Goal: Task Accomplishment & Management: Manage account settings

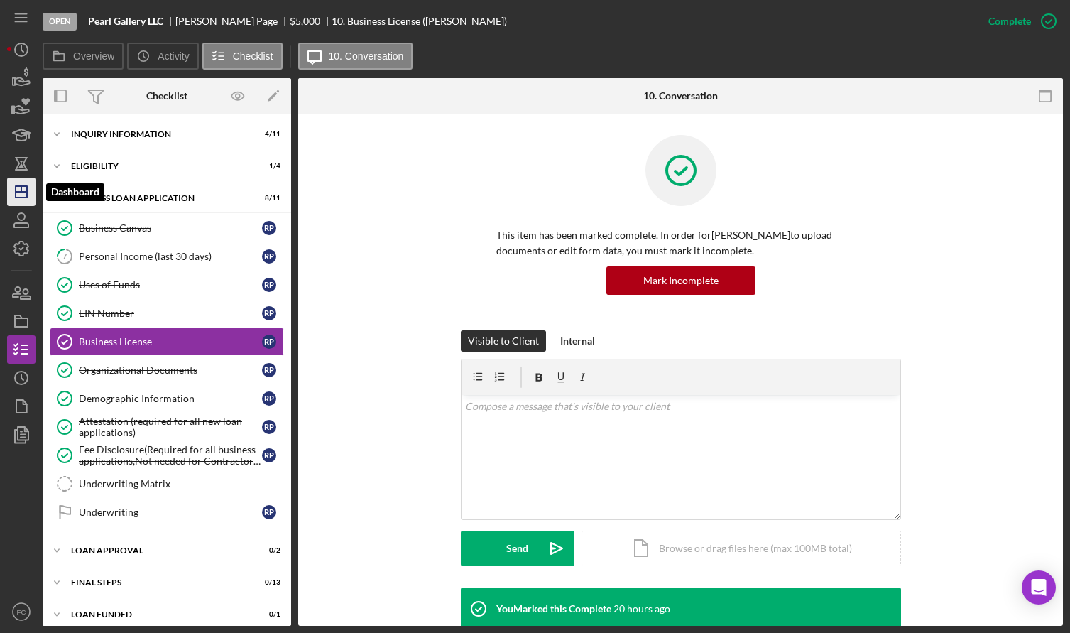
click at [16, 187] on polygon "button" at bounding box center [21, 191] width 11 height 11
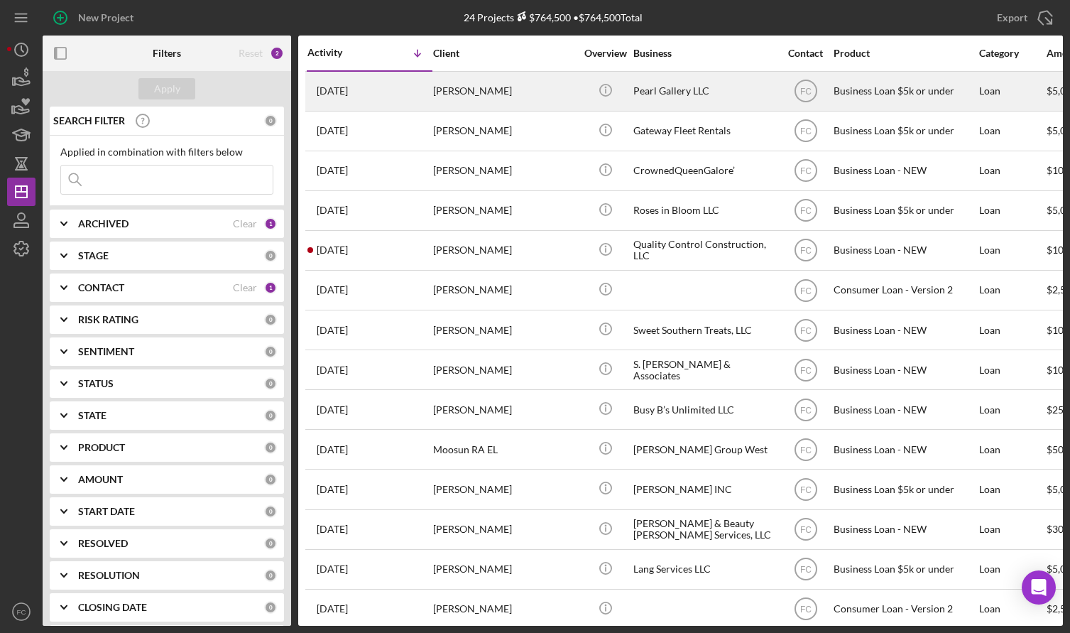
click at [513, 92] on div "[PERSON_NAME]" at bounding box center [504, 91] width 142 height 38
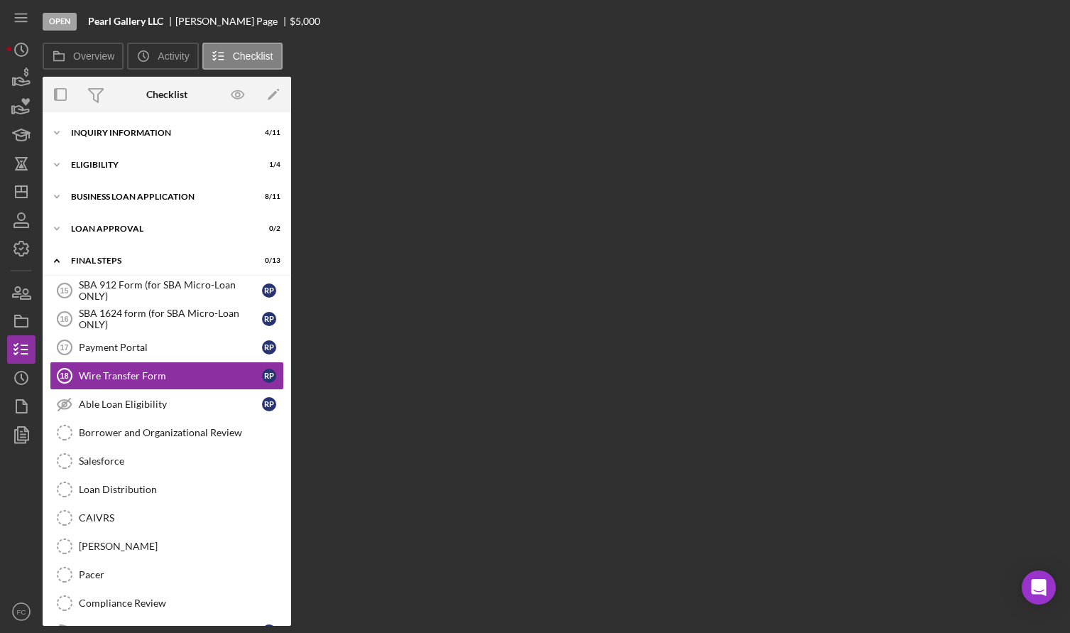
scroll to position [7, 0]
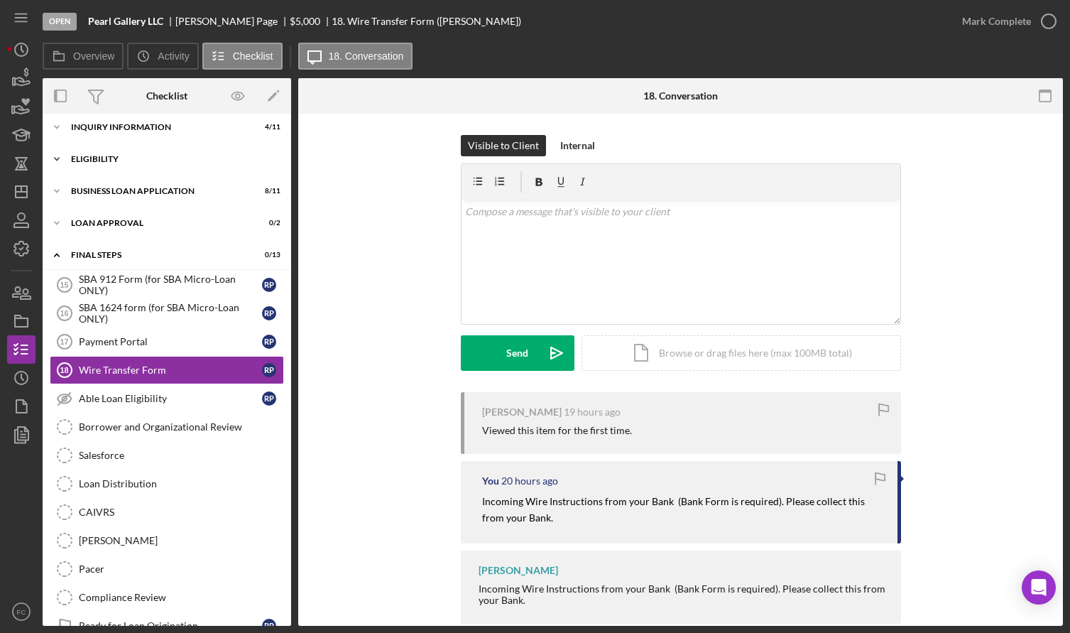
click at [124, 153] on div "Icon/Expander Eligibility 1 / 4" at bounding box center [167, 159] width 249 height 28
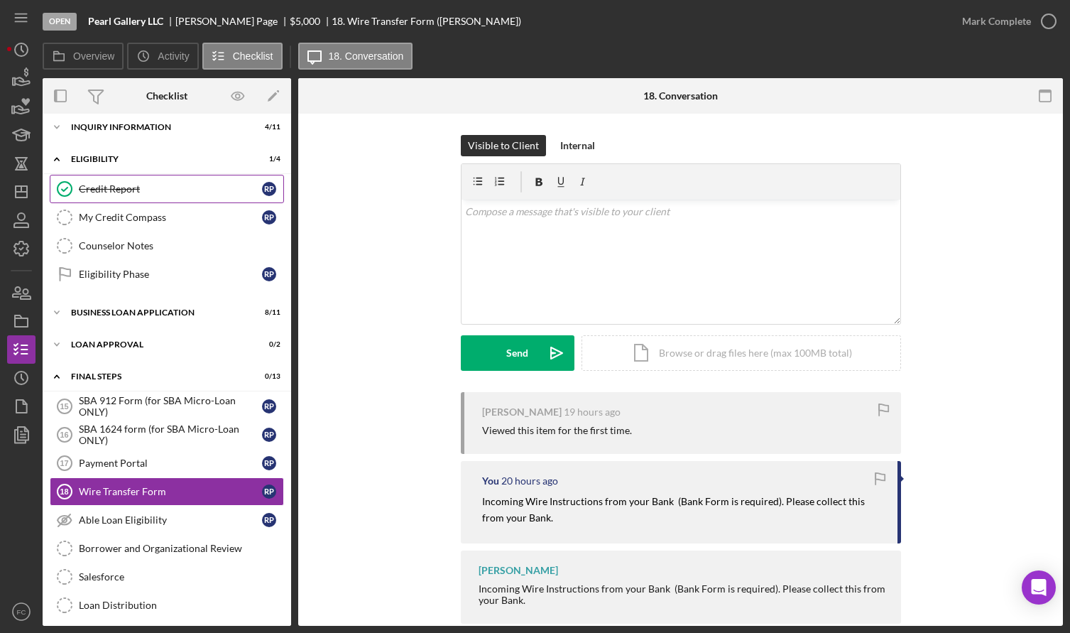
click at [134, 185] on div "Credit Report" at bounding box center [170, 188] width 183 height 11
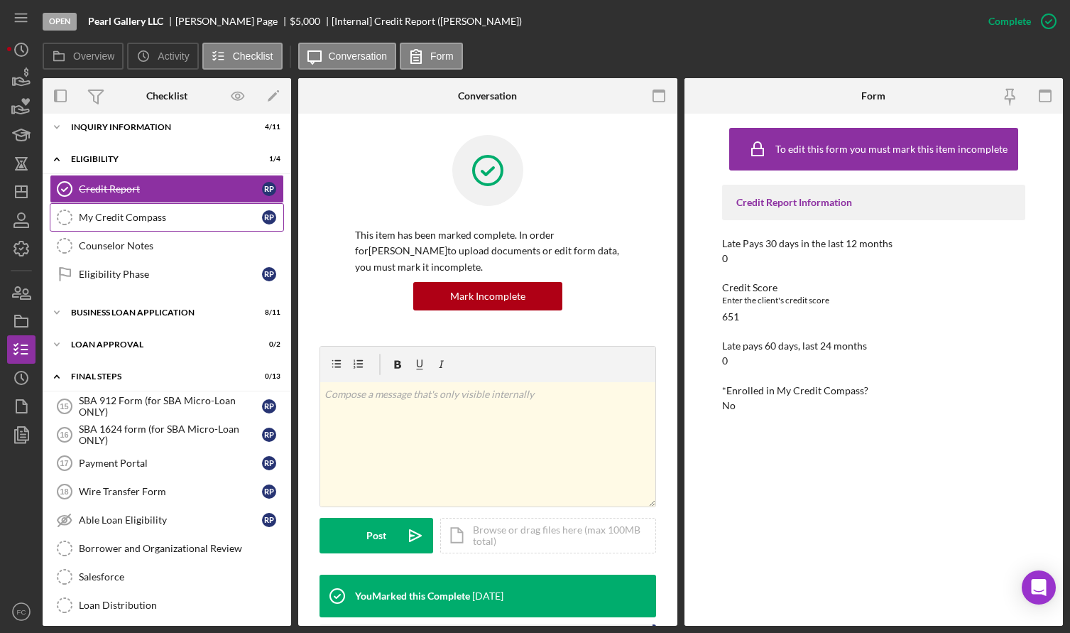
click at [147, 219] on div "My Credit Compass" at bounding box center [170, 217] width 183 height 11
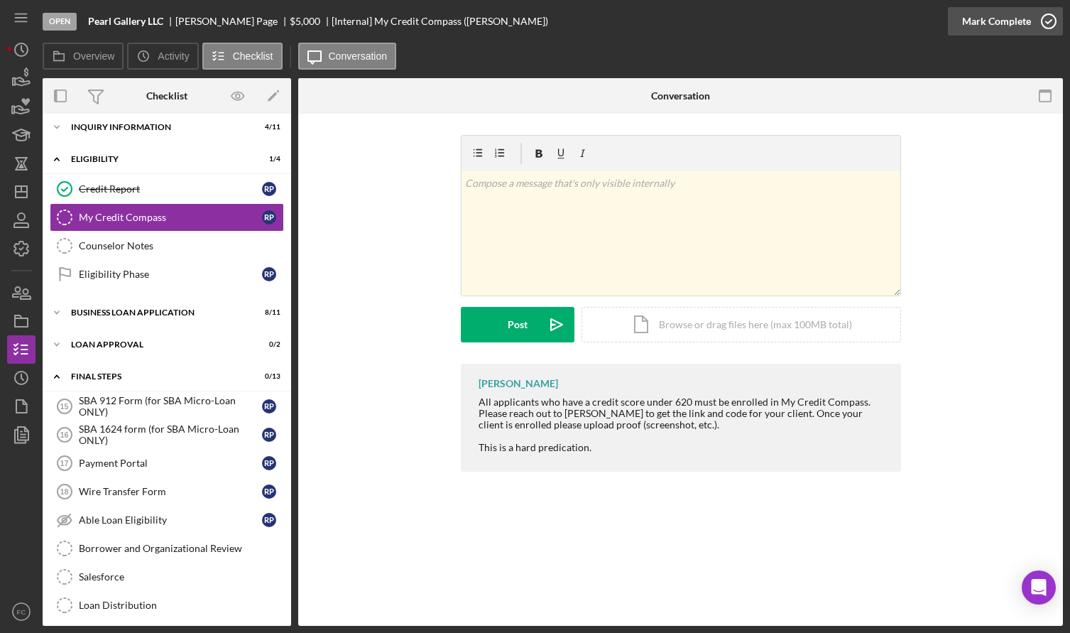
click at [1047, 23] on icon "button" at bounding box center [1049, 22] width 36 height 36
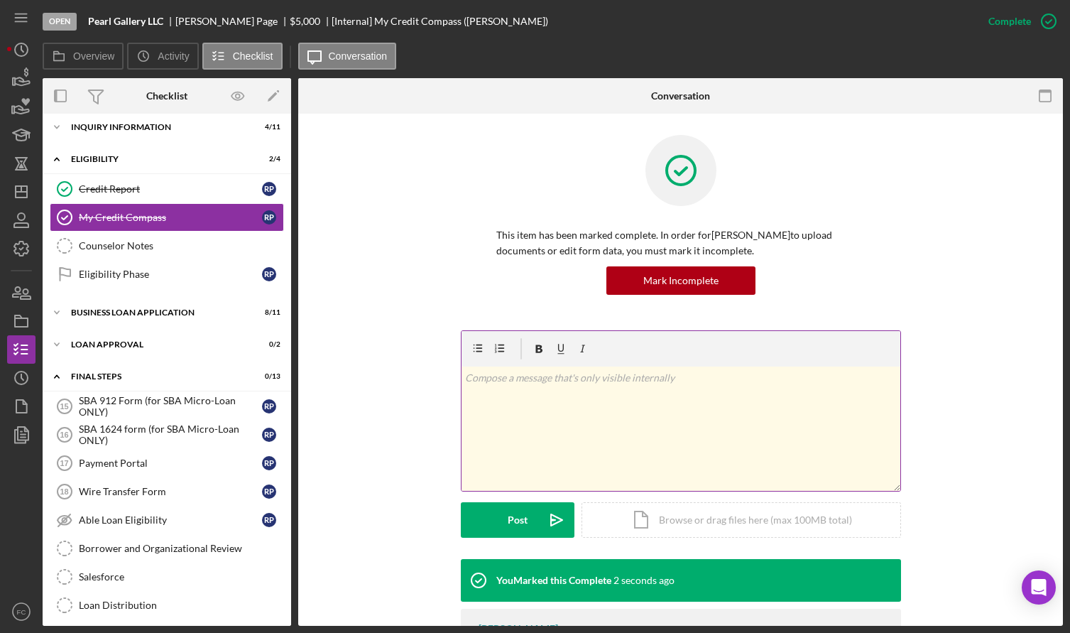
scroll to position [119, 0]
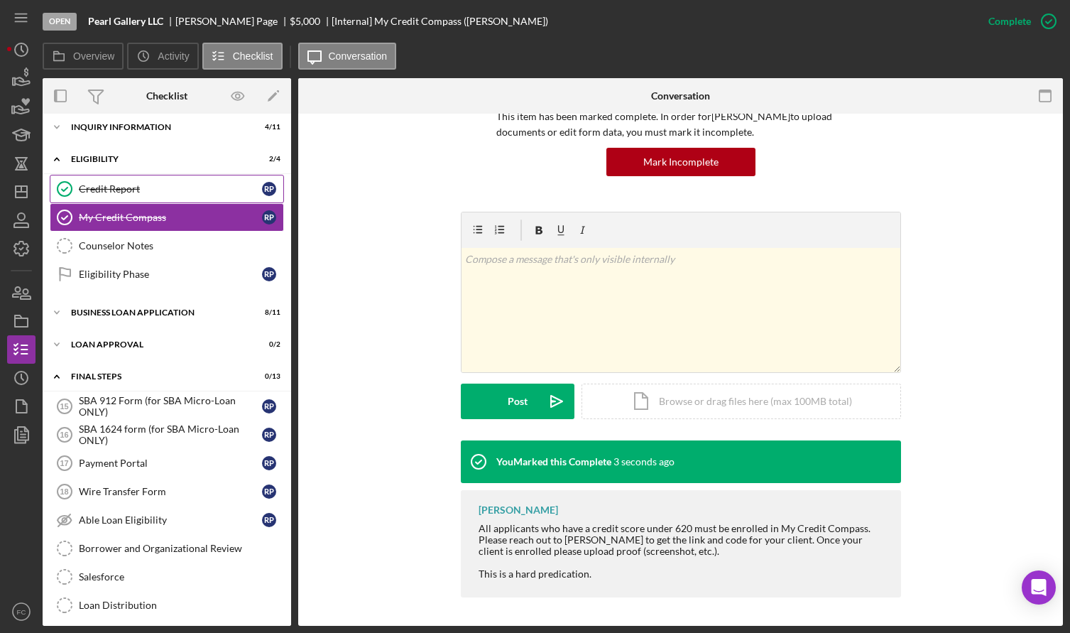
click at [166, 188] on div "Credit Report" at bounding box center [170, 188] width 183 height 11
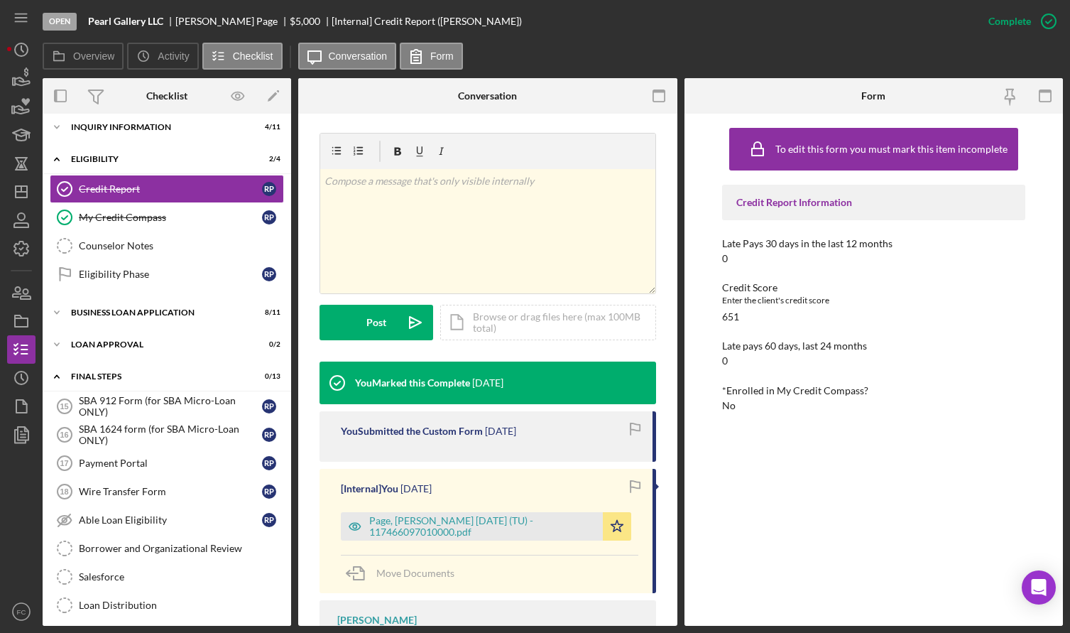
scroll to position [284, 0]
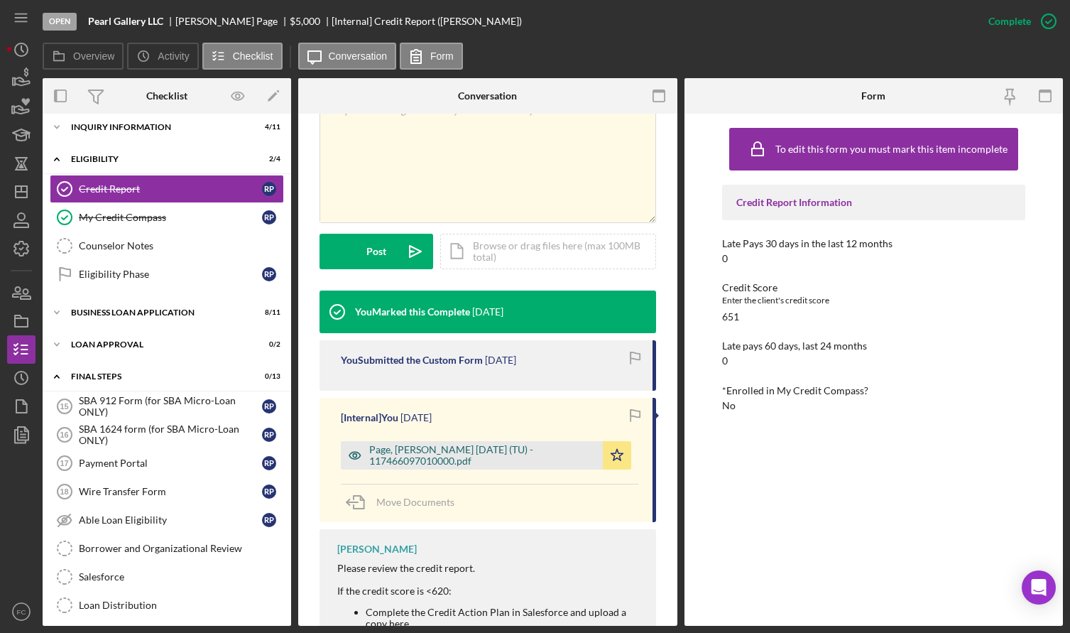
click at [406, 457] on div "Page, [PERSON_NAME] [DATE] (TU) - 117466097010000.pdf" at bounding box center [482, 455] width 227 height 23
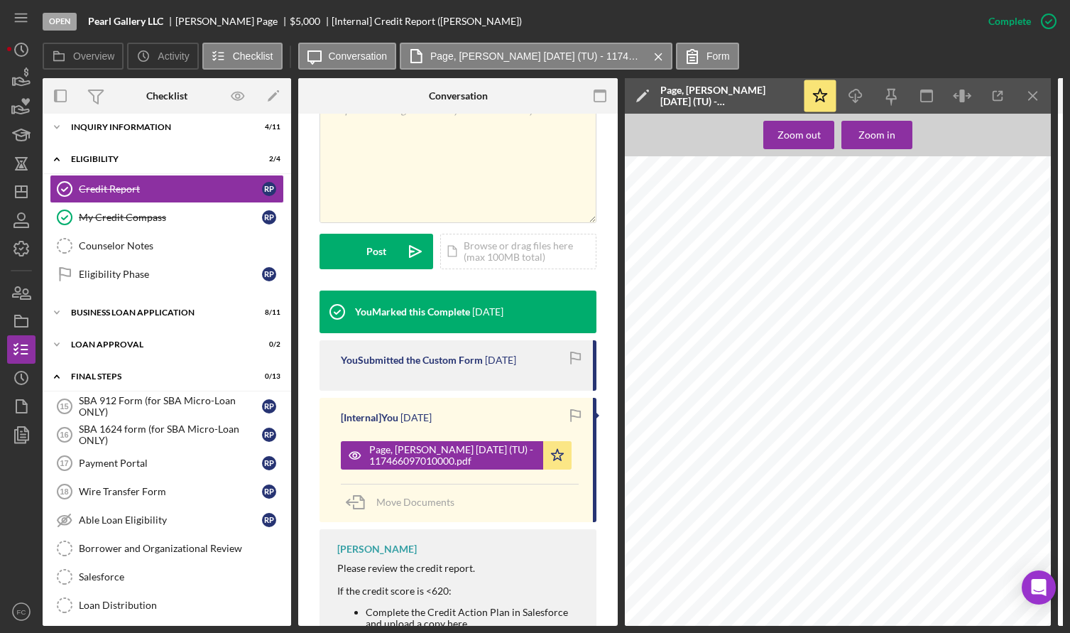
scroll to position [0, 0]
click at [857, 100] on polyline "button" at bounding box center [855, 101] width 5 height 2
click at [135, 312] on div "BUSINESS LOAN APPLICATION" at bounding box center [172, 312] width 202 height 9
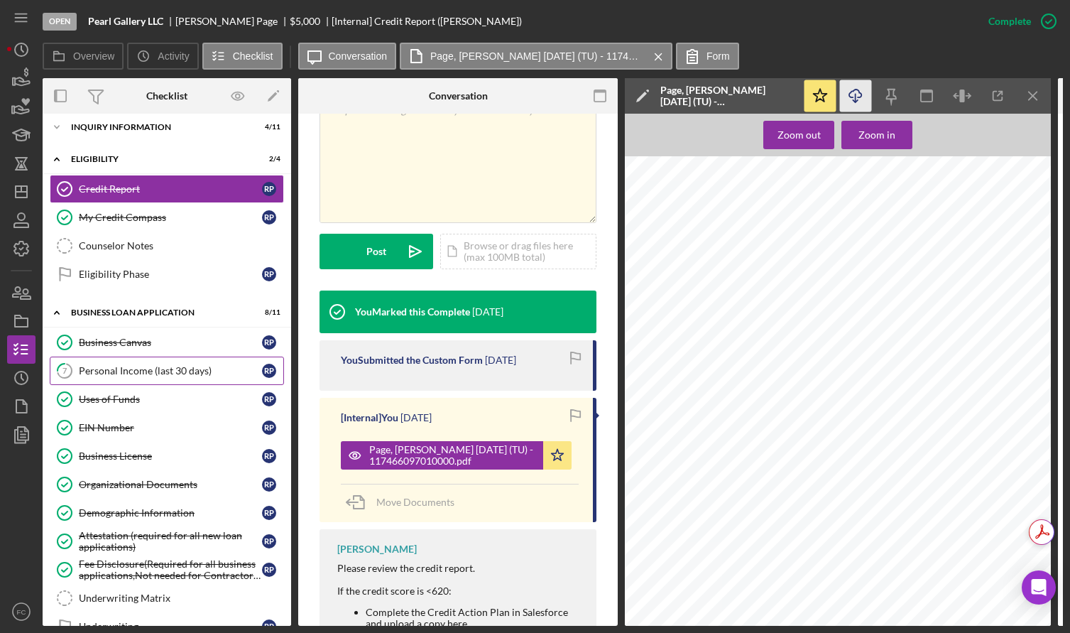
click at [141, 370] on div "Personal Income (last 30 days)" at bounding box center [170, 370] width 183 height 11
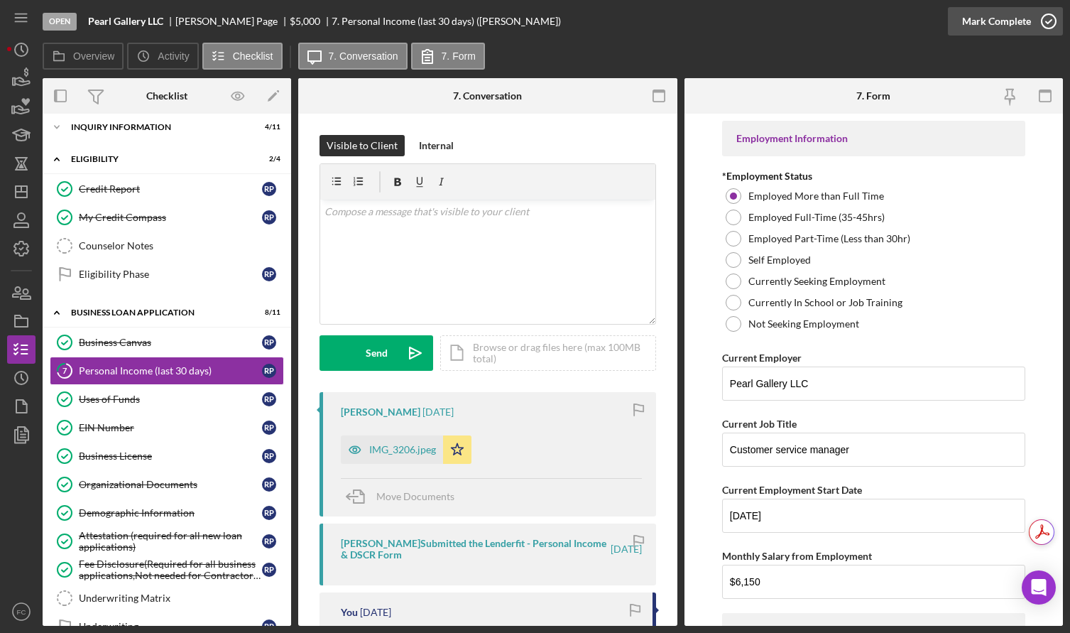
click at [1049, 18] on icon "button" at bounding box center [1049, 22] width 36 height 36
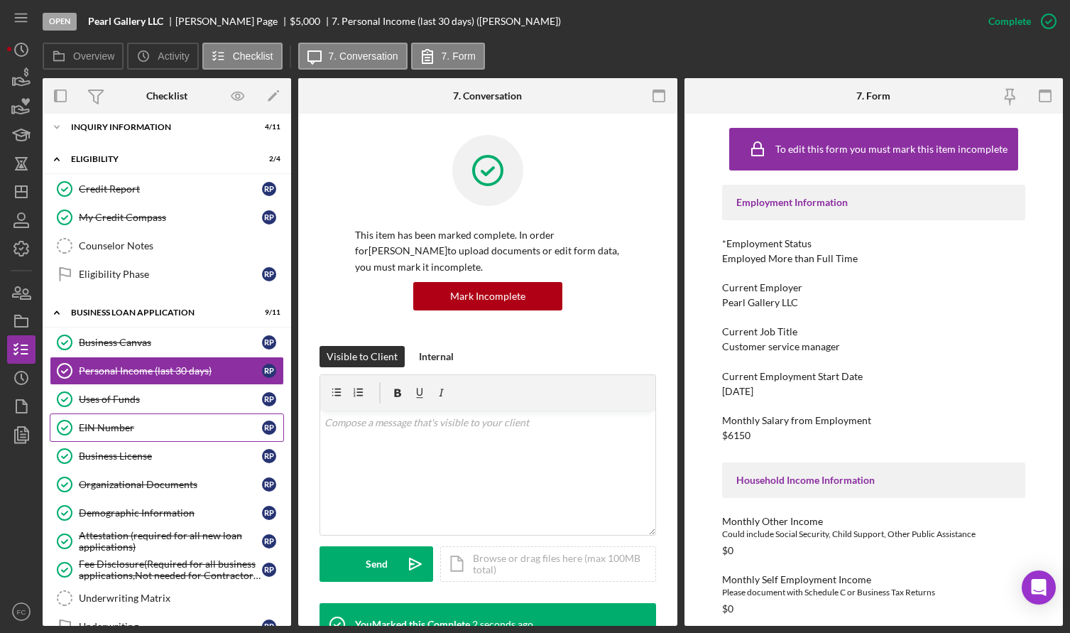
scroll to position [149, 0]
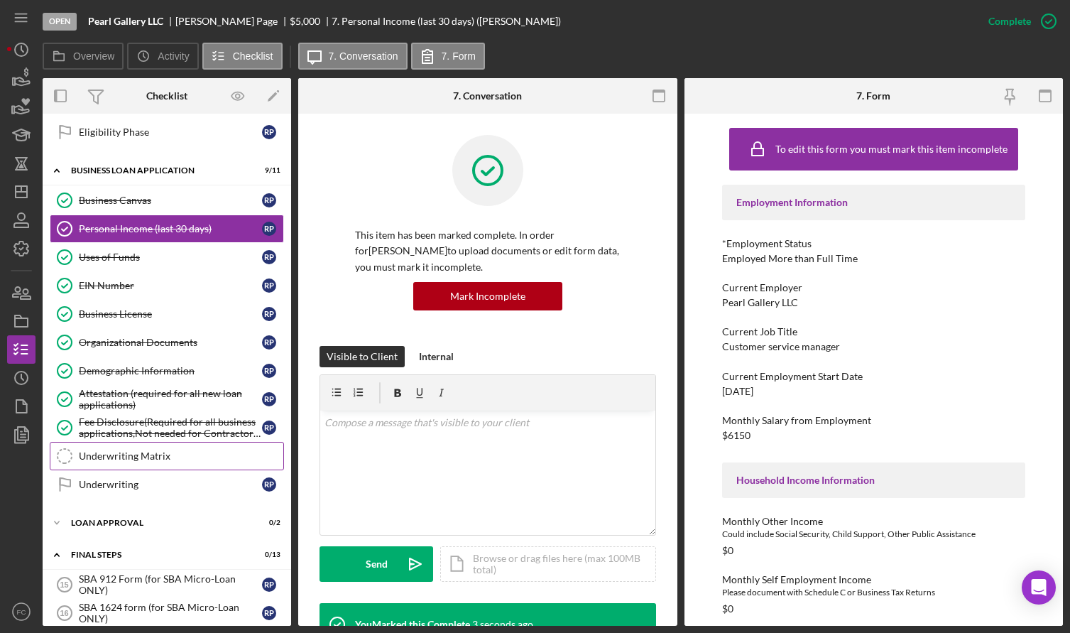
click at [143, 454] on div "Underwriting Matrix" at bounding box center [181, 455] width 205 height 11
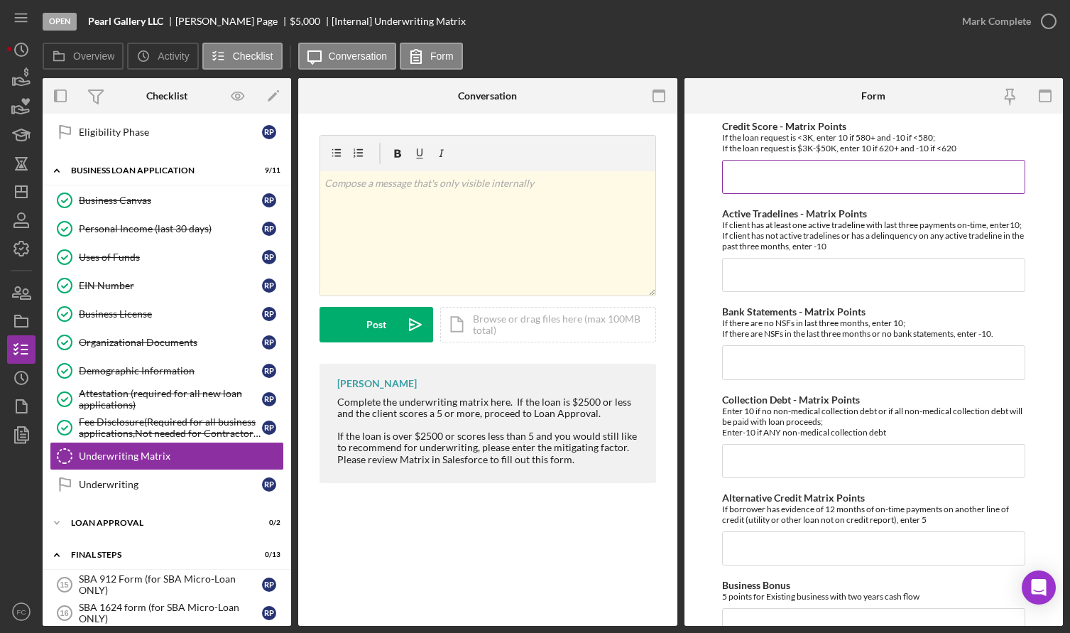
click at [766, 179] on input "Credit Score - Matrix Points" at bounding box center [873, 177] width 303 height 34
type input "10"
click at [752, 282] on input "Active Tradelines - Matrix Points" at bounding box center [873, 275] width 303 height 34
type input "10"
click at [744, 464] on input "Collection Debt - Matrix Points" at bounding box center [873, 461] width 303 height 34
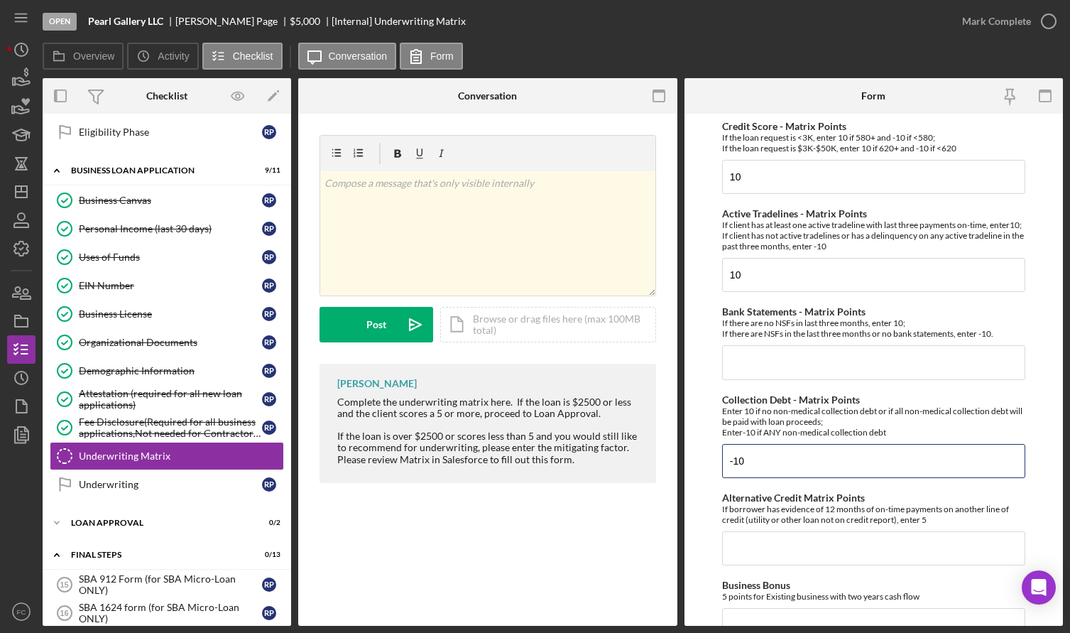
type input "-10"
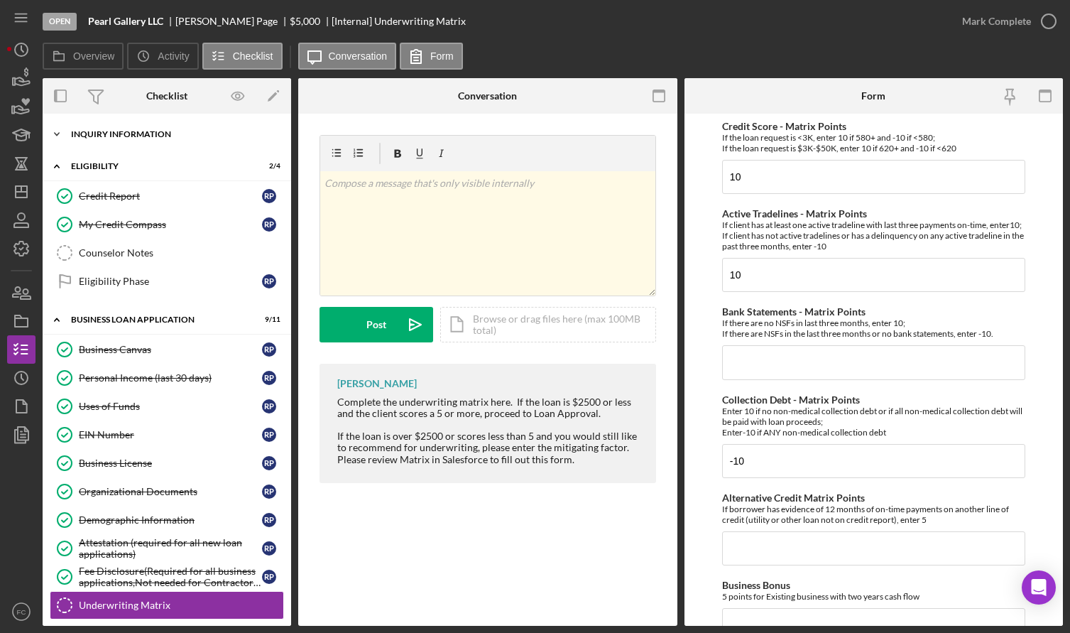
click at [141, 140] on div "Icon/Expander INQUIRY INFORMATION 4 / 11" at bounding box center [167, 134] width 249 height 28
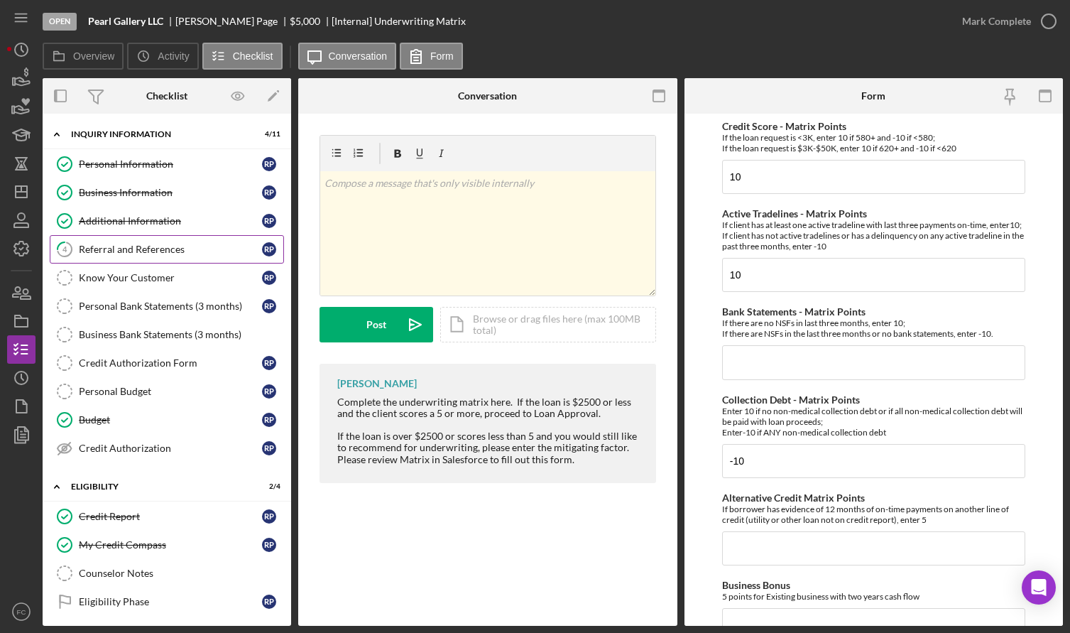
click at [138, 241] on link "4 Referral and References R P" at bounding box center [167, 249] width 234 height 28
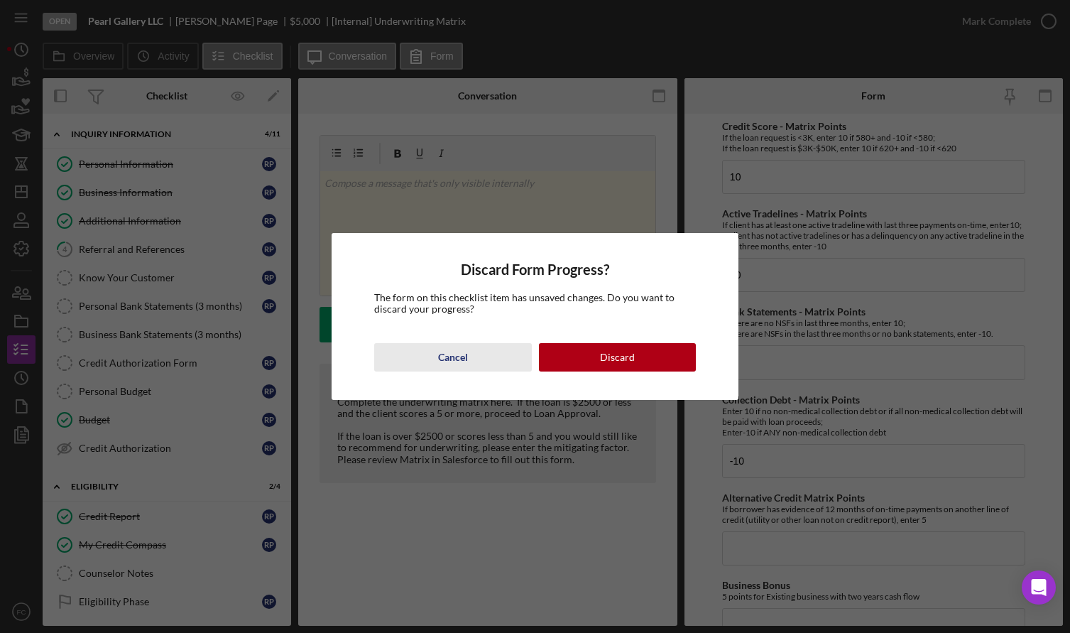
drag, startPoint x: 447, startPoint y: 363, endPoint x: 415, endPoint y: 324, distance: 50.0
click at [445, 361] on div "Cancel" at bounding box center [453, 357] width 30 height 28
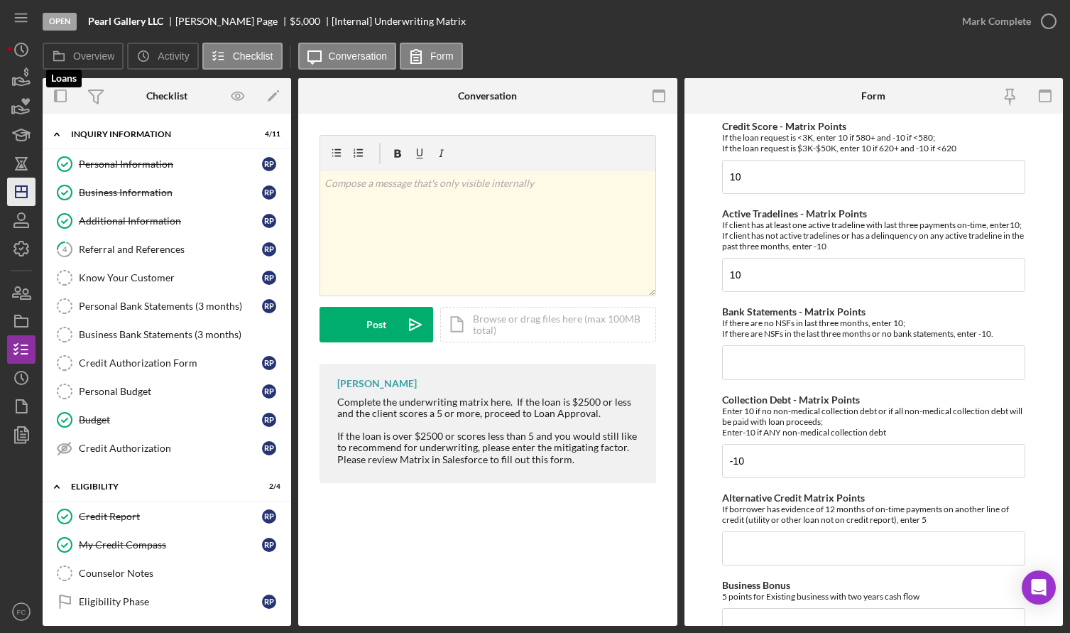
click at [21, 194] on icon "Icon/Dashboard" at bounding box center [22, 192] width 36 height 36
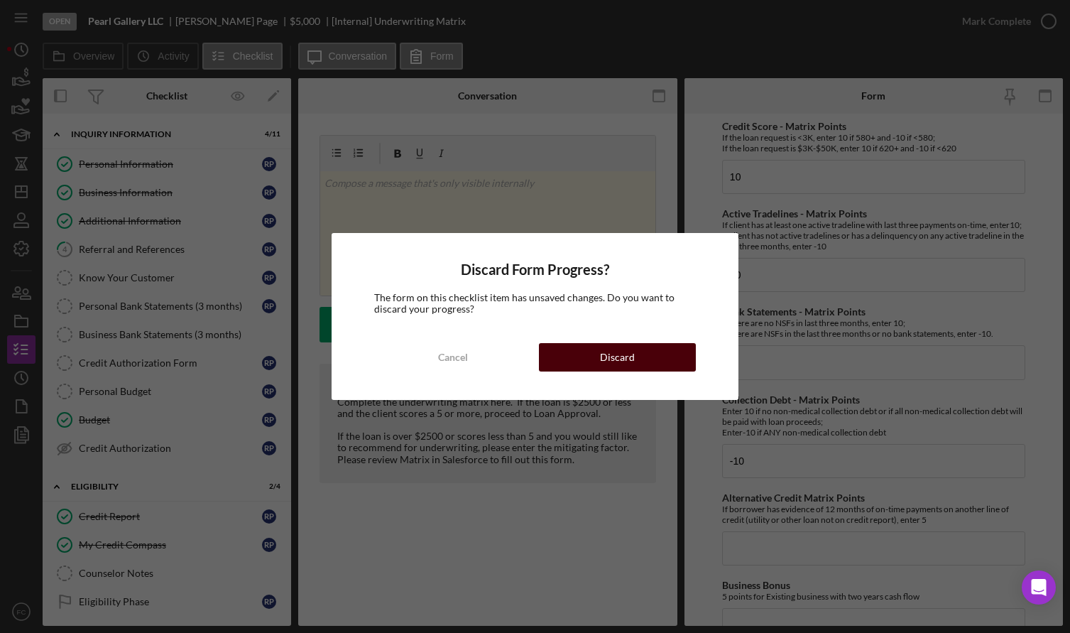
click at [554, 359] on button "Discard" at bounding box center [617, 357] width 157 height 28
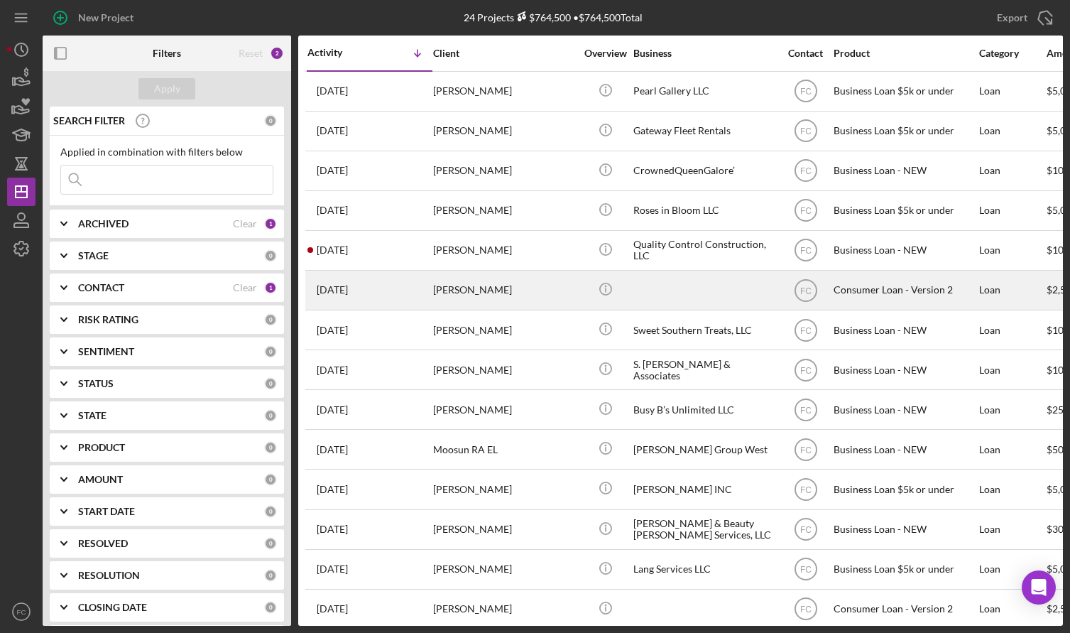
click at [394, 278] on div "[DATE] [PERSON_NAME]" at bounding box center [369, 290] width 124 height 38
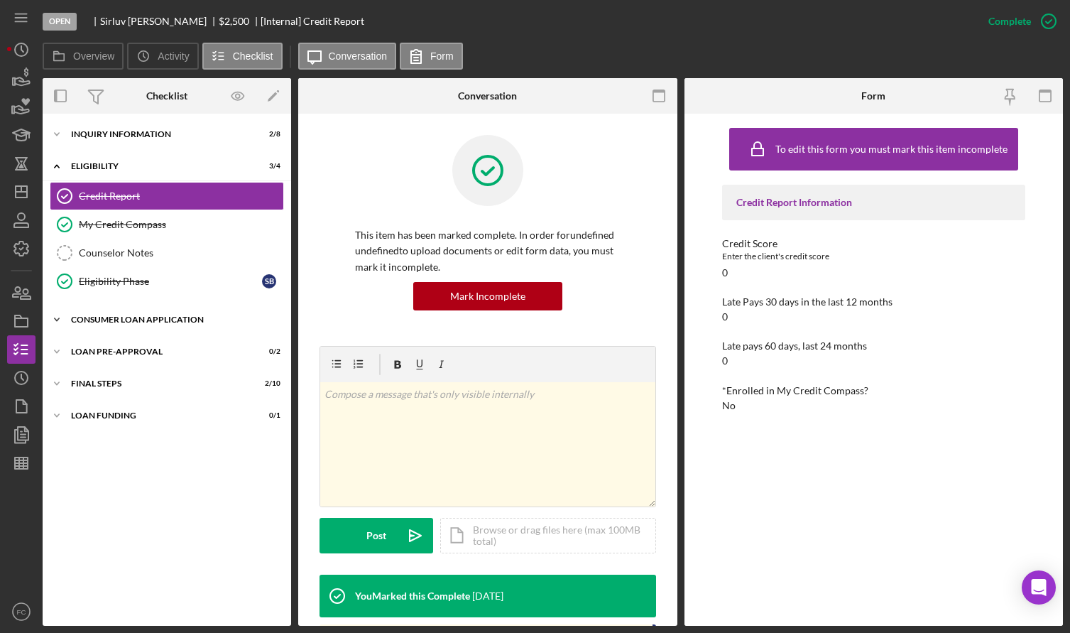
click at [137, 325] on div "Icon/Expander Consumer Loan Application 3 / 8" at bounding box center [167, 319] width 249 height 28
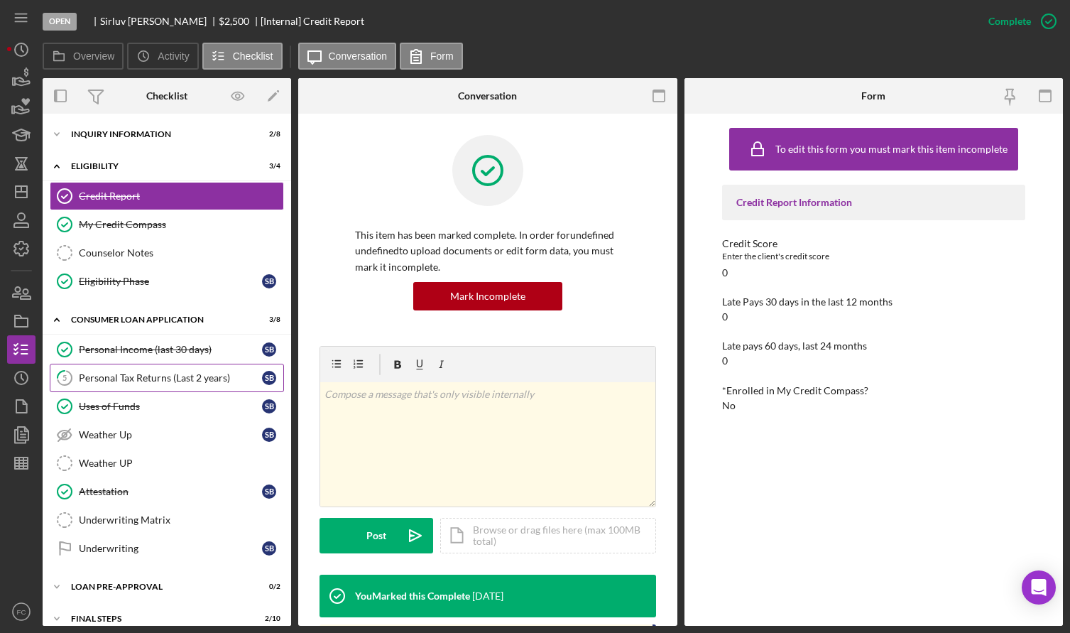
click at [124, 374] on div "Personal Tax Returns (Last 2 years)" at bounding box center [170, 377] width 183 height 11
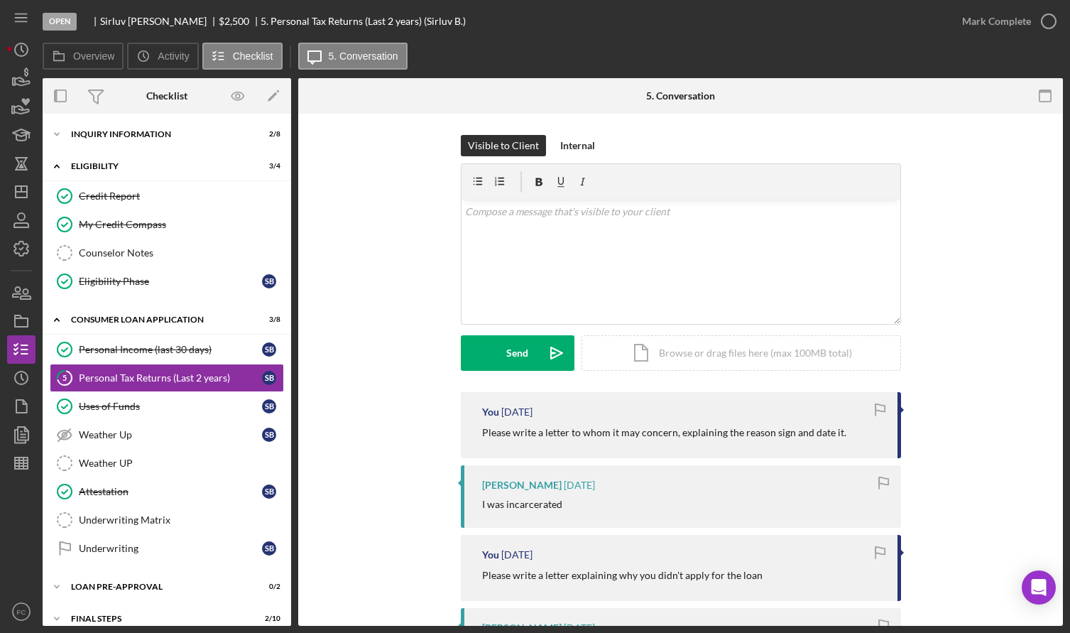
scroll to position [71, 0]
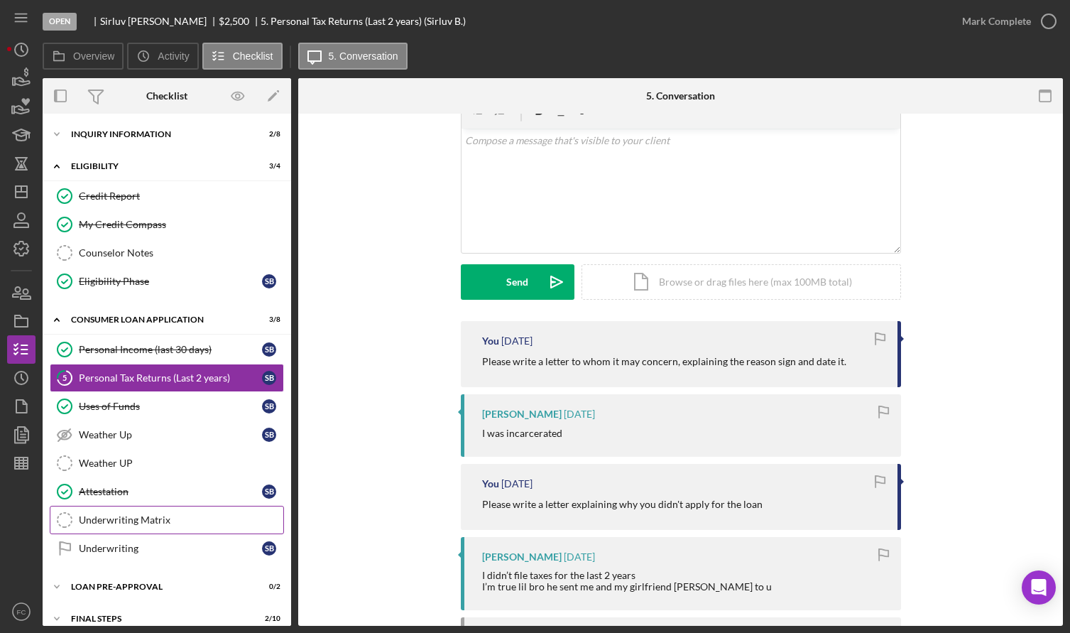
click at [151, 519] on div "Underwriting Matrix" at bounding box center [181, 519] width 205 height 11
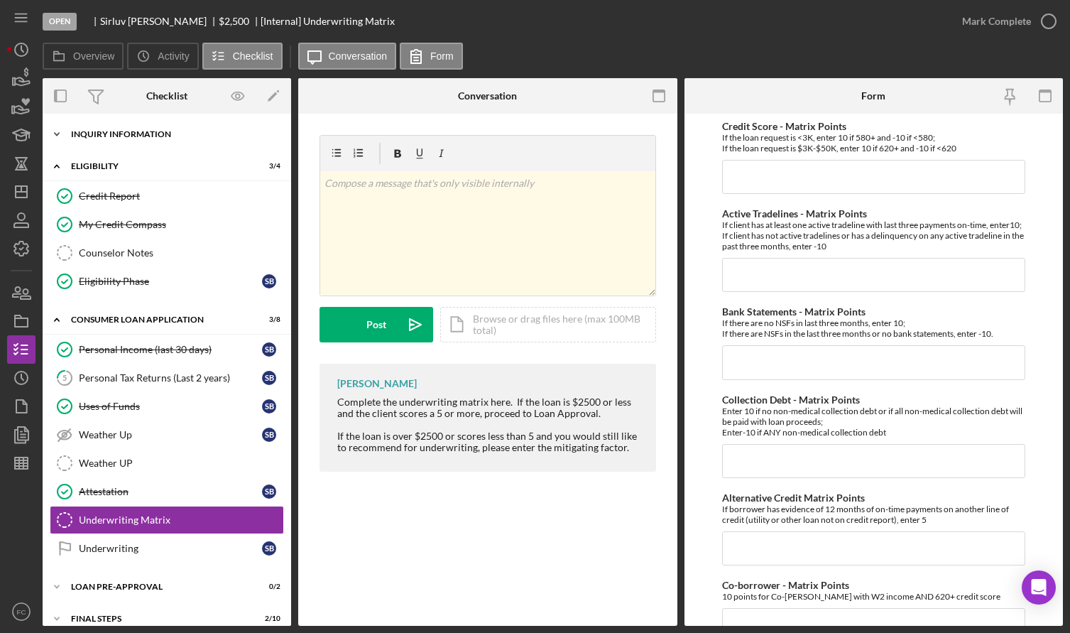
click at [131, 129] on div "Icon/Expander Inquiry Information 2 / 8" at bounding box center [167, 134] width 249 height 28
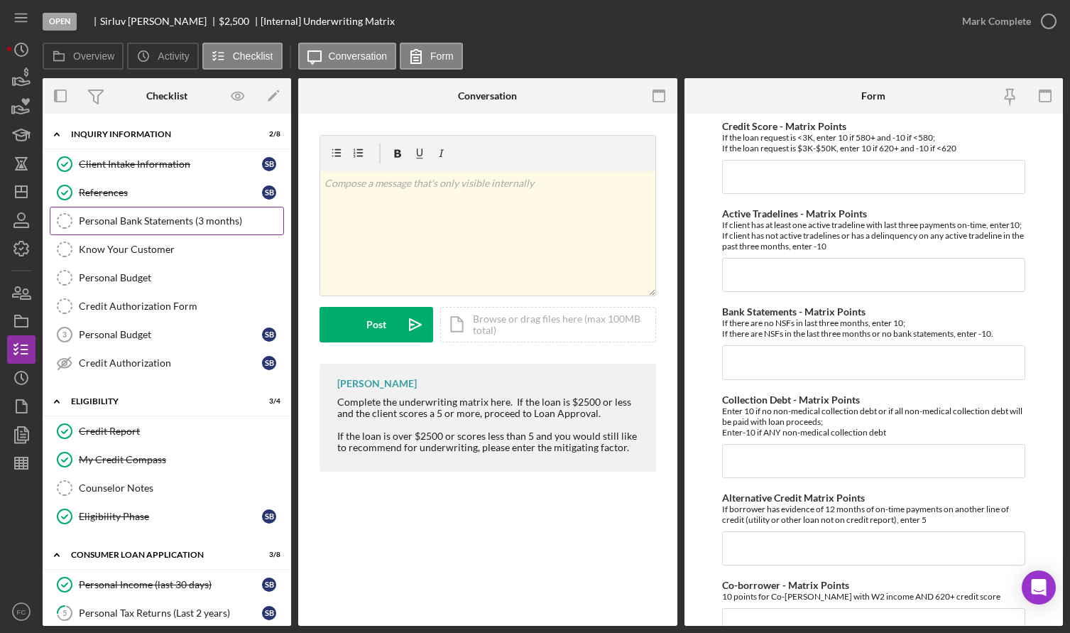
click at [140, 219] on div "Personal Bank Statements (3 months)" at bounding box center [181, 220] width 205 height 11
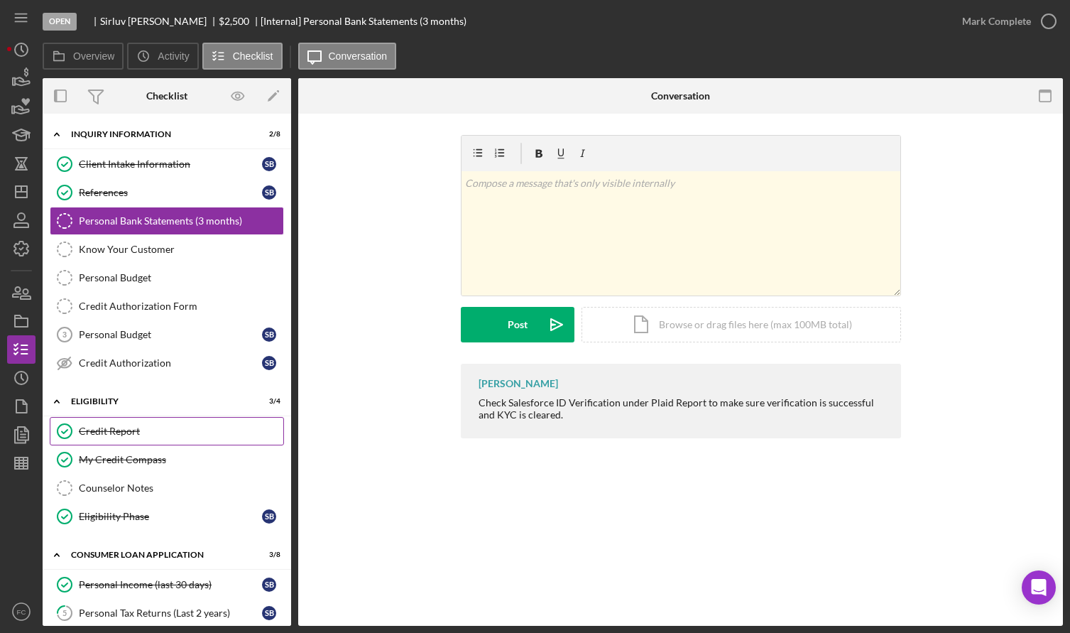
click at [102, 427] on div "Credit Report" at bounding box center [181, 430] width 205 height 11
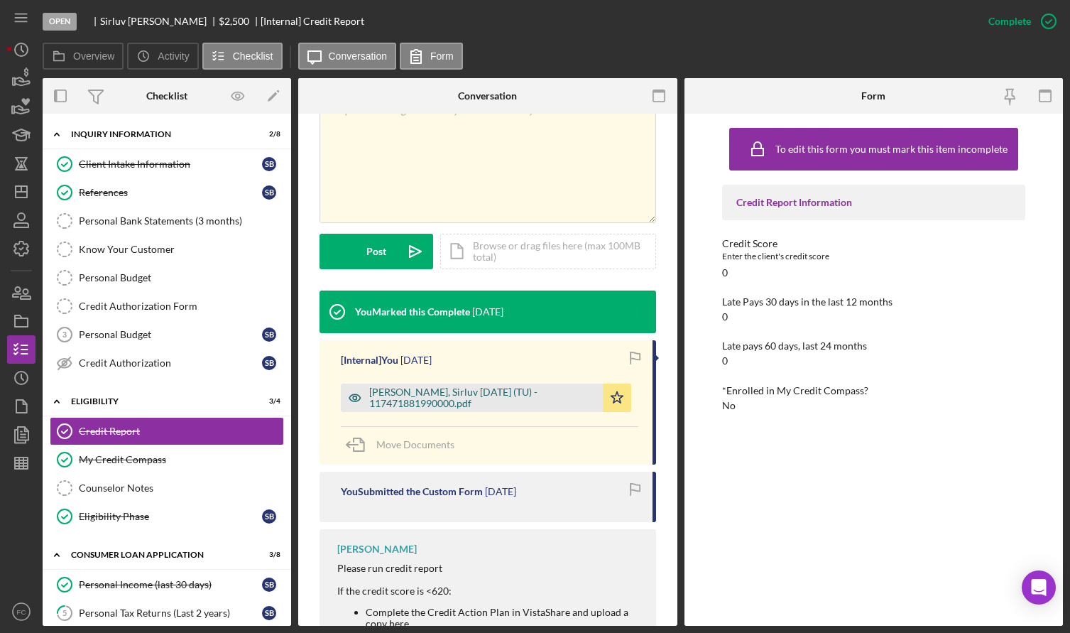
scroll to position [355, 0]
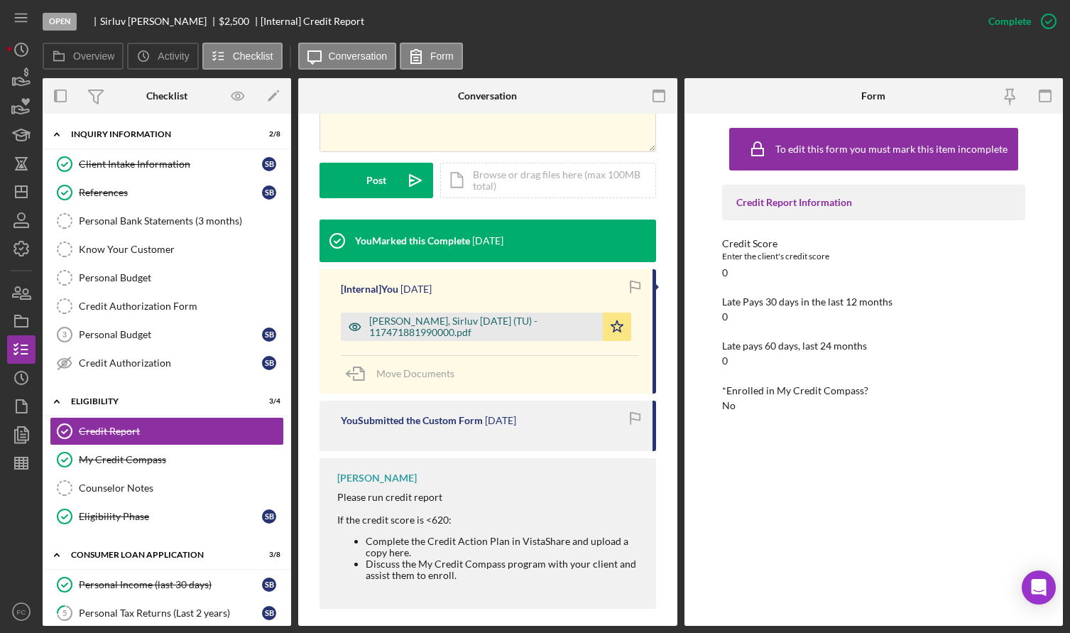
click at [450, 325] on div "[PERSON_NAME], Sirluv [DATE] (TU) - 117471881990000.pdf" at bounding box center [482, 326] width 227 height 23
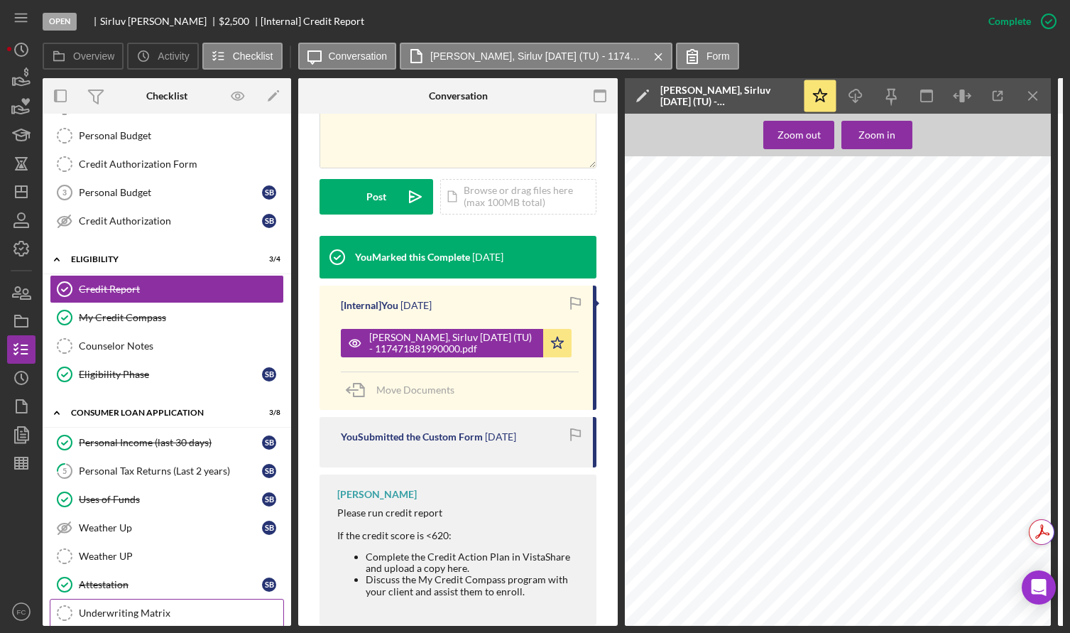
scroll to position [213, 0]
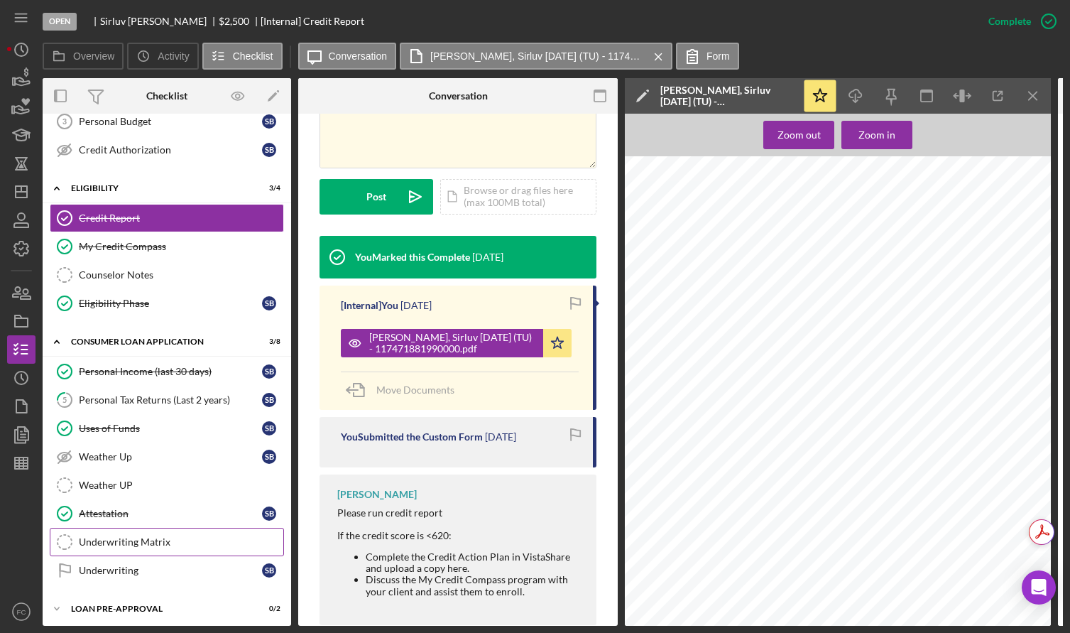
click at [138, 547] on div "Underwriting Matrix" at bounding box center [181, 541] width 205 height 11
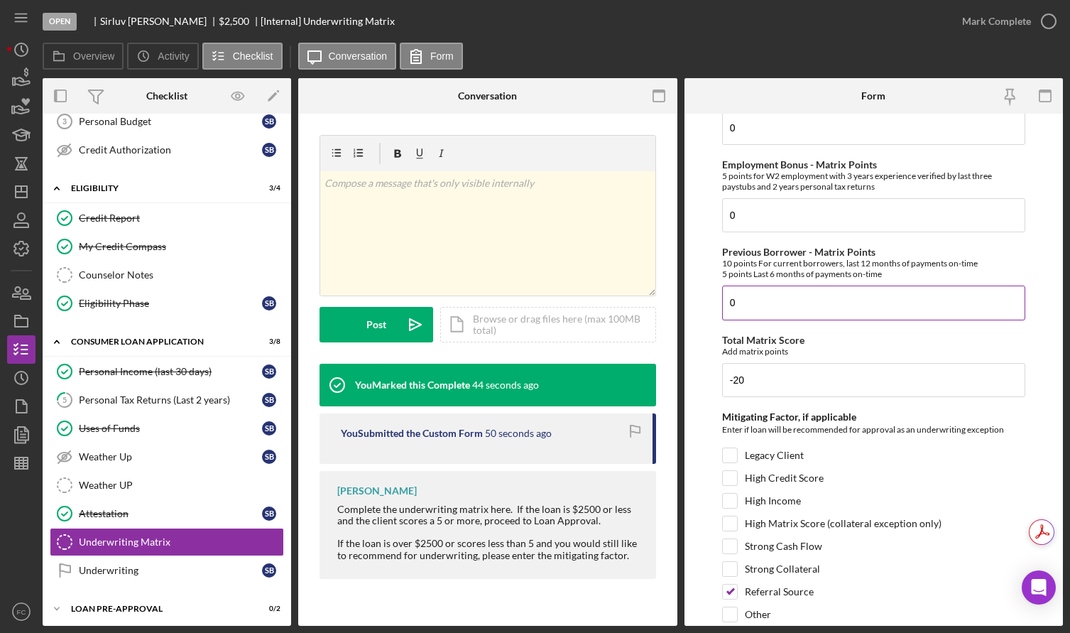
scroll to position [563, 0]
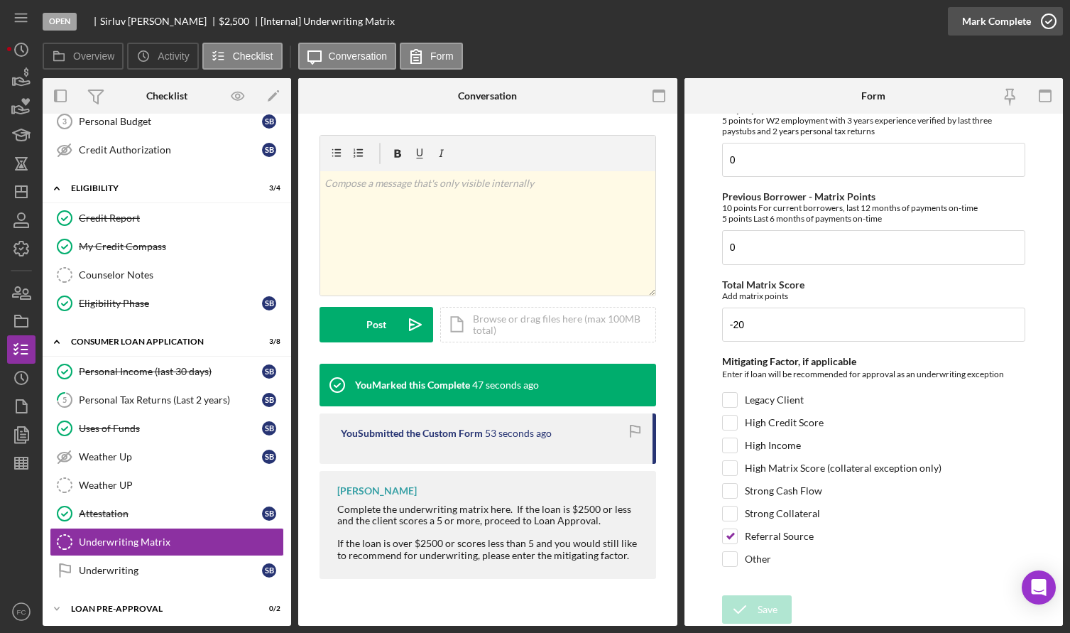
click at [1048, 23] on icon "button" at bounding box center [1049, 22] width 36 height 36
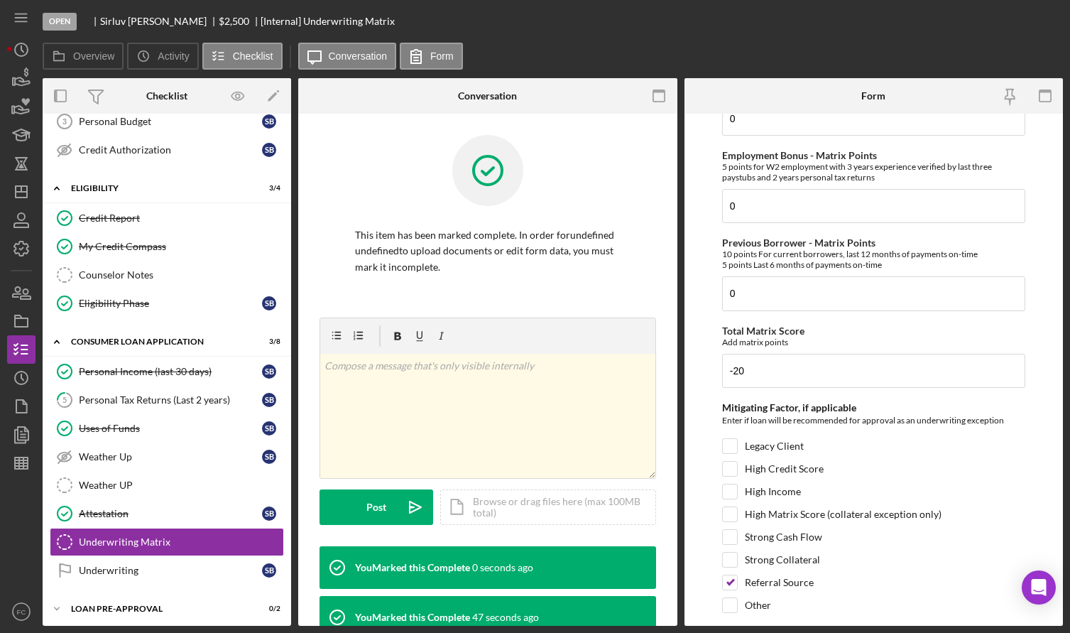
scroll to position [620, 0]
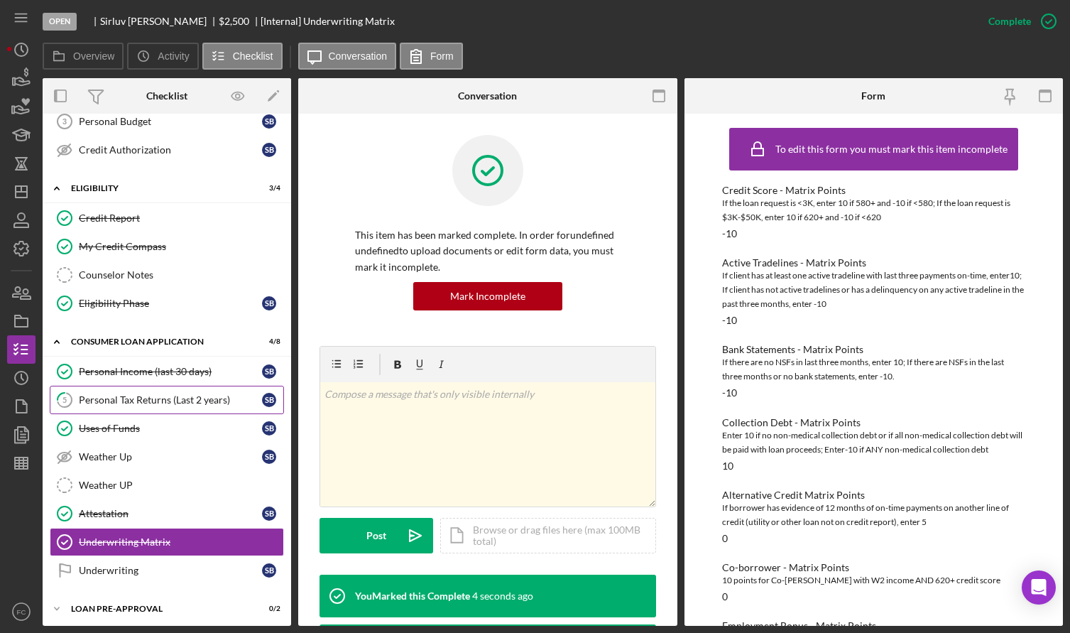
click at [150, 400] on div "Personal Tax Returns (Last 2 years)" at bounding box center [170, 399] width 183 height 11
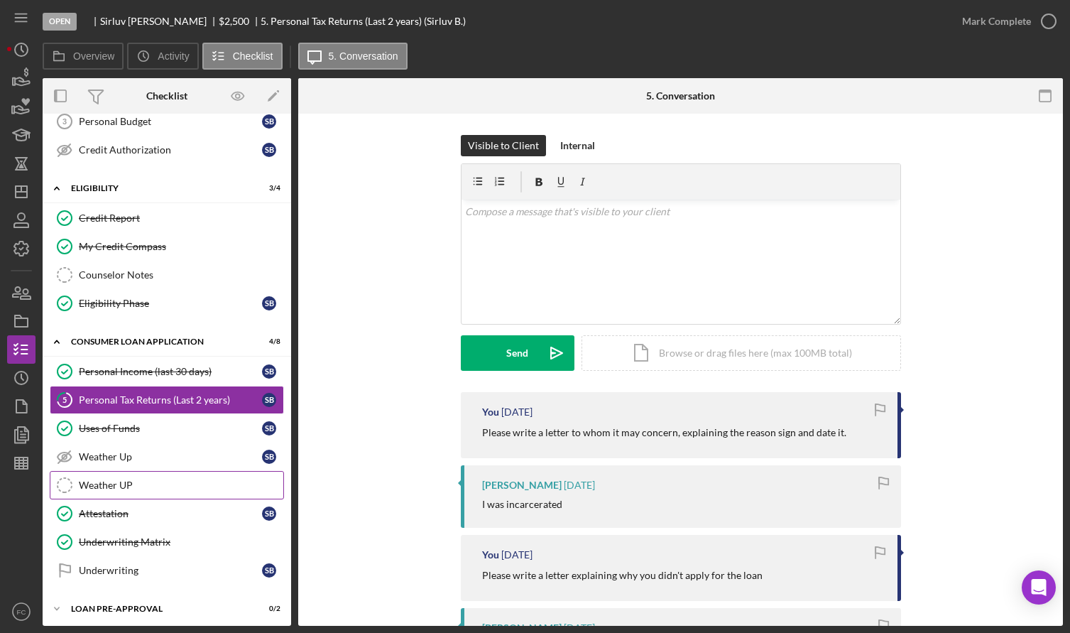
scroll to position [282, 0]
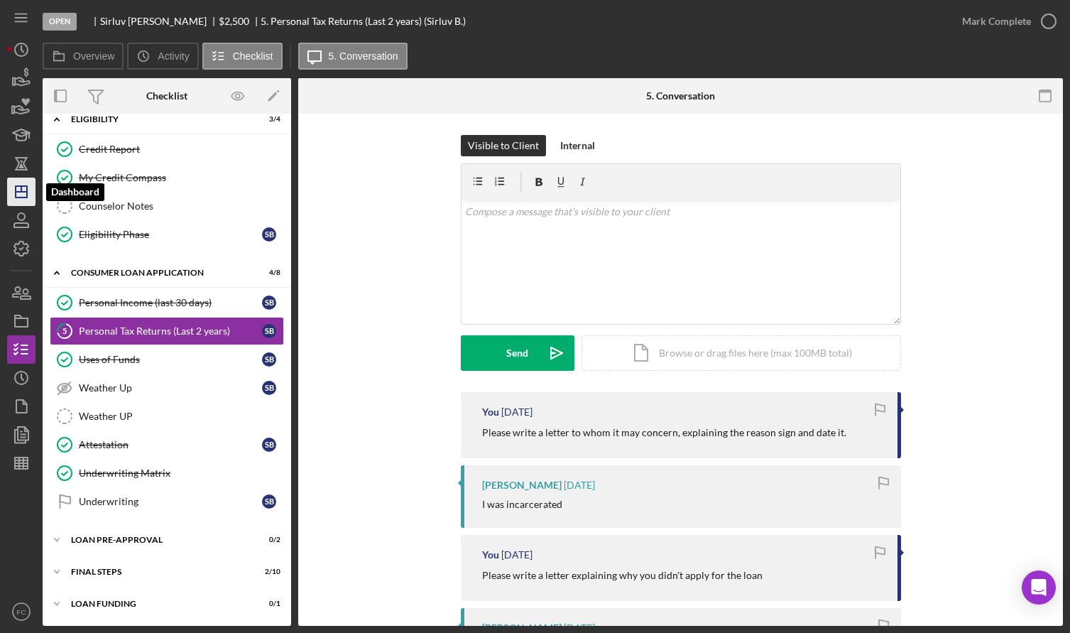
click at [21, 193] on icon "Icon/Dashboard" at bounding box center [22, 192] width 36 height 36
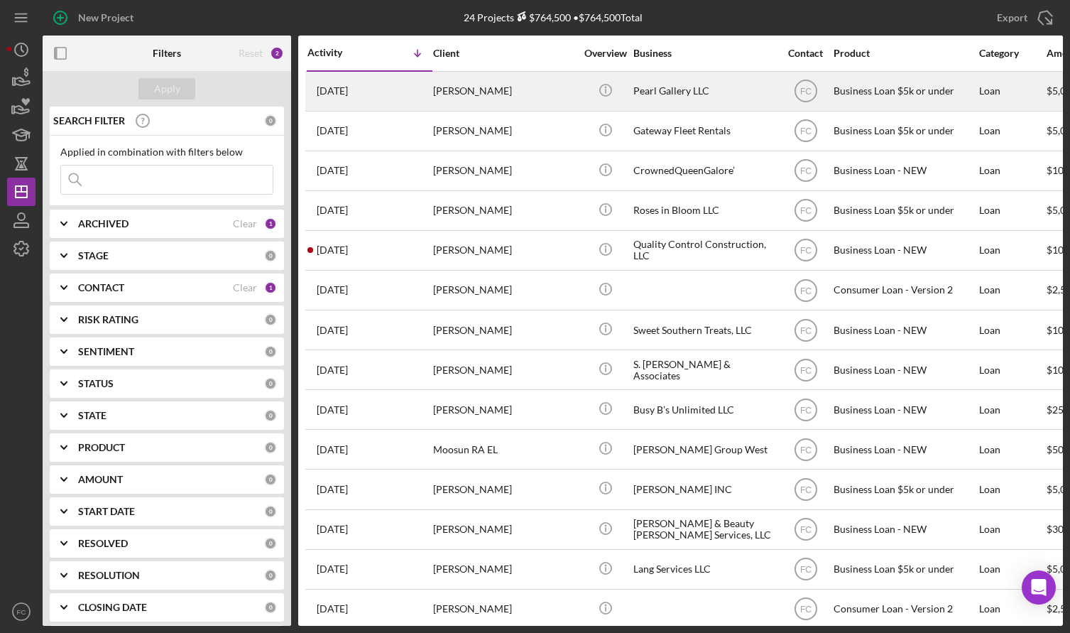
click at [413, 87] on div "[DATE] [PERSON_NAME]" at bounding box center [369, 91] width 124 height 38
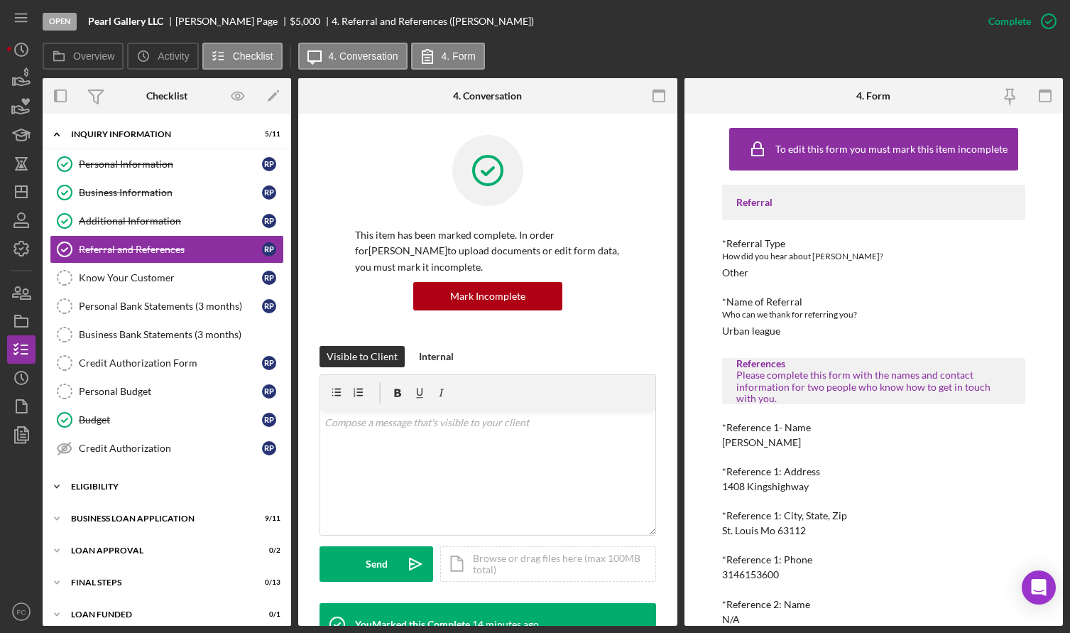
click at [92, 496] on div "Icon/Expander Eligibility 2 / 4" at bounding box center [167, 486] width 249 height 28
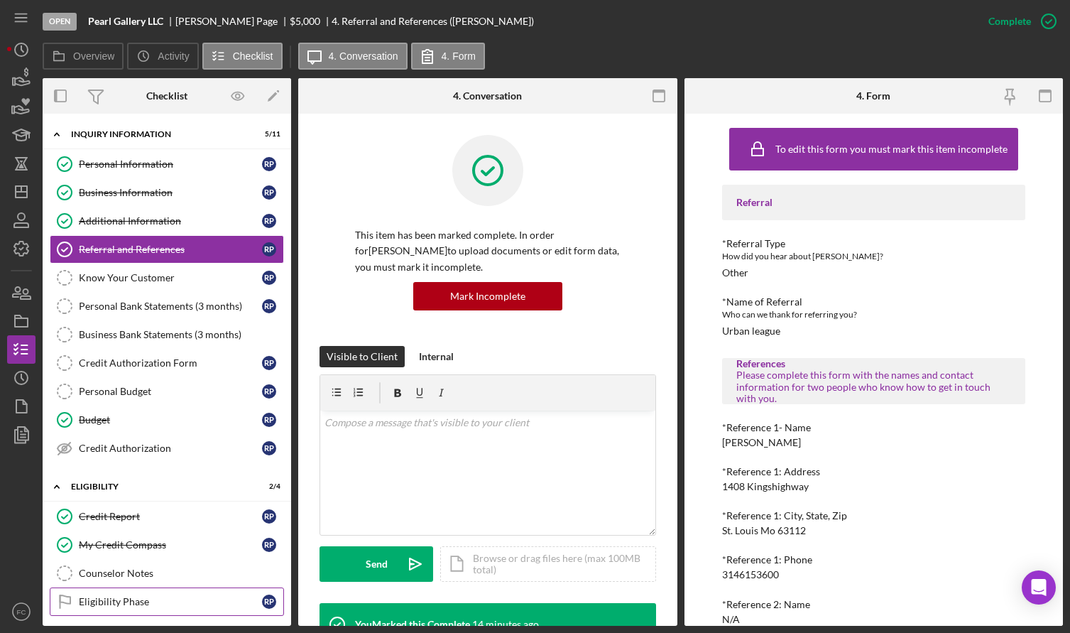
scroll to position [132, 0]
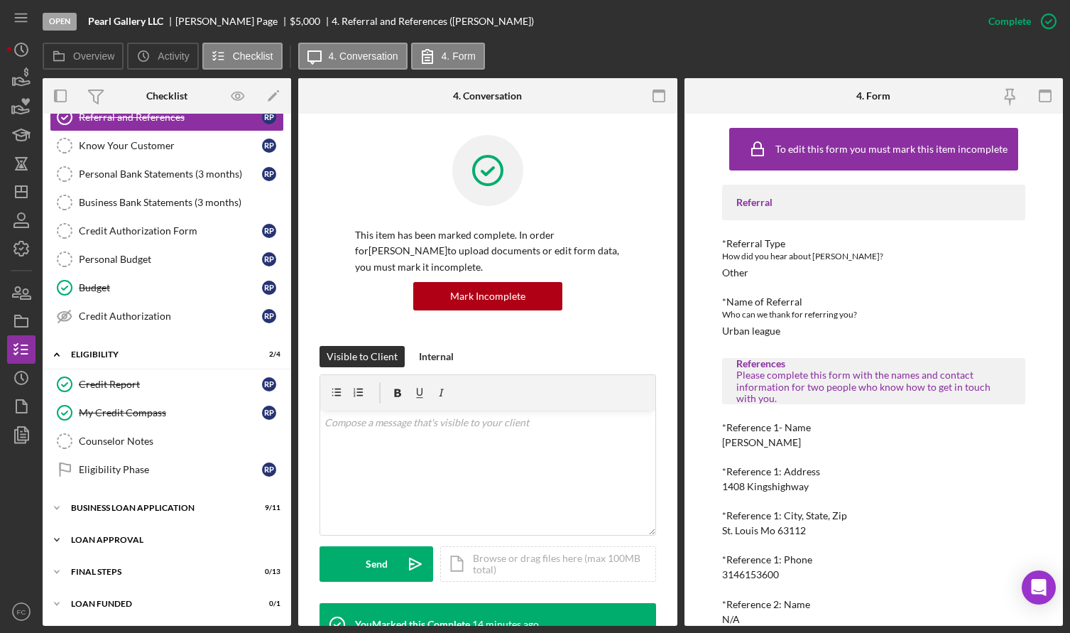
click at [132, 530] on div "Icon/Expander Loan Approval 0 / 2" at bounding box center [167, 540] width 249 height 28
click at [142, 567] on div "Loan Approval" at bounding box center [181, 569] width 205 height 11
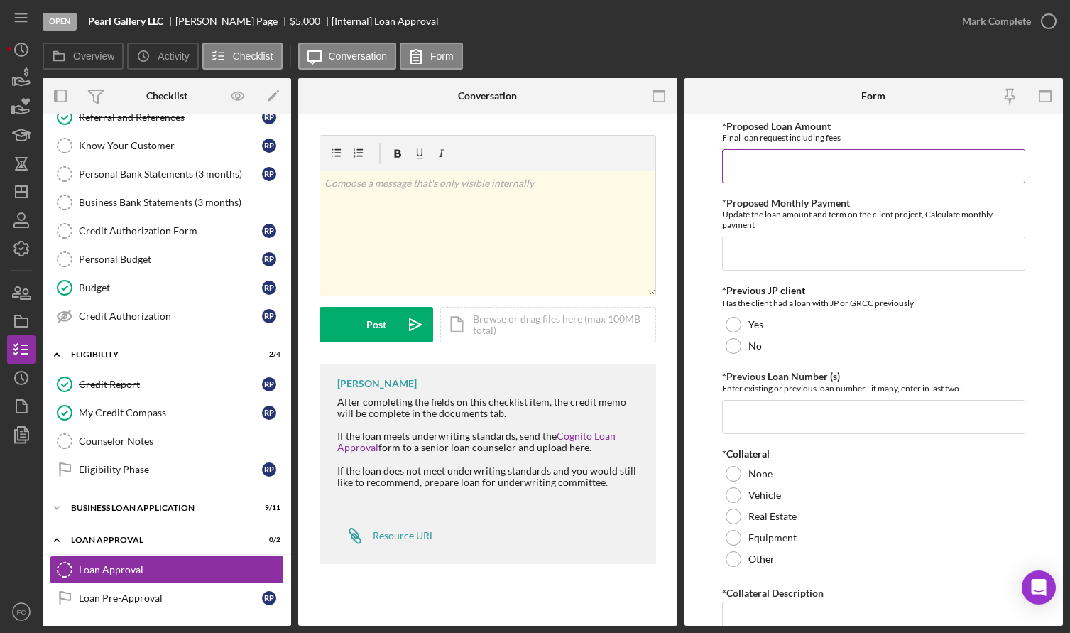
click at [770, 175] on input "*Proposed Loan Amount" at bounding box center [873, 166] width 303 height 34
type input "$5,000"
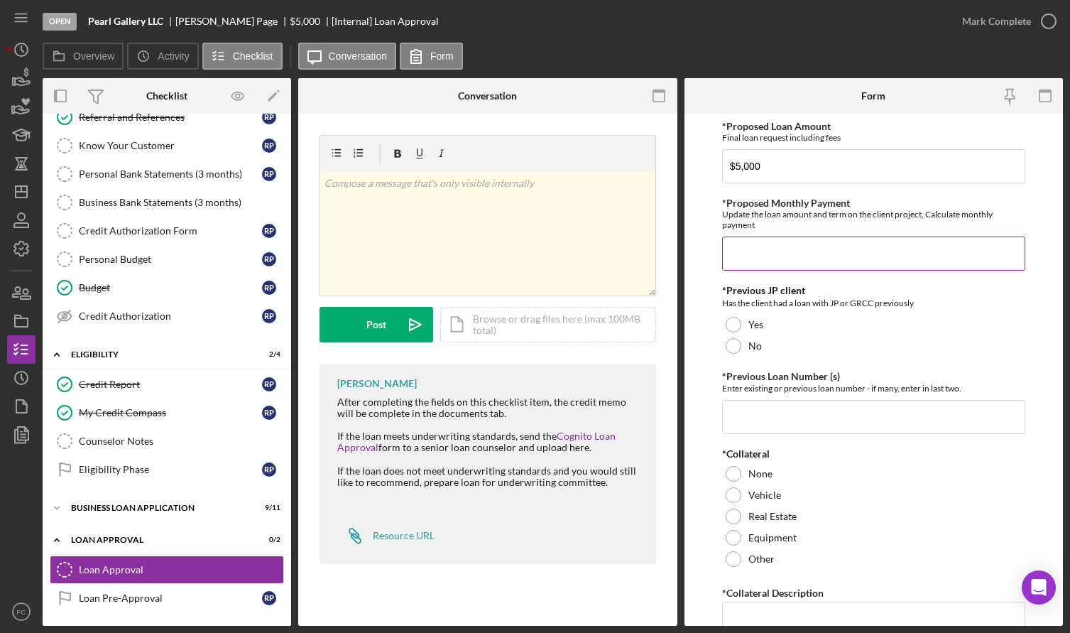
click at [760, 253] on input "*Proposed Monthly Payment" at bounding box center [873, 253] width 303 height 34
type input "$300"
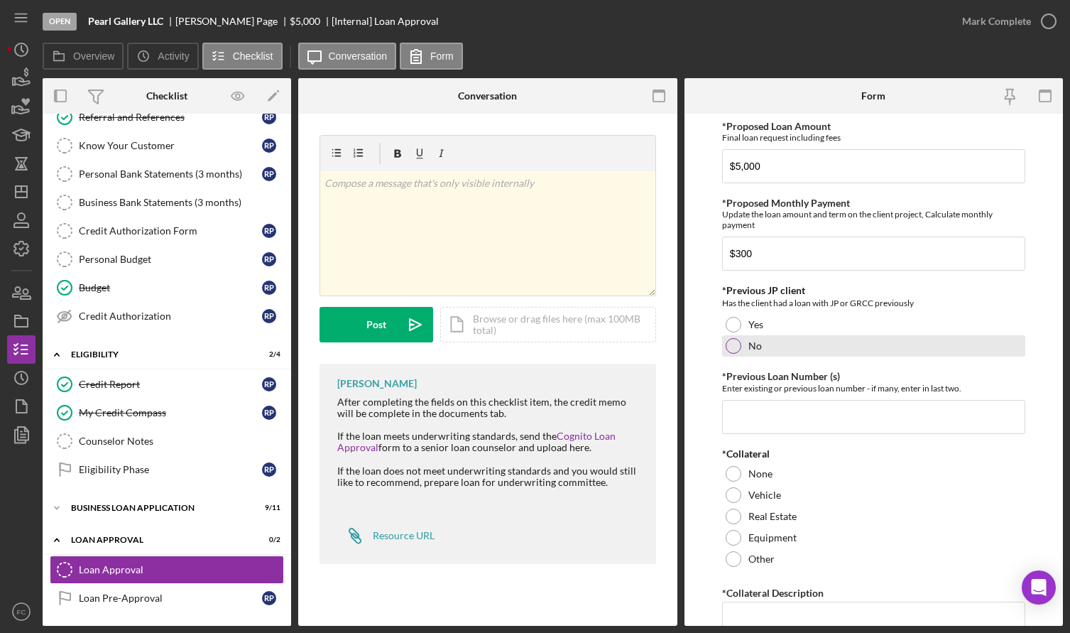
click at [737, 344] on div at bounding box center [734, 346] width 16 height 16
click at [747, 405] on input "*Previous Loan Number (s)" at bounding box center [873, 417] width 303 height 34
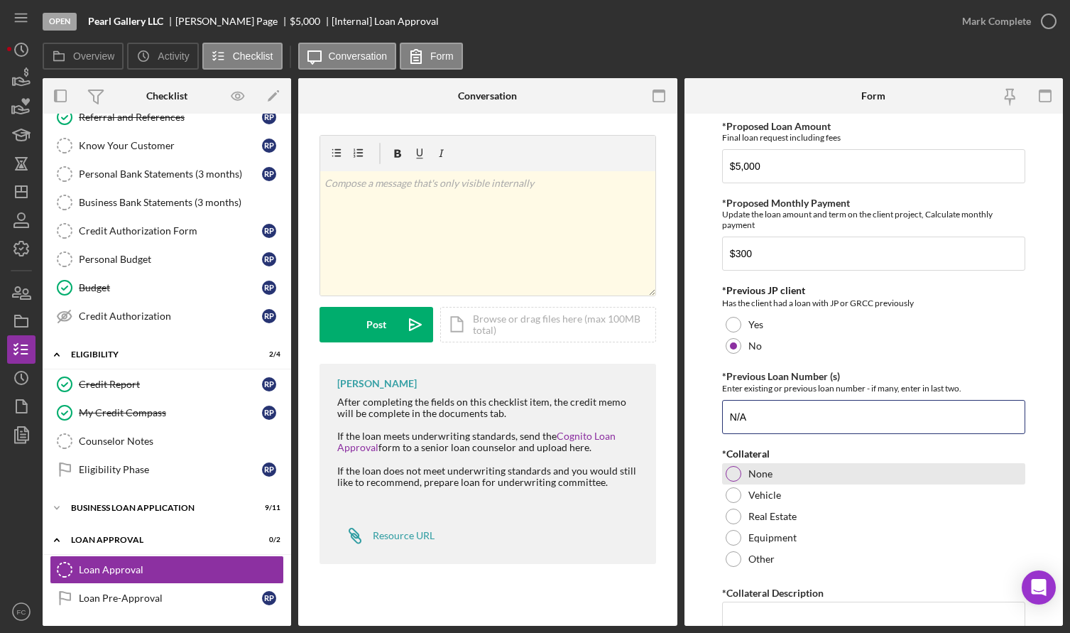
type input "N/A"
click at [737, 472] on div at bounding box center [734, 474] width 16 height 16
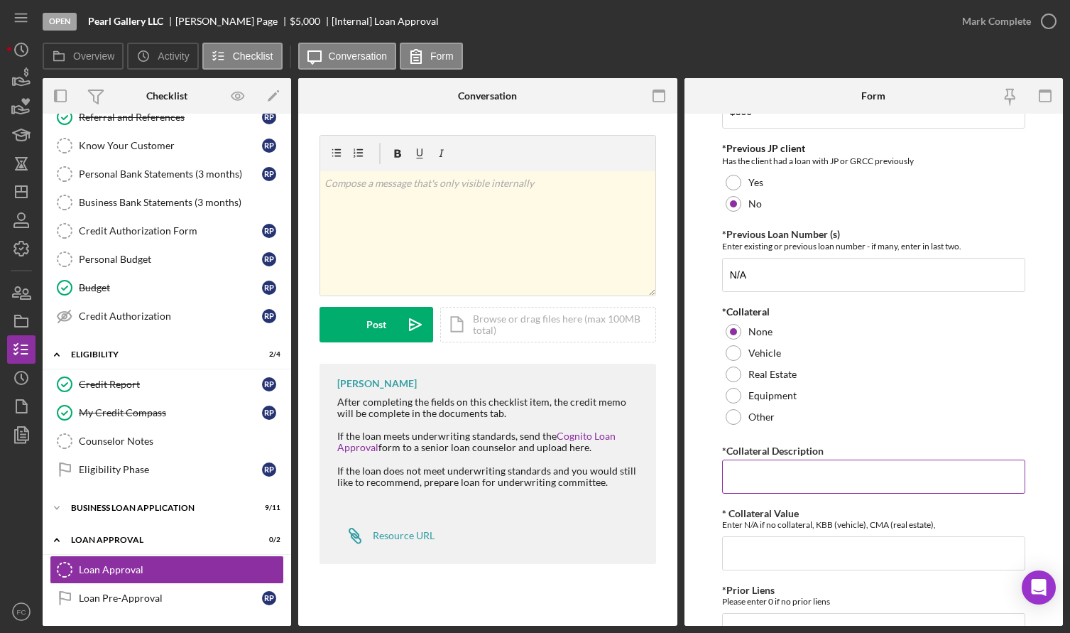
click at [739, 474] on input "*Collateral Description" at bounding box center [873, 476] width 303 height 34
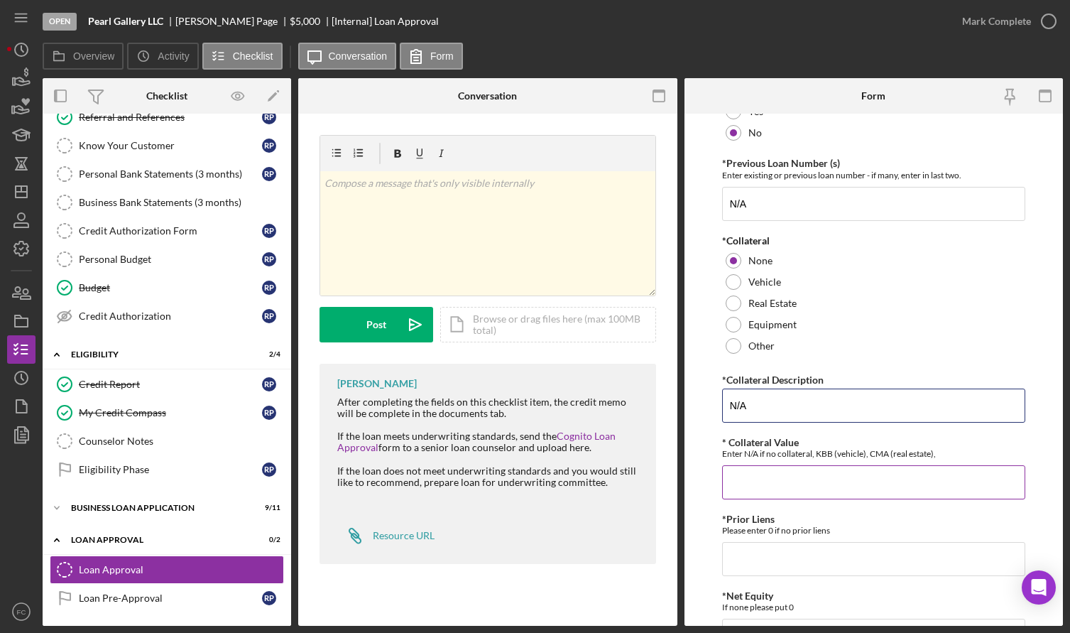
type input "N/A"
click at [756, 477] on input "* Collateral Value" at bounding box center [873, 482] width 303 height 34
type input "N/A"
click at [740, 559] on input "*Prior Liens" at bounding box center [873, 559] width 303 height 34
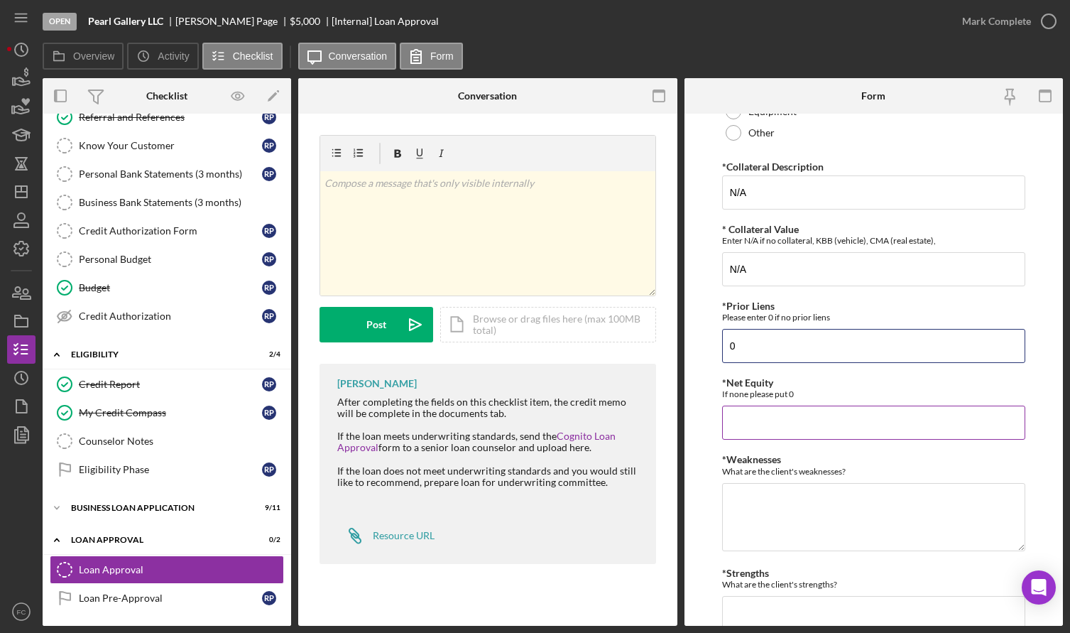
type input "0"
click at [729, 418] on input "*Net Equity" at bounding box center [873, 422] width 303 height 34
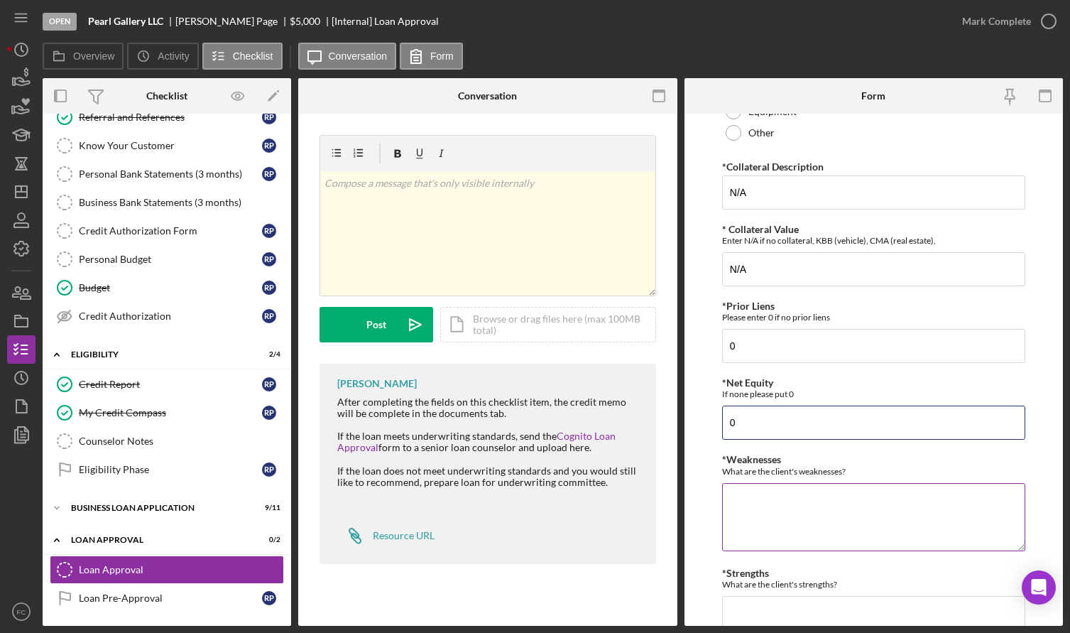
type input "0"
click at [756, 521] on textarea "*Weaknesses" at bounding box center [873, 517] width 303 height 68
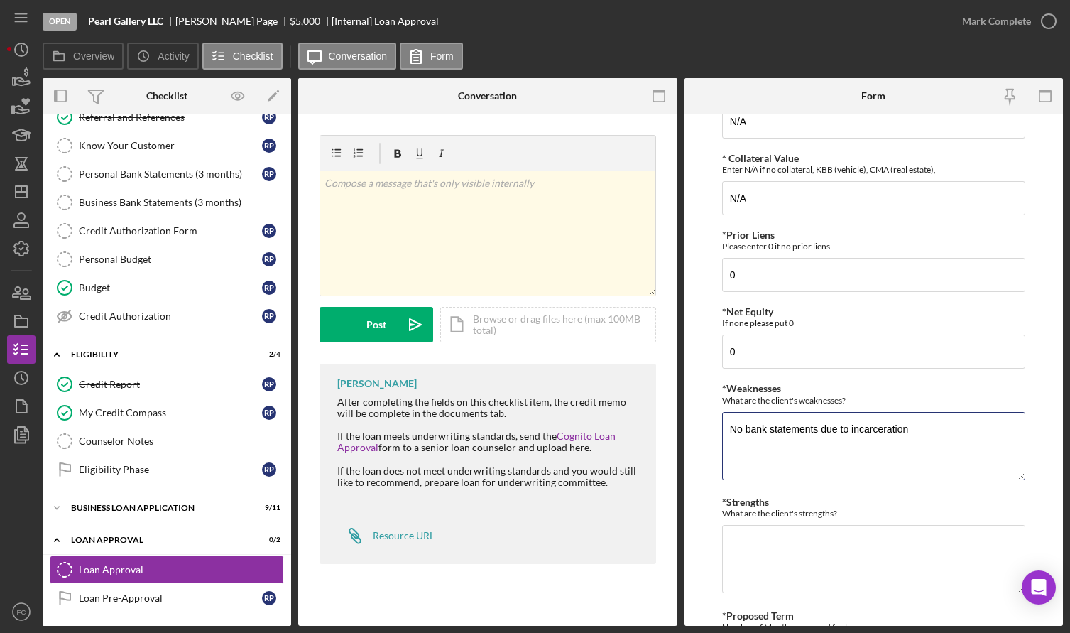
scroll to position [568, 0]
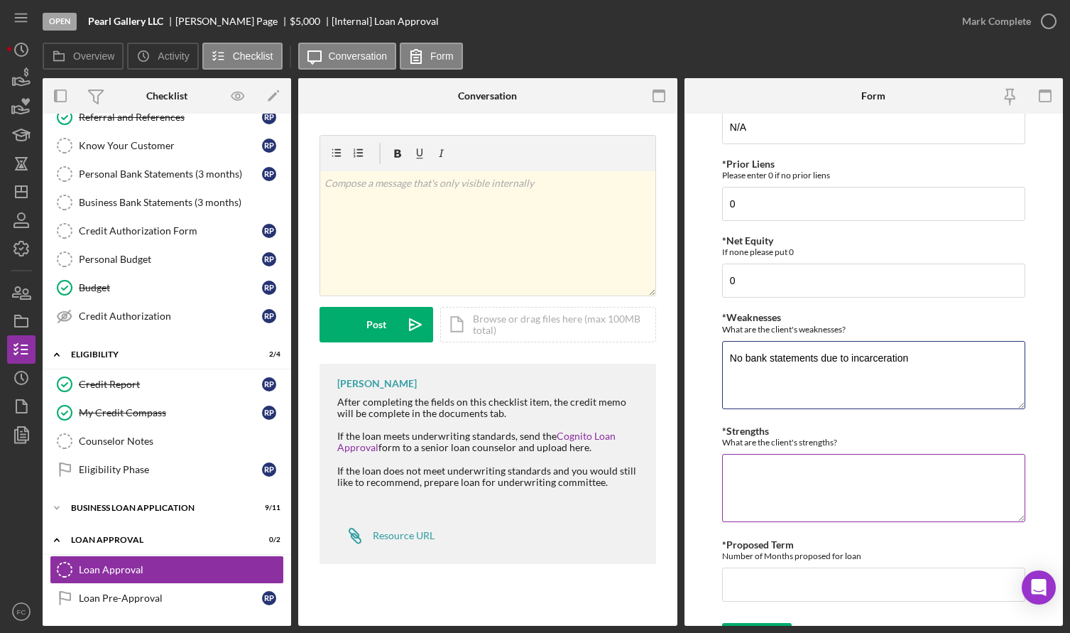
type textarea "No bank statements due to incarceration"
click at [753, 472] on textarea "*Strengths" at bounding box center [873, 488] width 303 height 68
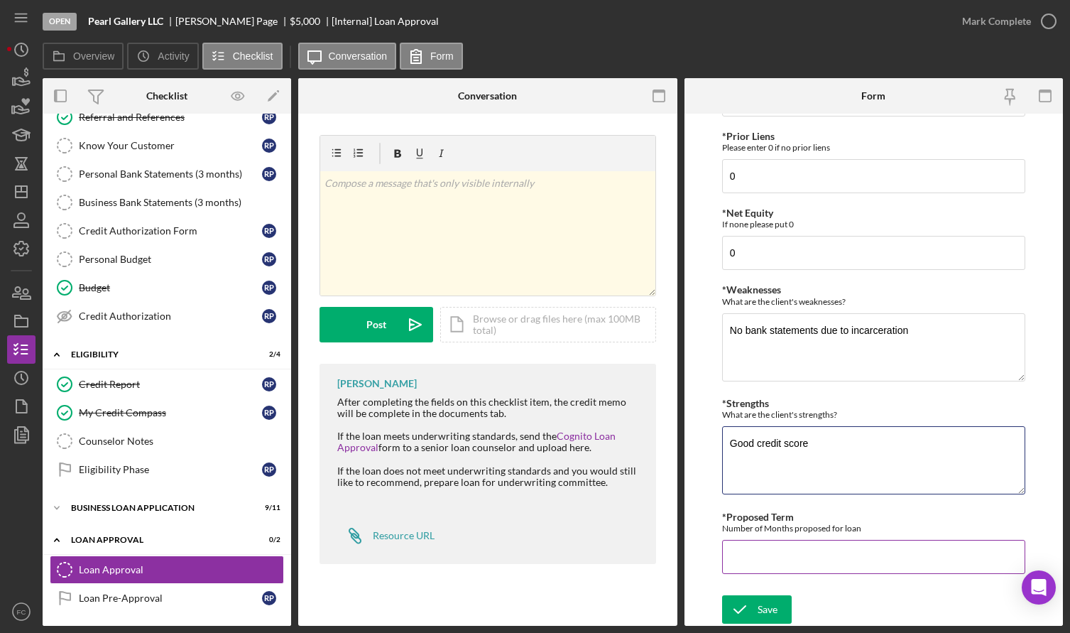
type textarea "Good credit score"
click at [746, 554] on input "*Proposed Term" at bounding box center [873, 557] width 303 height 34
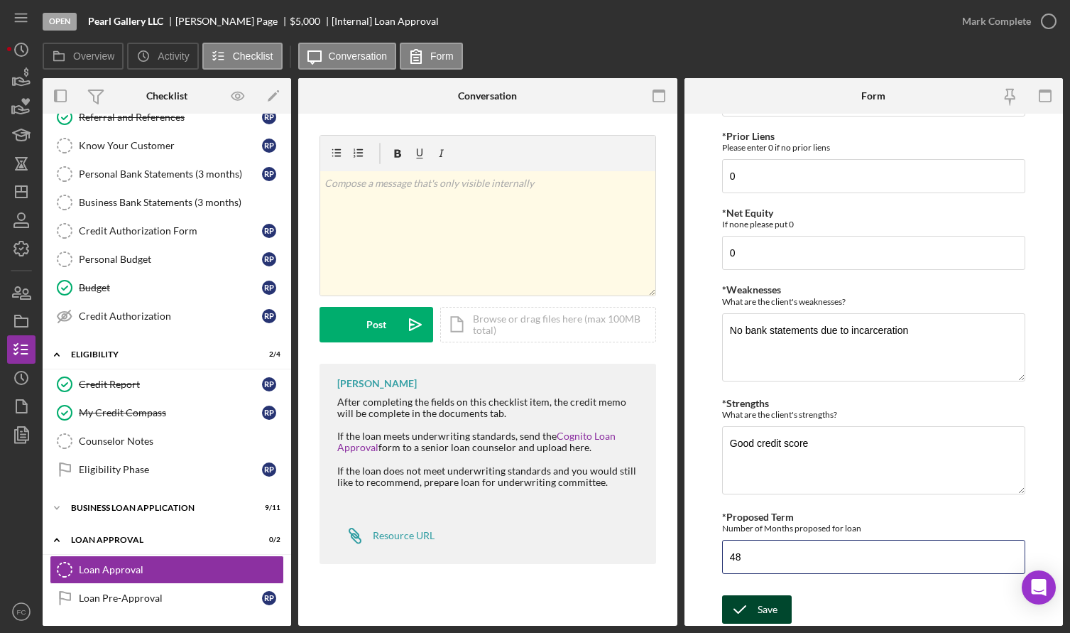
type input "48"
click at [751, 607] on icon "submit" at bounding box center [740, 610] width 36 height 36
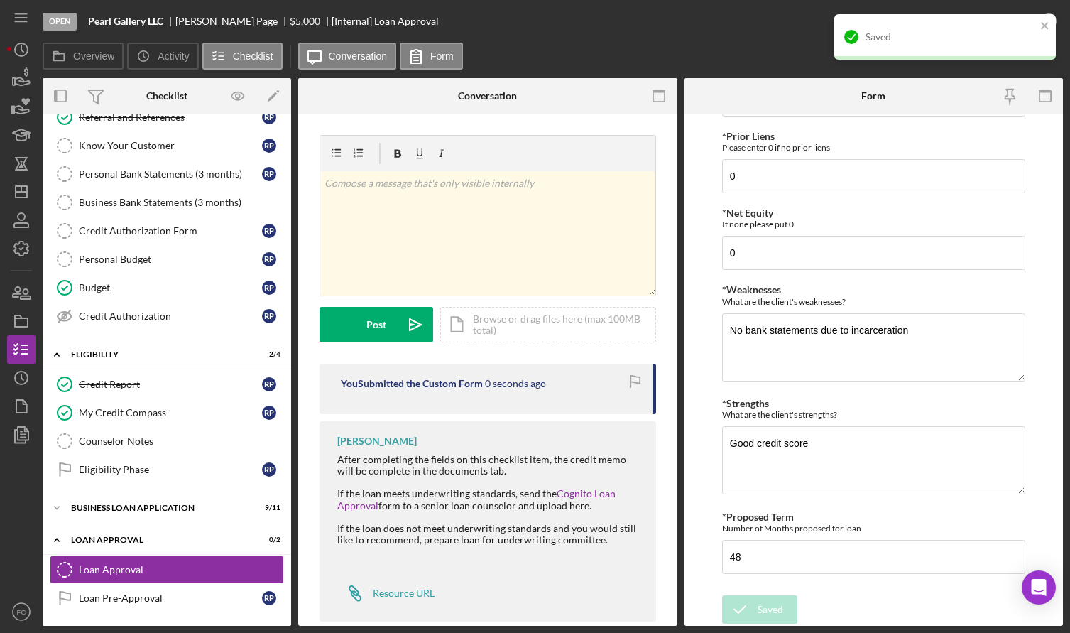
scroll to position [24, 0]
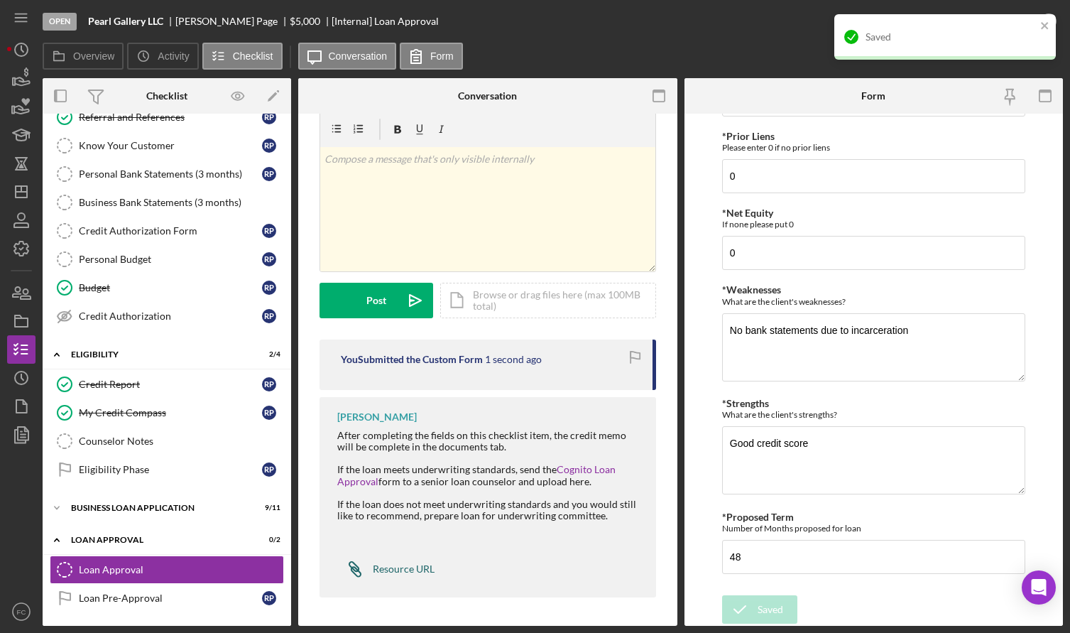
click at [389, 564] on div "Resource URL" at bounding box center [404, 568] width 62 height 11
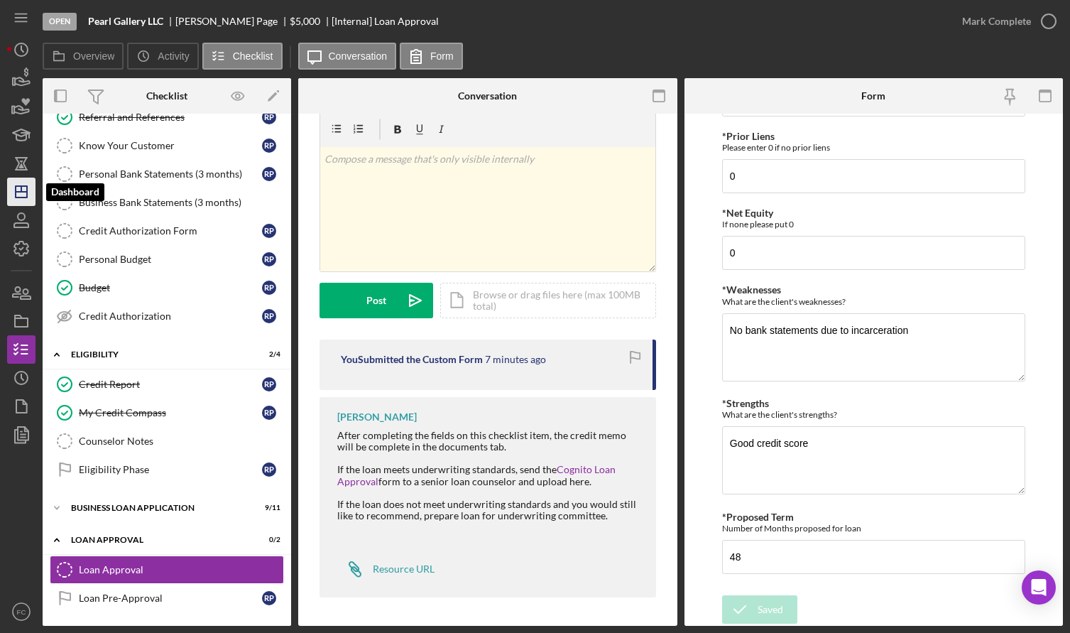
click at [19, 184] on icon "Icon/Dashboard" at bounding box center [22, 192] width 36 height 36
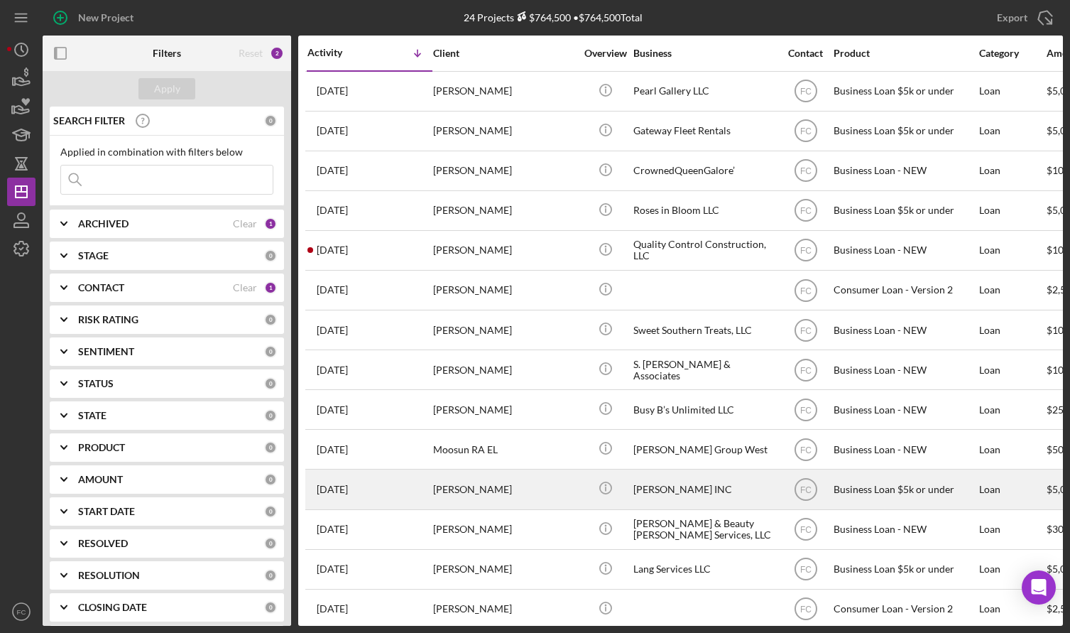
click at [389, 493] on div "[DATE] [PERSON_NAME]" at bounding box center [369, 489] width 124 height 38
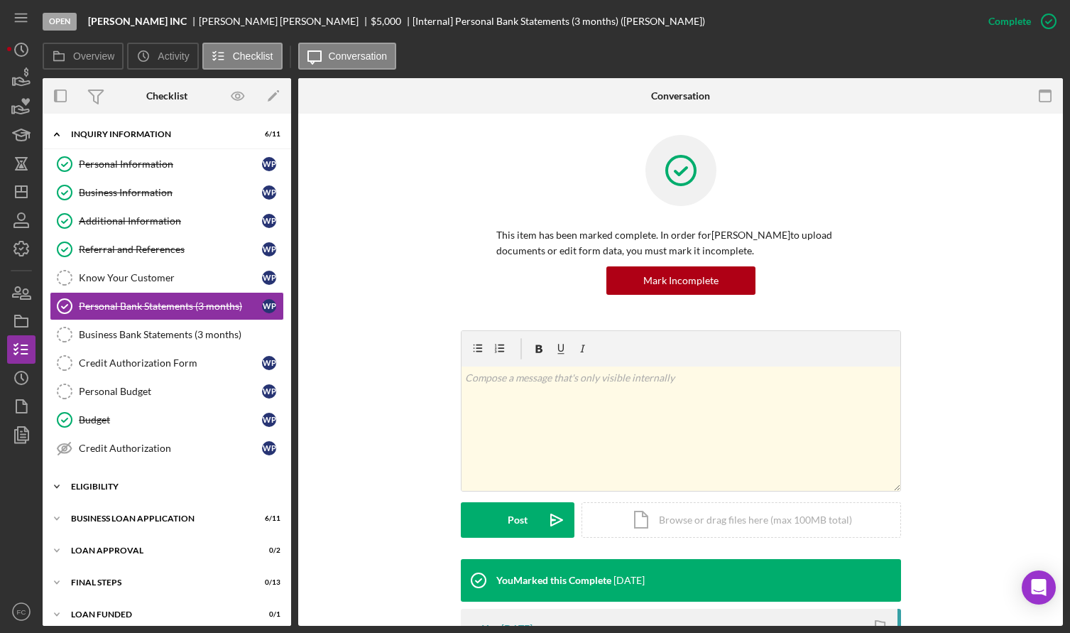
click at [113, 489] on div "Eligibility" at bounding box center [172, 486] width 202 height 9
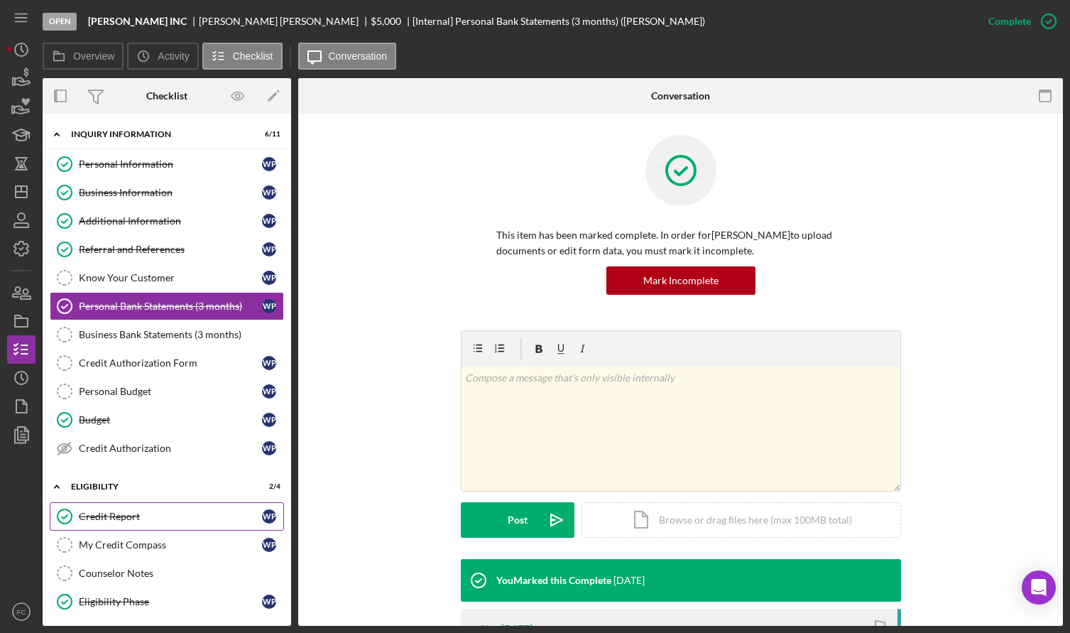
click at [121, 518] on div "Credit Report" at bounding box center [170, 516] width 183 height 11
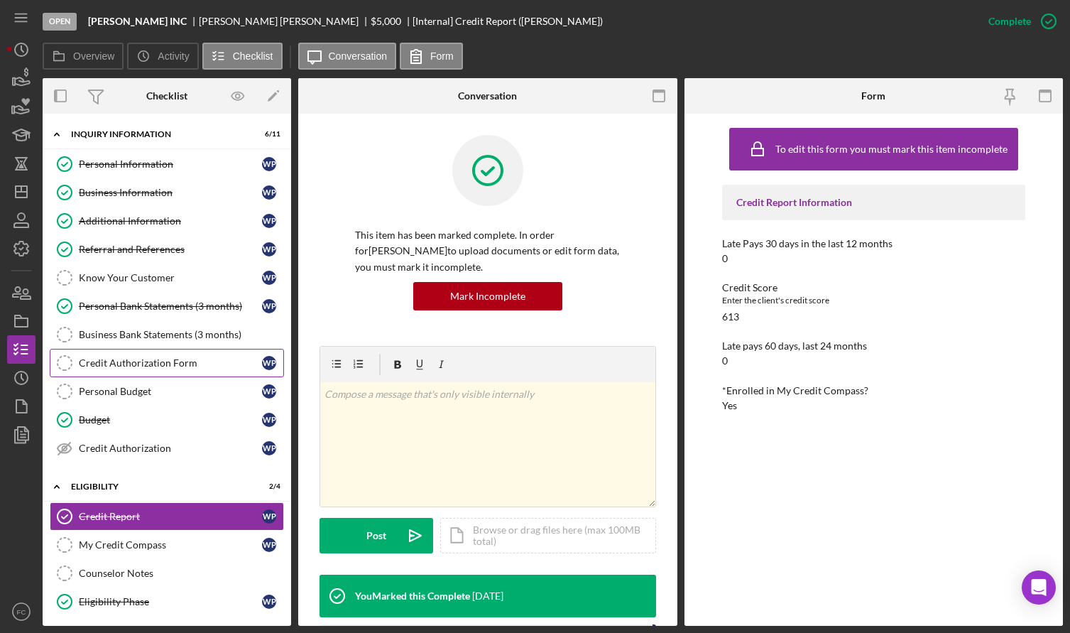
scroll to position [132, 0]
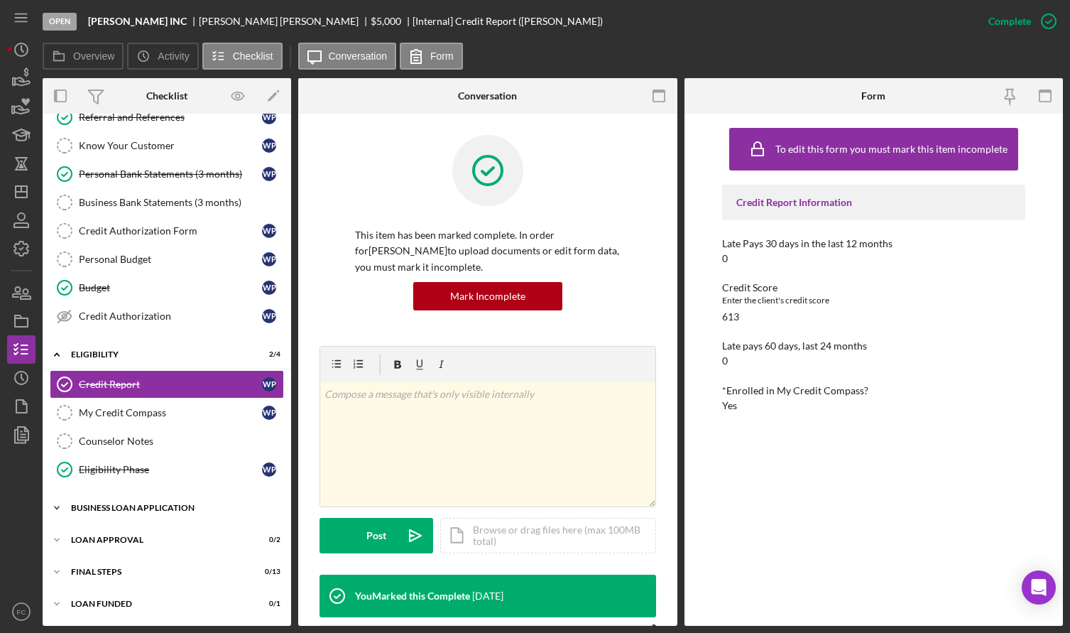
click at [124, 509] on div "BUSINESS LOAN APPLICATION" at bounding box center [172, 507] width 202 height 9
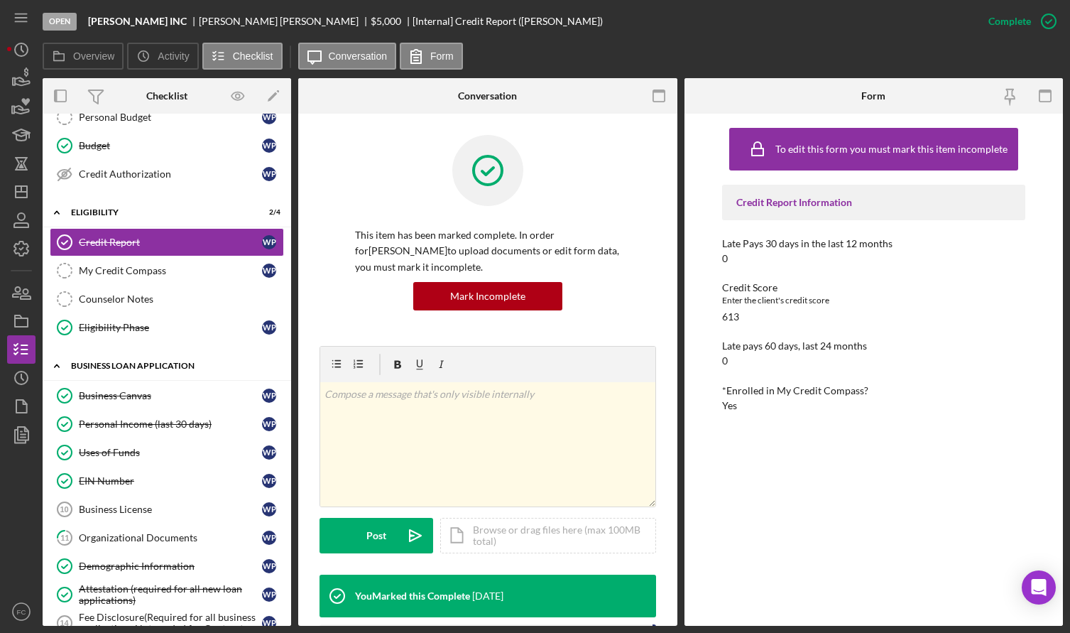
scroll to position [416, 0]
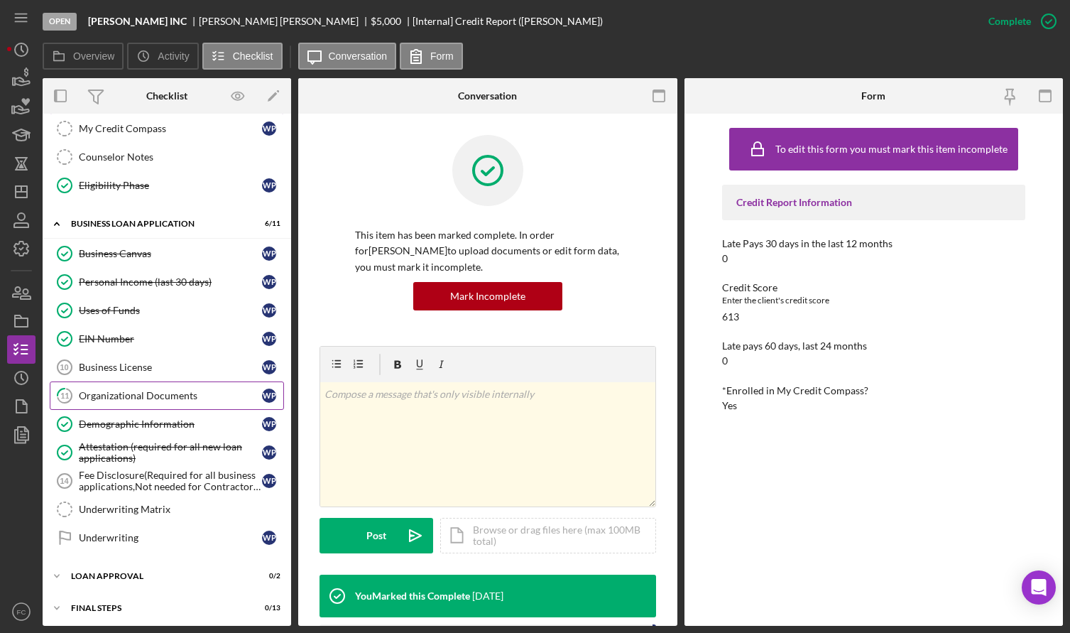
click at [115, 398] on div "Organizational Documents" at bounding box center [170, 395] width 183 height 11
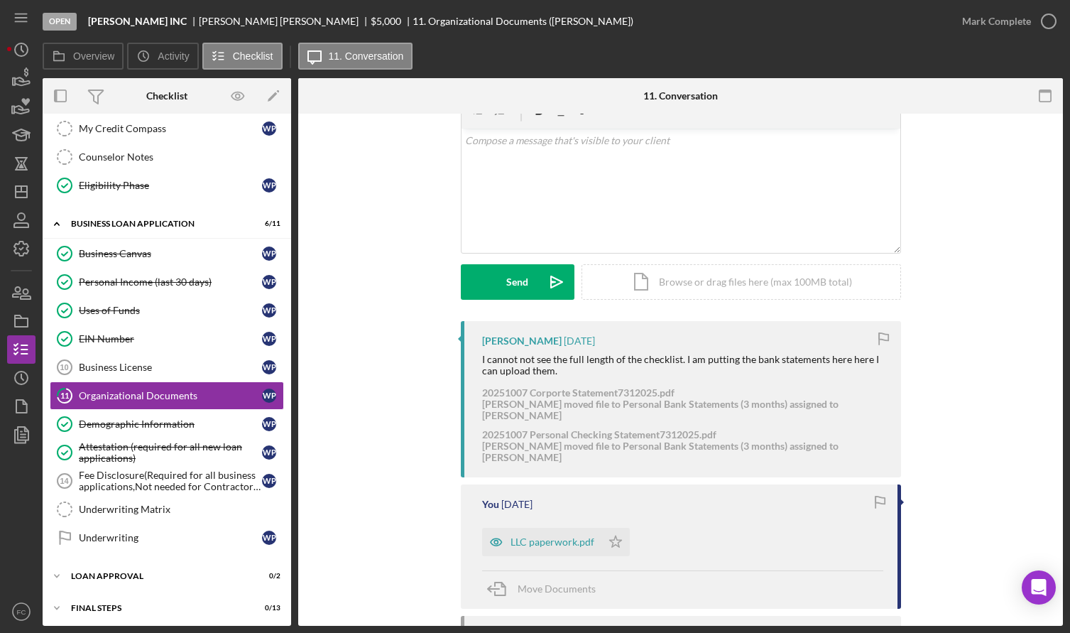
scroll to position [142, 0]
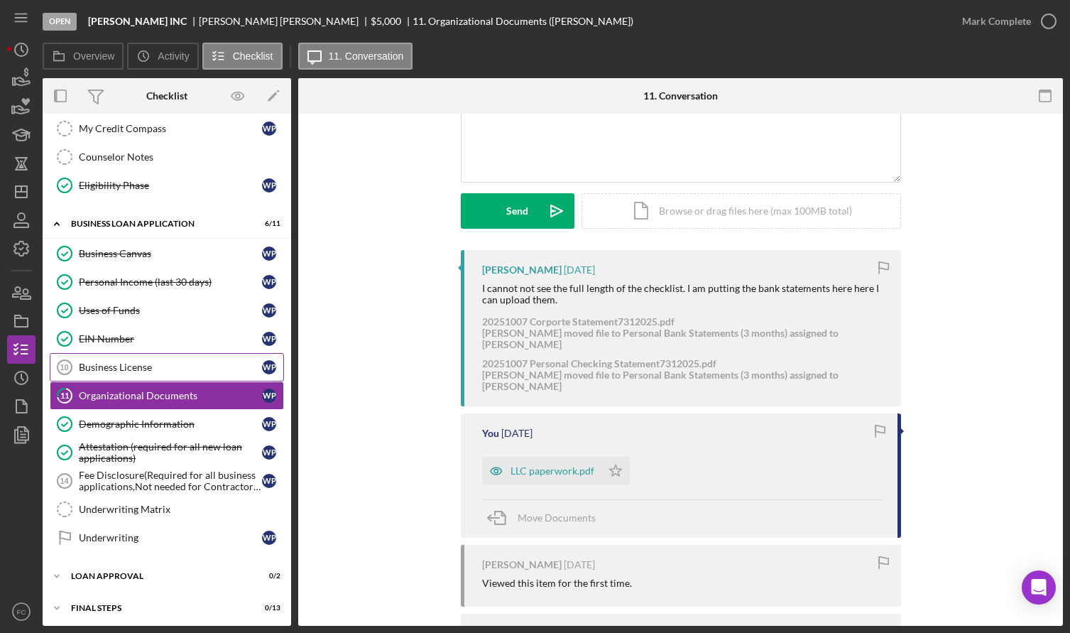
click at [113, 368] on div "Business License" at bounding box center [170, 366] width 183 height 11
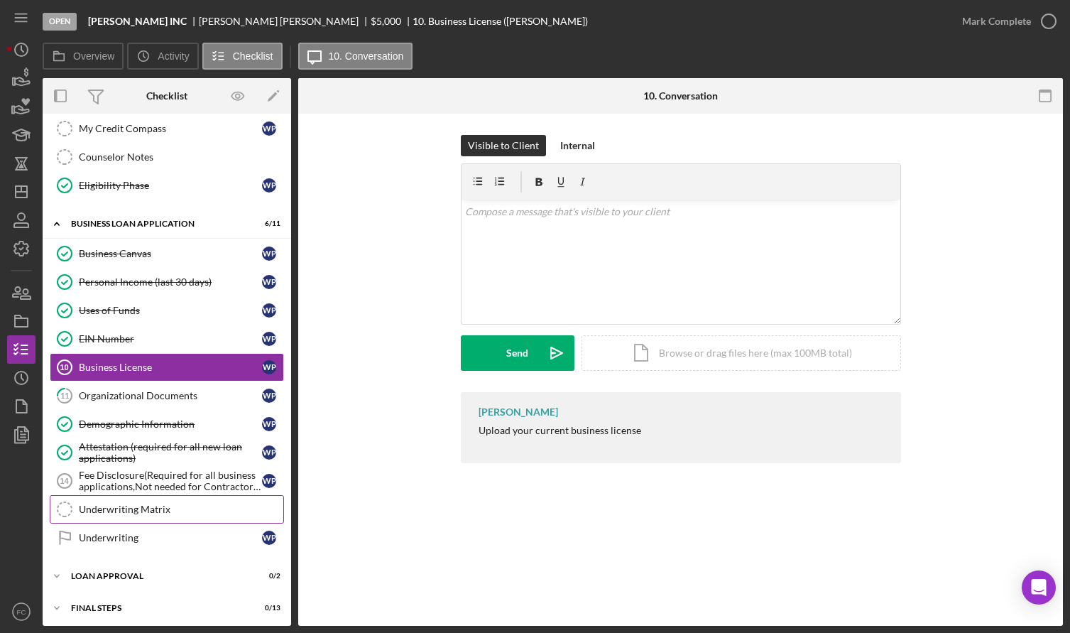
click at [144, 506] on div "Underwriting Matrix" at bounding box center [181, 508] width 205 height 11
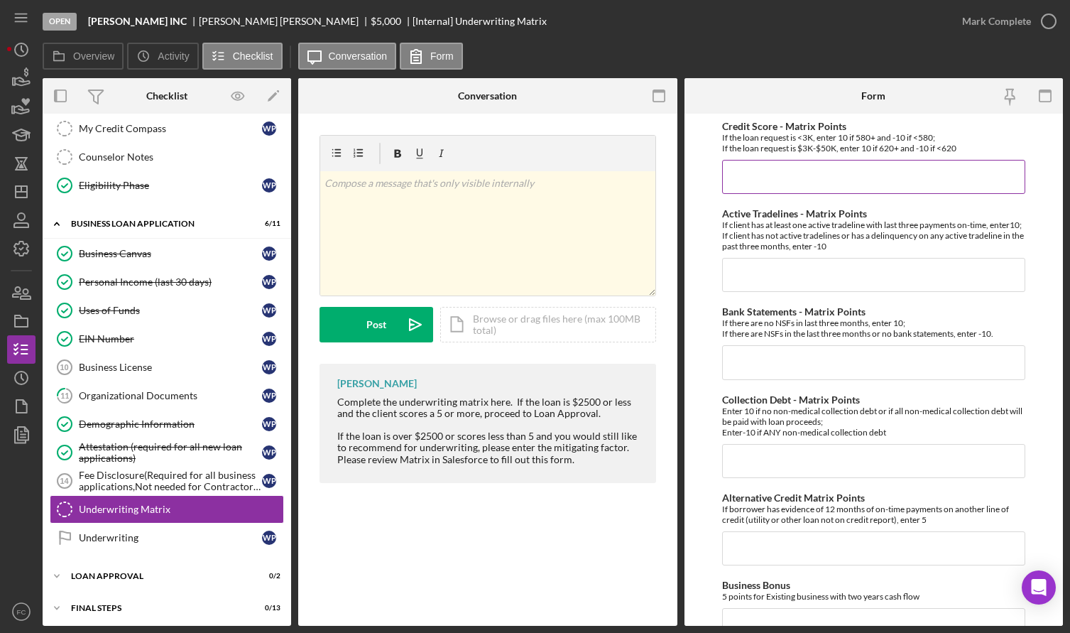
click at [767, 168] on input "Credit Score - Matrix Points" at bounding box center [873, 177] width 303 height 34
click at [747, 170] on input "Credit Score - Matrix Points" at bounding box center [873, 177] width 303 height 34
type input "-10"
click at [745, 286] on input "Active Tradelines - Matrix Points" at bounding box center [873, 275] width 303 height 34
click at [743, 280] on input "Active Tradelines - Matrix Points" at bounding box center [873, 275] width 303 height 34
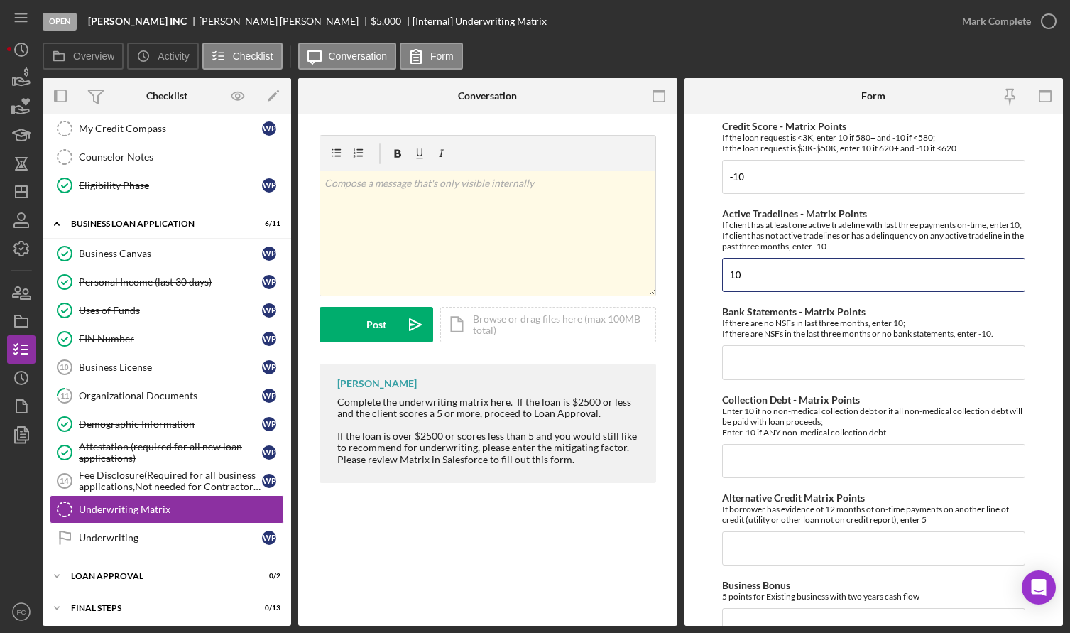
type input "10"
click at [744, 369] on input "Bank Statements - Matrix Points" at bounding box center [873, 362] width 303 height 34
type input "-10"
click at [782, 475] on input "Collection Debt - Matrix Points" at bounding box center [873, 461] width 303 height 34
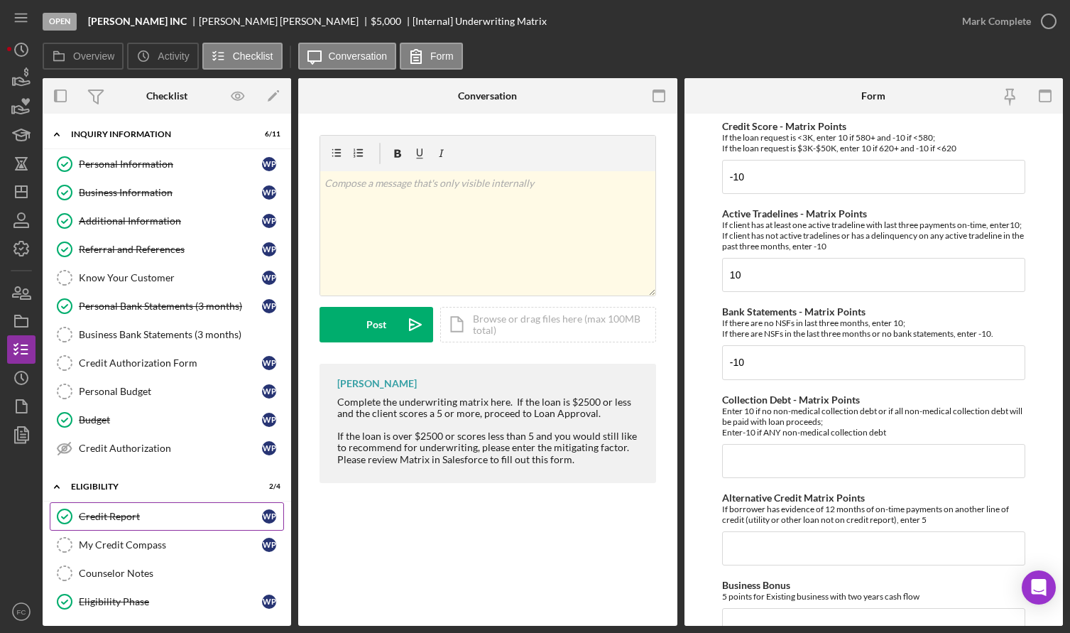
click at [111, 513] on div "Credit Report" at bounding box center [170, 516] width 183 height 11
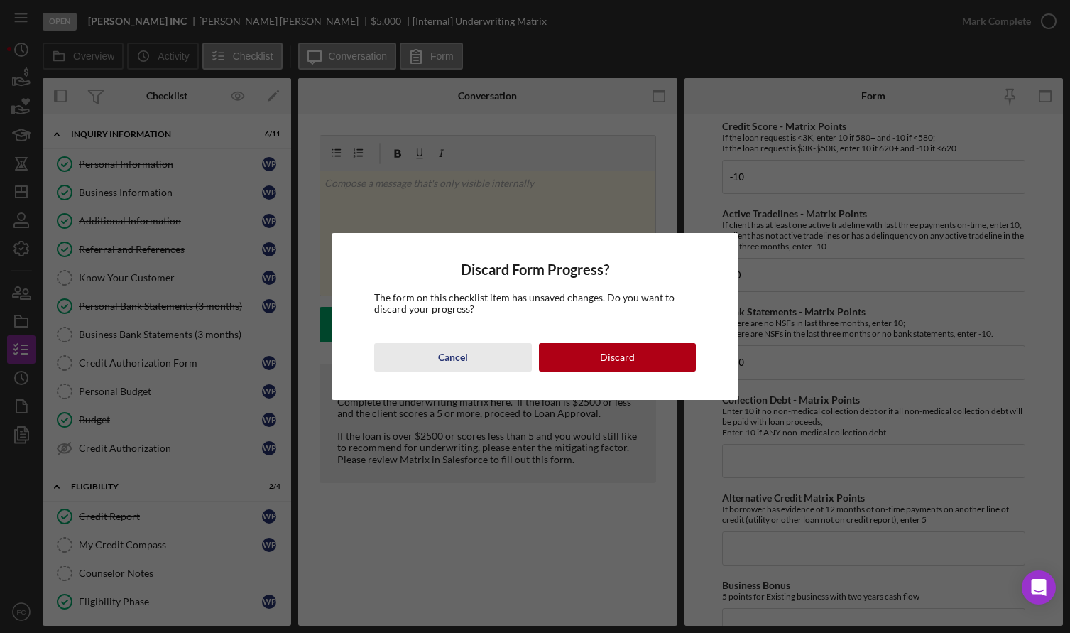
click at [461, 362] on div "Cancel" at bounding box center [453, 357] width 30 height 28
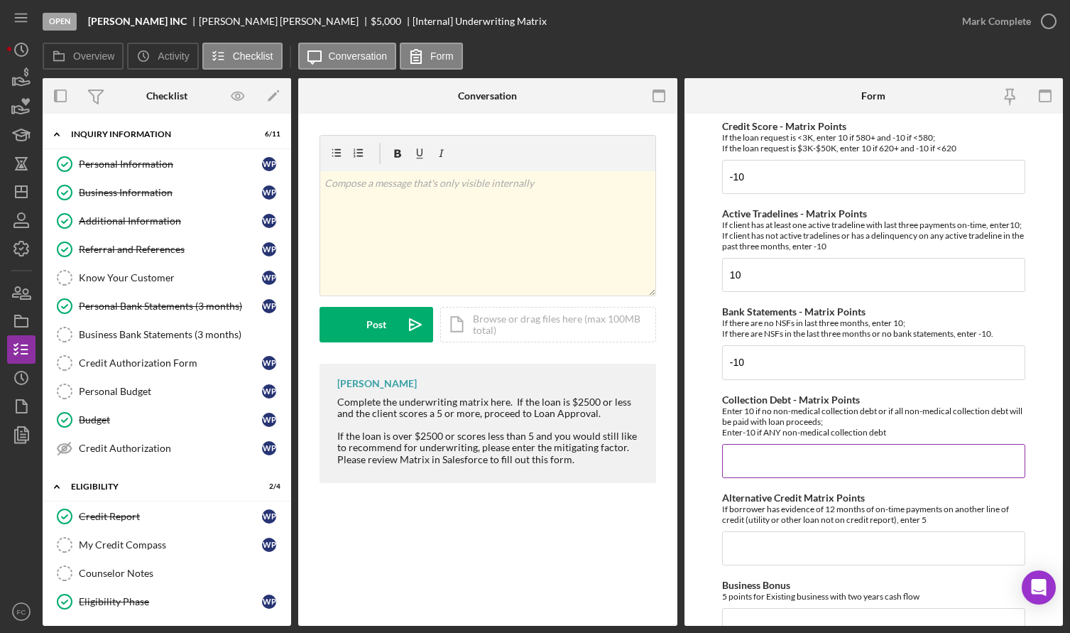
click at [737, 462] on input "Collection Debt - Matrix Points" at bounding box center [873, 461] width 303 height 34
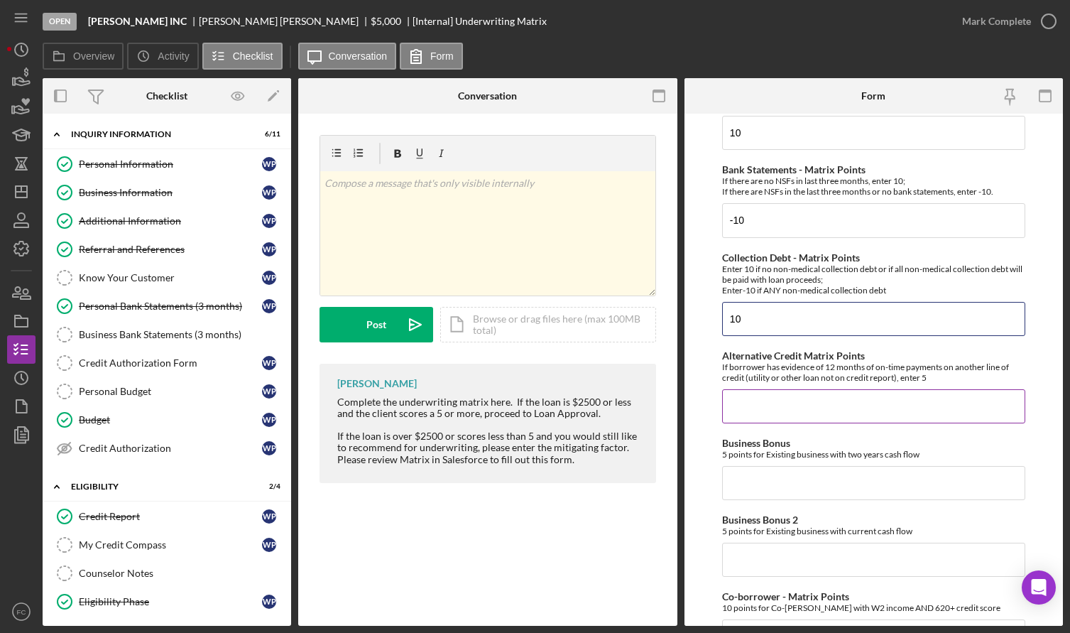
scroll to position [284, 0]
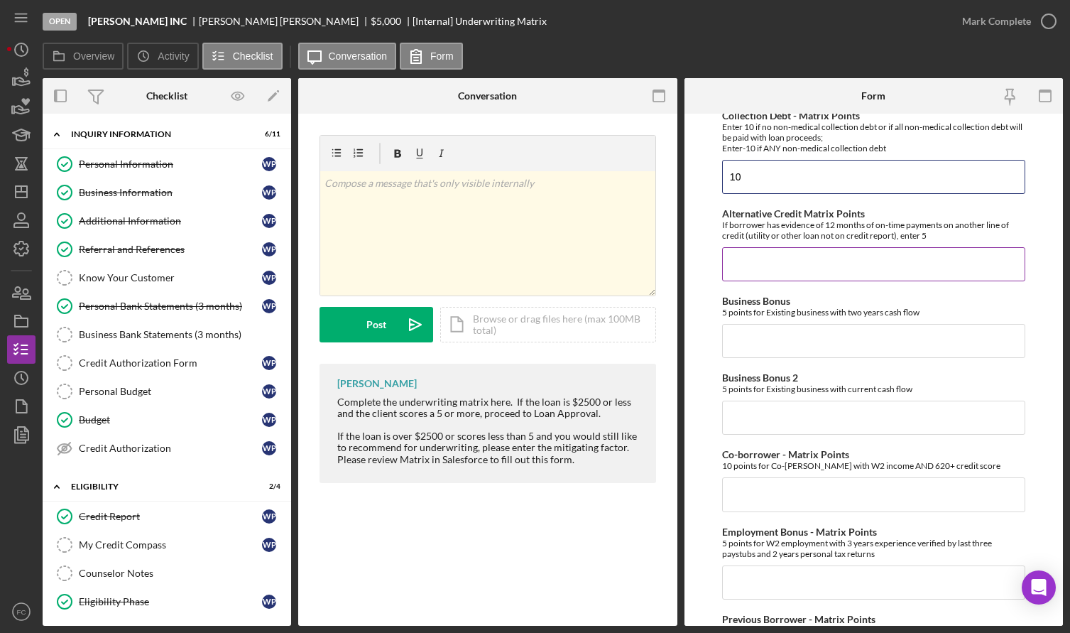
type input "10"
click at [748, 275] on input "Alternative Credit Matrix Points" at bounding box center [873, 264] width 303 height 34
type input "0"
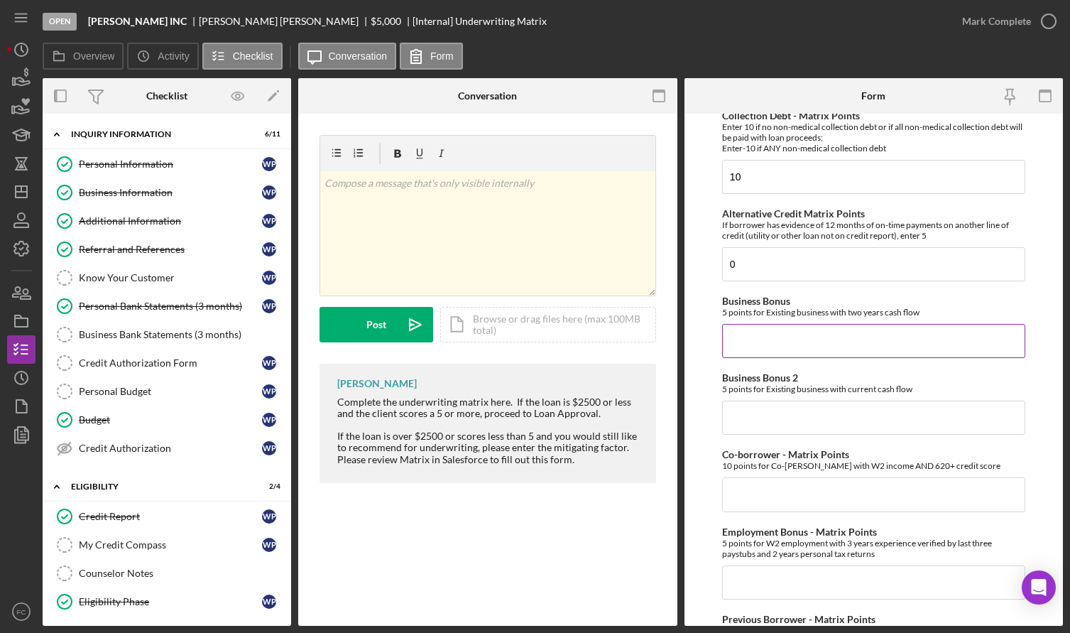
click at [728, 344] on input "Business Bonus" at bounding box center [873, 341] width 303 height 34
type input "0"
click at [761, 435] on input "Business Bonus 2" at bounding box center [873, 418] width 303 height 34
type input "0"
click at [749, 506] on input "Co-borrower - Matrix Points" at bounding box center [873, 494] width 303 height 34
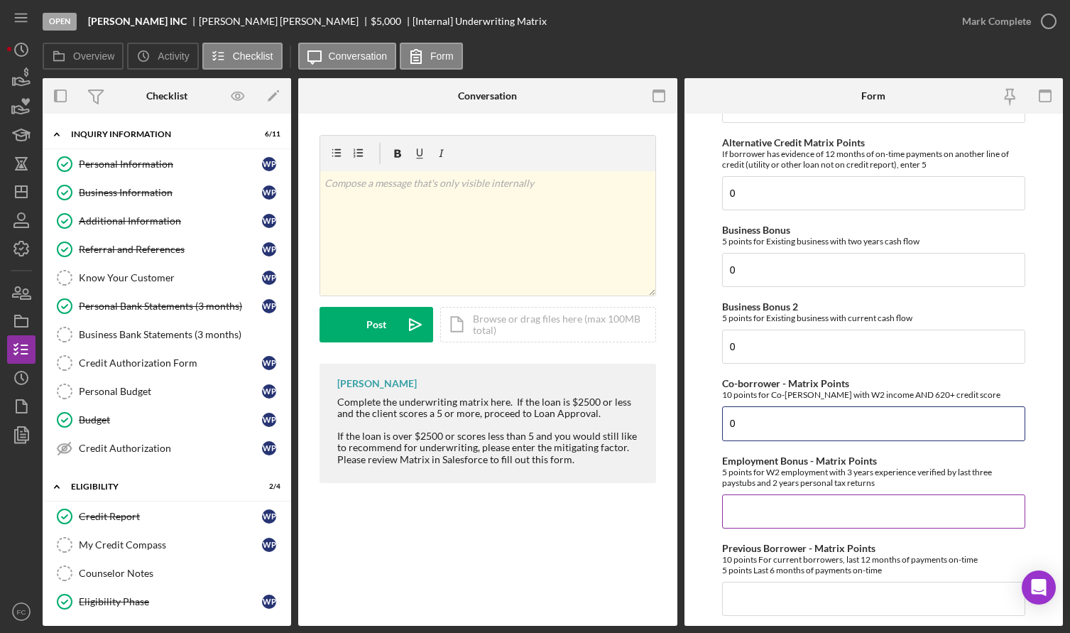
scroll to position [426, 0]
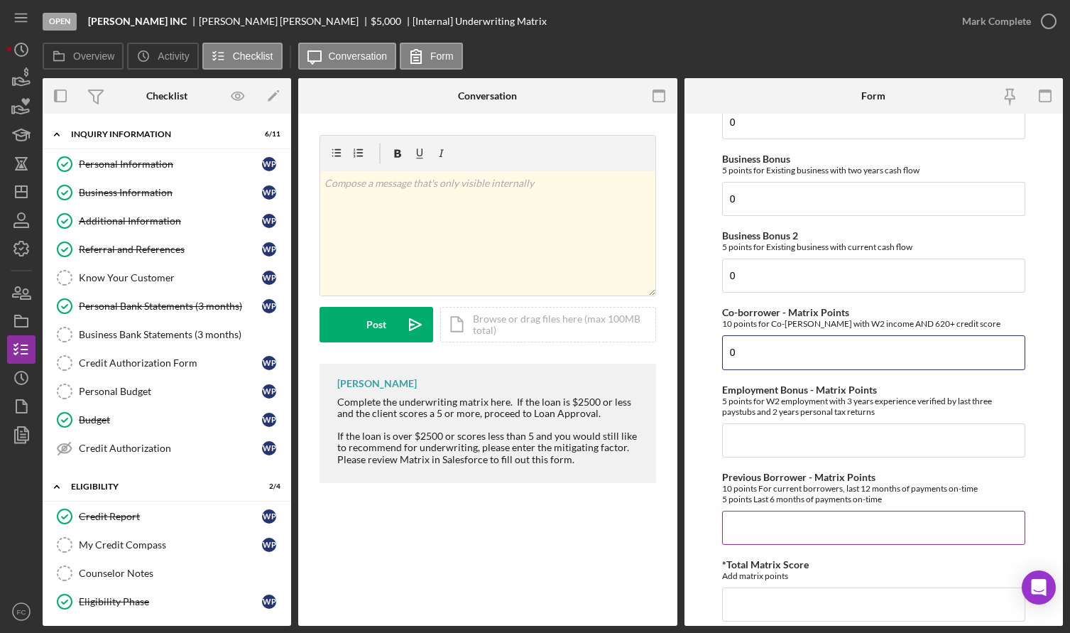
type input "0"
click at [744, 538] on input "Previous Borrower - Matrix Points" at bounding box center [873, 528] width 303 height 34
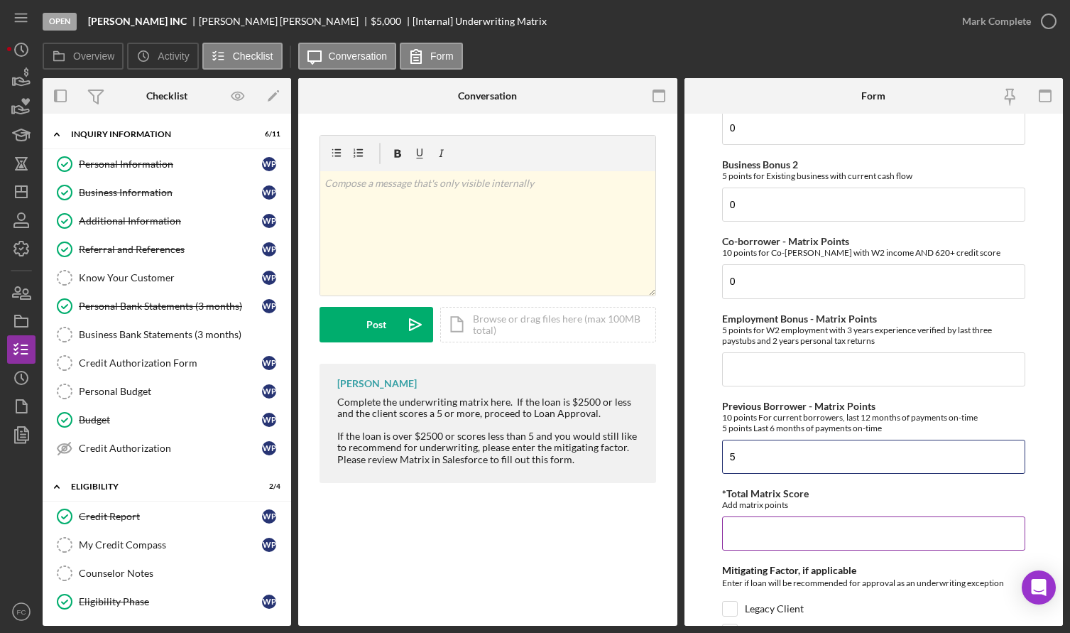
type input "5"
click at [758, 543] on input "*Total Matrix Score" at bounding box center [873, 533] width 303 height 34
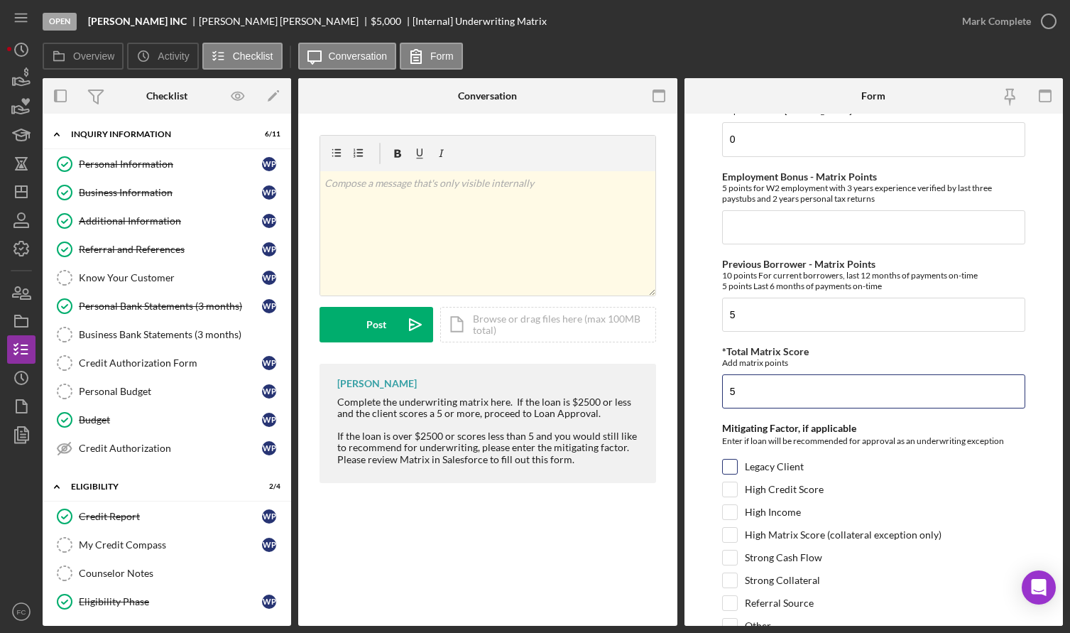
type input "5"
click at [734, 474] on input "Legacy Client" at bounding box center [730, 466] width 14 height 14
checkbox input "true"
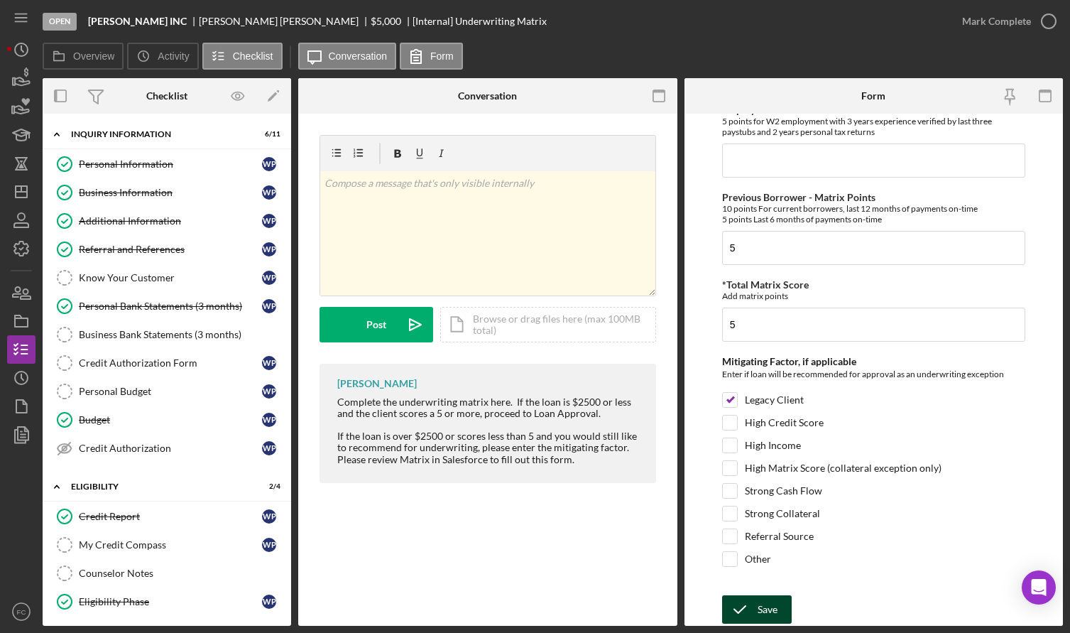
click at [747, 606] on icon "submit" at bounding box center [740, 610] width 36 height 36
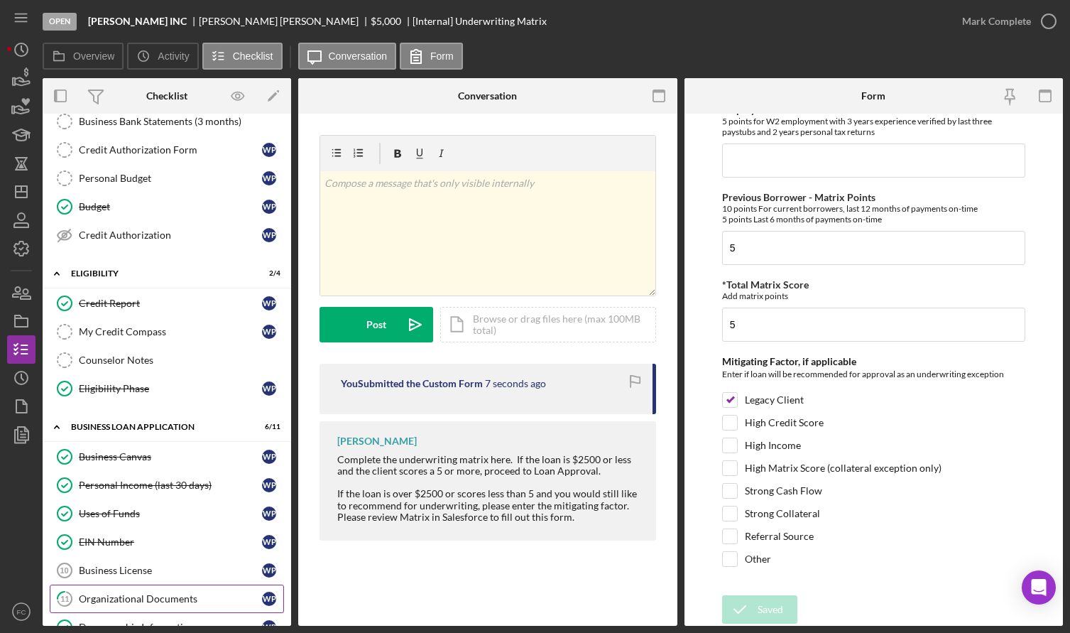
scroll to position [426, 0]
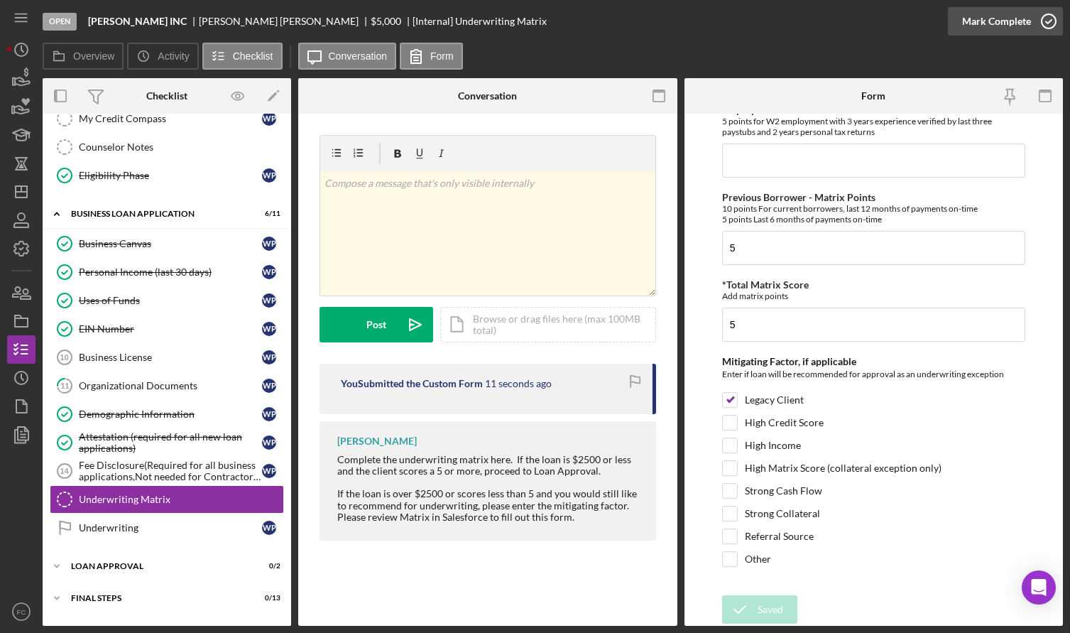
click at [1050, 19] on icon "button" at bounding box center [1049, 22] width 36 height 36
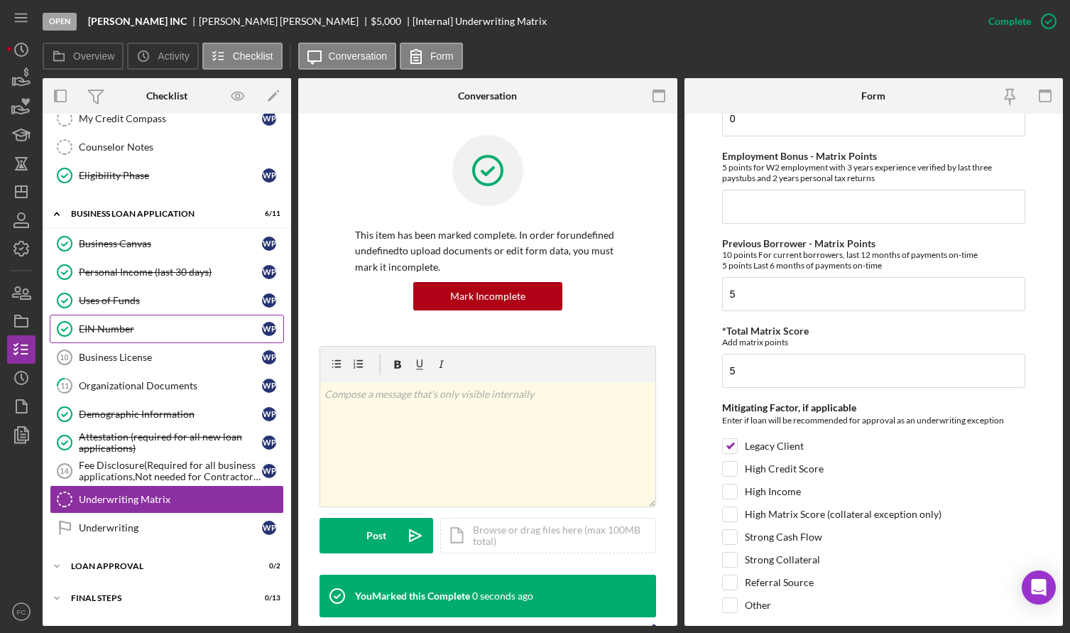
scroll to position [773, 0]
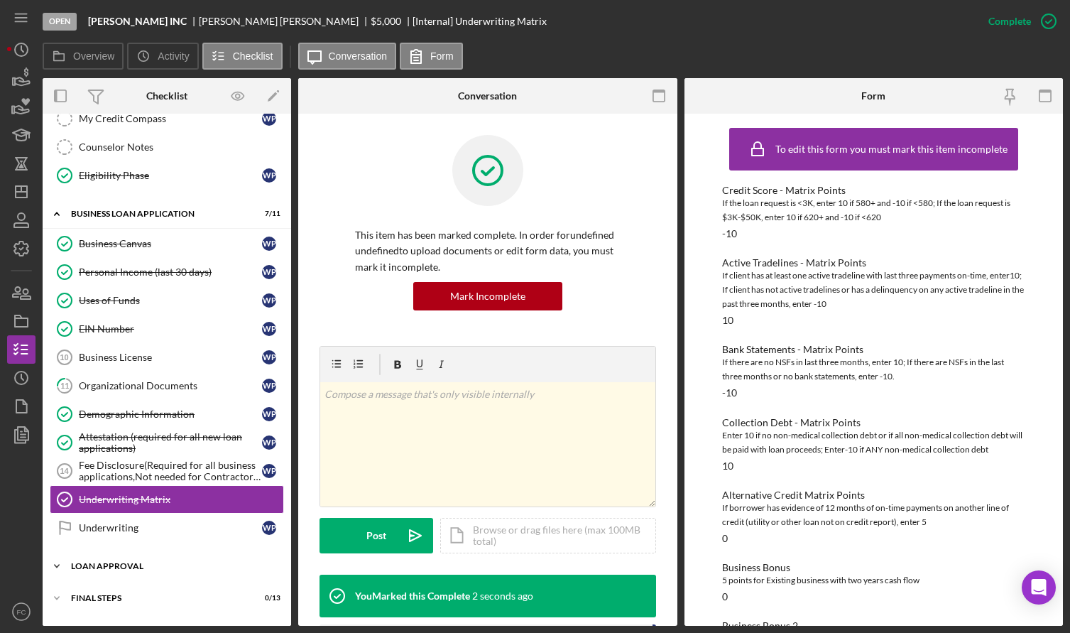
click at [114, 563] on div "Loan Approval" at bounding box center [172, 566] width 202 height 9
click at [108, 592] on div "Loan Approval" at bounding box center [181, 595] width 205 height 11
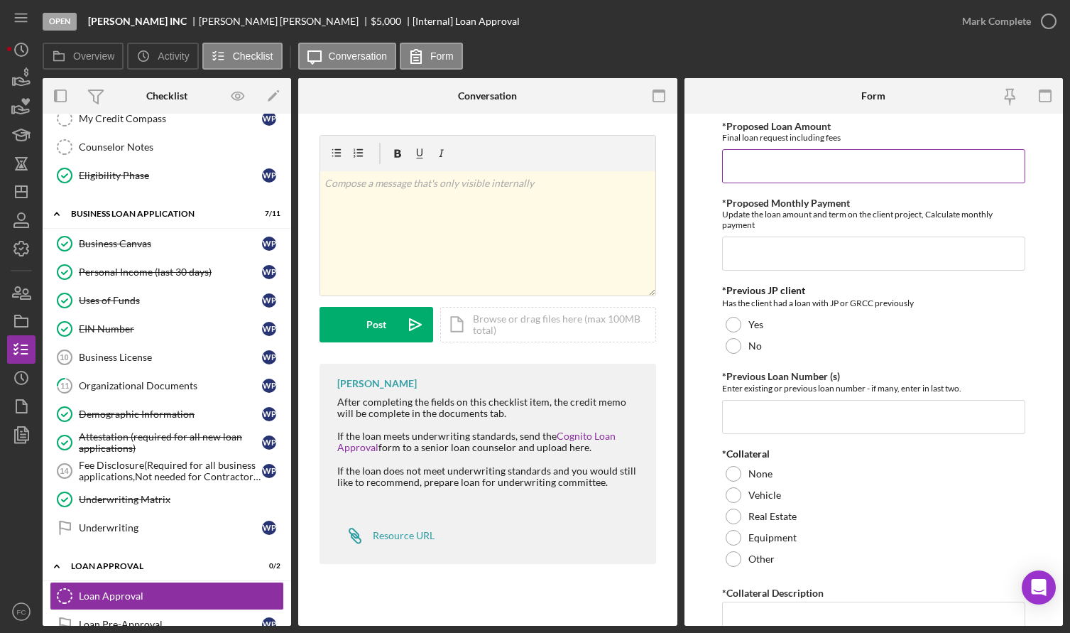
click at [763, 166] on input "*Proposed Loan Amount" at bounding box center [873, 166] width 303 height 34
type input "$9,999"
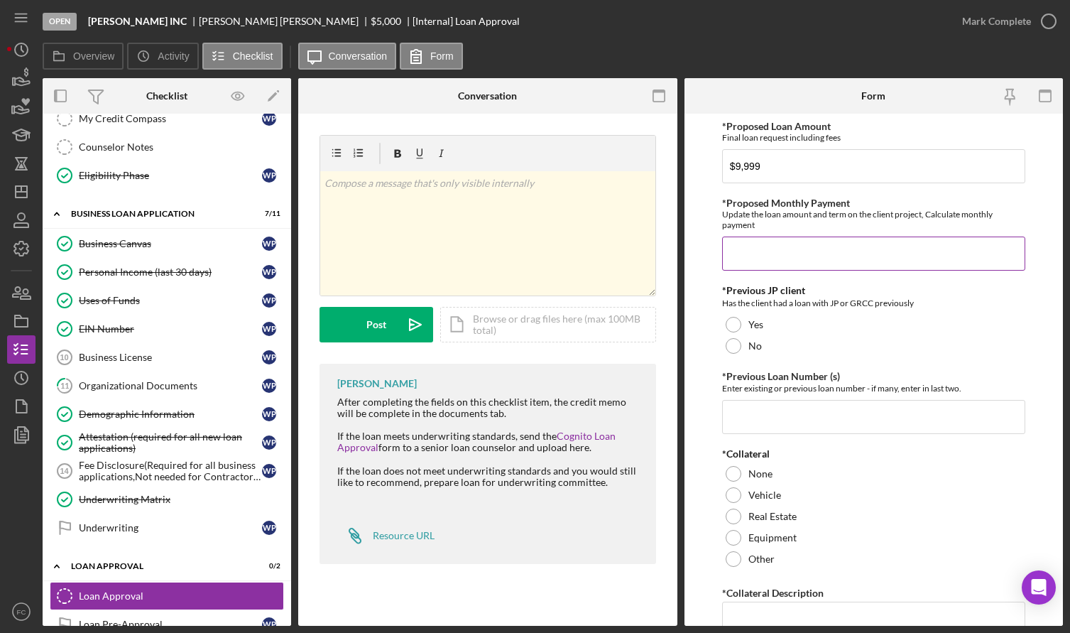
click at [756, 249] on input "*Proposed Monthly Payment" at bounding box center [873, 253] width 303 height 34
type input "$300"
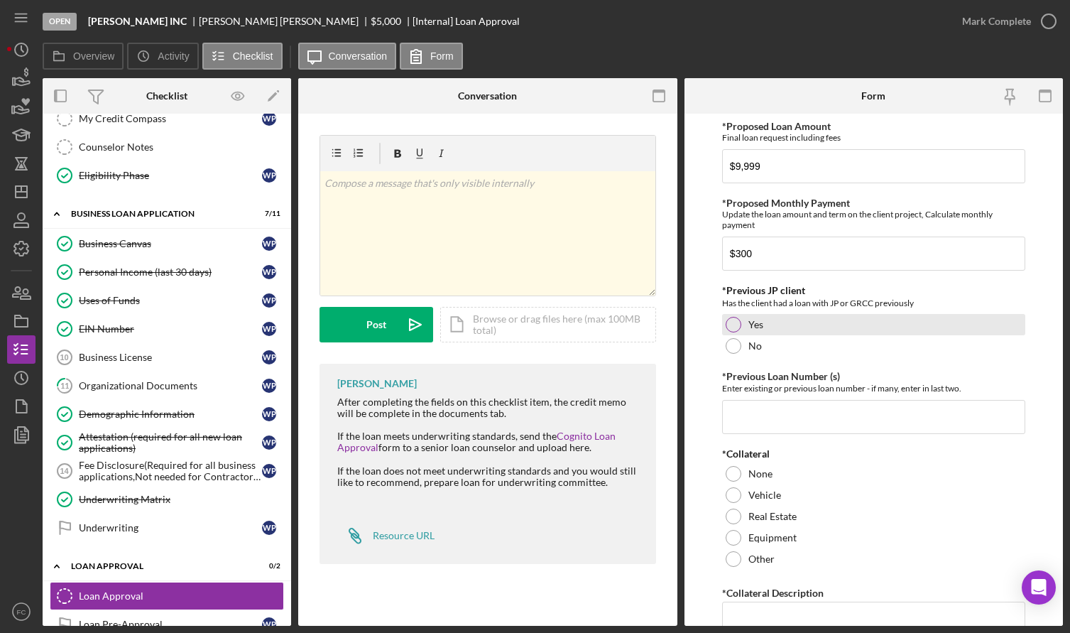
click at [732, 321] on div at bounding box center [734, 325] width 16 height 16
click at [753, 411] on input "*Previous Loan Number (s)" at bounding box center [873, 417] width 303 height 34
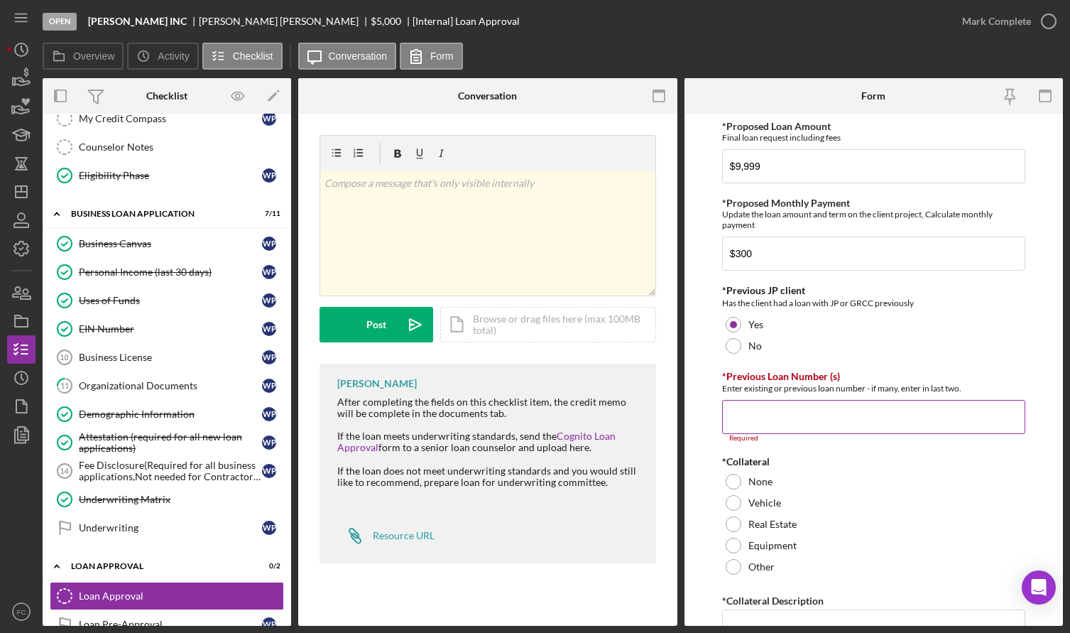
click at [758, 419] on input "*Previous Loan Number (s)" at bounding box center [873, 417] width 303 height 34
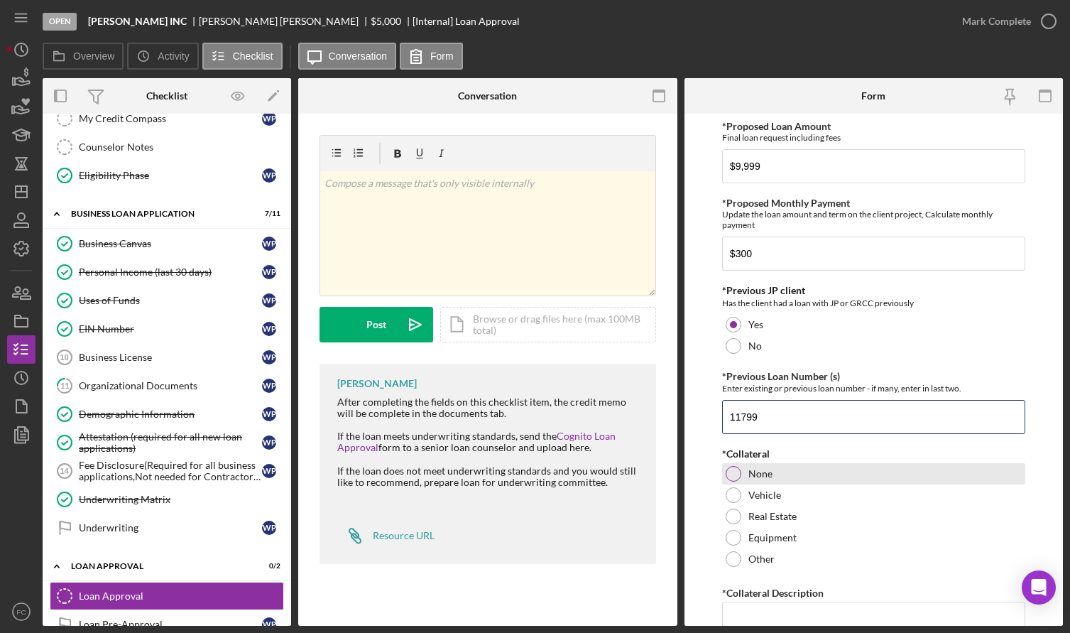
type input "11799"
click at [729, 470] on div at bounding box center [734, 474] width 16 height 16
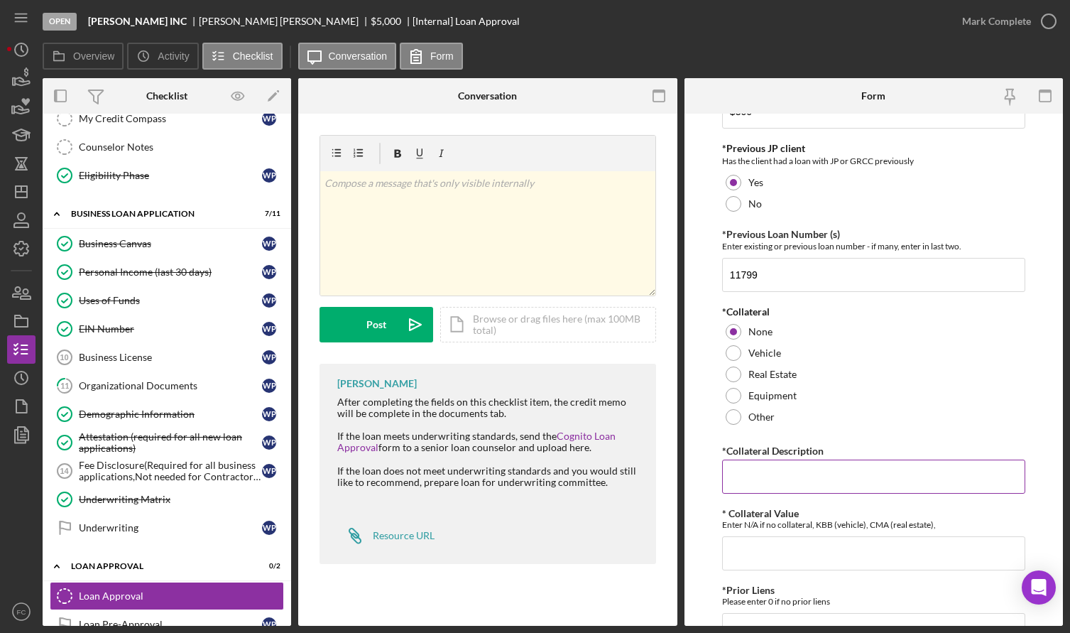
click at [739, 471] on input "*Collateral Description" at bounding box center [873, 476] width 303 height 34
type input "N"
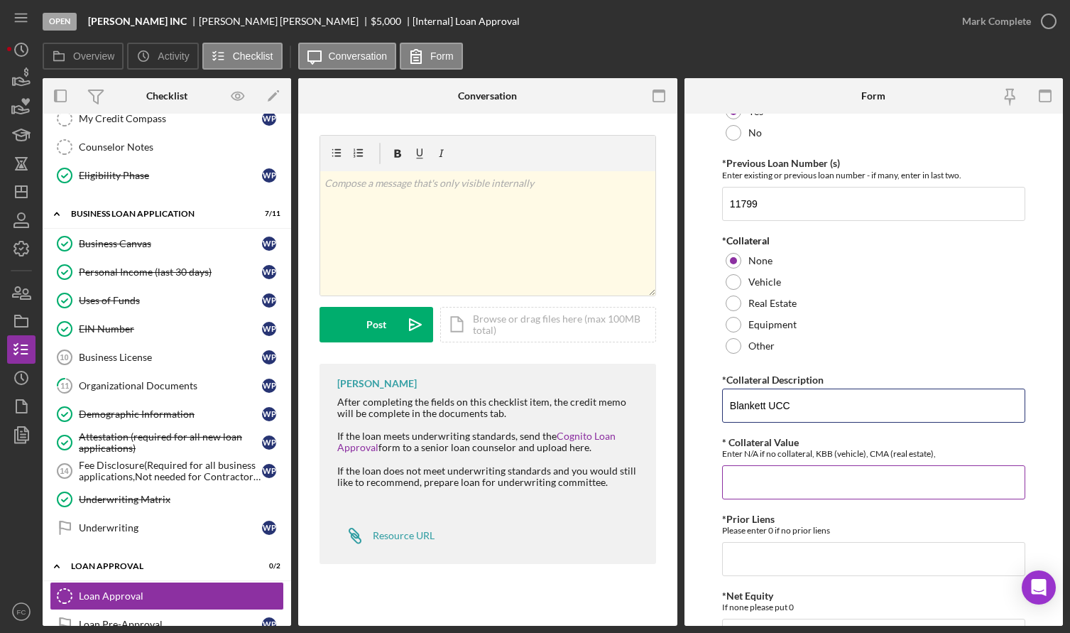
type input "Blankett UCC"
click at [751, 477] on input "* Collateral Value" at bounding box center [873, 482] width 303 height 34
type input "10000"
click at [748, 567] on input "*Prior Liens" at bounding box center [873, 559] width 303 height 34
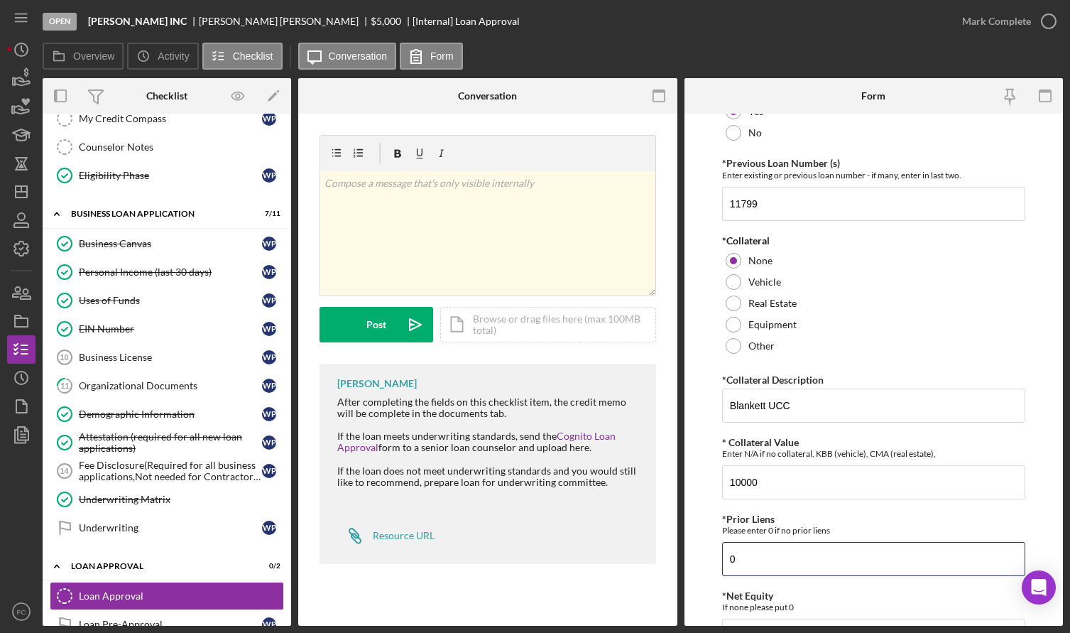
scroll to position [426, 0]
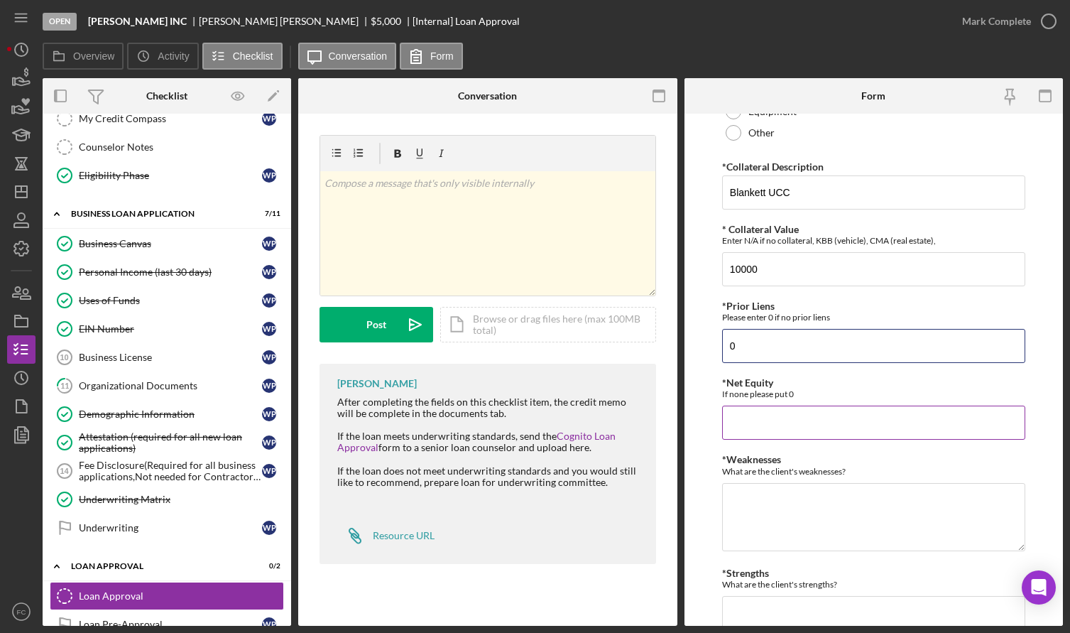
type input "0"
click at [765, 416] on input "*Net Equity" at bounding box center [873, 422] width 303 height 34
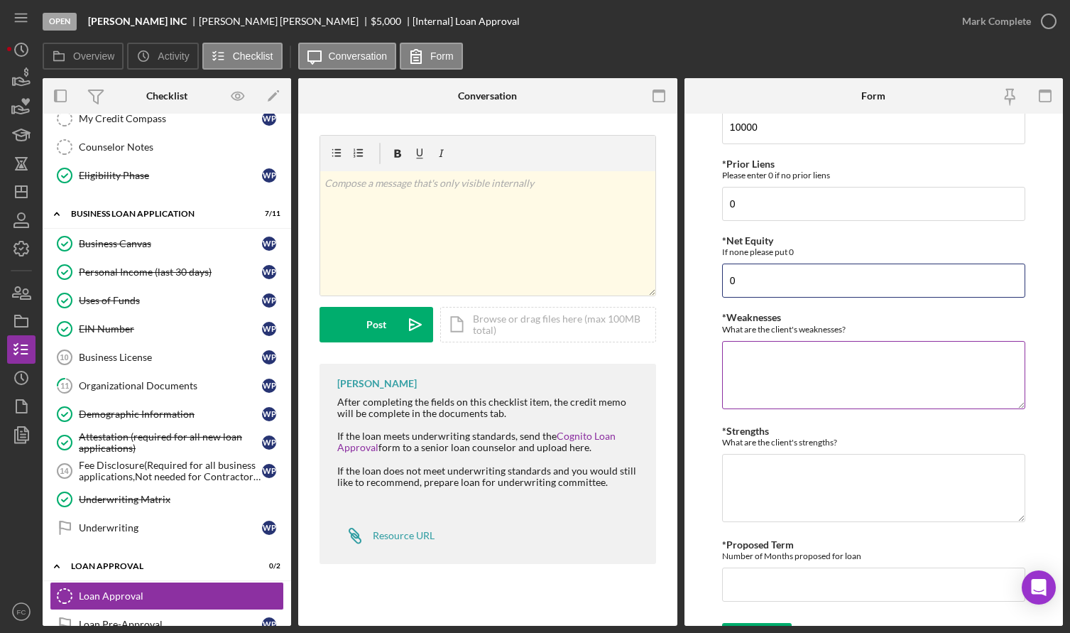
type input "0"
click at [759, 364] on textarea "*Weaknesses" at bounding box center [873, 375] width 303 height 68
type textarea "High credit card balnces"
click at [761, 462] on textarea "*Strengths" at bounding box center [873, 488] width 303 height 68
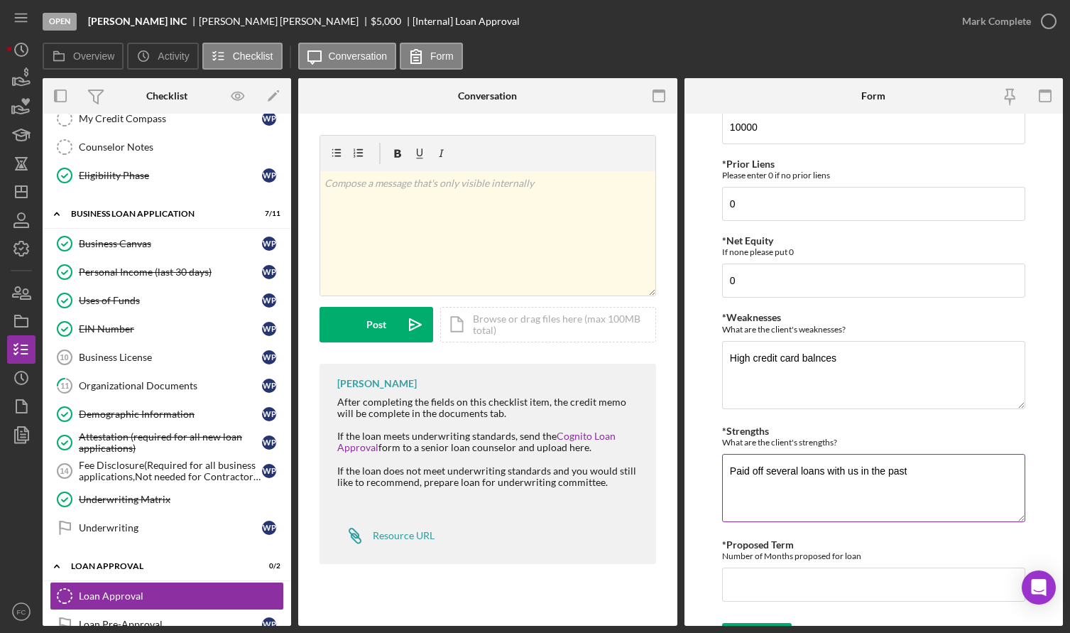
scroll to position [596, 0]
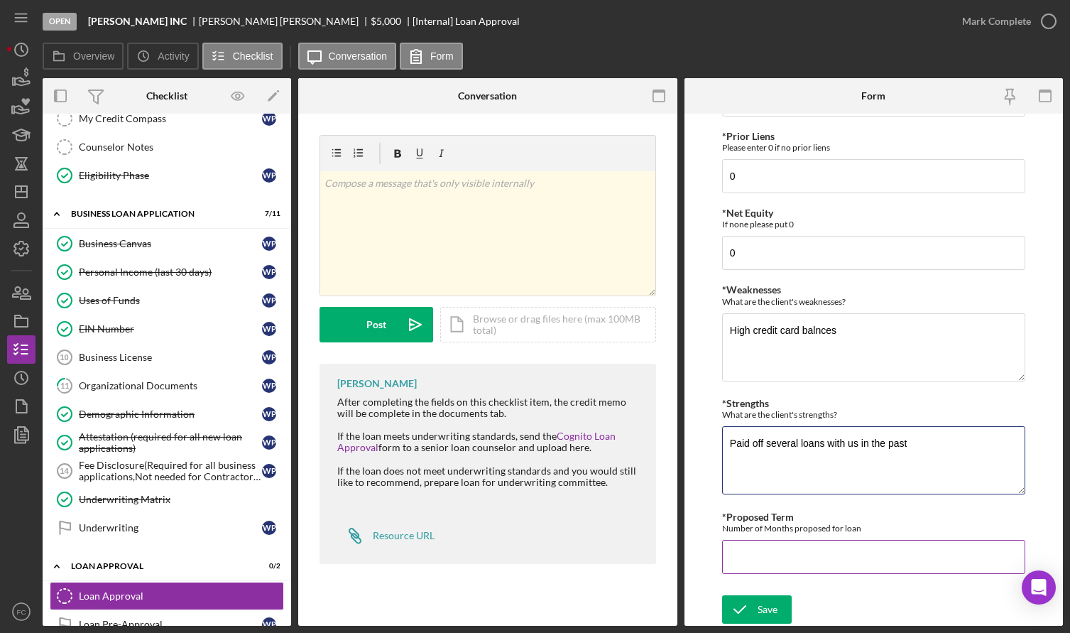
type textarea "Paid off several loans with us in the past"
click at [756, 560] on input "*Proposed Term" at bounding box center [873, 557] width 303 height 34
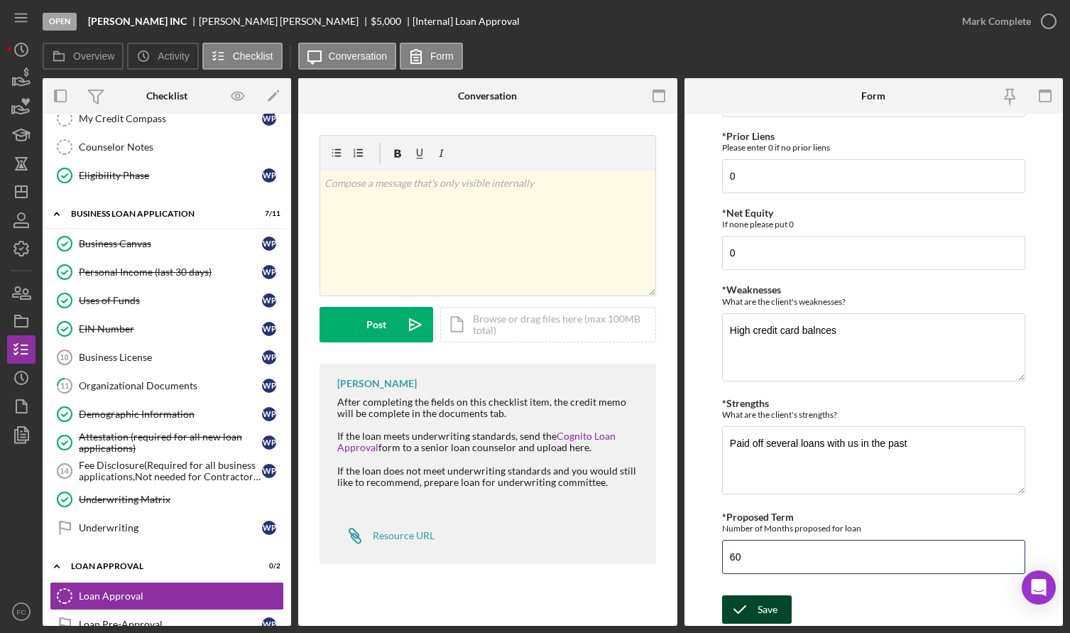
type input "60"
click at [751, 614] on icon "submit" at bounding box center [740, 610] width 36 height 36
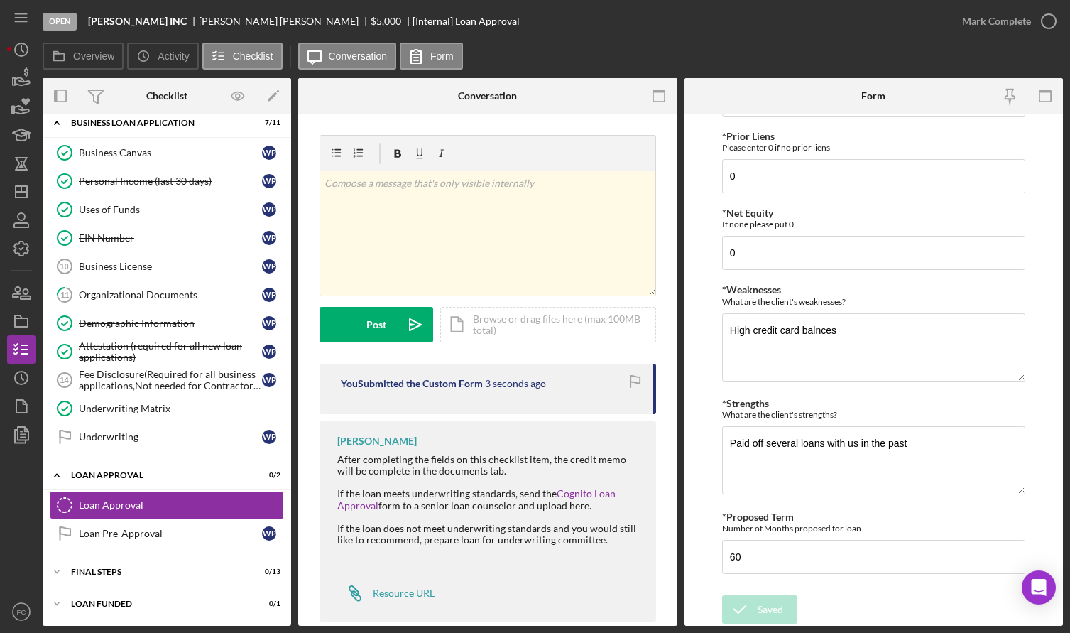
scroll to position [24, 0]
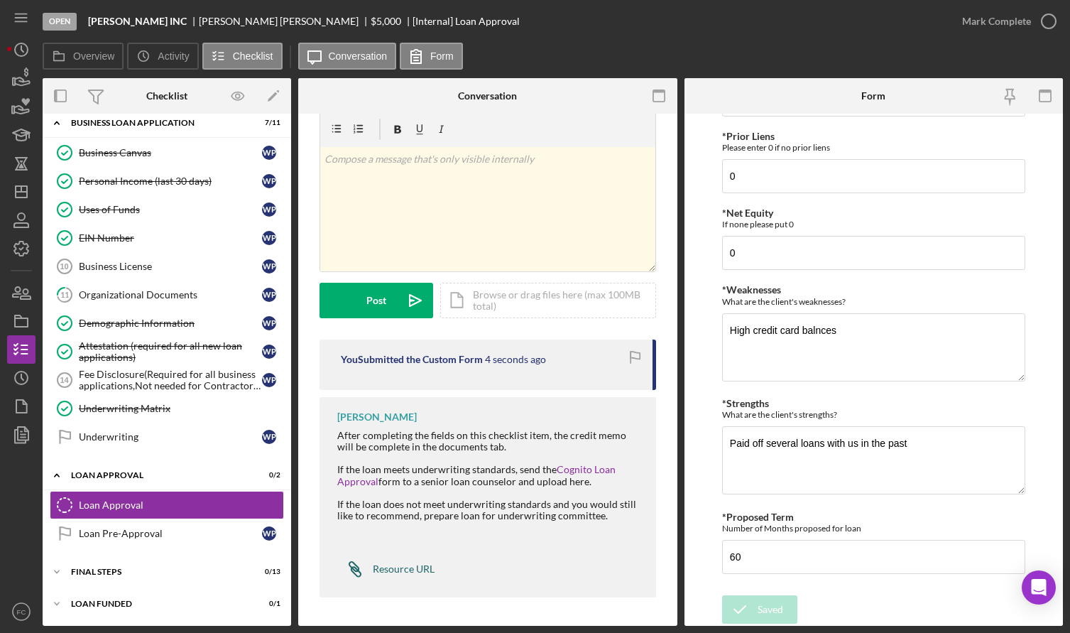
click at [389, 567] on div "Resource URL" at bounding box center [404, 568] width 62 height 11
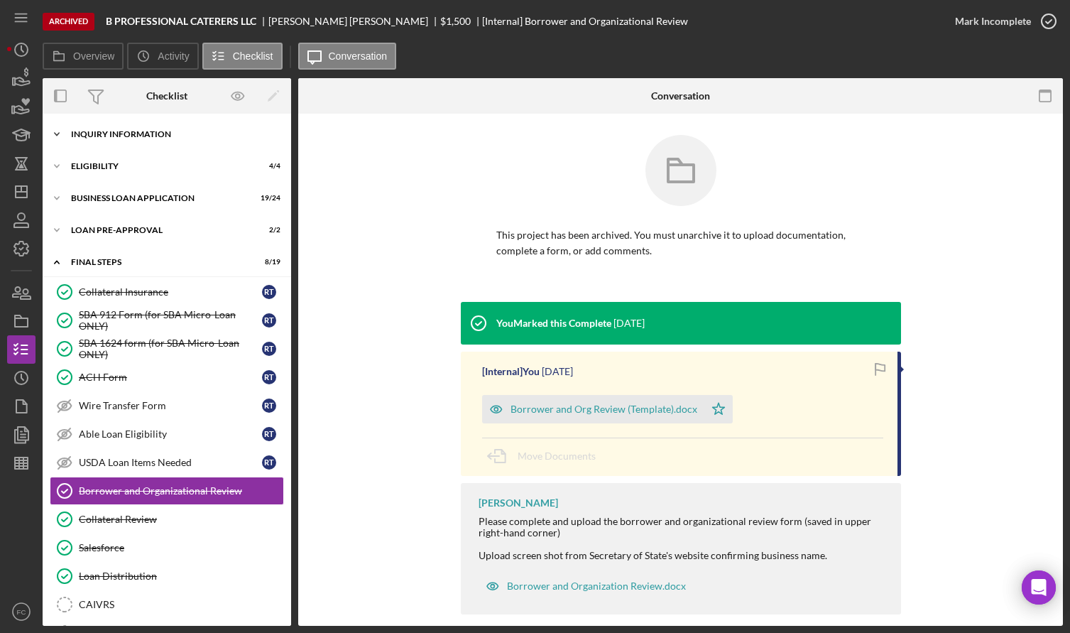
click at [143, 146] on div "Icon/Expander INQUIRY INFORMATION 8 / 9" at bounding box center [167, 134] width 249 height 28
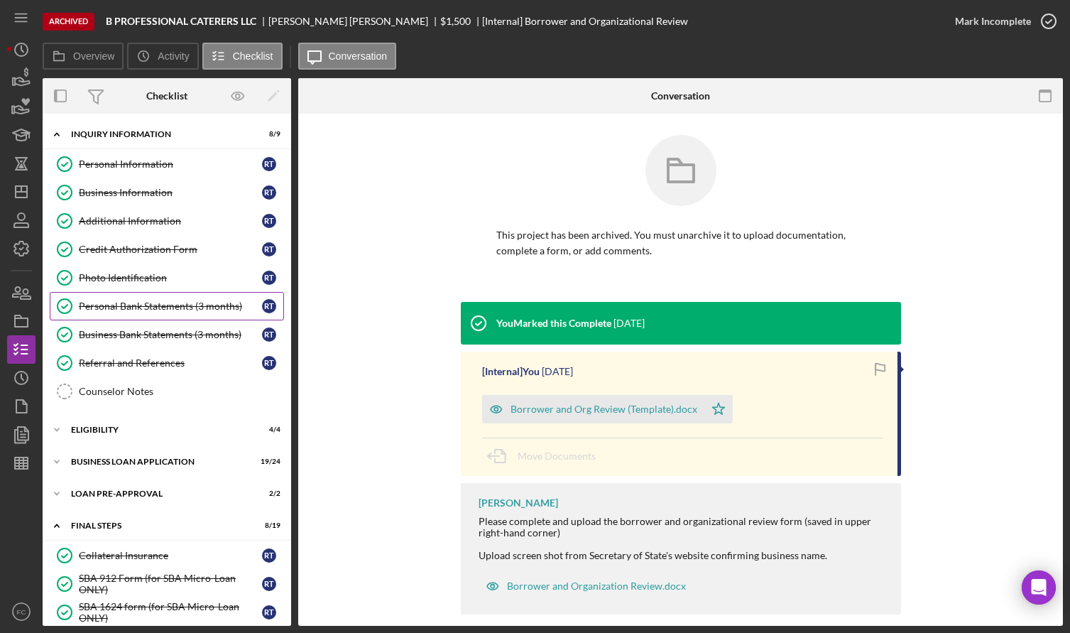
click at [156, 307] on div "Personal Bank Statements (3 months)" at bounding box center [170, 305] width 183 height 11
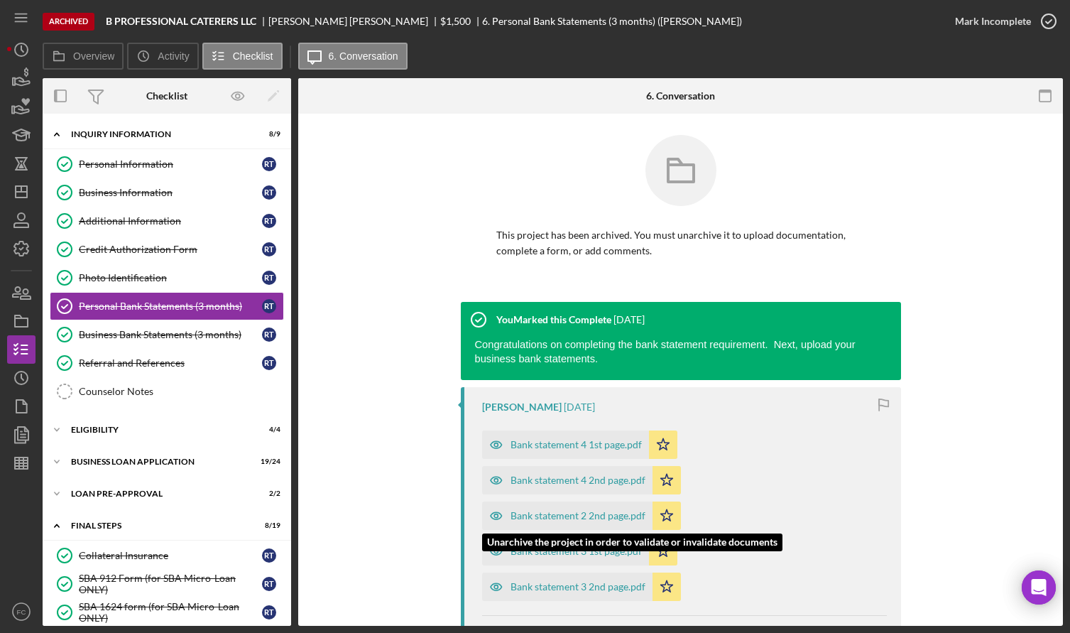
scroll to position [142, 0]
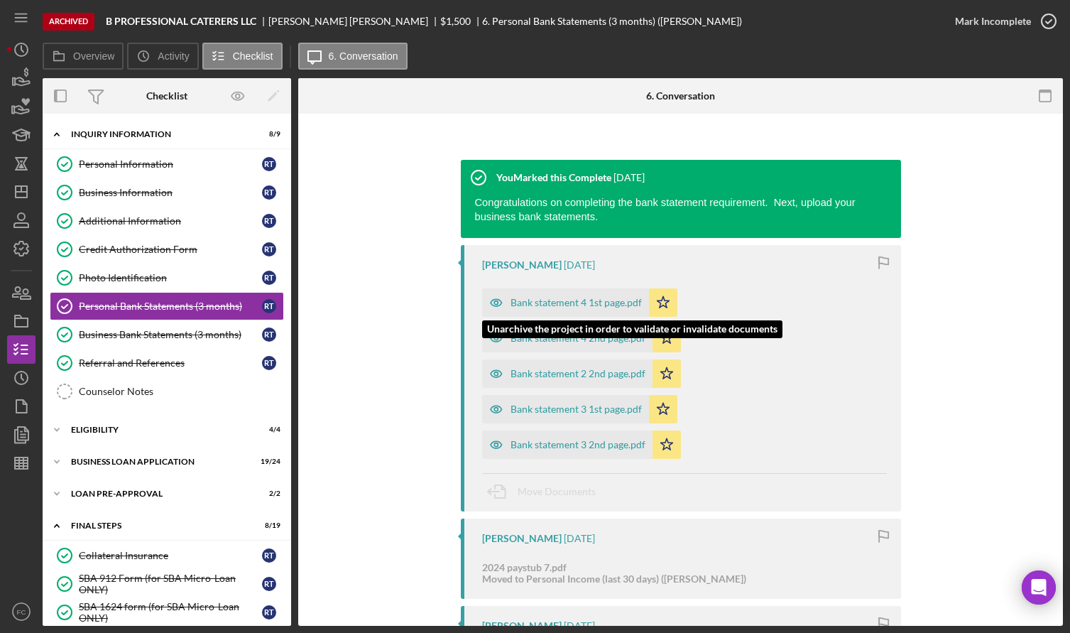
click at [560, 299] on div "Bank statement 4 1st page.pdf" at bounding box center [576, 302] width 131 height 11
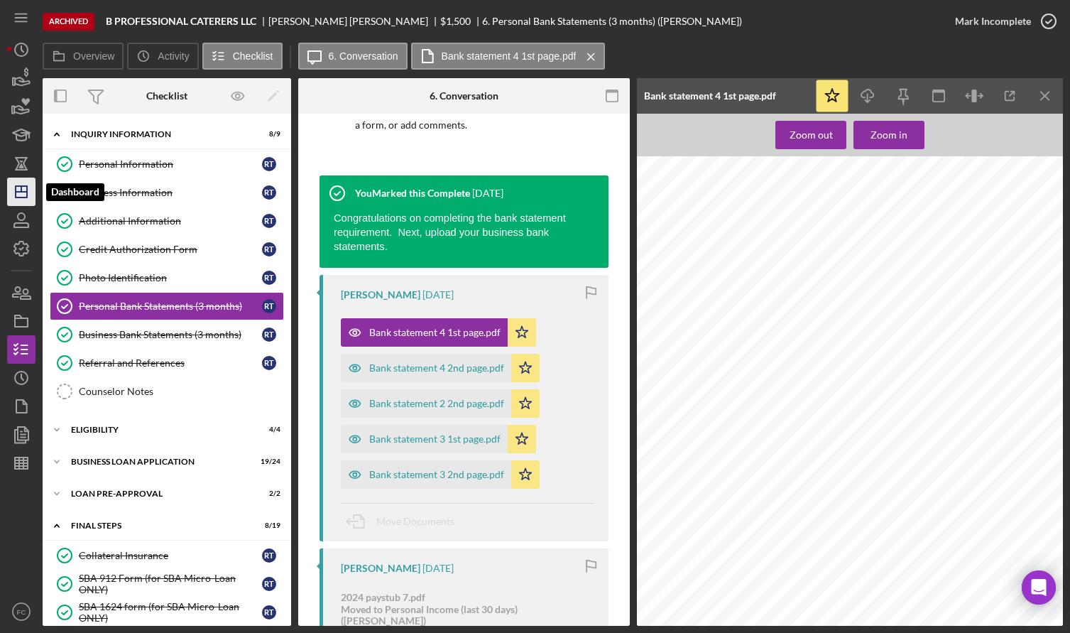
click at [23, 197] on icon "Icon/Dashboard" at bounding box center [22, 192] width 36 height 36
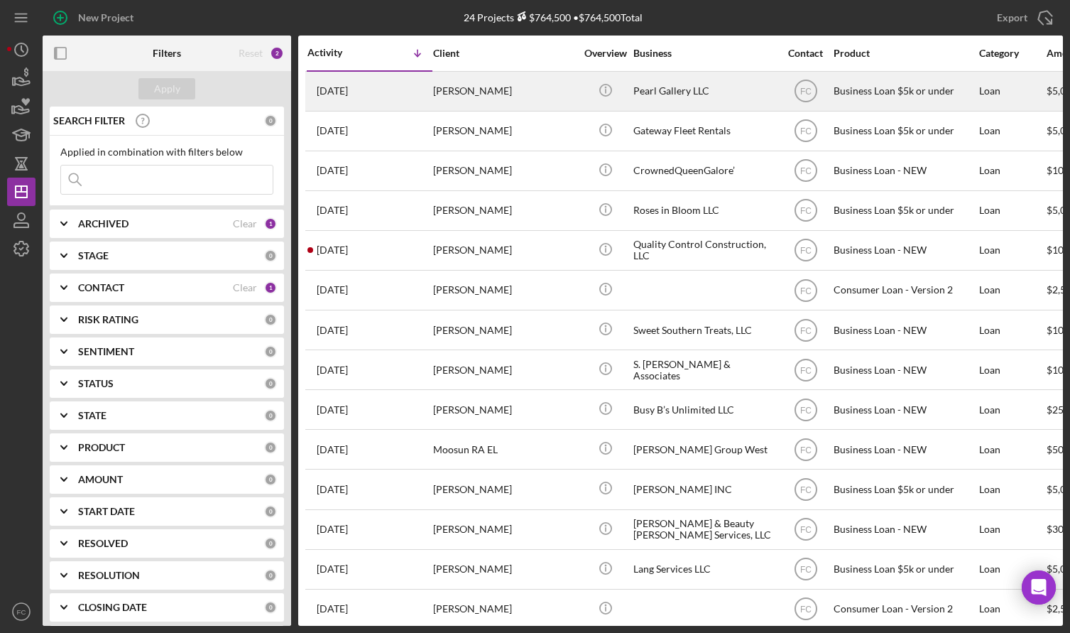
click at [467, 101] on div "[PERSON_NAME]" at bounding box center [504, 91] width 142 height 38
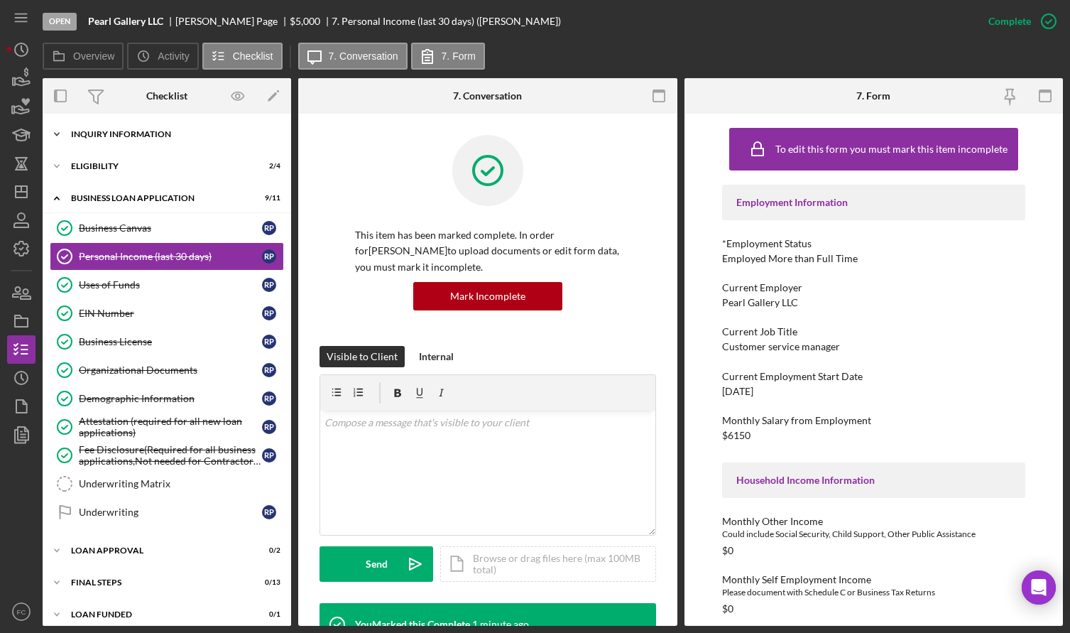
click at [146, 130] on div "INQUIRY INFORMATION" at bounding box center [172, 134] width 202 height 9
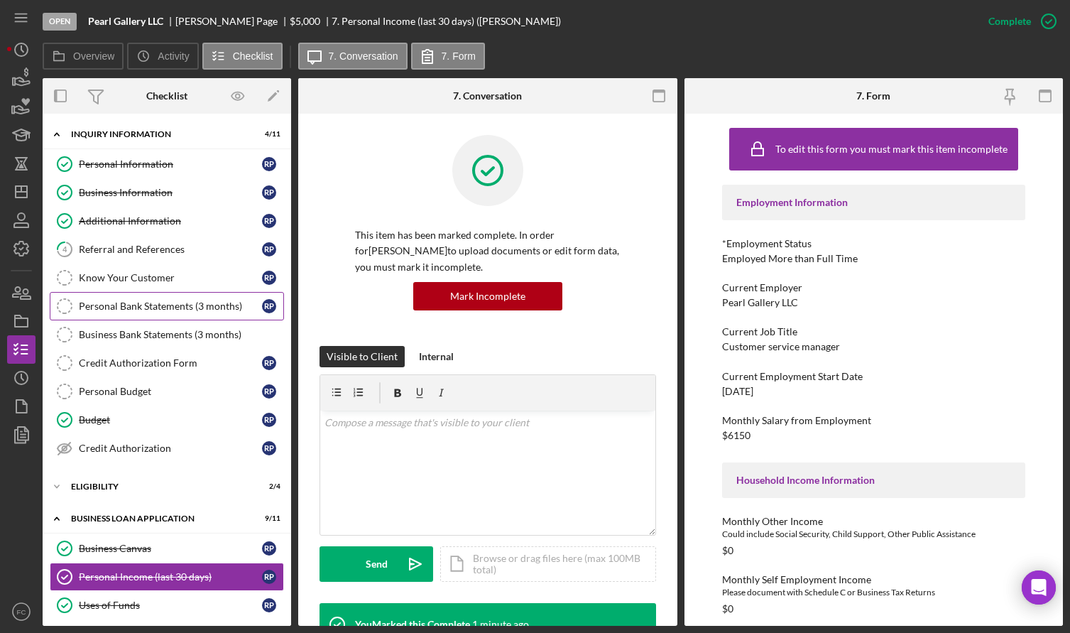
click at [152, 302] on div "Personal Bank Statements (3 months)" at bounding box center [170, 305] width 183 height 11
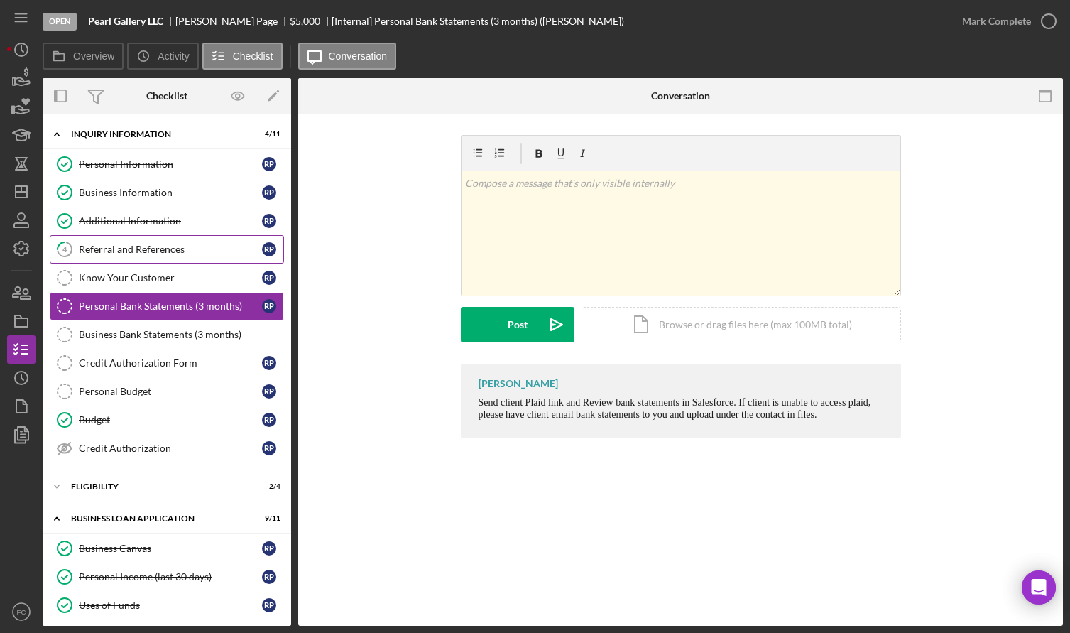
click at [138, 242] on link "4 Referral and References R P" at bounding box center [167, 249] width 234 height 28
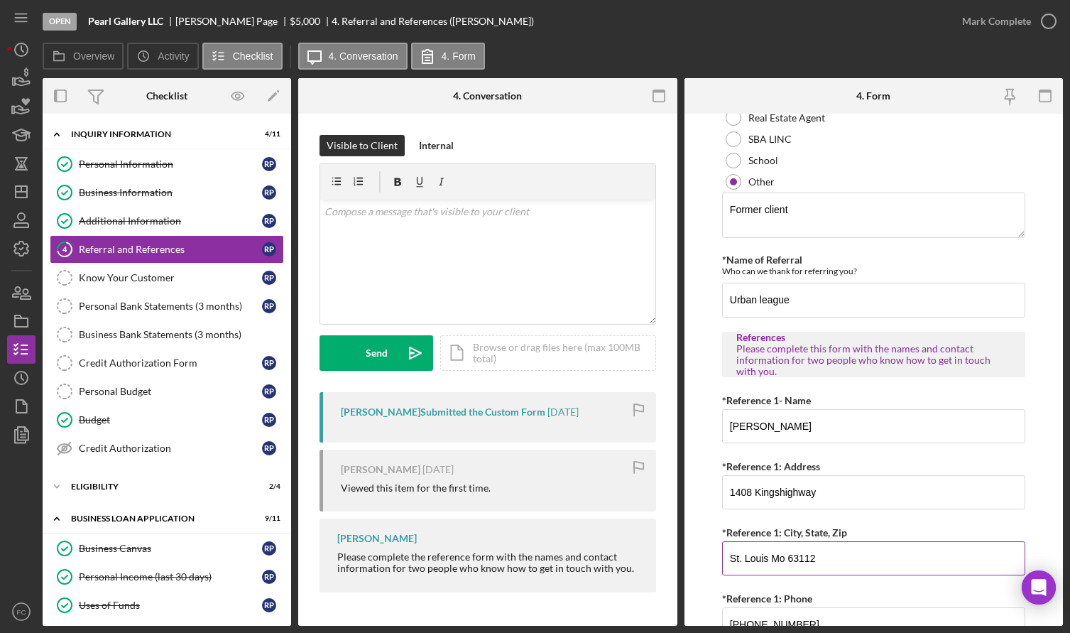
scroll to position [497, 0]
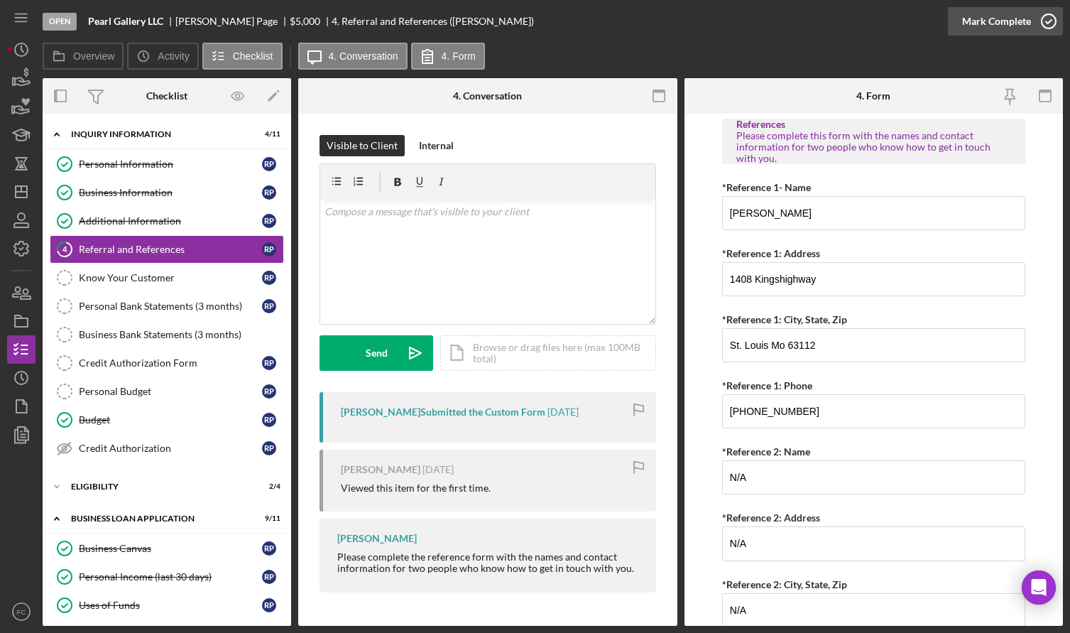
click at [1047, 18] on icon "button" at bounding box center [1049, 22] width 36 height 36
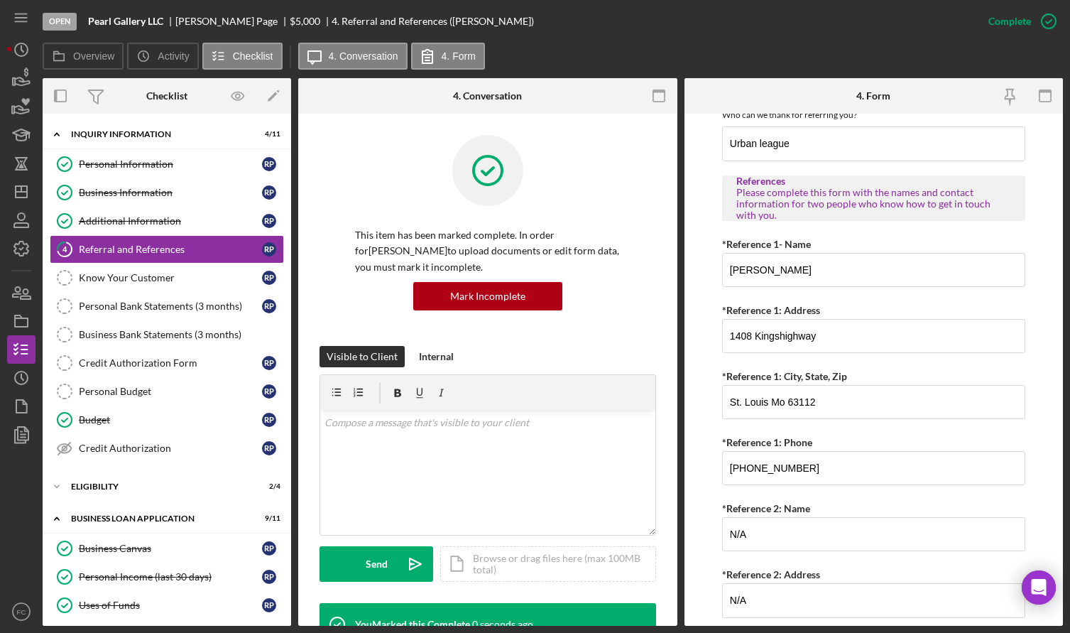
scroll to position [554, 0]
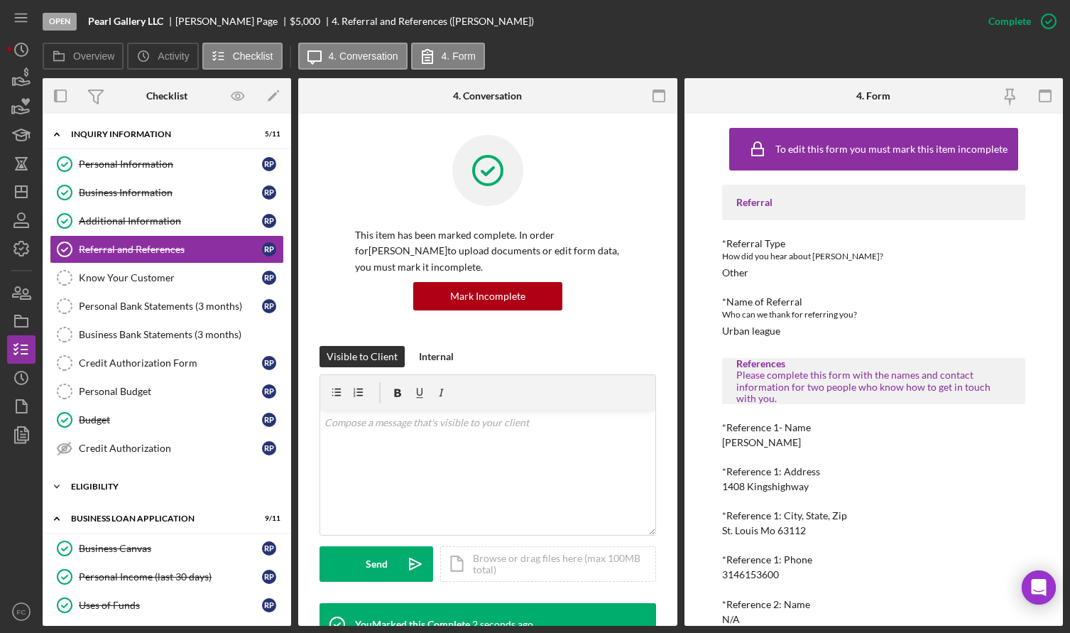
click at [130, 474] on div "Icon/Expander Eligibility 2 / 4" at bounding box center [167, 486] width 249 height 28
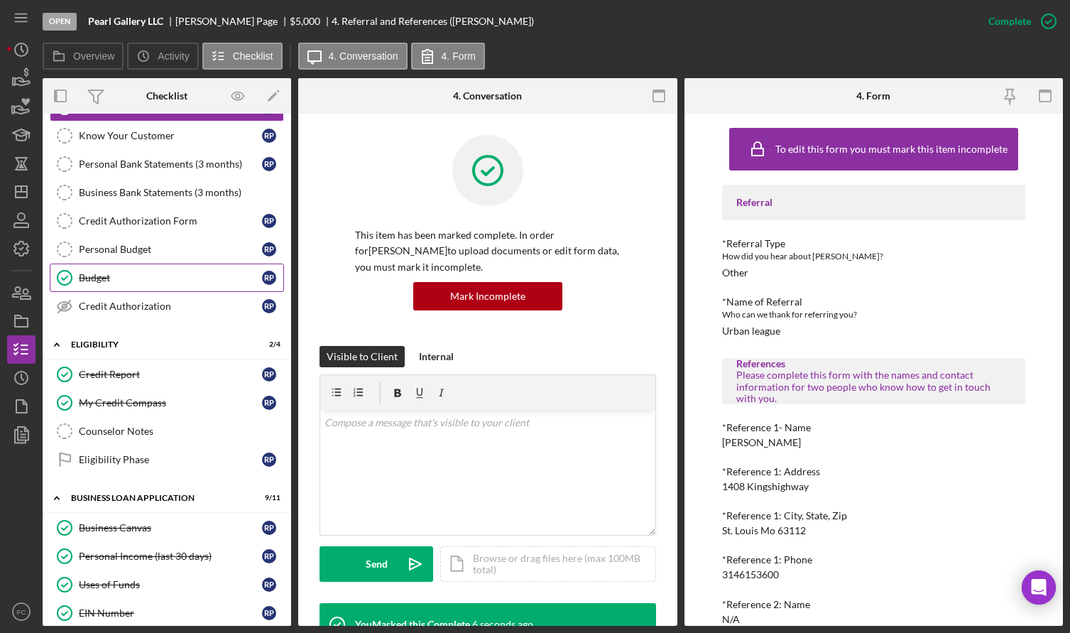
scroll to position [71, 0]
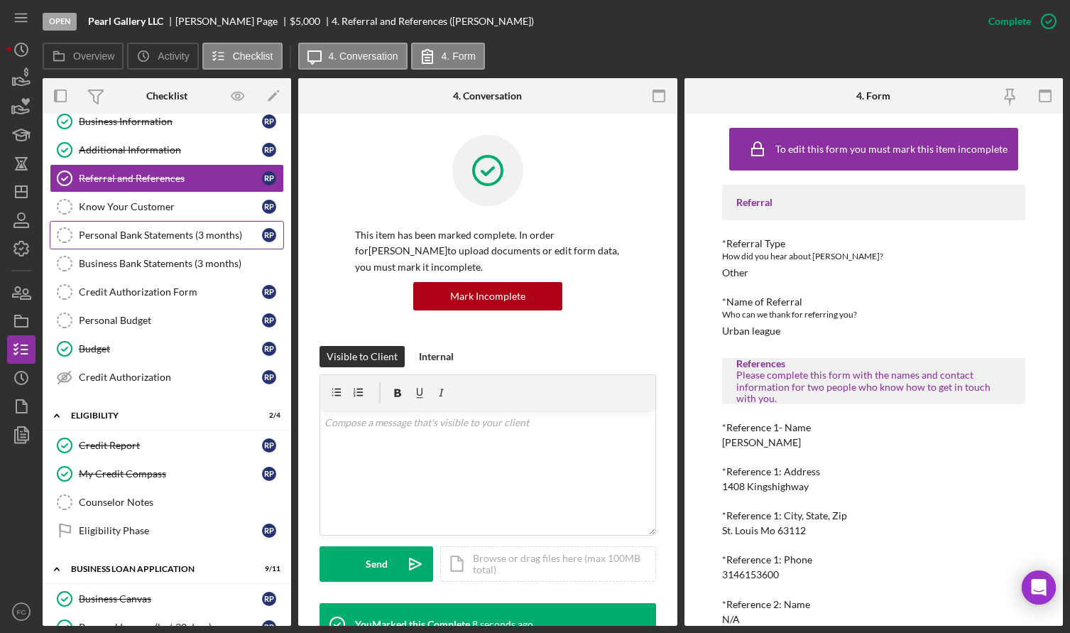
click at [118, 235] on div "Personal Bank Statements (3 months)" at bounding box center [170, 234] width 183 height 11
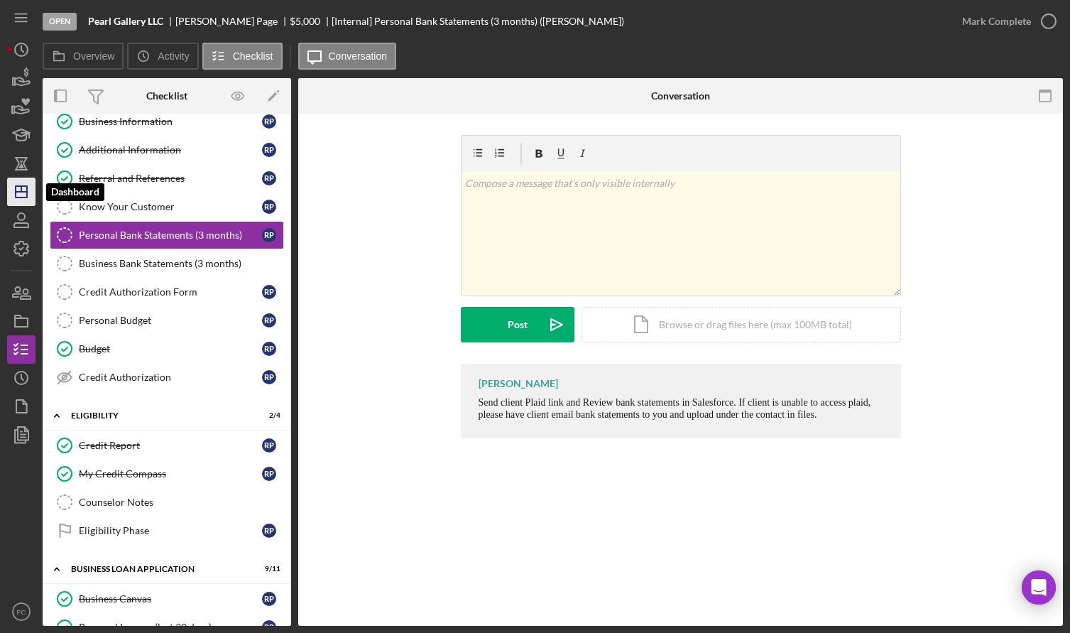
click at [21, 192] on line "button" at bounding box center [21, 192] width 11 height 0
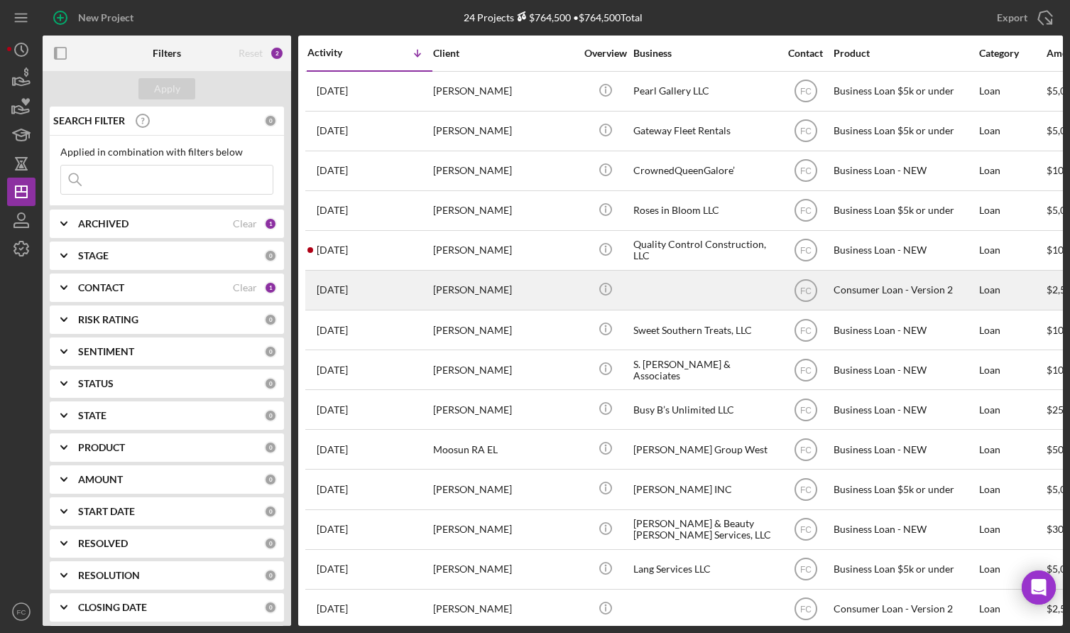
click at [403, 288] on div "[DATE] [PERSON_NAME]" at bounding box center [369, 290] width 124 height 38
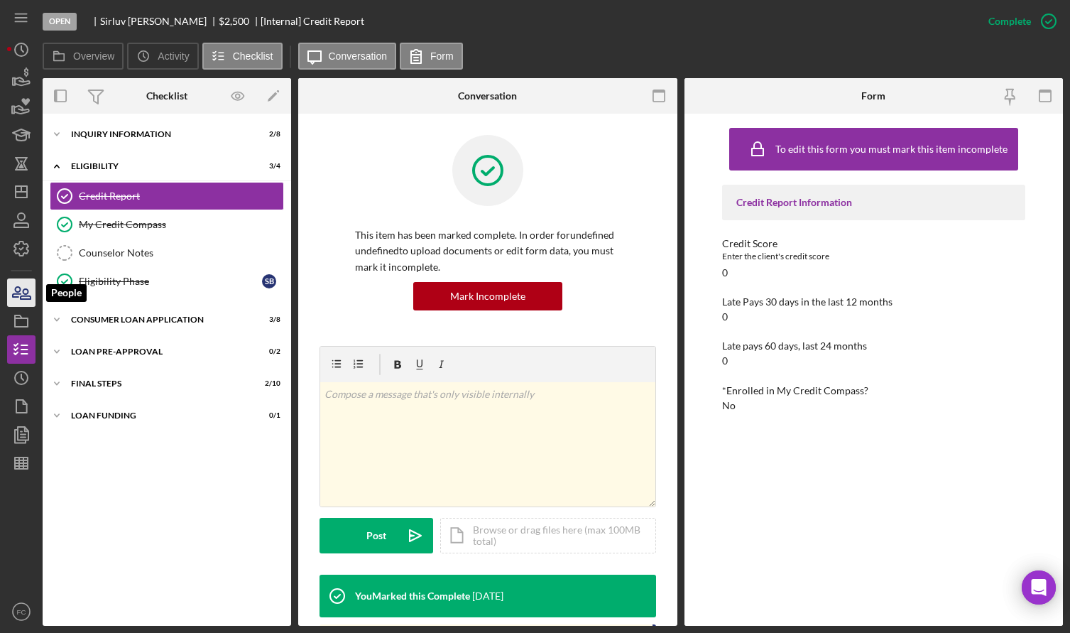
click at [18, 290] on icon "button" at bounding box center [22, 293] width 36 height 36
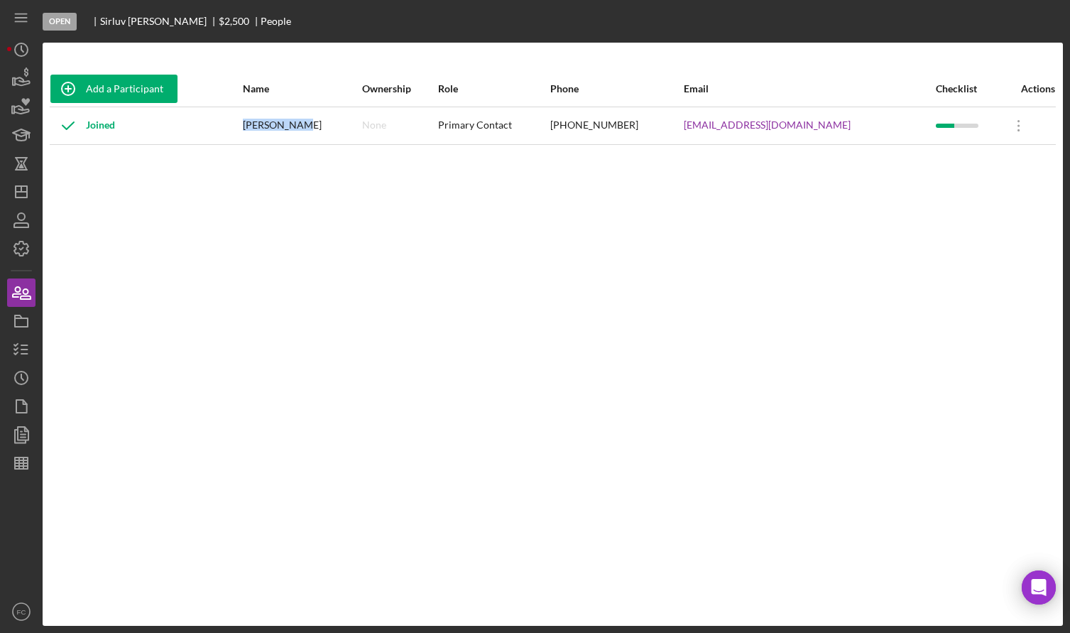
drag, startPoint x: 277, startPoint y: 122, endPoint x: 327, endPoint y: 127, distance: 50.7
click at [327, 127] on td "[PERSON_NAME]" at bounding box center [302, 126] width 120 height 38
copy div "[PERSON_NAME]"
click at [19, 352] on icon "button" at bounding box center [22, 350] width 36 height 36
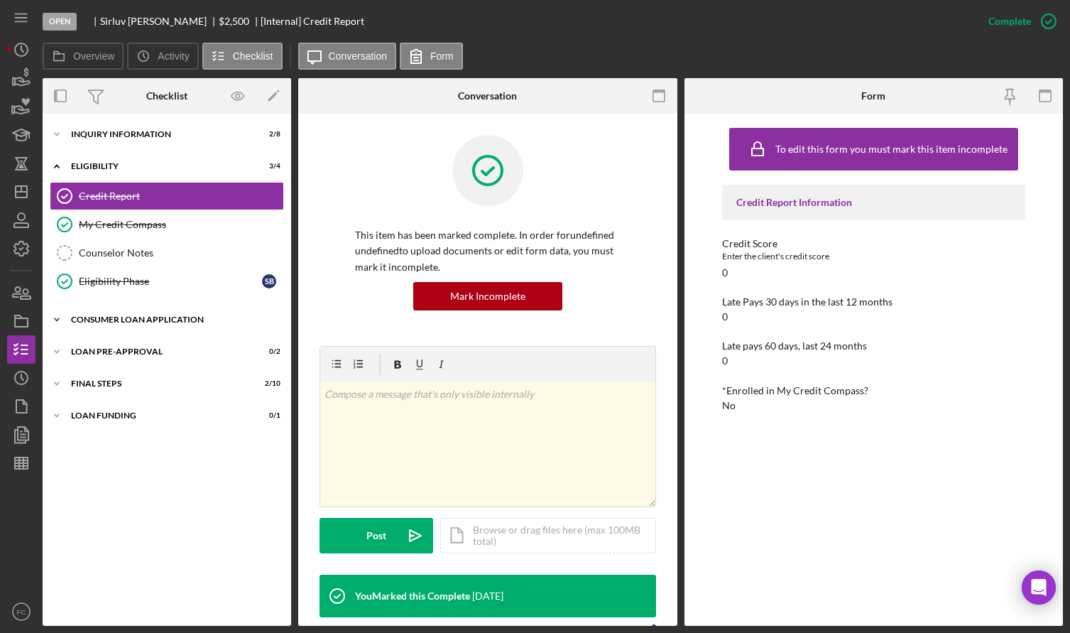
click at [121, 321] on div "Consumer Loan Application" at bounding box center [172, 319] width 202 height 9
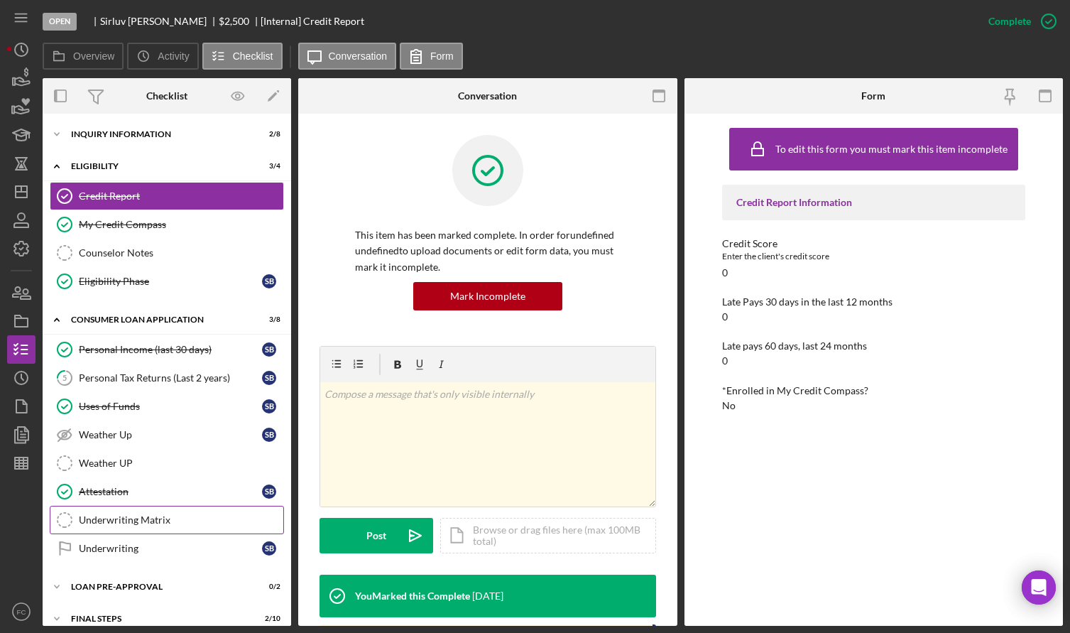
click at [142, 516] on div "Underwriting Matrix" at bounding box center [181, 519] width 205 height 11
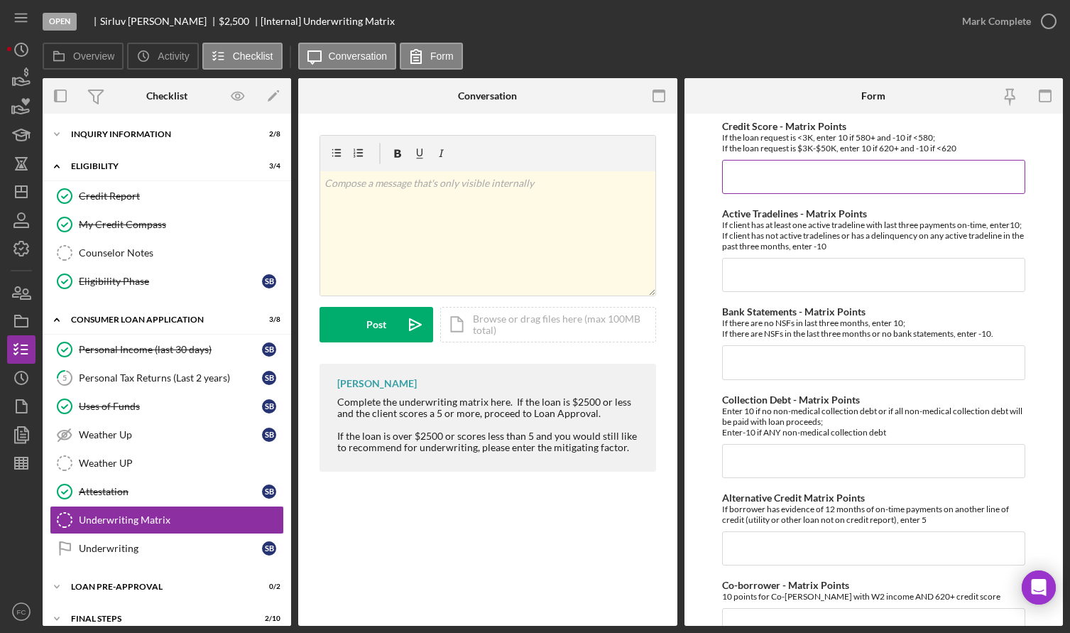
click at [758, 169] on input "Credit Score - Matrix Points" at bounding box center [873, 177] width 303 height 34
type input "-10"
click at [754, 280] on input "Active Tradelines - Matrix Points" at bounding box center [873, 275] width 303 height 34
type input "0"
click at [763, 373] on input "Bank Statements - Matrix Points" at bounding box center [873, 362] width 303 height 34
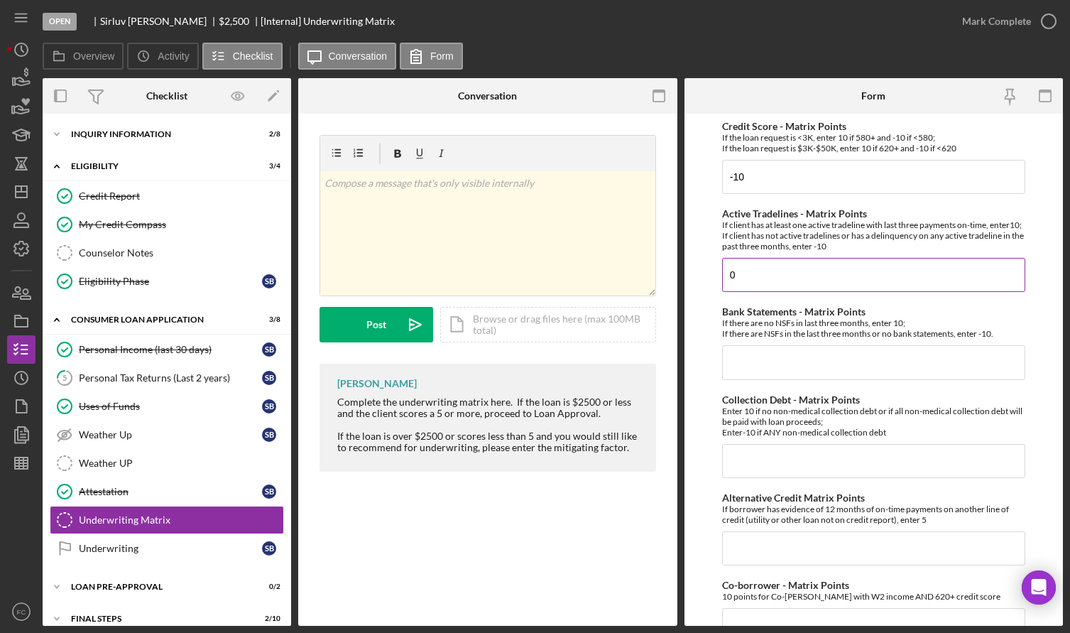
click at [742, 288] on input "0" at bounding box center [873, 275] width 303 height 34
type input "-10"
click at [748, 379] on input "Bank Statements - Matrix Points" at bounding box center [873, 362] width 303 height 34
type input "10"
click at [761, 467] on input "Collection Debt - Matrix Points" at bounding box center [873, 461] width 303 height 34
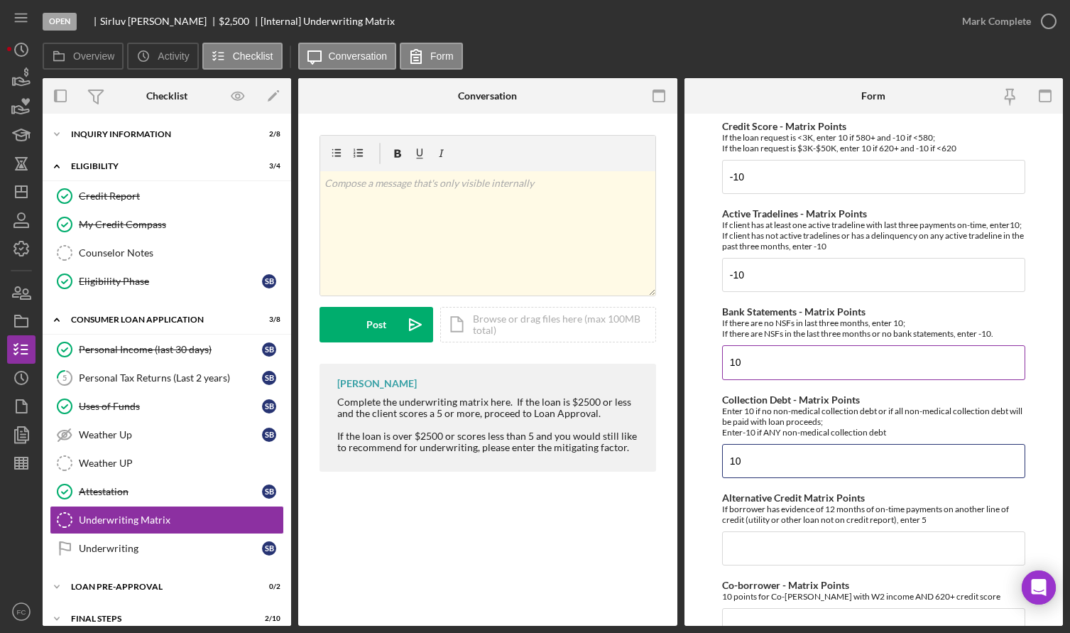
type input "10"
click at [729, 374] on input "10" at bounding box center [873, 362] width 303 height 34
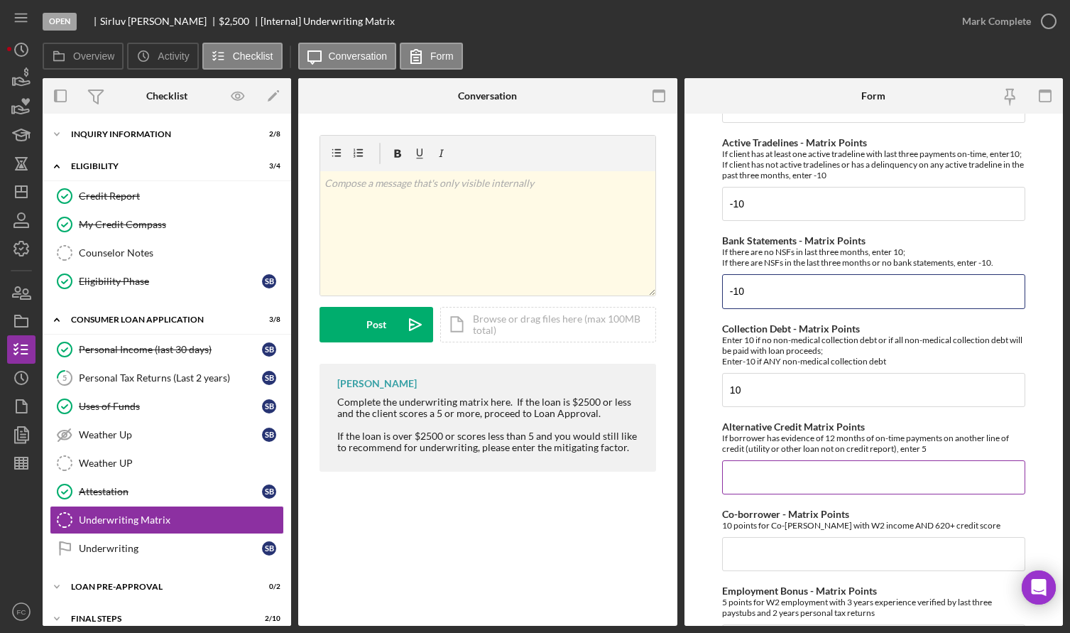
type input "-10"
click at [763, 474] on input "Alternative Credit Matrix Points" at bounding box center [873, 477] width 303 height 34
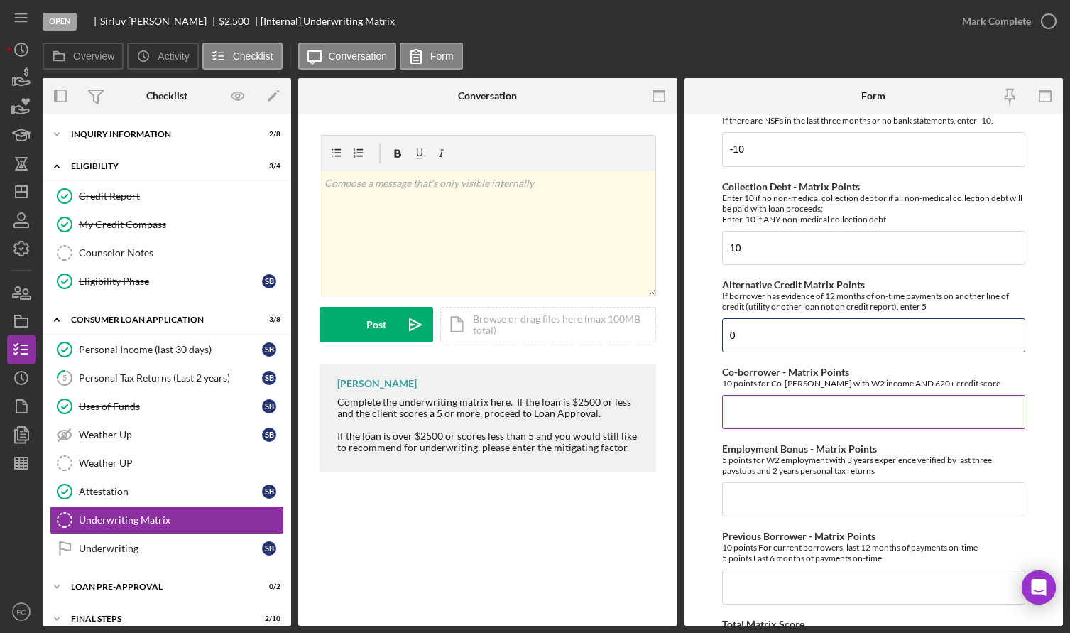
type input "0"
click at [754, 408] on input "Co-borrower - Matrix Points" at bounding box center [873, 412] width 303 height 34
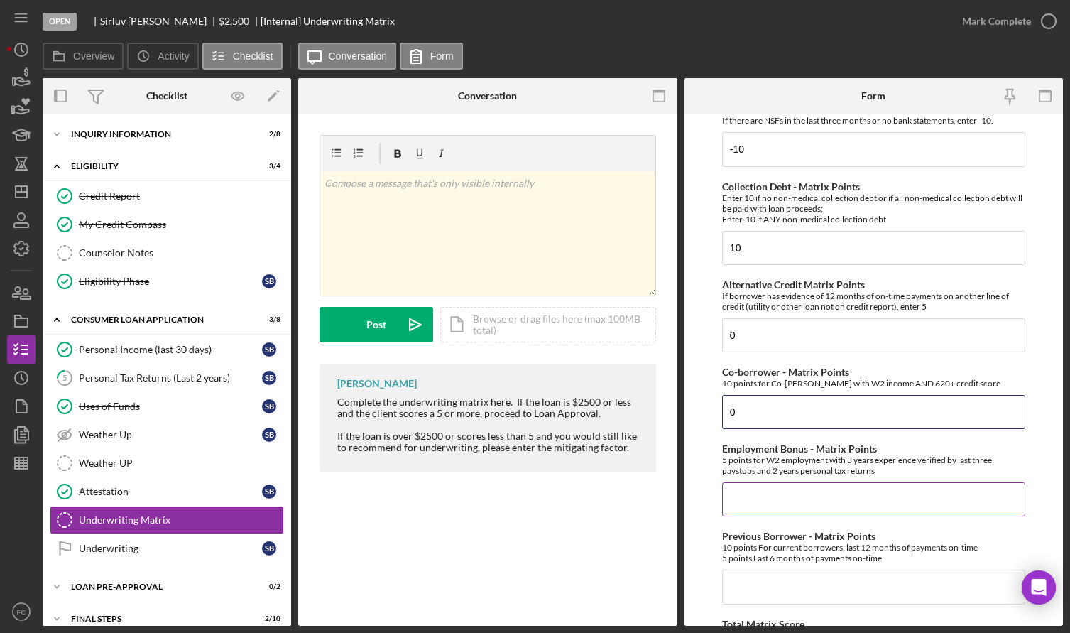
type input "0"
click at [746, 509] on input "Employment Bonus - Matrix Points" at bounding box center [873, 499] width 303 height 34
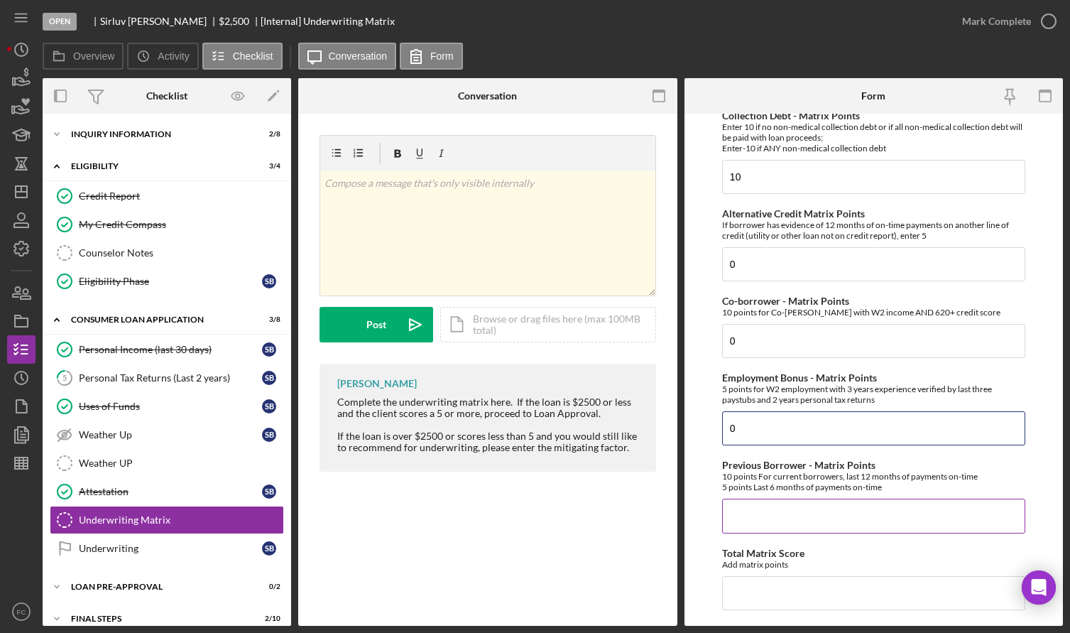
type input "0"
click at [750, 517] on input "Previous Borrower - Matrix Points" at bounding box center [873, 516] width 303 height 34
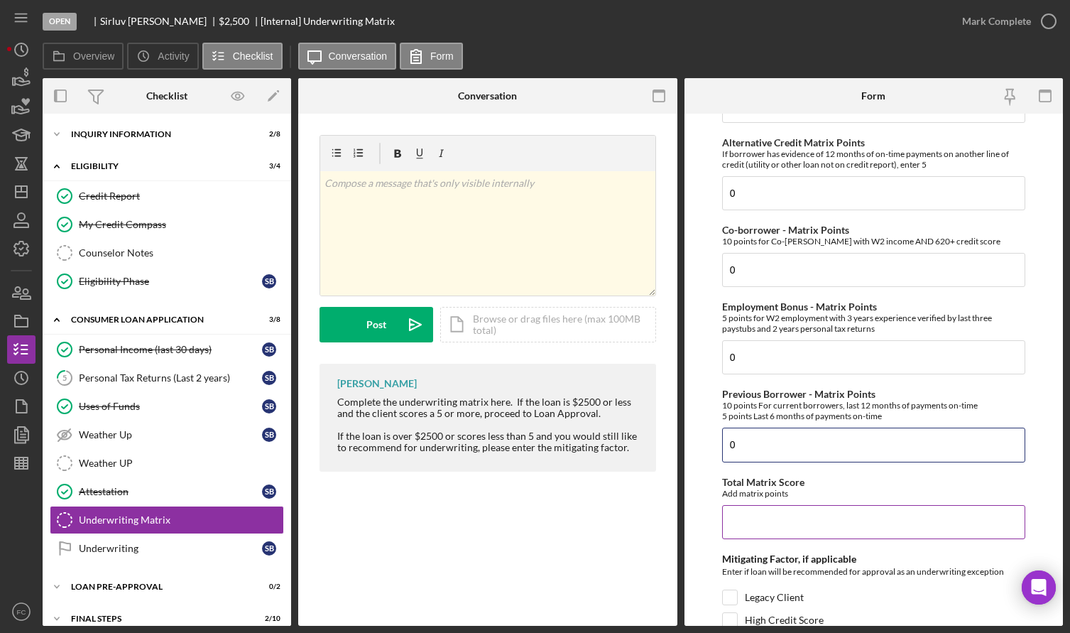
type input "0"
click at [756, 531] on input "Total Matrix Score" at bounding box center [873, 522] width 303 height 34
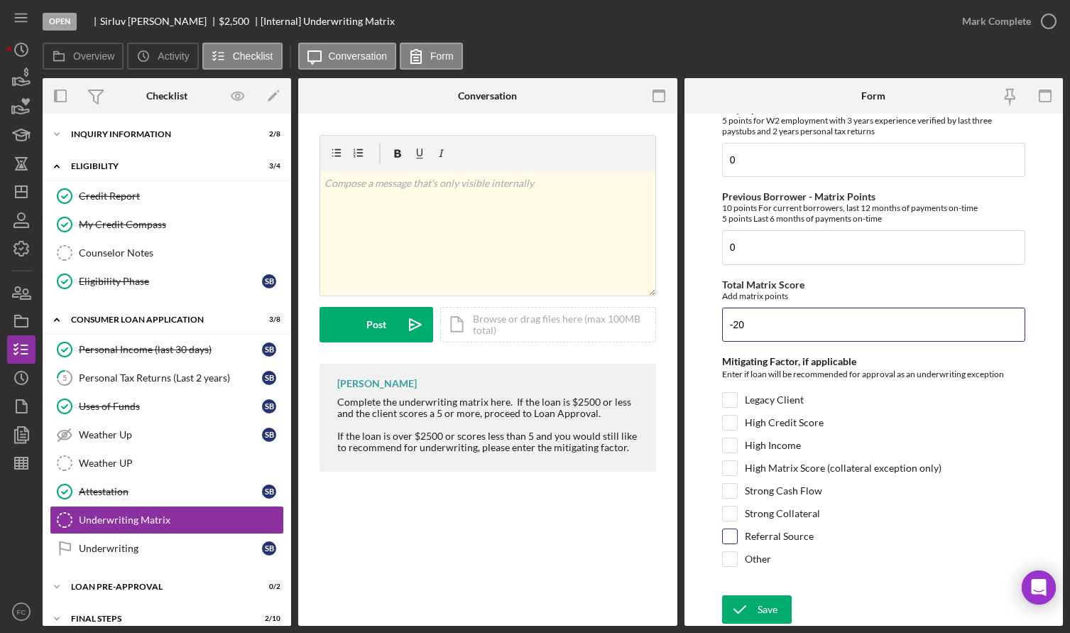
type input "-20"
click at [731, 535] on input "Referral Source" at bounding box center [730, 536] width 14 height 14
checkbox input "true"
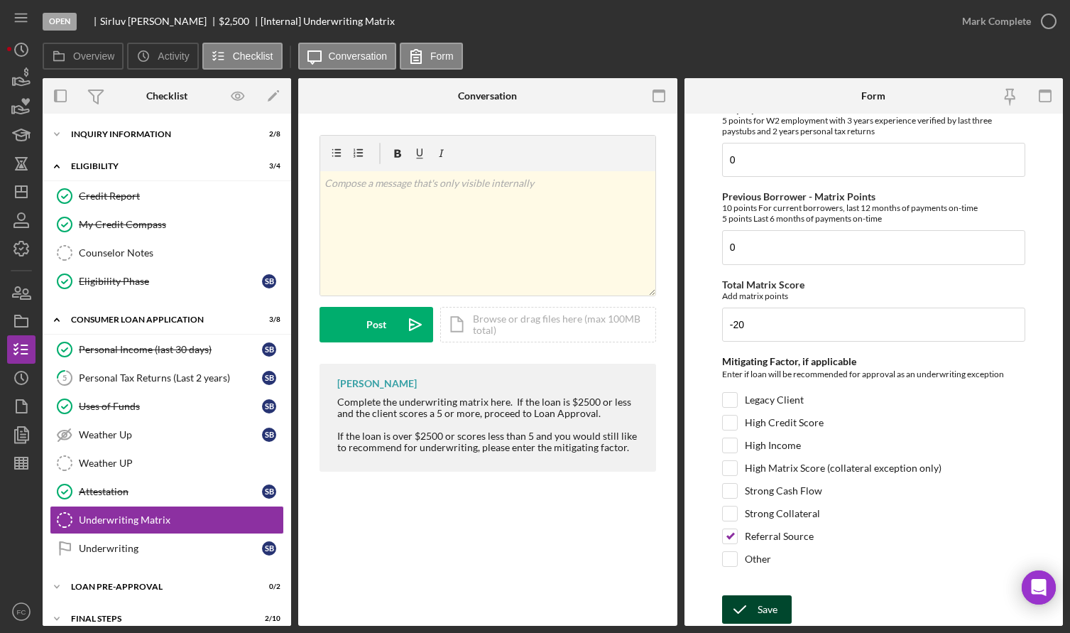
click at [758, 606] on div "Save" at bounding box center [768, 609] width 20 height 28
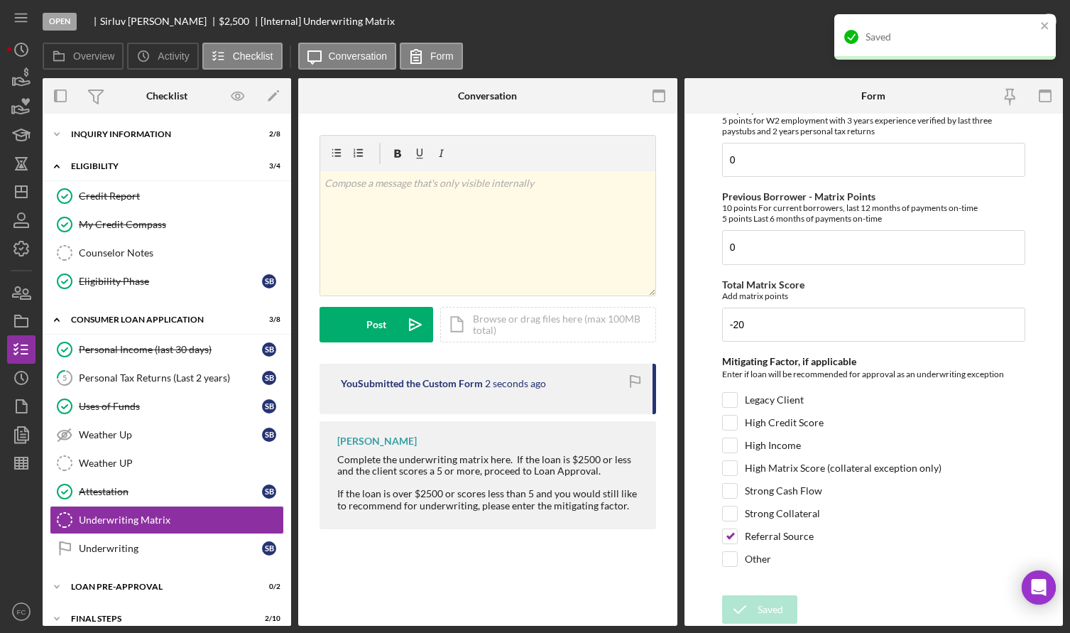
click at [1050, 22] on div "Saved" at bounding box center [945, 36] width 222 height 45
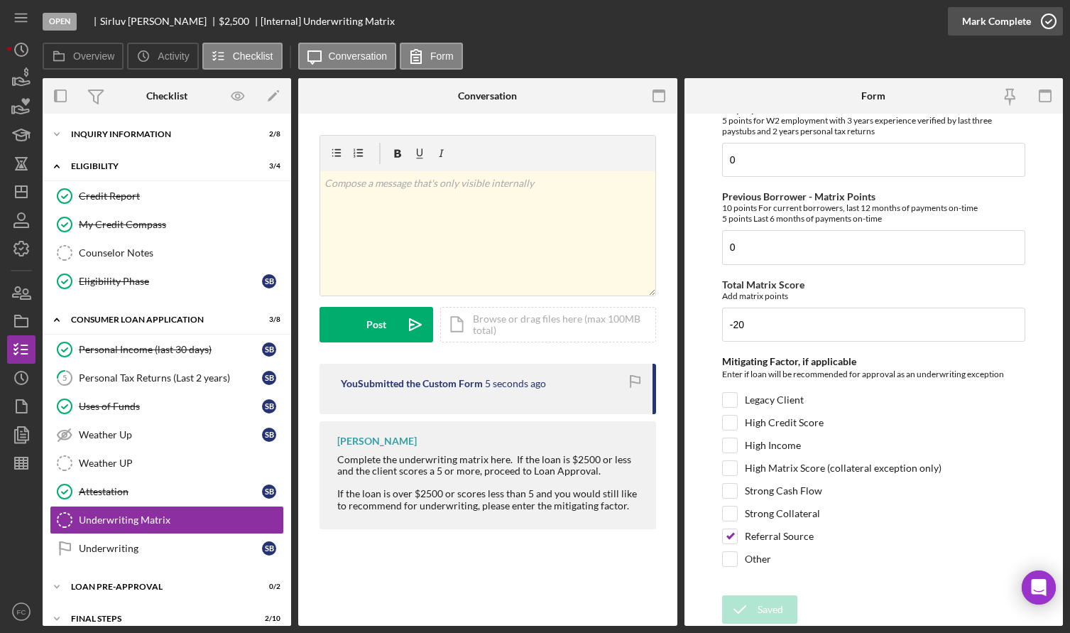
click at [1046, 16] on icon "button" at bounding box center [1049, 22] width 36 height 36
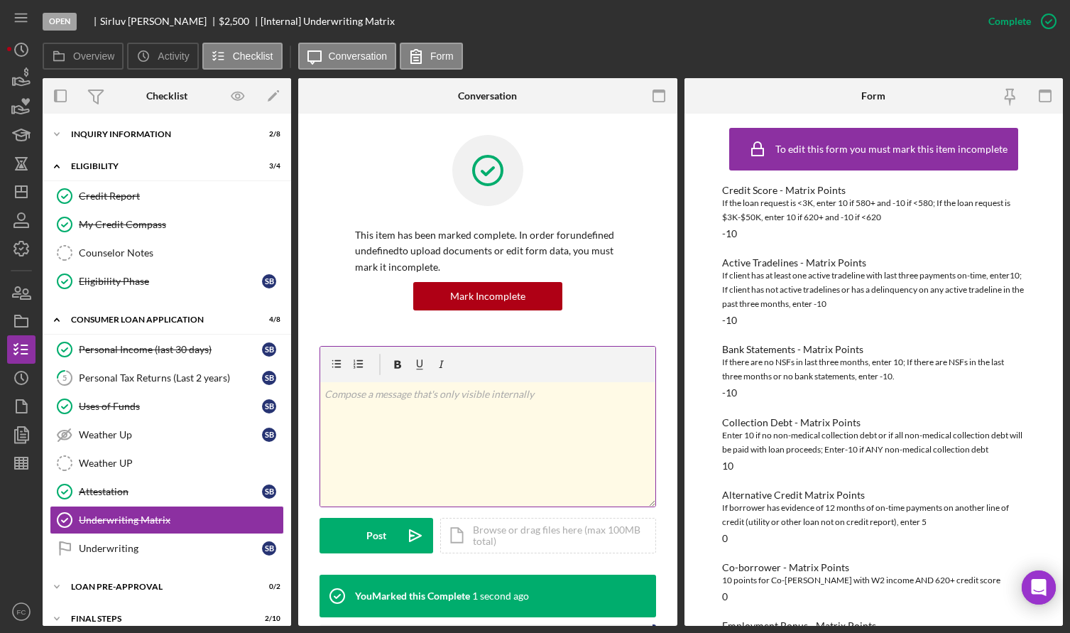
scroll to position [192, 0]
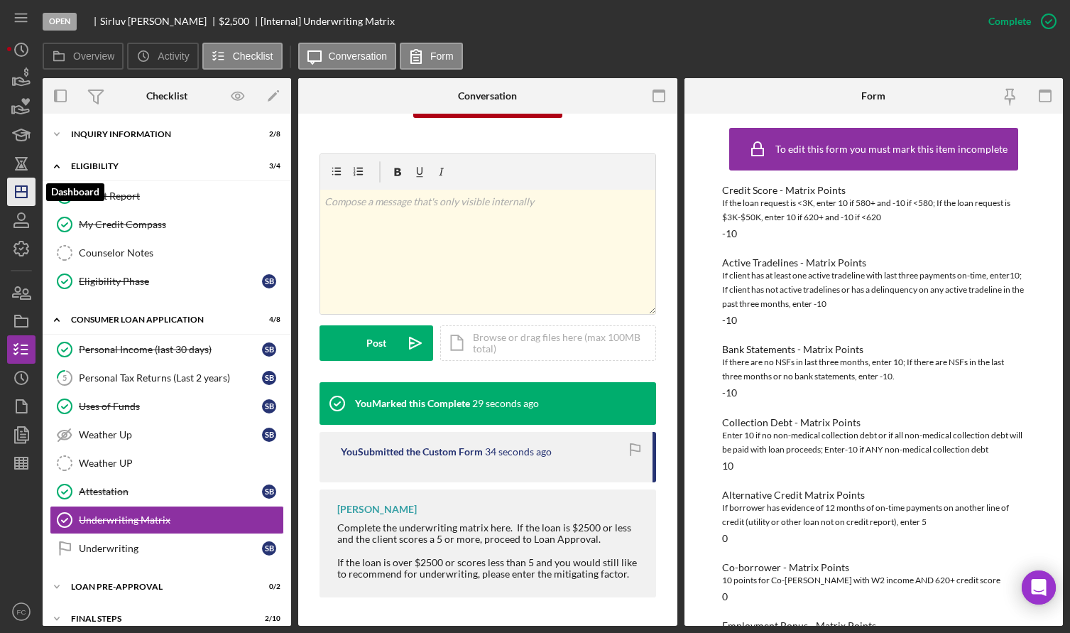
click at [26, 201] on icon "Icon/Dashboard" at bounding box center [22, 192] width 36 height 36
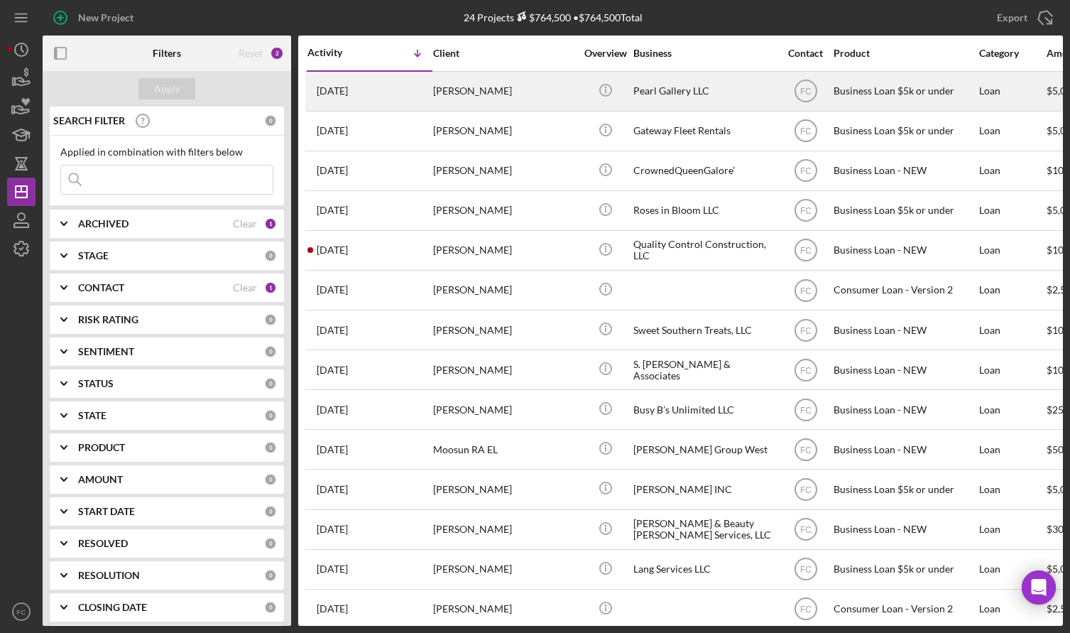
click at [386, 96] on div "[DATE] [PERSON_NAME]" at bounding box center [369, 91] width 124 height 38
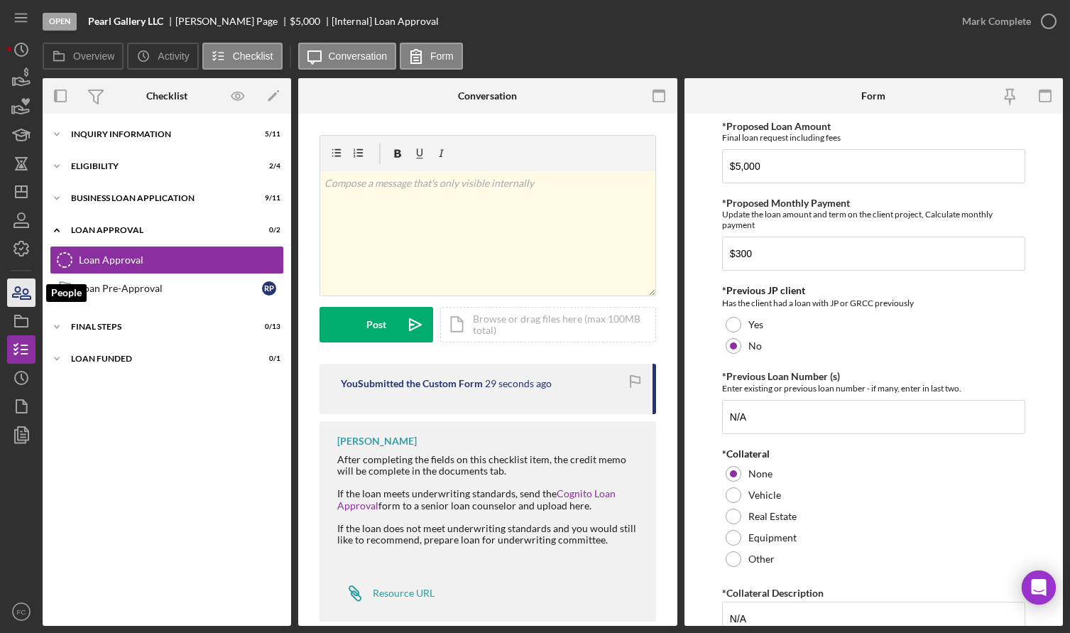
click at [23, 296] on icon "button" at bounding box center [26, 294] width 10 height 10
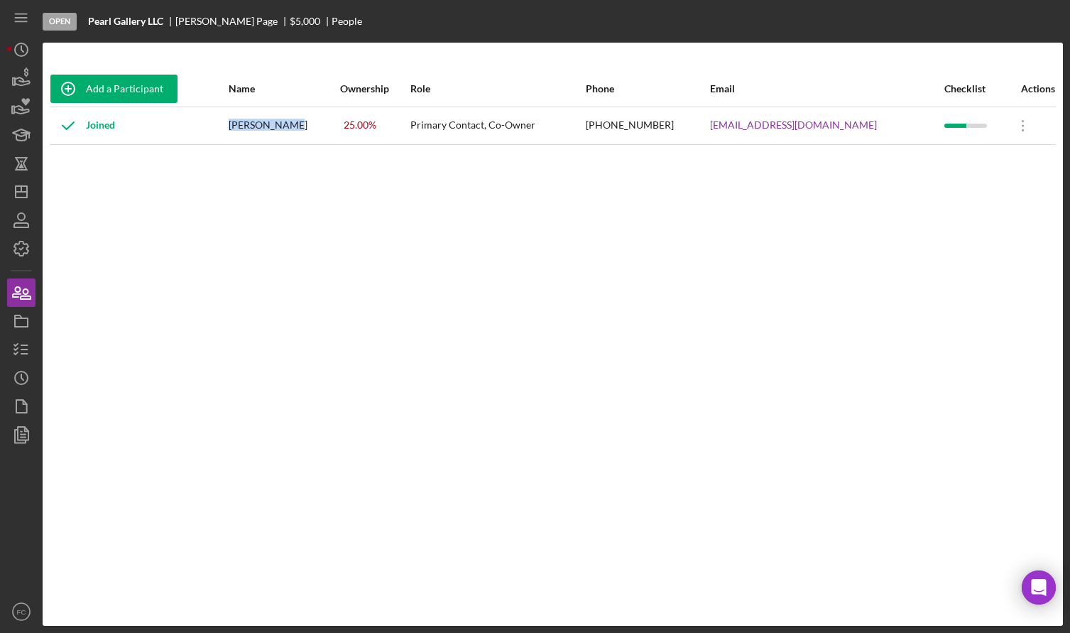
drag, startPoint x: 254, startPoint y: 123, endPoint x: 307, endPoint y: 128, distance: 52.8
click at [307, 128] on div "[PERSON_NAME]" at bounding box center [284, 126] width 110 height 36
copy div "[PERSON_NAME]"
click at [21, 350] on icon "button" at bounding box center [22, 350] width 36 height 36
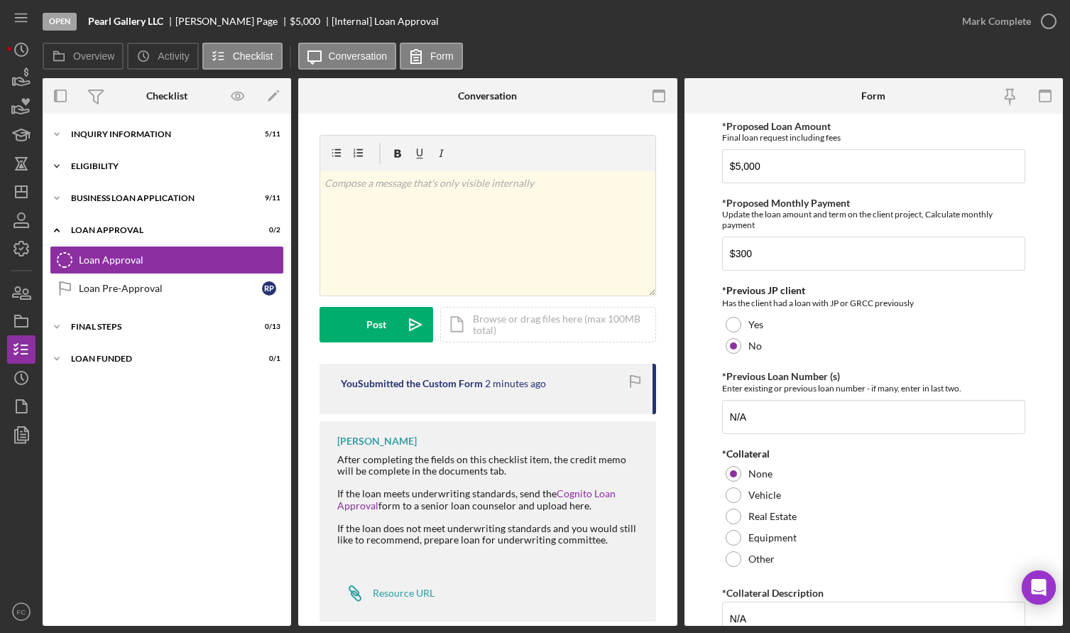
click at [127, 168] on div "Eligibility" at bounding box center [172, 166] width 202 height 9
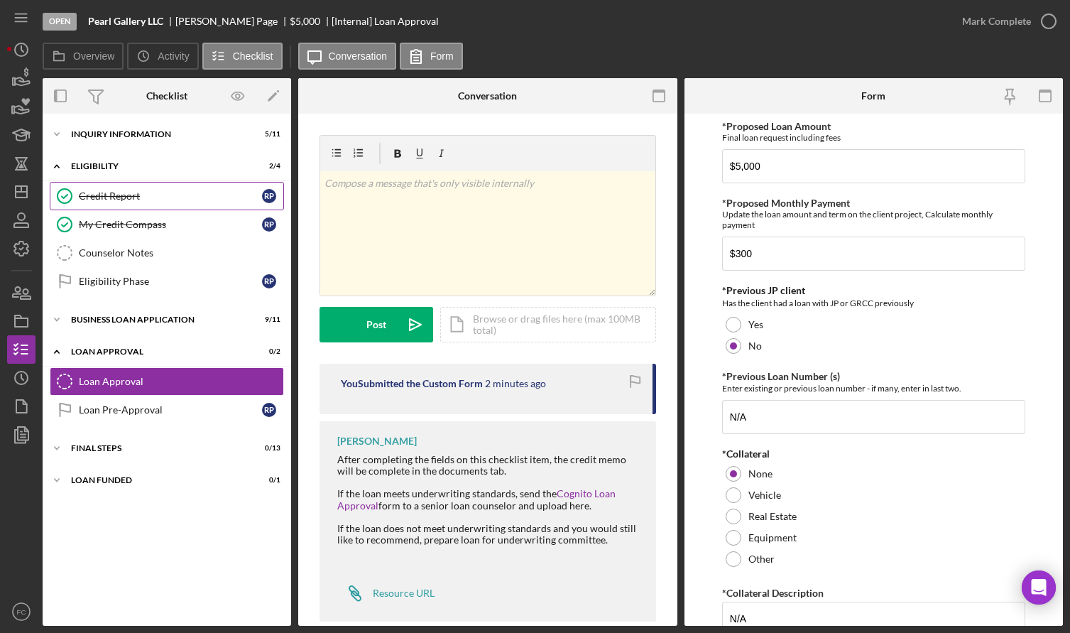
click at [125, 192] on div "Credit Report" at bounding box center [170, 195] width 183 height 11
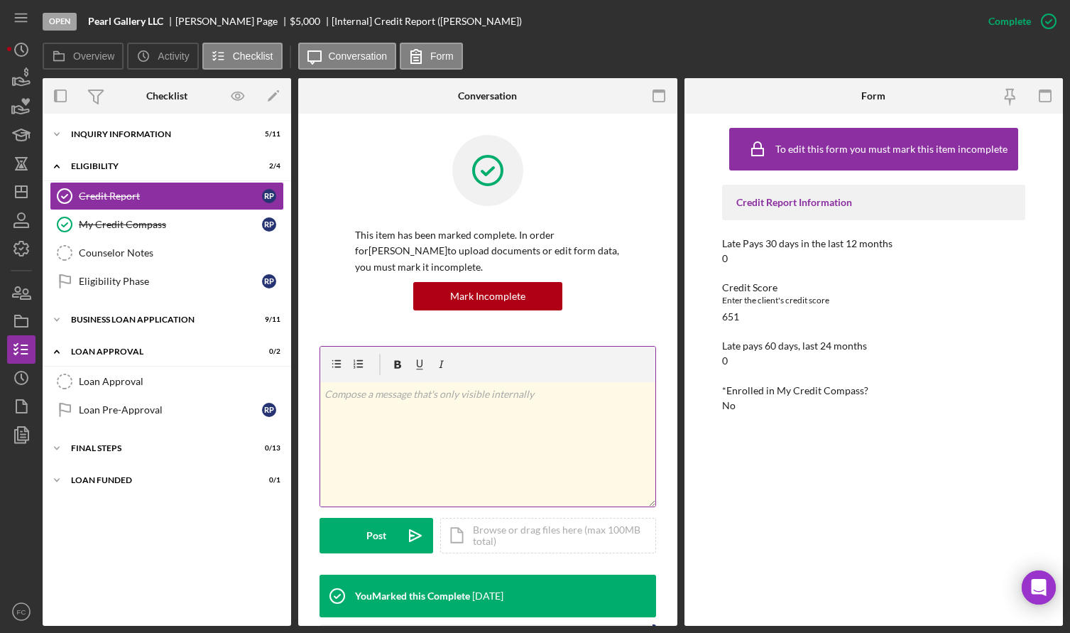
scroll to position [213, 0]
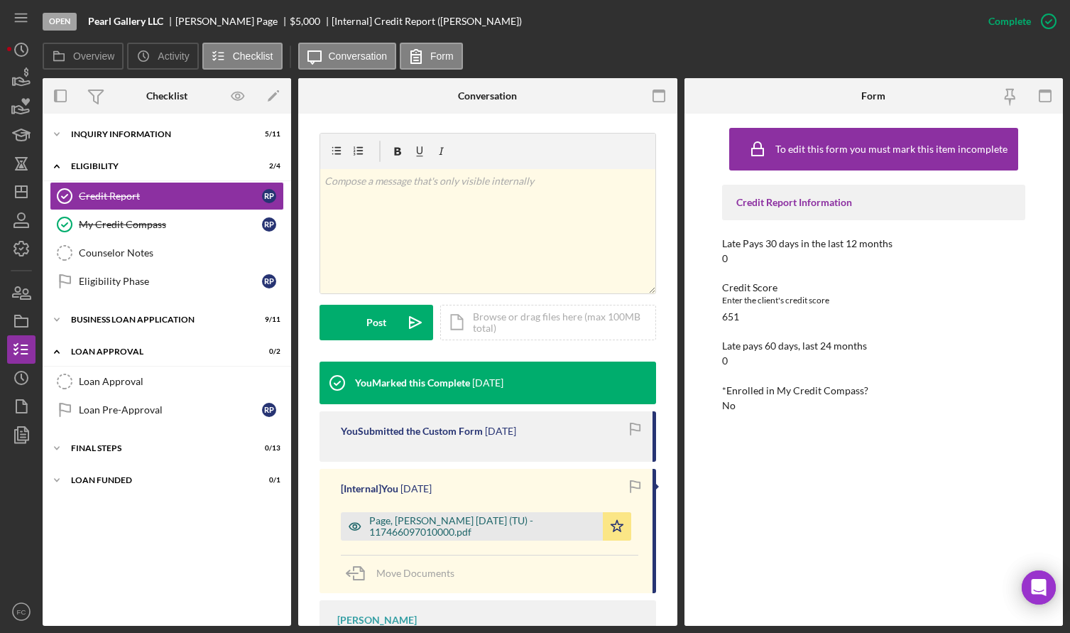
click at [432, 521] on div "Page, [PERSON_NAME] [DATE] (TU) - 117466097010000.pdf" at bounding box center [482, 526] width 227 height 23
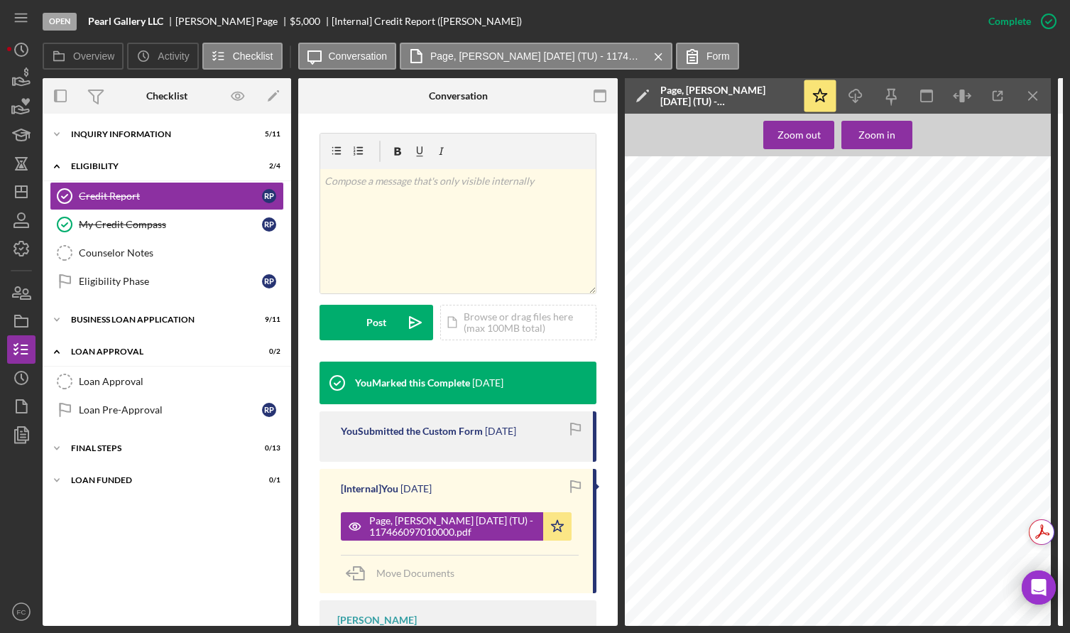
scroll to position [1207, 0]
click at [97, 136] on div "INQUIRY INFORMATION" at bounding box center [172, 134] width 202 height 9
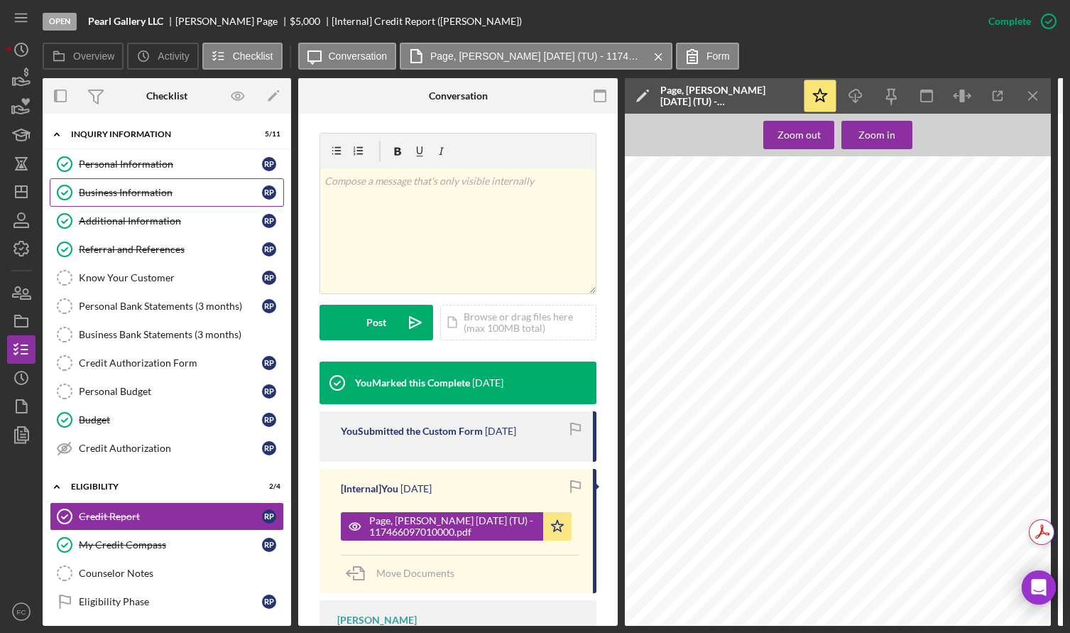
click at [114, 189] on div "Business Information" at bounding box center [170, 192] width 183 height 11
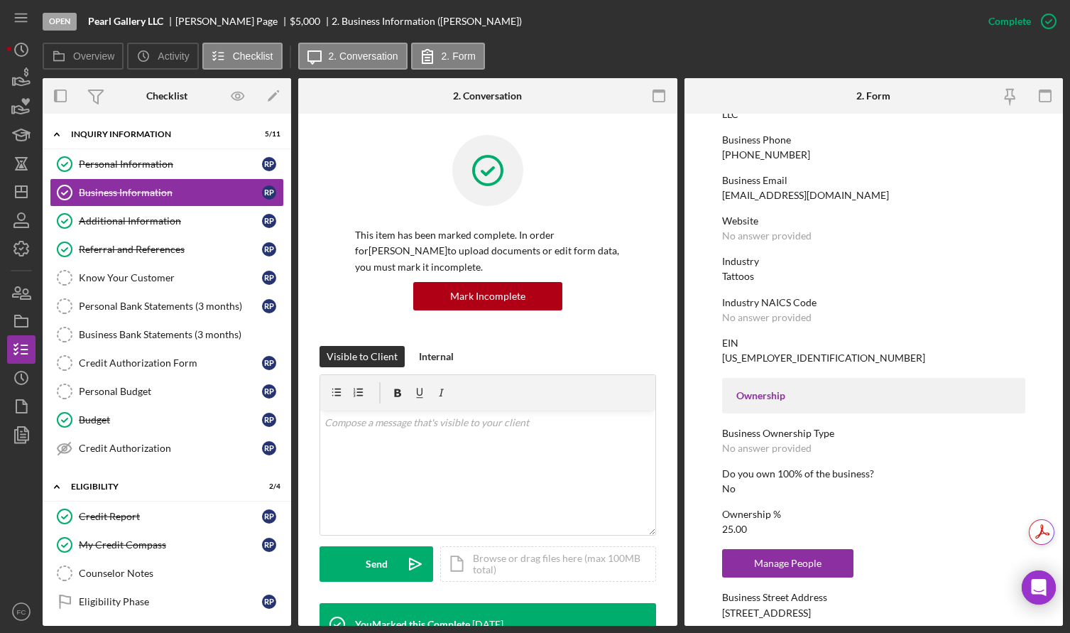
scroll to position [284, 0]
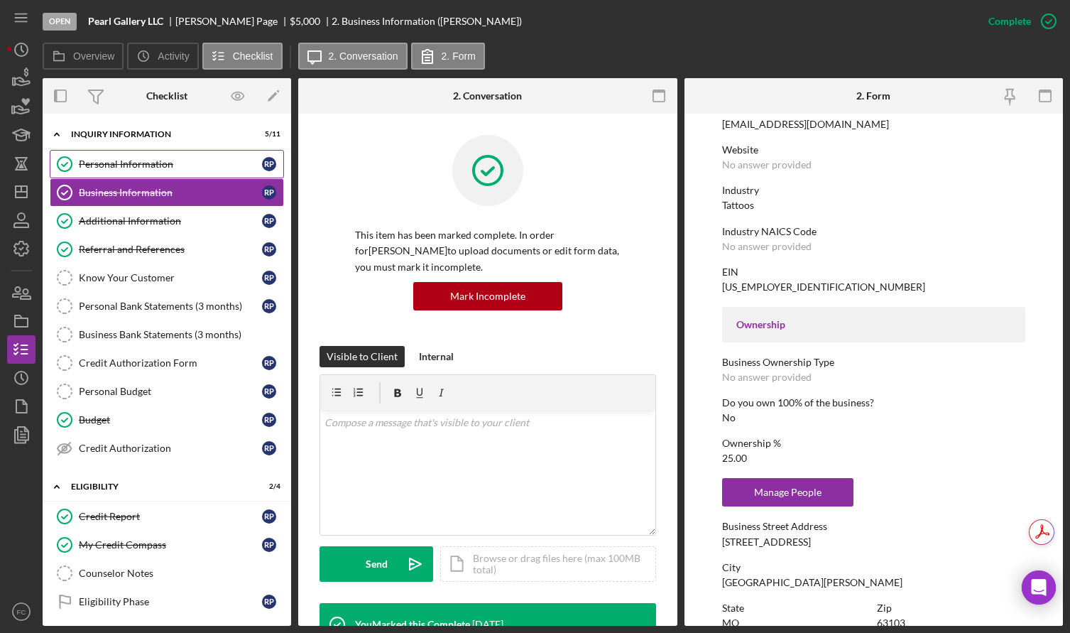
drag, startPoint x: 138, startPoint y: 160, endPoint x: 230, endPoint y: 173, distance: 93.2
click at [138, 161] on div "Personal Information" at bounding box center [170, 163] width 183 height 11
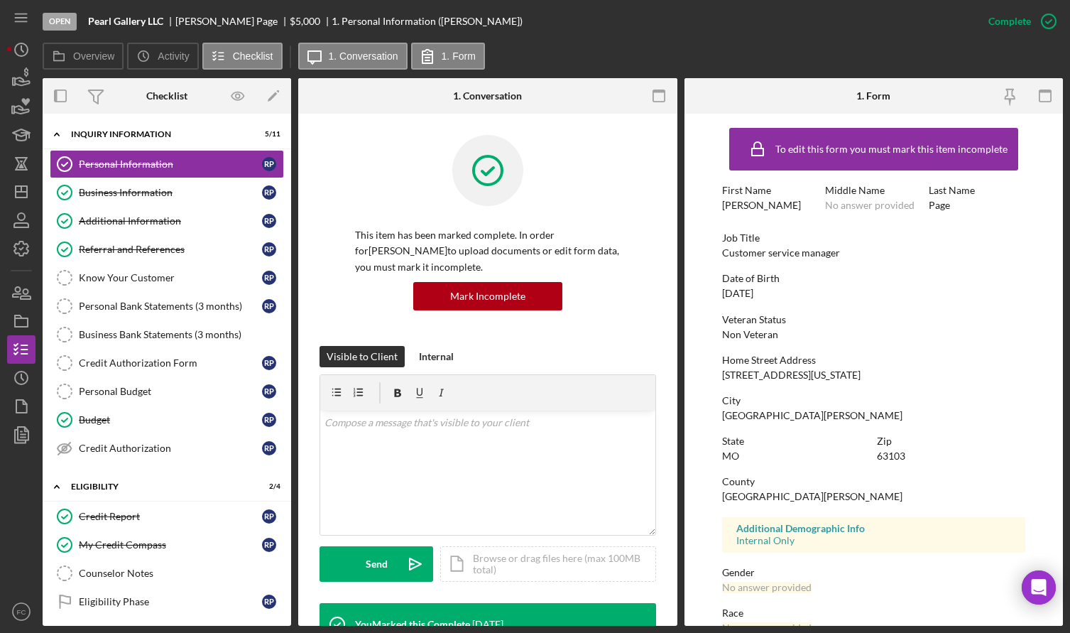
scroll to position [71, 0]
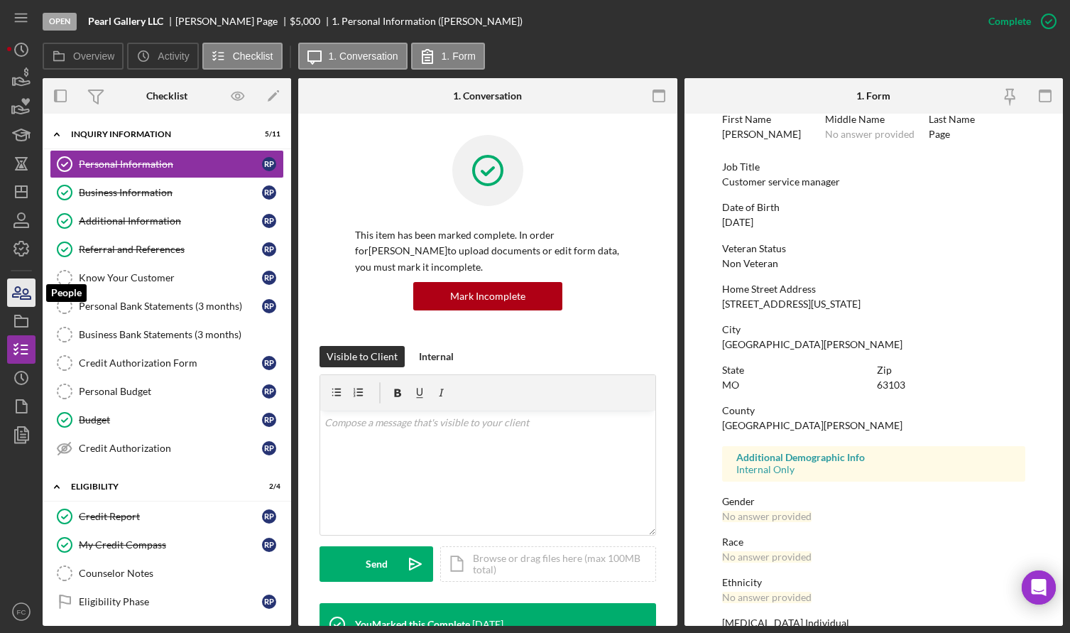
click at [23, 298] on icon "button" at bounding box center [22, 293] width 36 height 36
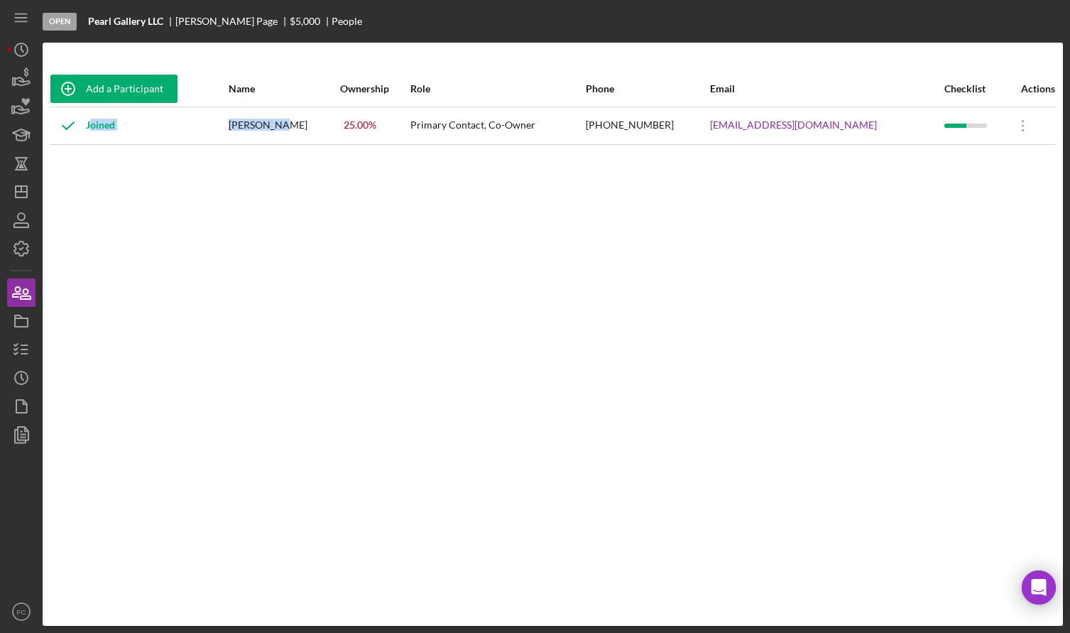
drag, startPoint x: 253, startPoint y: 123, endPoint x: 299, endPoint y: 129, distance: 46.5
click at [299, 129] on tr "Joined Roland Page 25.00 % Primary Contact, Co-Owner (314) 874-3497 rolandleepa…" at bounding box center [553, 126] width 1006 height 38
click at [294, 141] on div "[PERSON_NAME]" at bounding box center [284, 126] width 110 height 36
drag, startPoint x: 257, startPoint y: 128, endPoint x: 298, endPoint y: 124, distance: 41.3
click at [313, 124] on div "[PERSON_NAME]" at bounding box center [284, 126] width 110 height 36
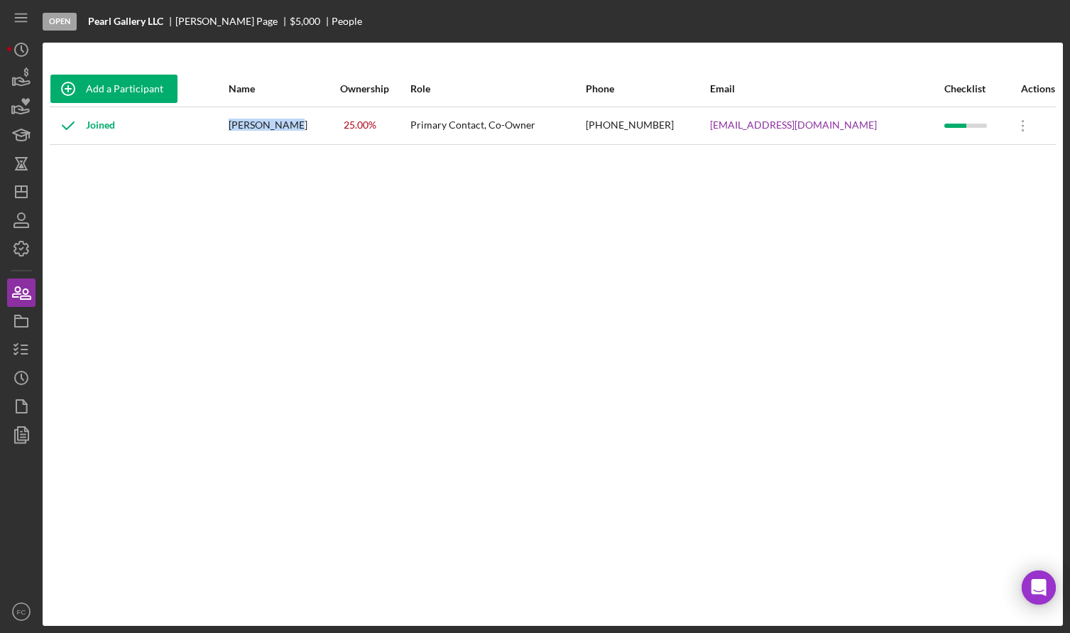
copy div "[PERSON_NAME]"
click at [24, 345] on line "button" at bounding box center [24, 345] width 6 height 0
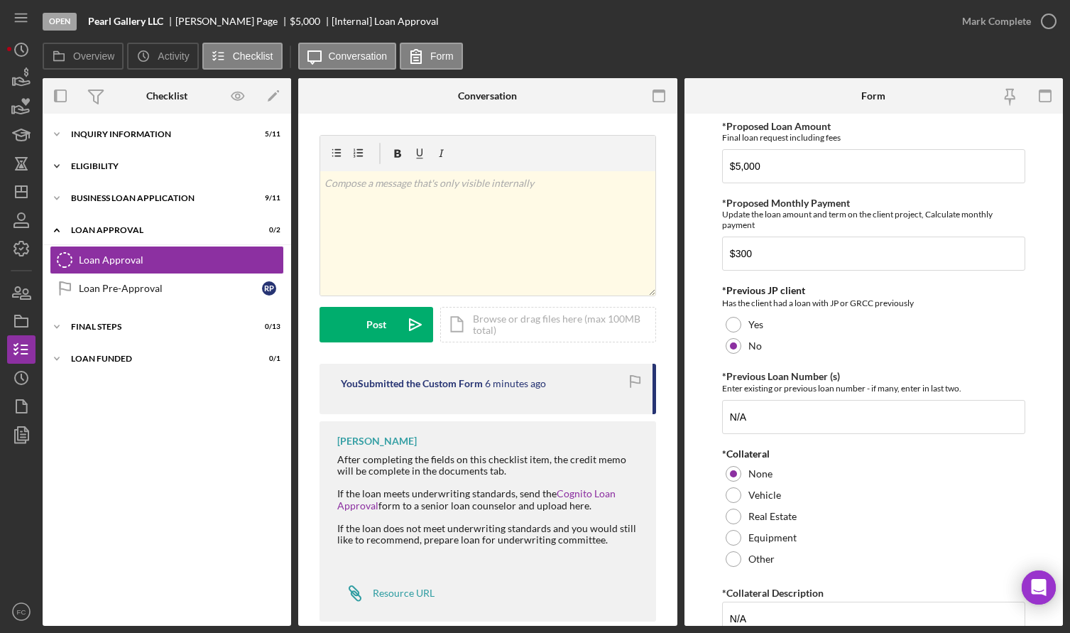
click at [115, 168] on div "Eligibility" at bounding box center [172, 166] width 202 height 9
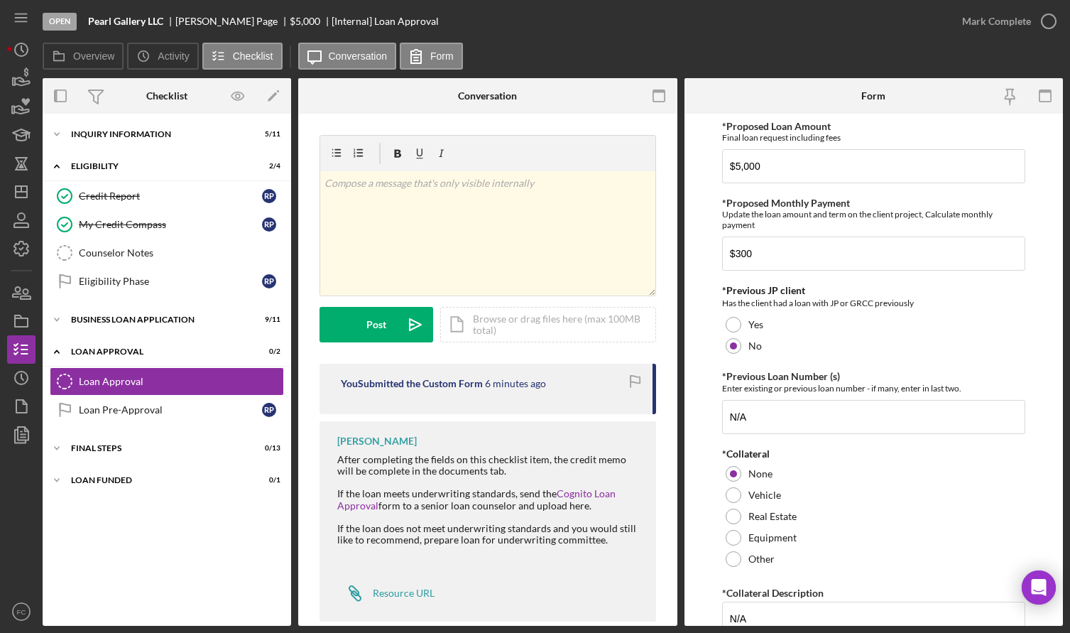
scroll to position [24, 0]
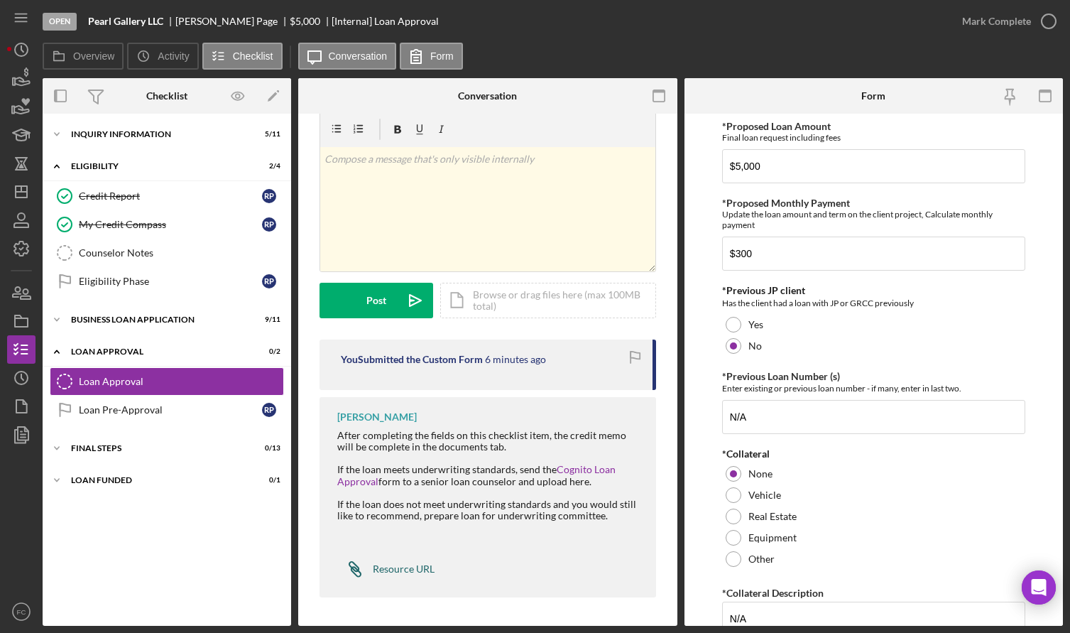
click at [396, 571] on div "Resource URL" at bounding box center [404, 568] width 62 height 11
drag, startPoint x: 173, startPoint y: 18, endPoint x: 224, endPoint y: 20, distance: 51.2
click at [224, 20] on div "Pearl Gallery LLC Roland Page $5,000 $5,000 [Internal] Loan Approval" at bounding box center [263, 21] width 351 height 11
copy div "Roland Pag"
click at [18, 193] on icon "Icon/Dashboard" at bounding box center [22, 192] width 36 height 36
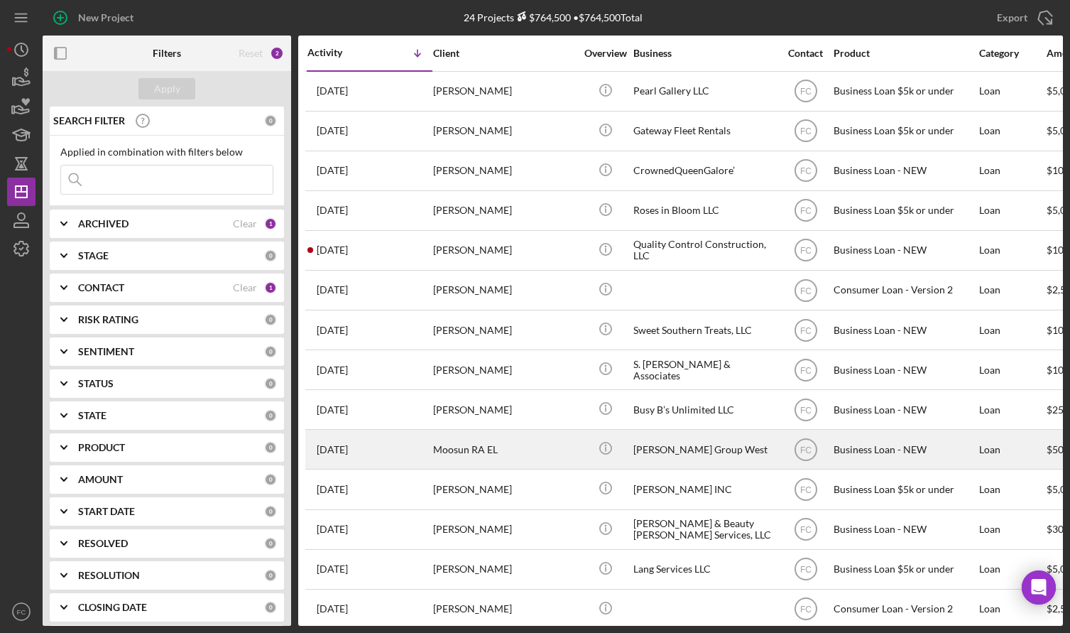
scroll to position [71, 0]
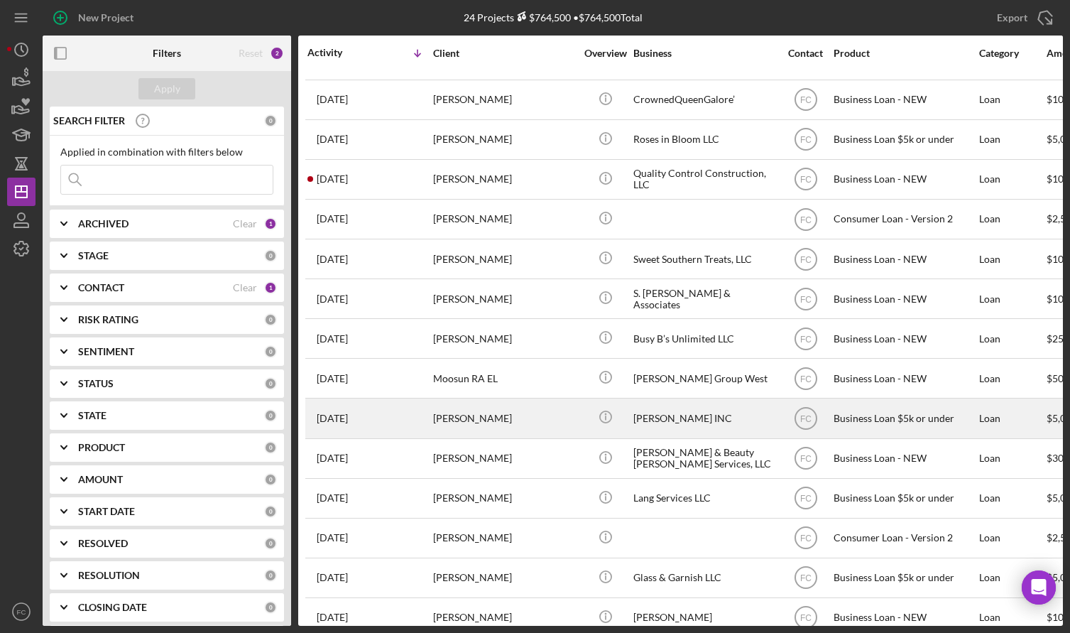
click at [499, 423] on div "[PERSON_NAME]" at bounding box center [504, 418] width 142 height 38
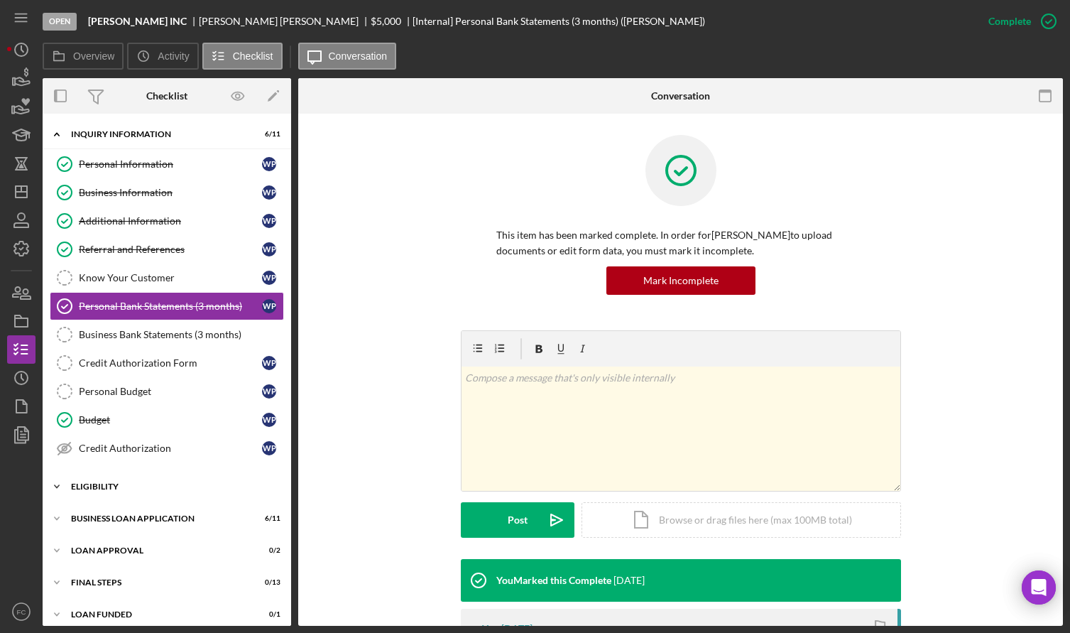
click at [111, 481] on div "Icon/Expander Eligibility 2 / 4" at bounding box center [167, 486] width 249 height 28
click at [96, 487] on div "Eligibility" at bounding box center [172, 486] width 202 height 9
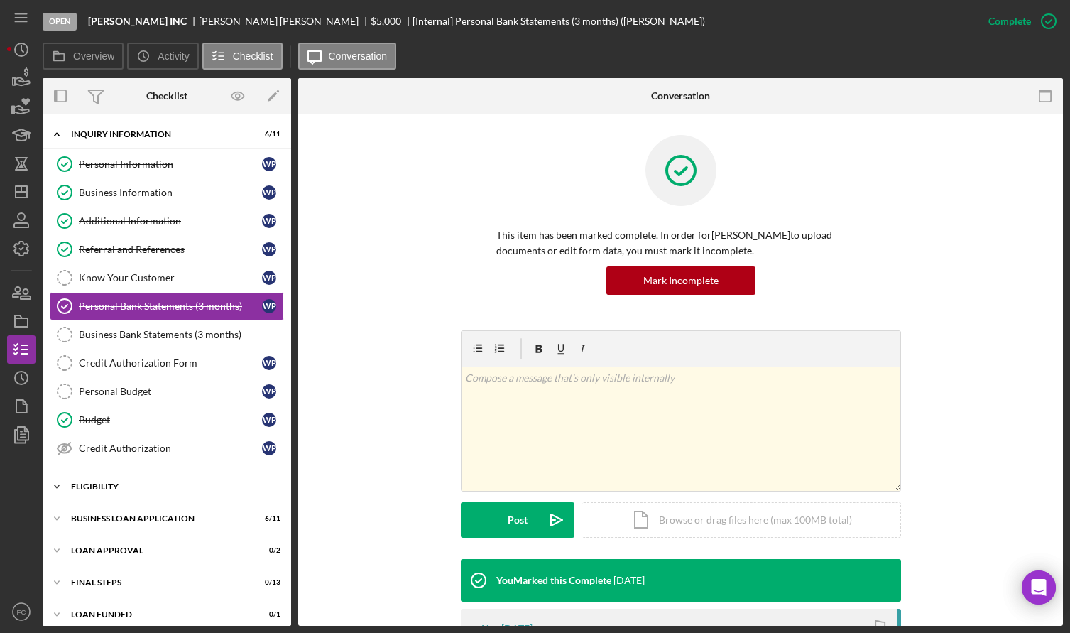
click at [96, 487] on div "Eligibility" at bounding box center [172, 486] width 202 height 9
click at [92, 494] on div "Icon/Expander Eligibility 2 / 4" at bounding box center [167, 486] width 249 height 28
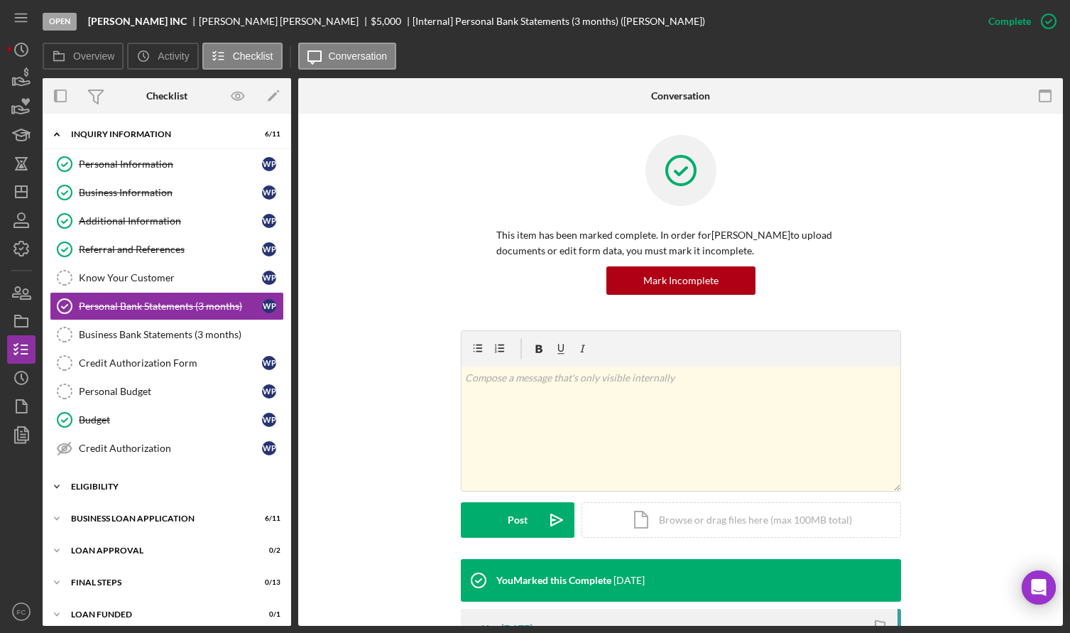
click at [74, 488] on div "Eligibility" at bounding box center [172, 486] width 202 height 9
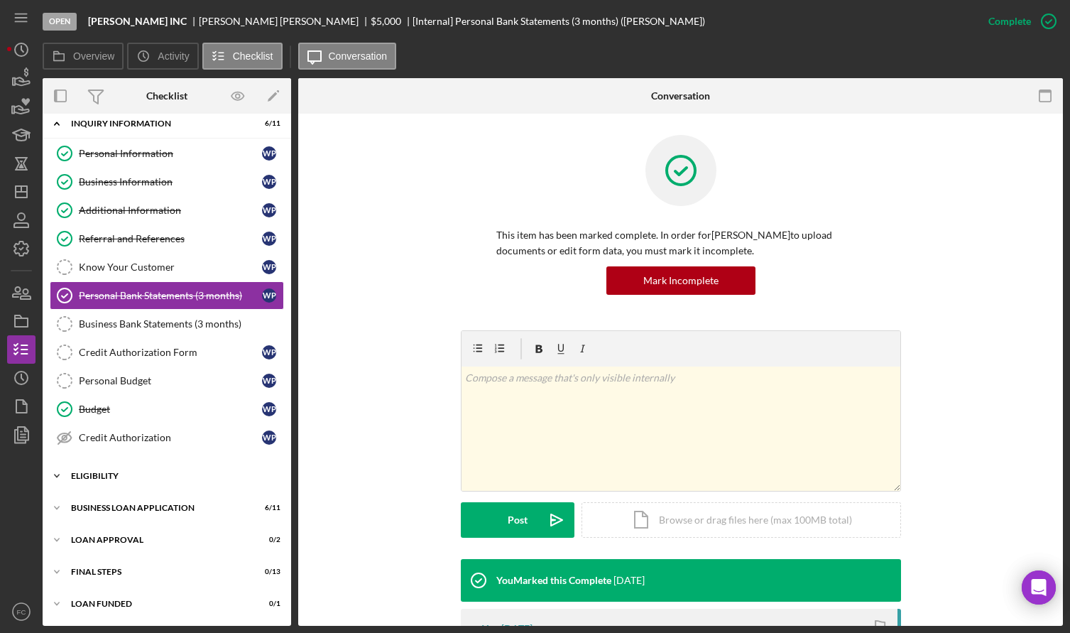
click at [73, 485] on div "Icon/Expander Eligibility 2 / 4" at bounding box center [167, 476] width 249 height 28
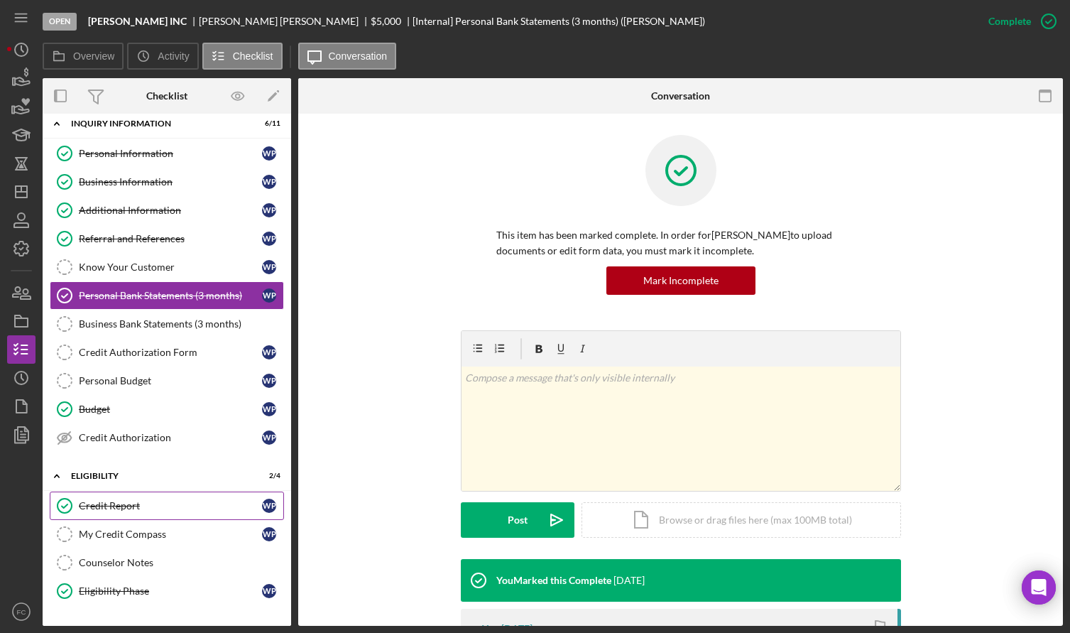
drag, startPoint x: 102, startPoint y: 508, endPoint x: 352, endPoint y: 450, distance: 256.7
click at [102, 508] on div "Credit Report" at bounding box center [170, 505] width 183 height 11
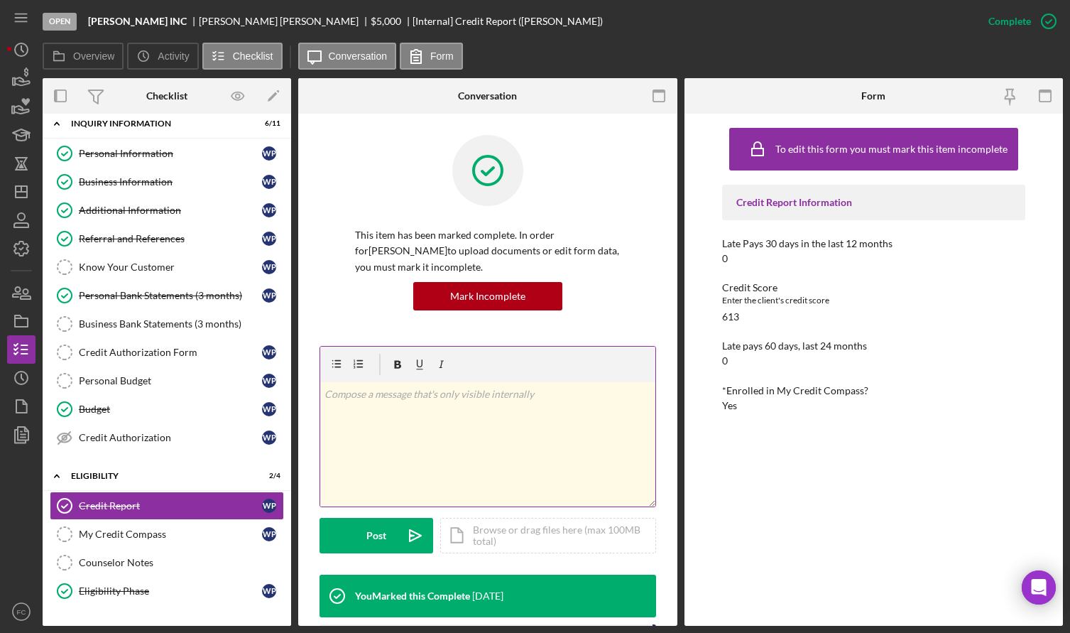
scroll to position [213, 0]
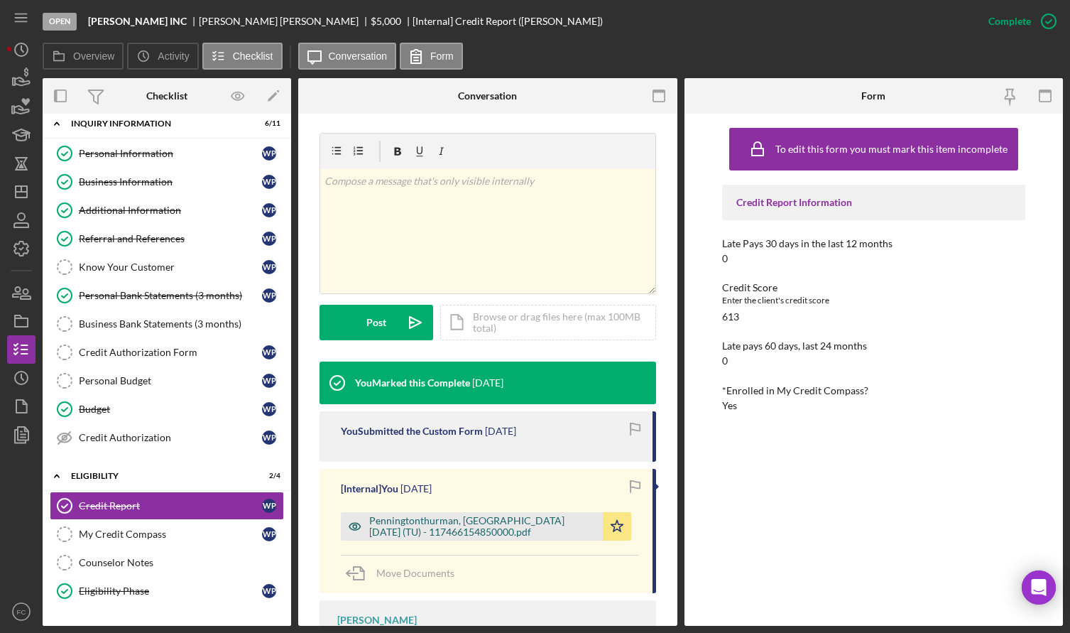
click at [479, 526] on div "Penningtonthurman, [GEOGRAPHIC_DATA] [DATE] (TU) - 117466154850000.pdf" at bounding box center [482, 526] width 227 height 23
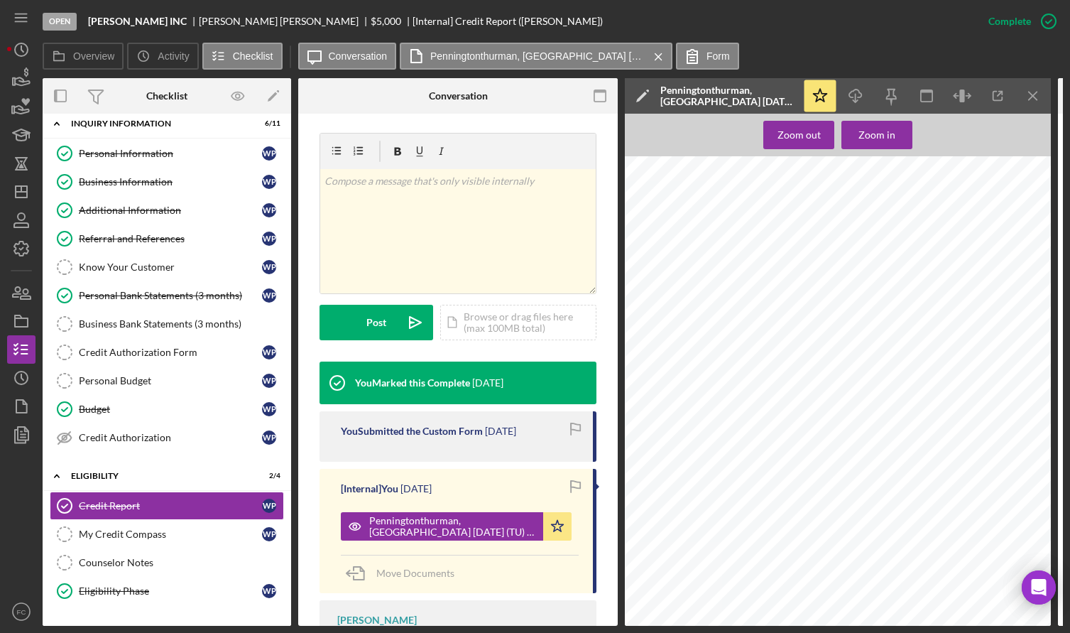
scroll to position [0, 0]
click at [858, 94] on icon "Icon/Download" at bounding box center [856, 96] width 32 height 32
click at [123, 292] on div "Personal Bank Statements (3 months)" at bounding box center [170, 295] width 183 height 11
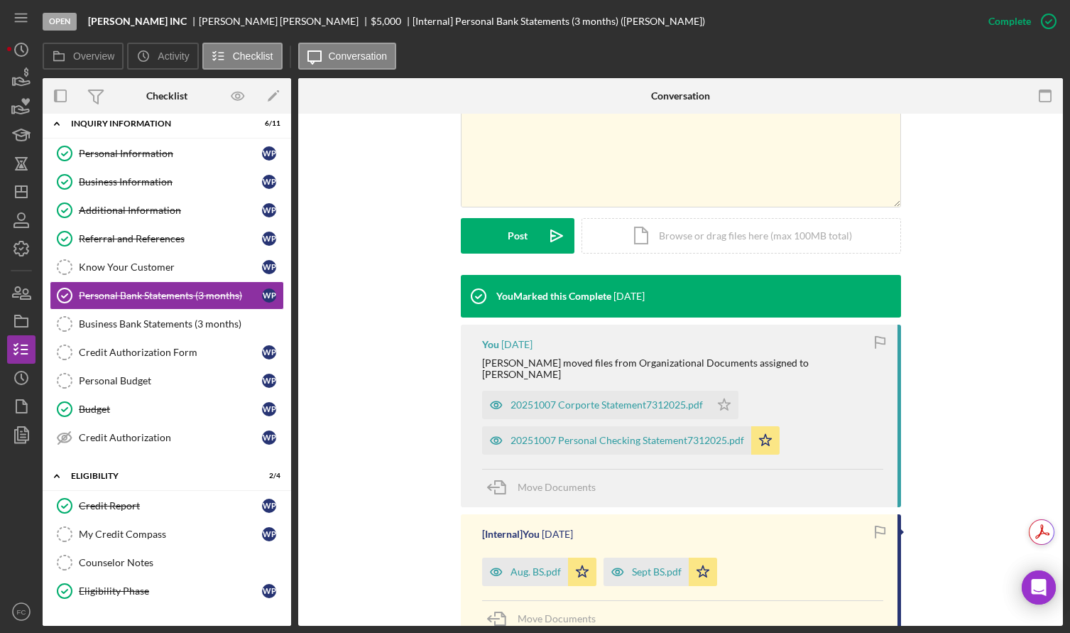
scroll to position [396, 0]
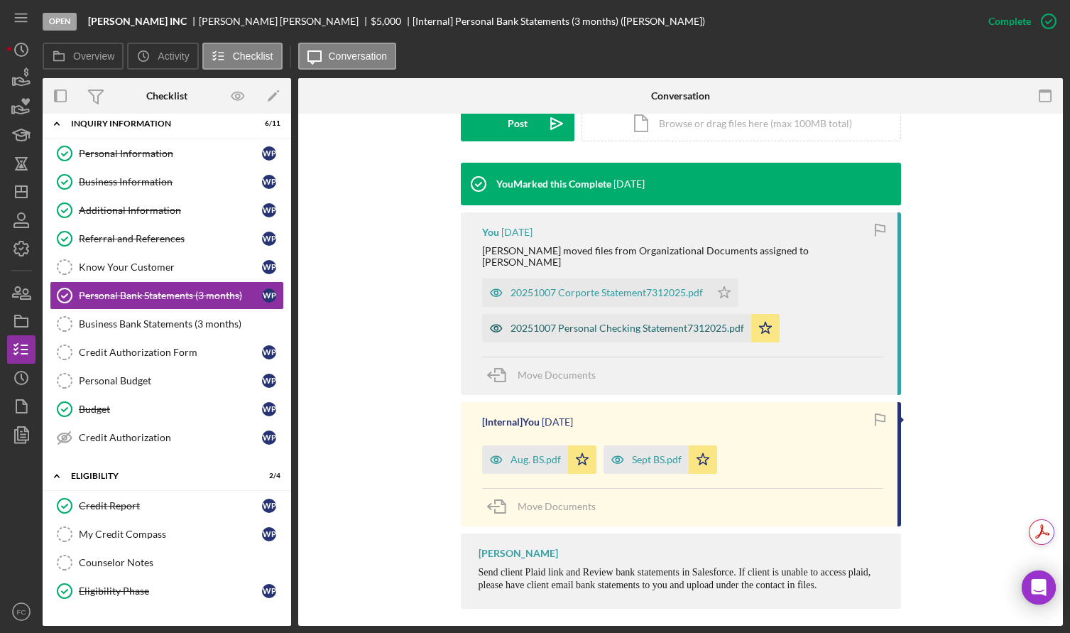
click at [558, 322] on div "20251007 Personal Checking Statement7312025.pdf" at bounding box center [628, 327] width 234 height 11
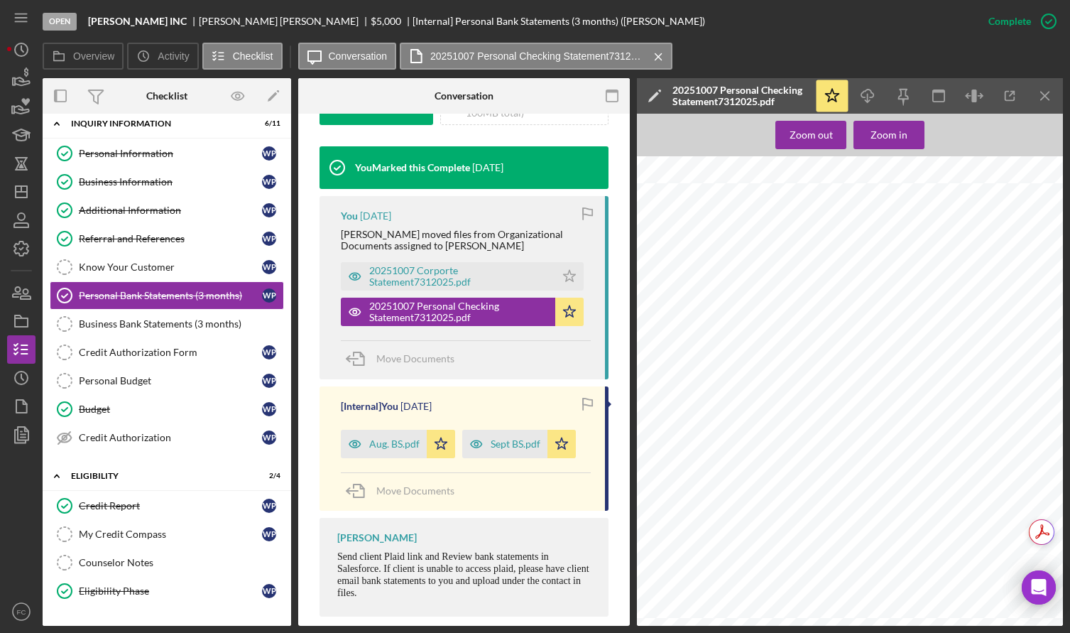
scroll to position [408, 0]
click at [383, 450] on div "Aug. BS.pdf" at bounding box center [394, 443] width 50 height 11
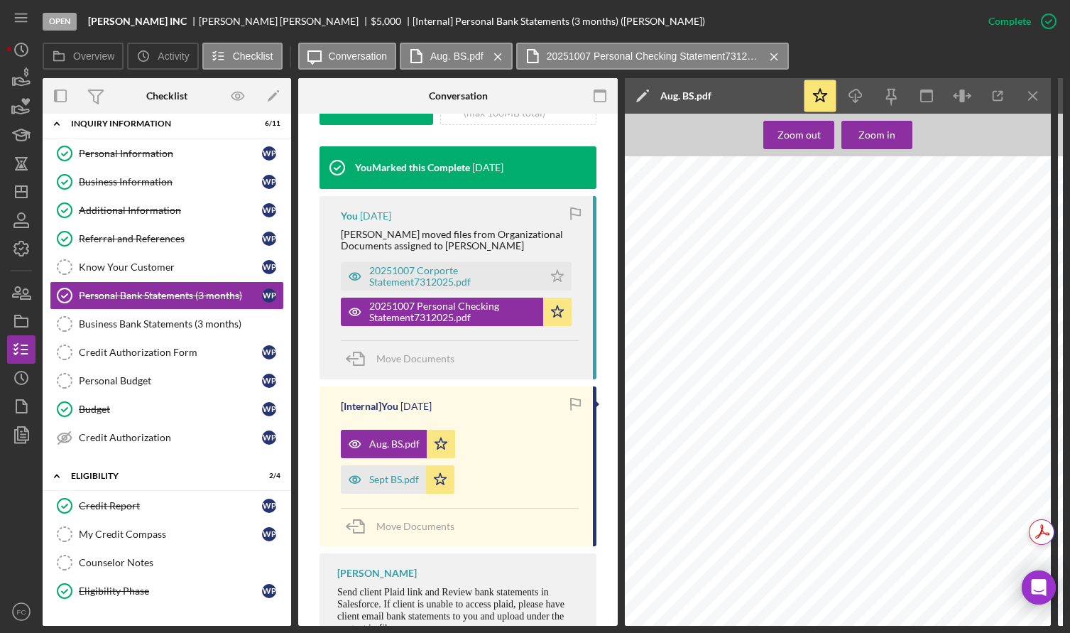
scroll to position [1633, 0]
click at [373, 485] on div "Sept BS.pdf" at bounding box center [394, 479] width 50 height 11
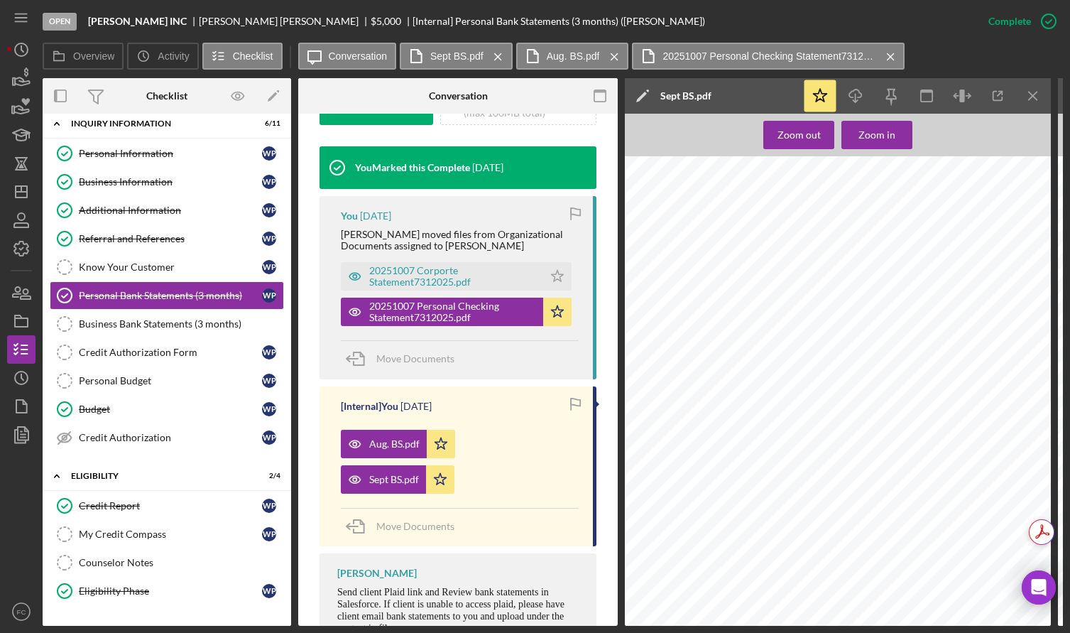
scroll to position [2414, 0]
click at [105, 504] on div "Credit Report" at bounding box center [170, 505] width 183 height 11
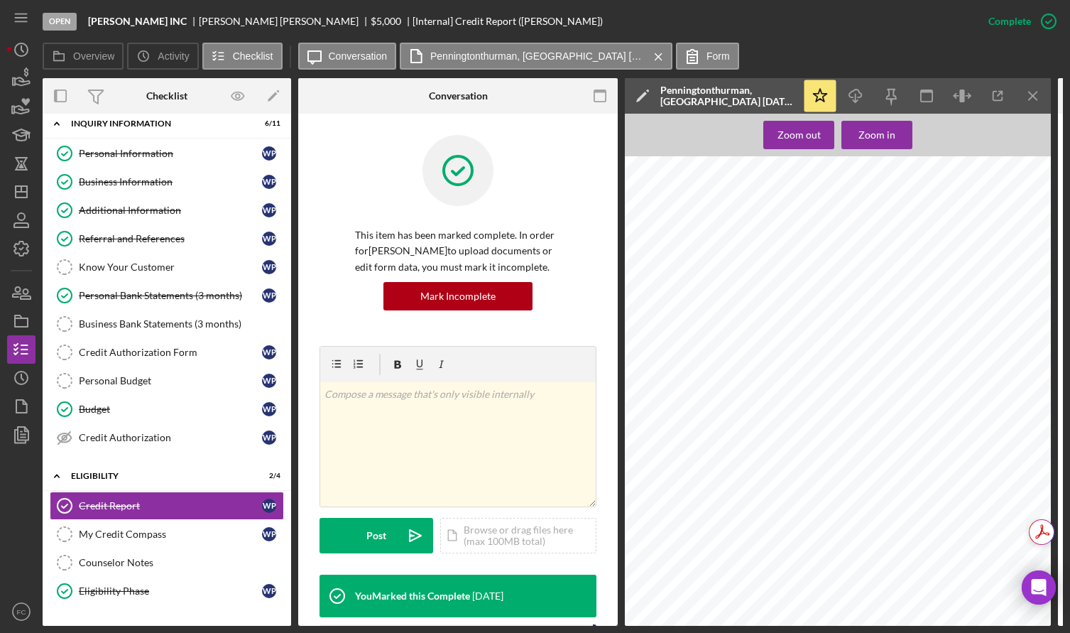
scroll to position [3480, 0]
click at [21, 294] on icon "button" at bounding box center [17, 292] width 8 height 10
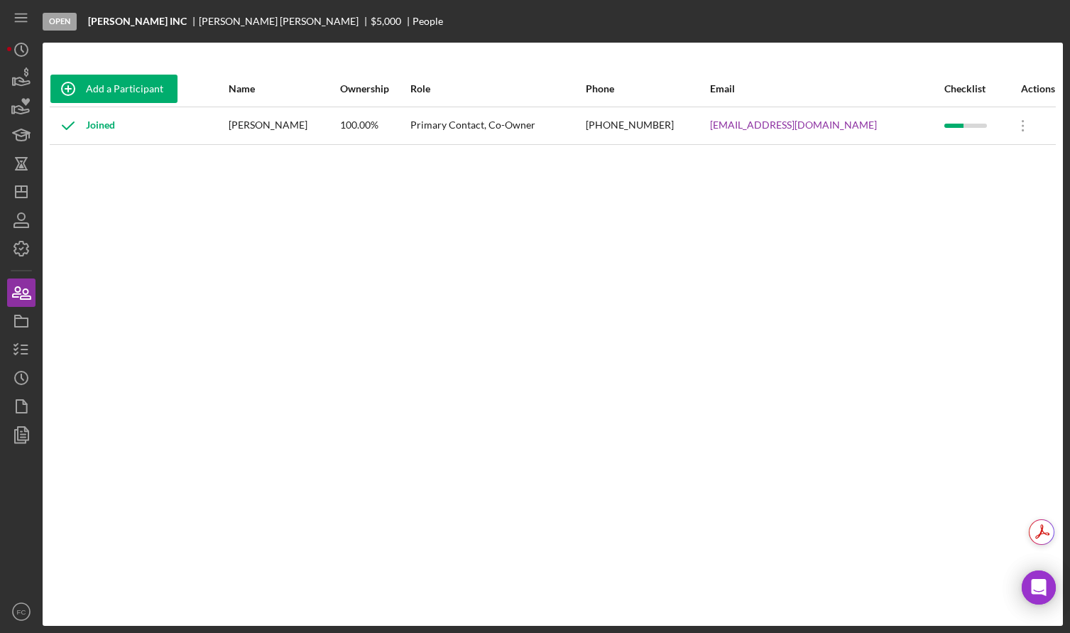
drag, startPoint x: 231, startPoint y: 124, endPoint x: 357, endPoint y: 128, distance: 126.5
click at [339, 128] on td "[PERSON_NAME]" at bounding box center [283, 126] width 111 height 38
copy div "[PERSON_NAME]"
click at [22, 345] on line "button" at bounding box center [24, 345] width 6 height 0
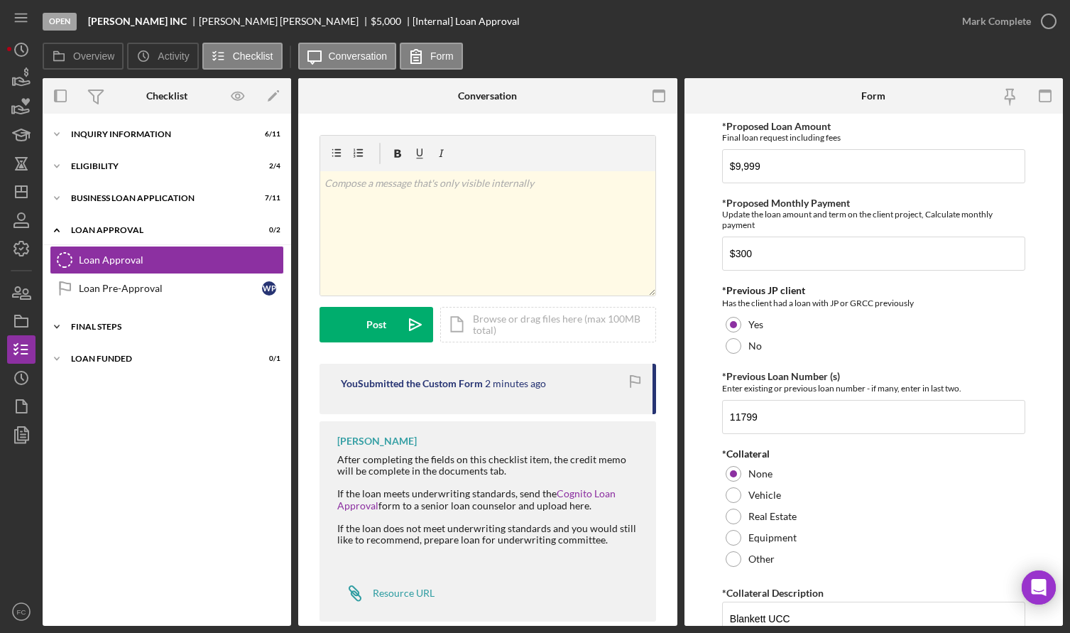
click at [99, 326] on div "Final Steps" at bounding box center [172, 326] width 202 height 9
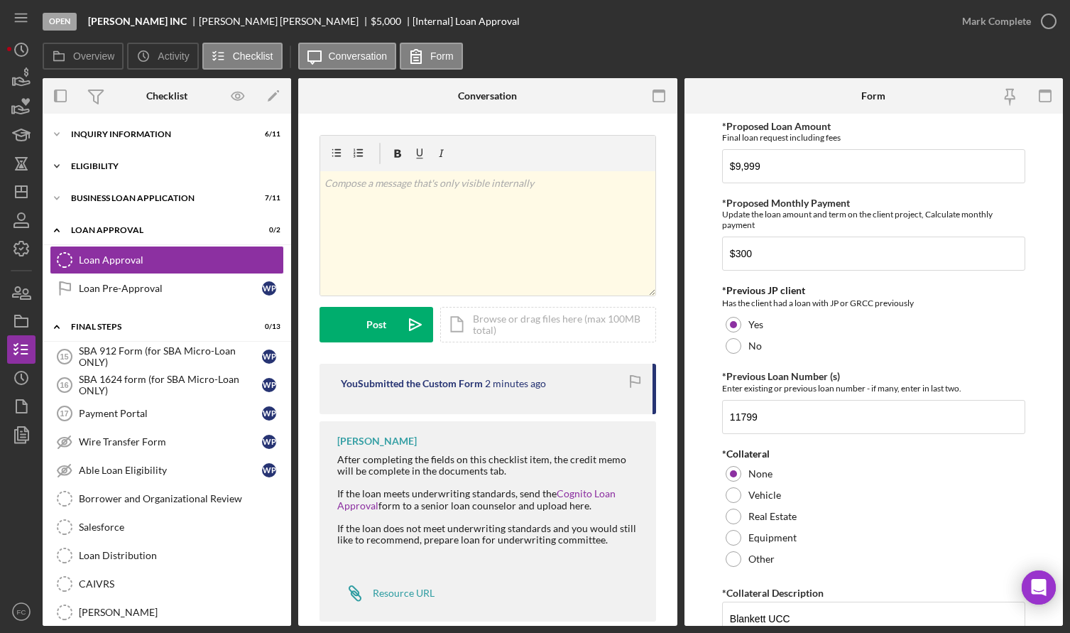
click at [112, 161] on div "Icon/Expander Eligibility 2 / 4" at bounding box center [167, 166] width 249 height 28
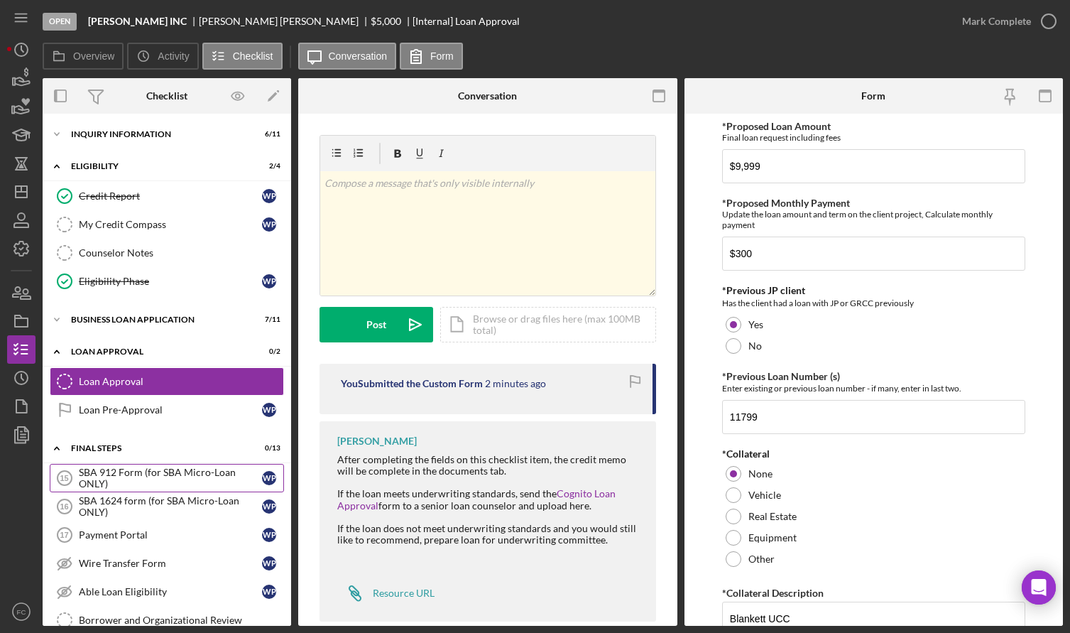
click at [105, 473] on div "SBA 912 Form (for SBA Micro-Loan ONLY)" at bounding box center [170, 478] width 183 height 23
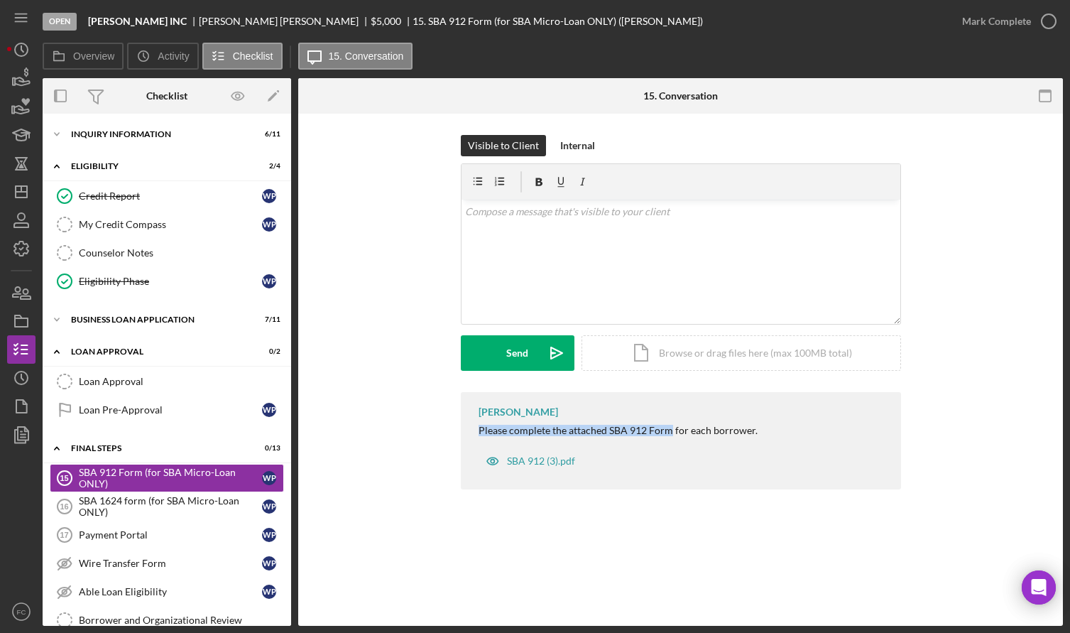
drag, startPoint x: 491, startPoint y: 429, endPoint x: 670, endPoint y: 430, distance: 178.2
click at [670, 430] on div "Franchot Cunningham Please complete the attached SBA 912 Form for each borrower…" at bounding box center [681, 440] width 440 height 97
copy div "Please complete the attached SBA 912 Form"
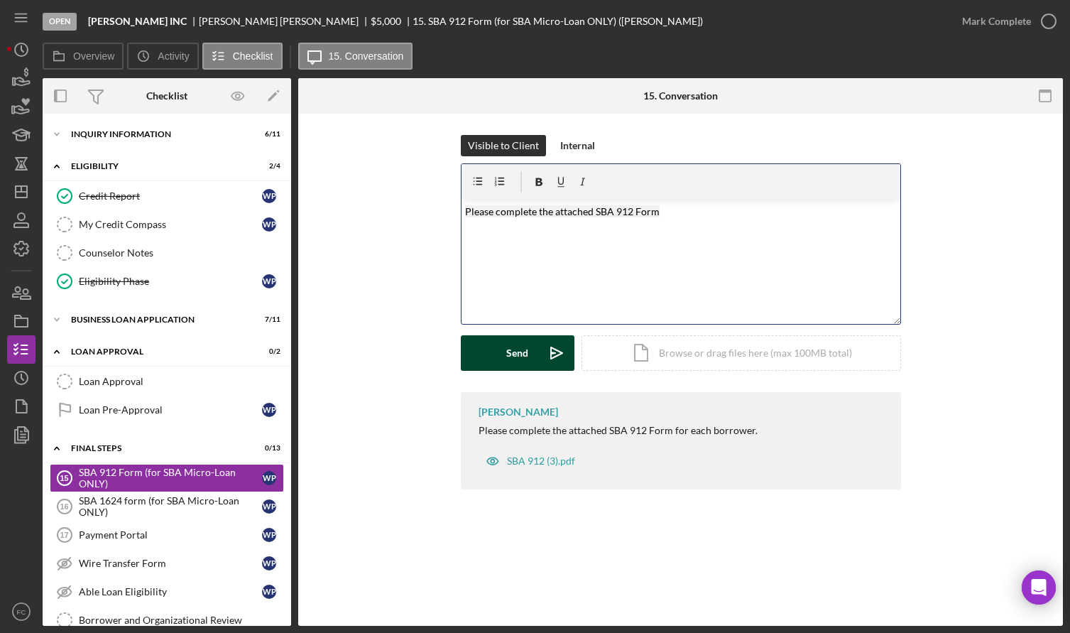
click at [491, 347] on button "Send Icon/icon-invite-send" at bounding box center [518, 353] width 114 height 36
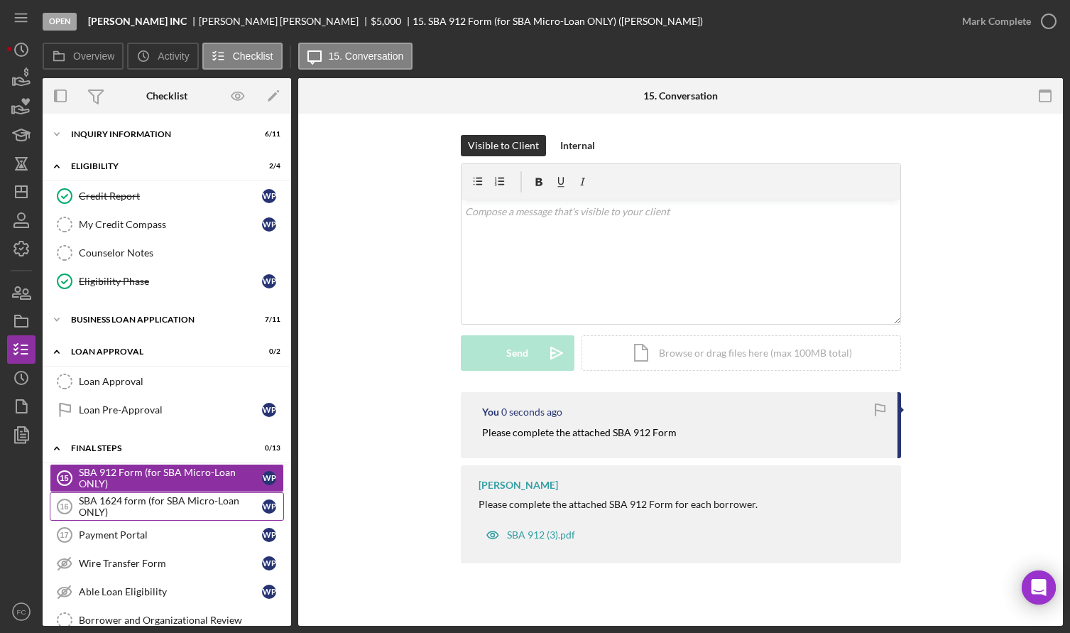
click at [110, 501] on div "SBA 1624 form (for SBA Micro-Loan ONLY)" at bounding box center [170, 506] width 183 height 23
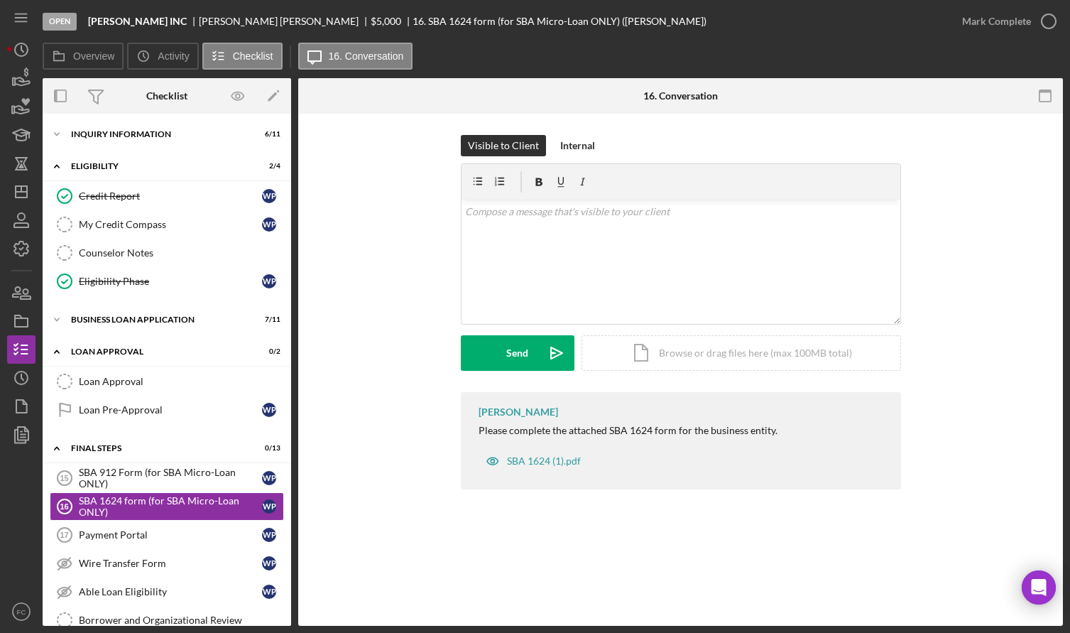
click at [481, 432] on div "Please complete the attached SBA 1624 form for the business entity." at bounding box center [628, 430] width 299 height 11
drag, startPoint x: 470, startPoint y: 427, endPoint x: 678, endPoint y: 432, distance: 208.1
click at [678, 432] on div "Franchot Cunningham Please complete the attached SBA 1624 form for the business…" at bounding box center [681, 440] width 440 height 97
copy div "Please complete the attached SBA 1624 form f"
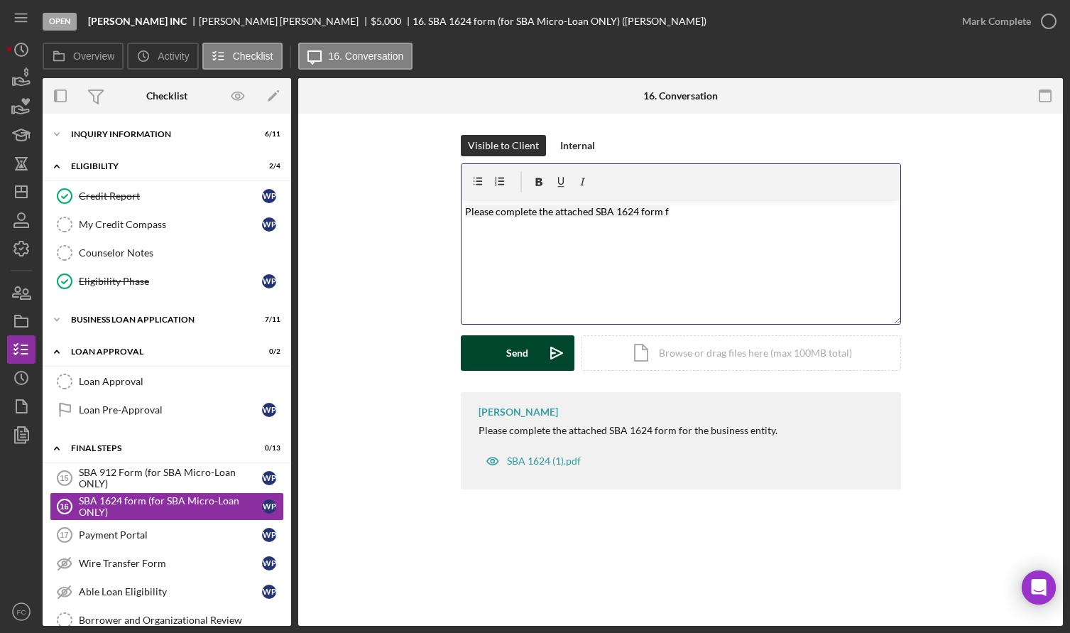
click at [494, 344] on button "Send Icon/icon-invite-send" at bounding box center [518, 353] width 114 height 36
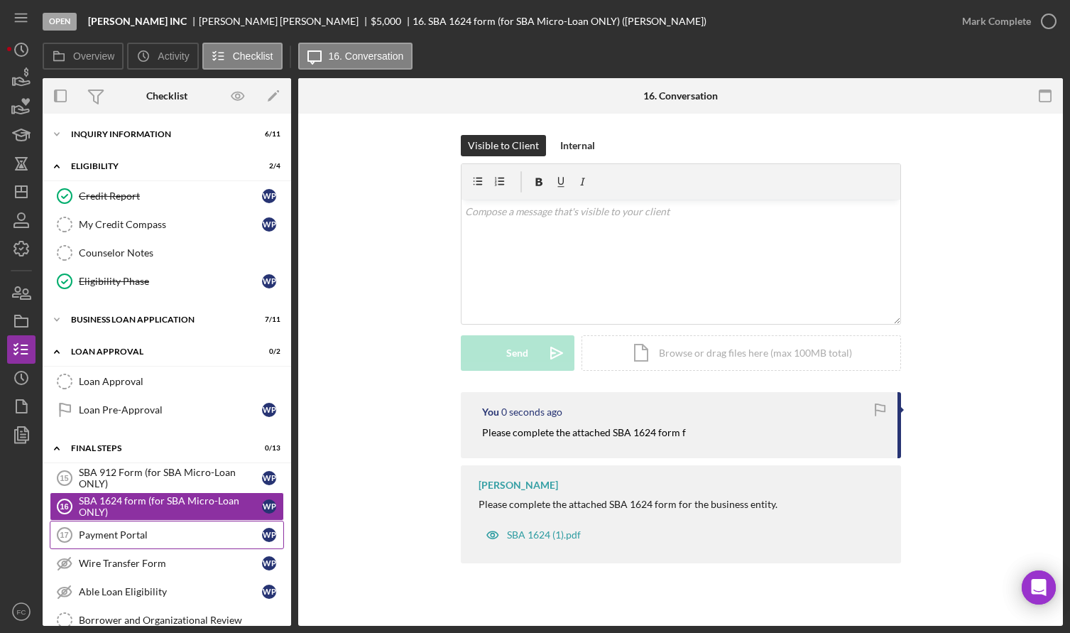
click at [134, 527] on link "Payment Portal 17 Payment Portal W P" at bounding box center [167, 535] width 234 height 28
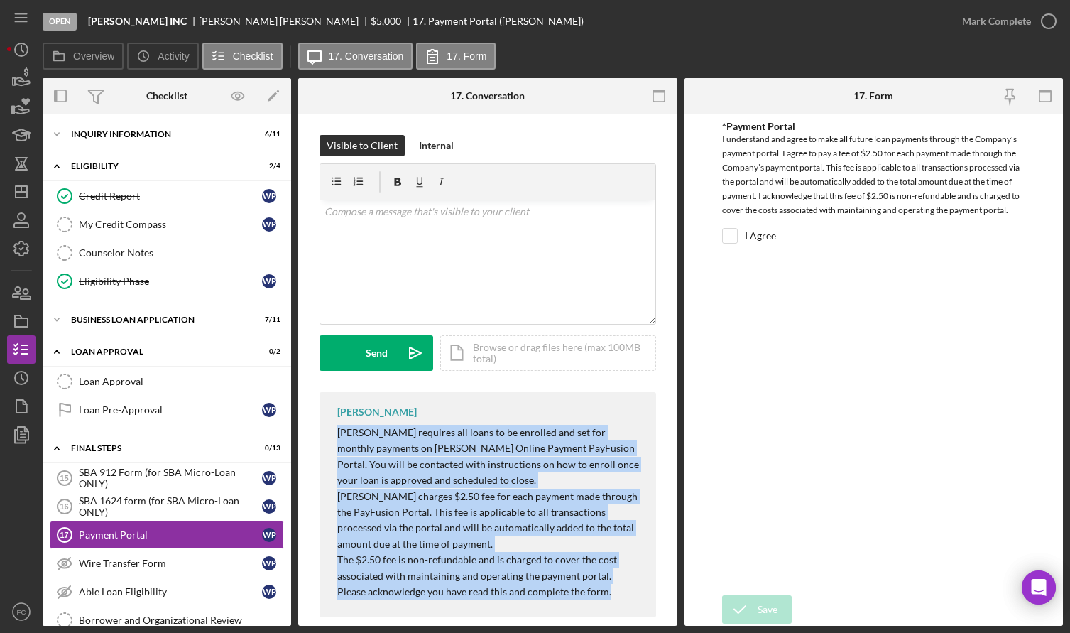
drag, startPoint x: 331, startPoint y: 429, endPoint x: 609, endPoint y: 579, distance: 315.5
click at [625, 595] on div "Franchot Cunningham Justine Petersen requires all loans to be enrolled and set …" at bounding box center [488, 504] width 337 height 225
copy div "Justine Petersen requires all loans to be enrolled and set for monthly payments…"
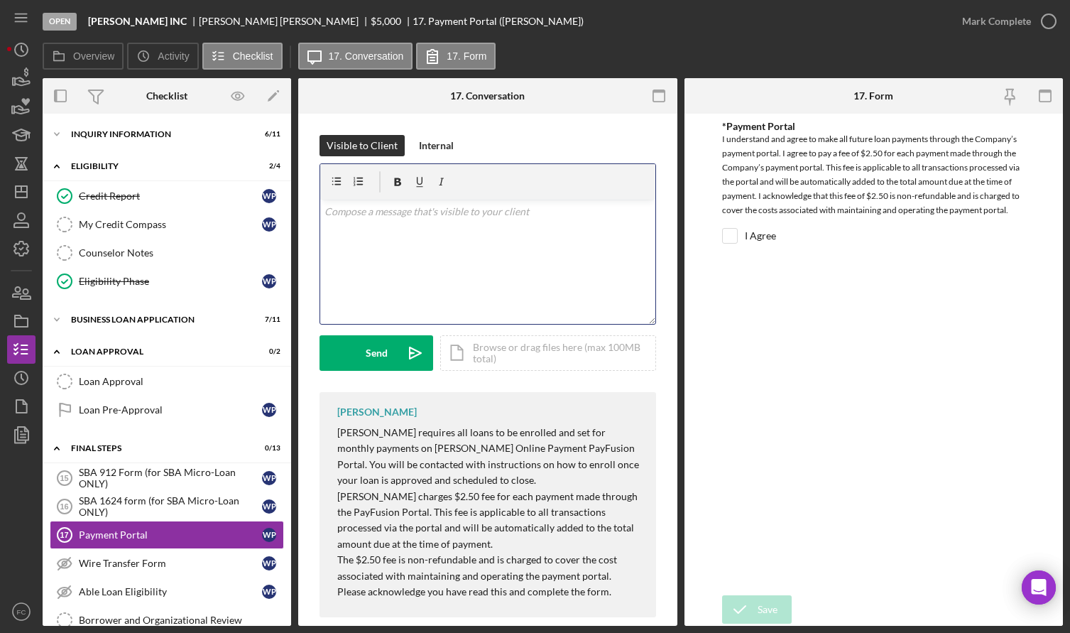
scroll to position [67, 0]
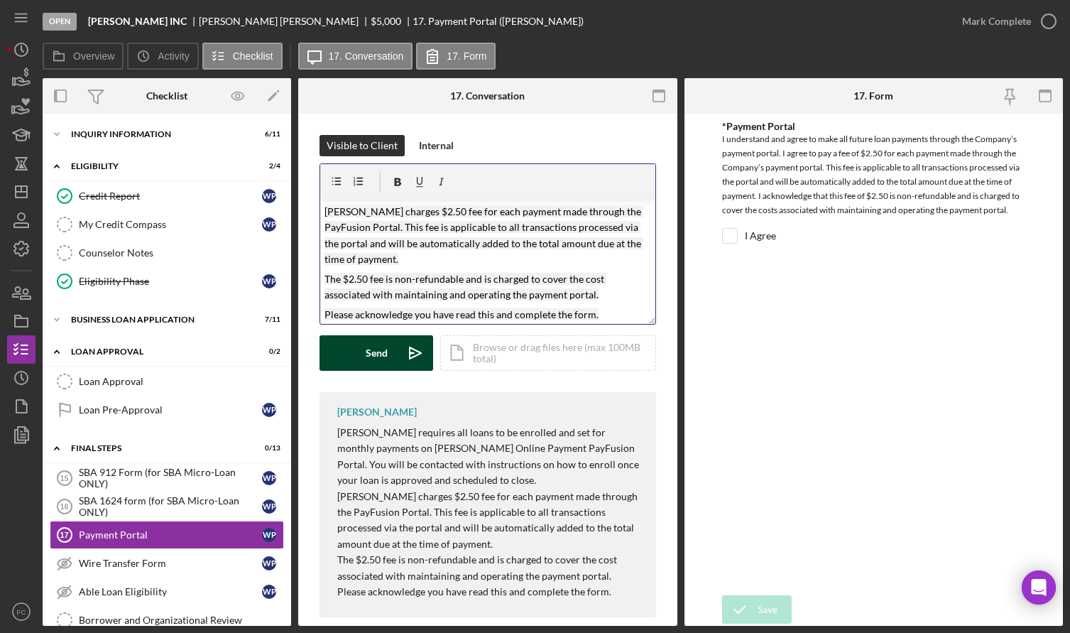
click at [369, 351] on div "Send" at bounding box center [377, 353] width 22 height 36
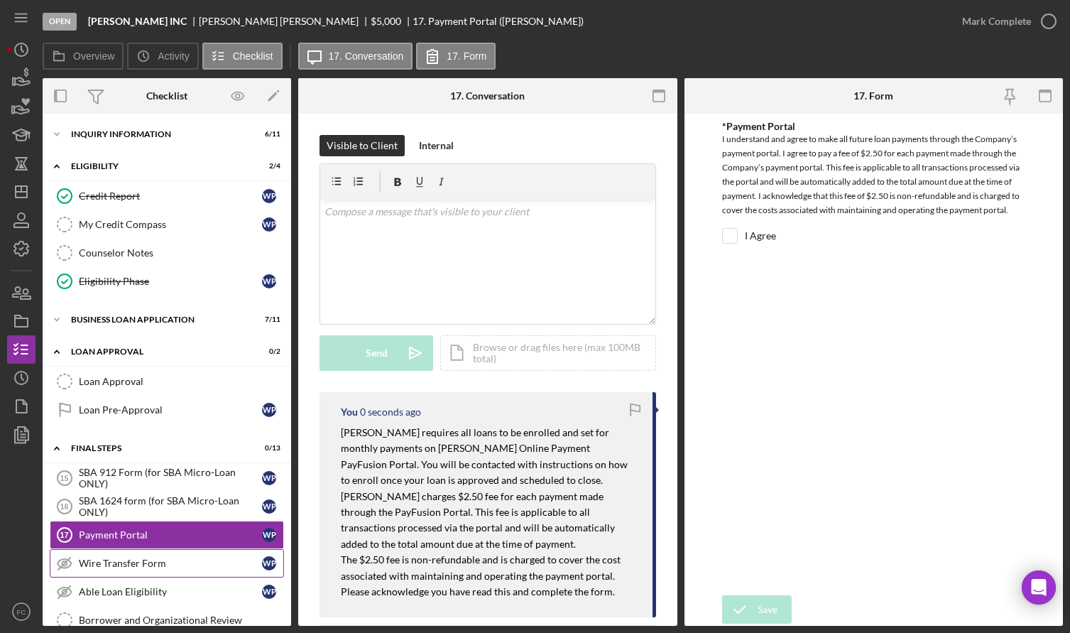
scroll to position [0, 0]
click at [118, 567] on div "Wire Transfer Form" at bounding box center [170, 562] width 183 height 11
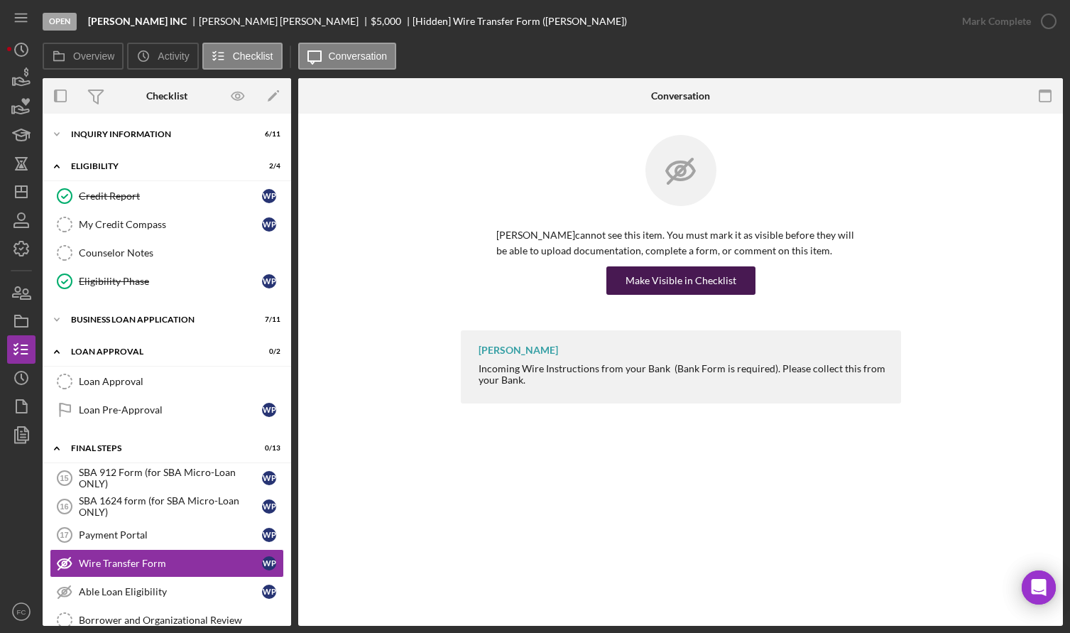
click at [680, 280] on div "Make Visible in Checklist" at bounding box center [681, 280] width 111 height 28
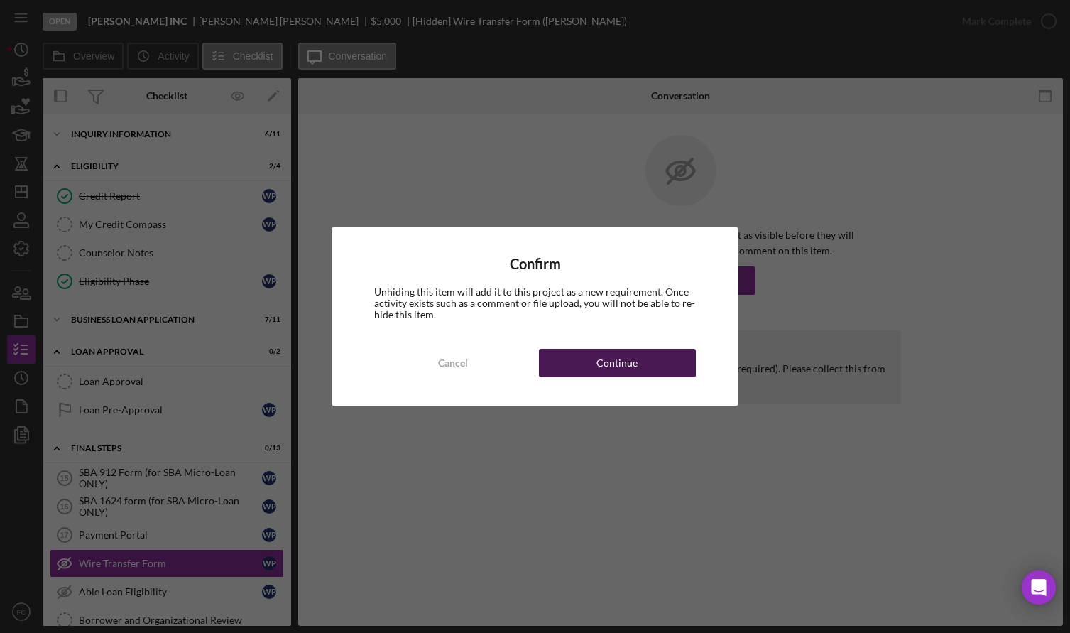
click at [583, 361] on button "Continue" at bounding box center [617, 363] width 157 height 28
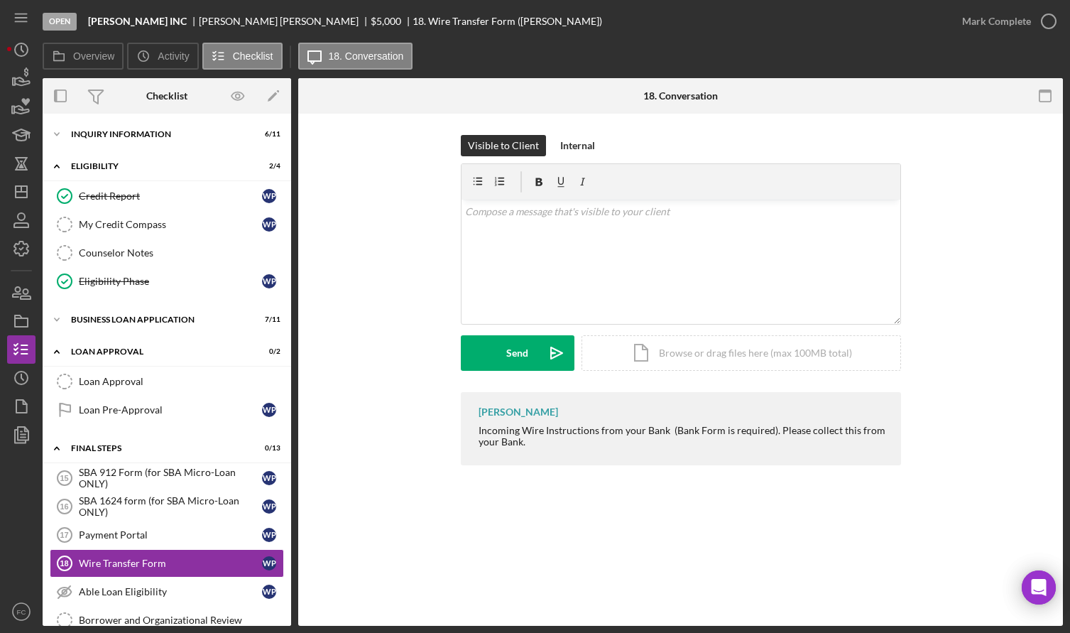
drag, startPoint x: 471, startPoint y: 432, endPoint x: 594, endPoint y: 437, distance: 123.6
click at [605, 454] on div "Franchot Cunningham Incoming Wire Instructions from your Bank (Bank Form is req…" at bounding box center [681, 428] width 440 height 73
copy div "Incoming Wire Instructions from your Bank (Bank Form is required). Please colle…"
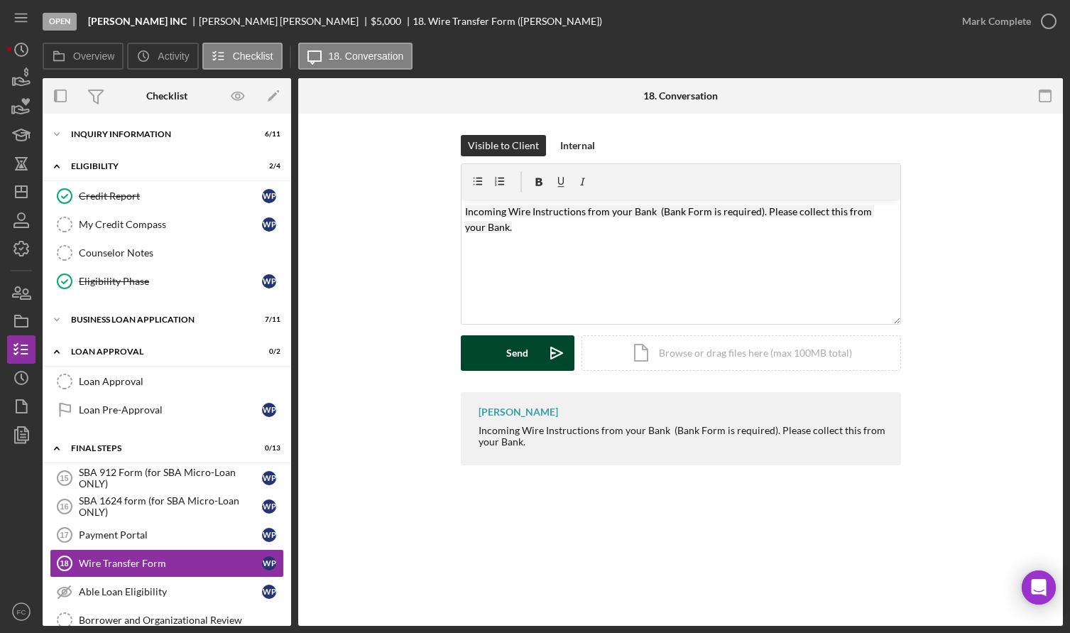
click at [480, 344] on button "Send Icon/icon-invite-send" at bounding box center [518, 353] width 114 height 36
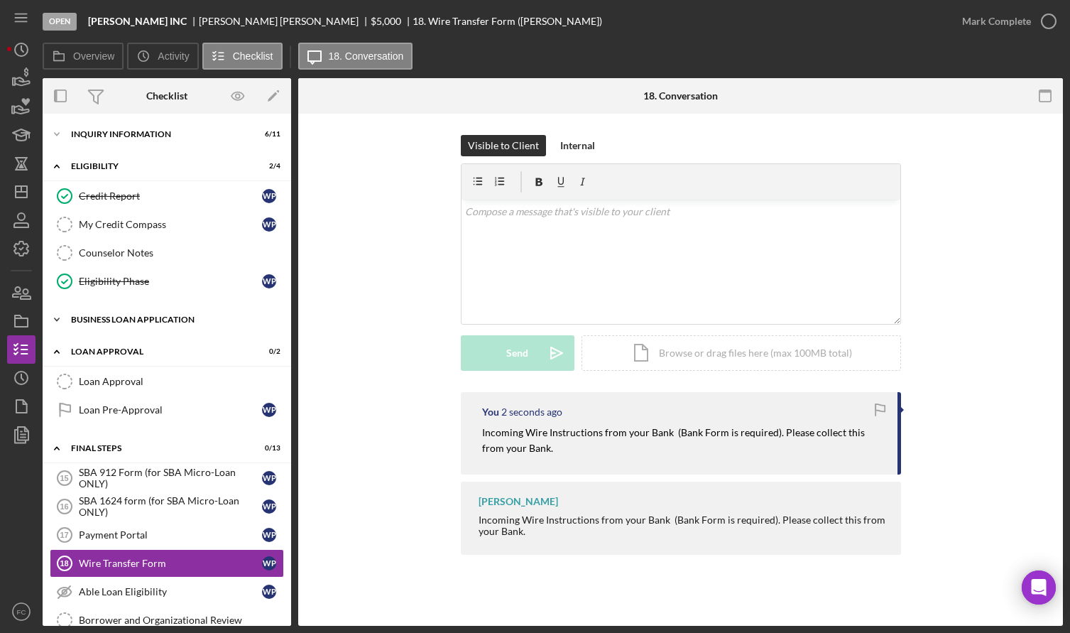
click at [123, 321] on div "BUSINESS LOAN APPLICATION" at bounding box center [172, 319] width 202 height 9
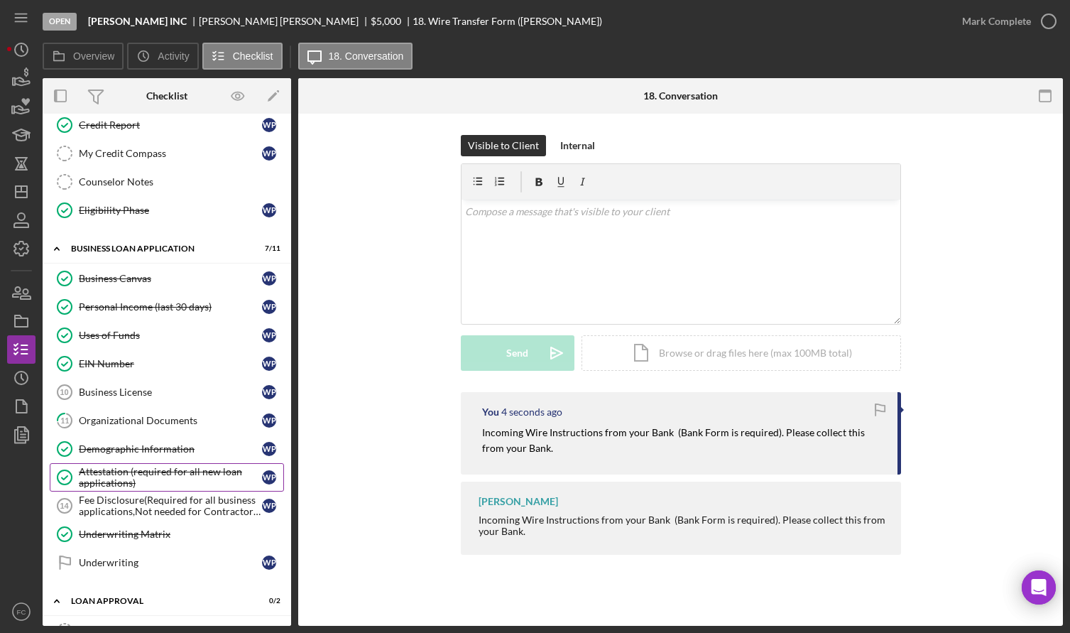
scroll to position [142, 0]
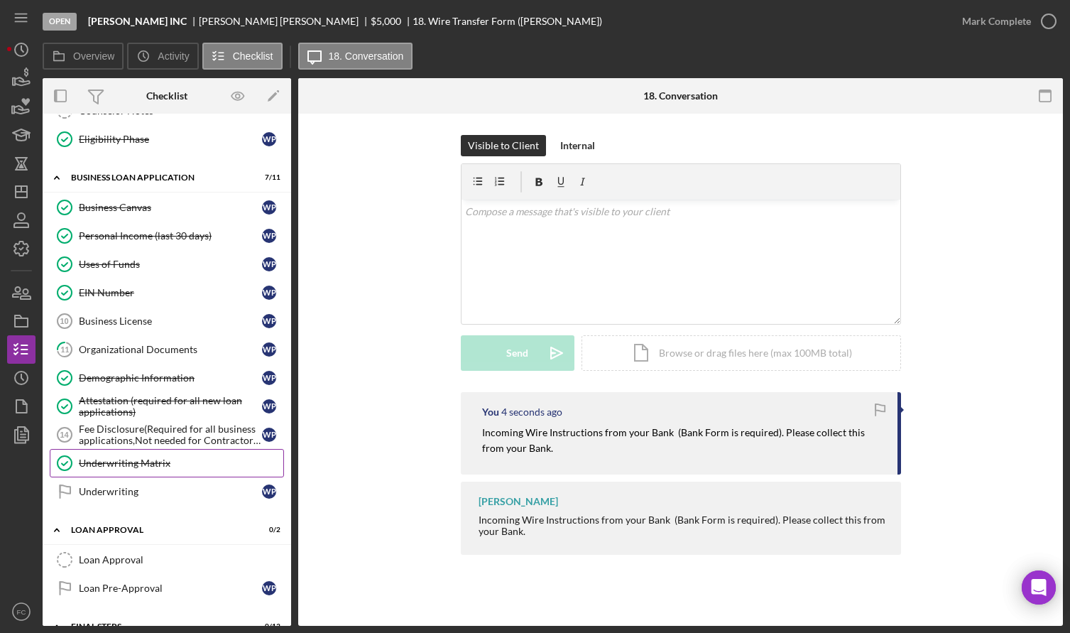
click at [151, 460] on div "Underwriting Matrix" at bounding box center [181, 462] width 205 height 11
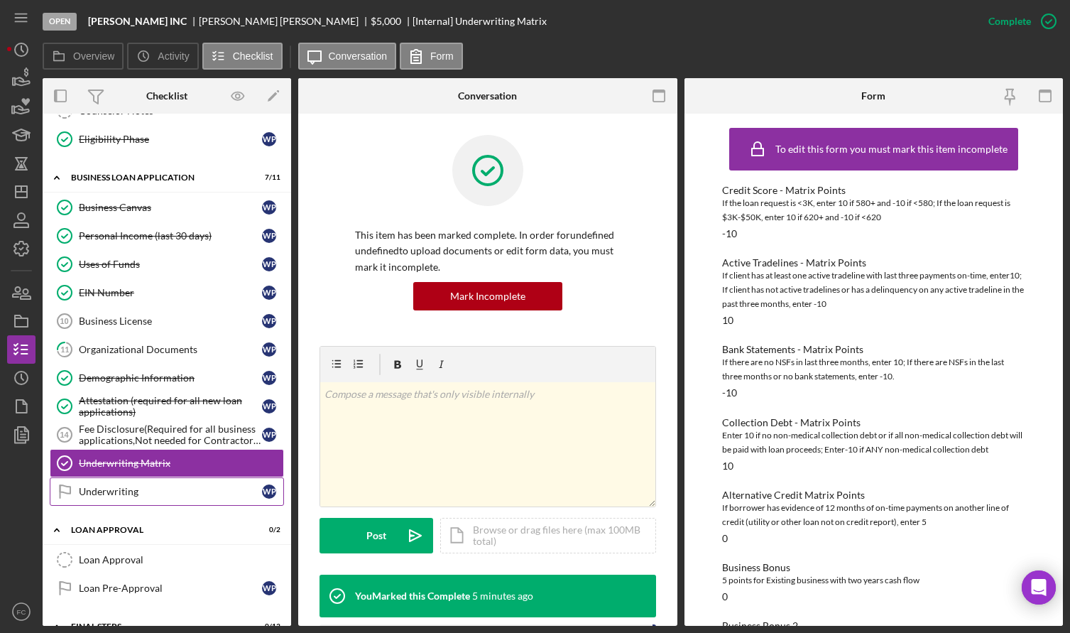
click at [161, 494] on div "Underwriting" at bounding box center [170, 491] width 183 height 11
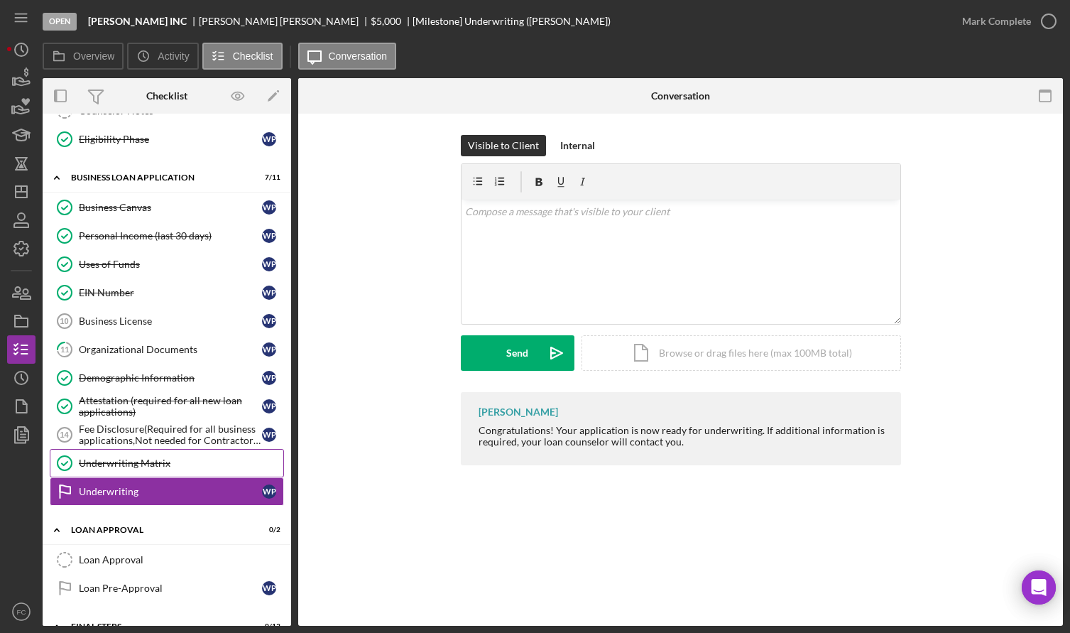
click at [128, 460] on div "Underwriting Matrix" at bounding box center [181, 462] width 205 height 11
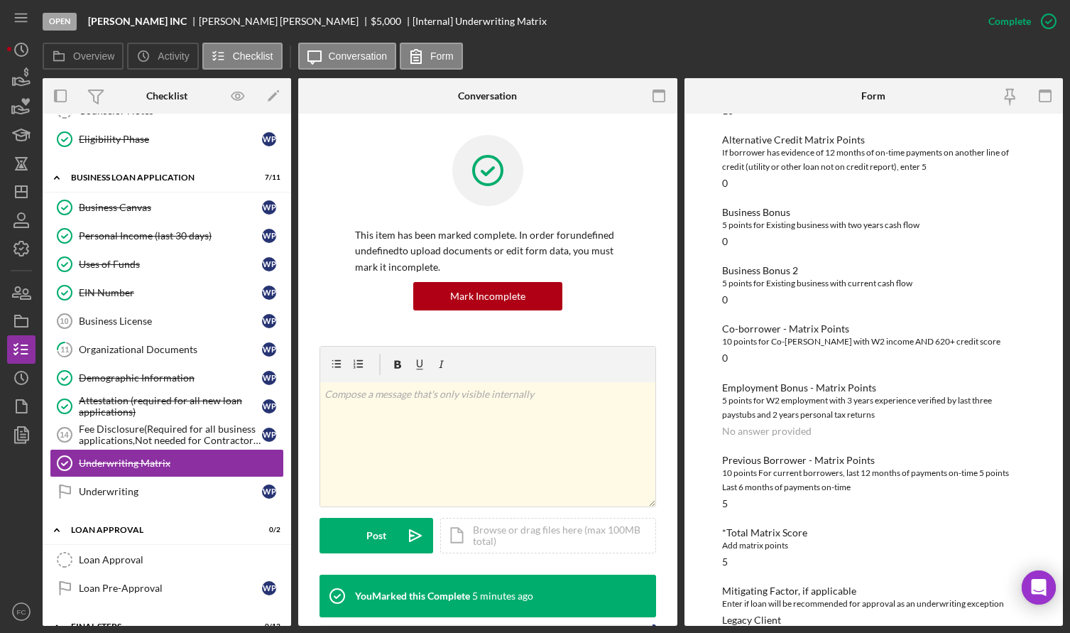
scroll to position [376, 0]
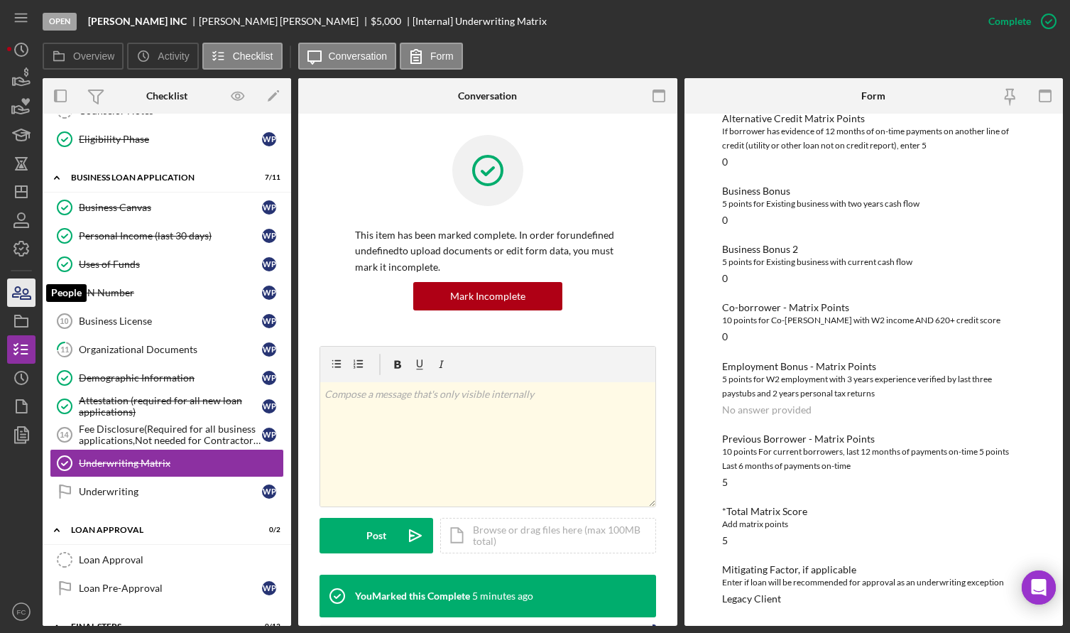
click at [20, 288] on icon "button" at bounding box center [17, 292] width 8 height 10
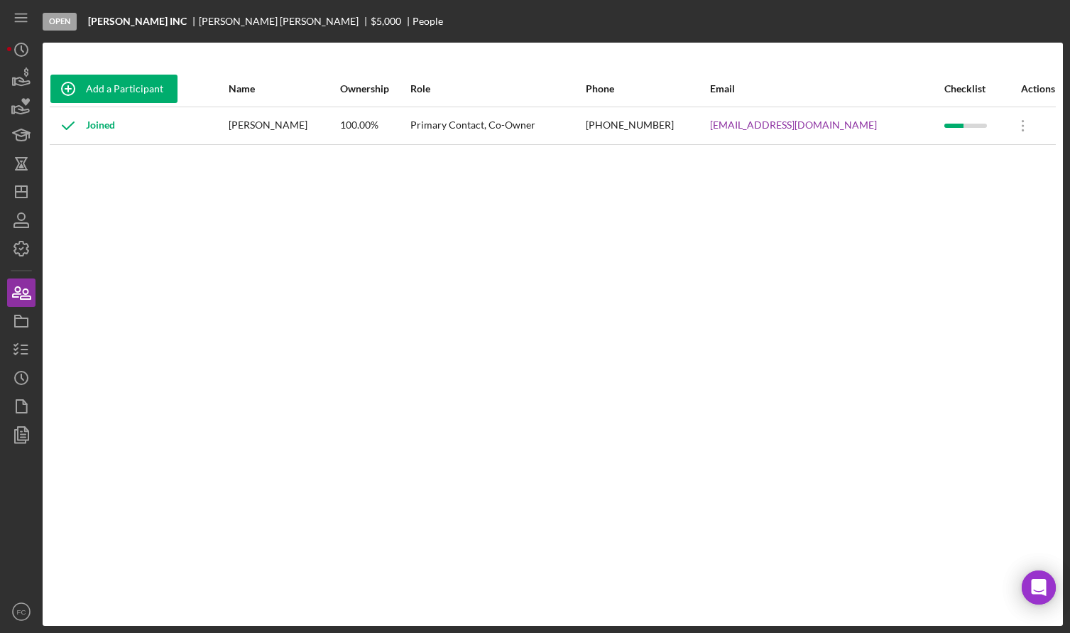
drag, startPoint x: 231, startPoint y: 123, endPoint x: 358, endPoint y: 126, distance: 127.1
click at [339, 126] on td "[PERSON_NAME]" at bounding box center [283, 126] width 111 height 38
copy div "[PERSON_NAME]"
click at [25, 190] on icon "Icon/Dashboard" at bounding box center [22, 192] width 36 height 36
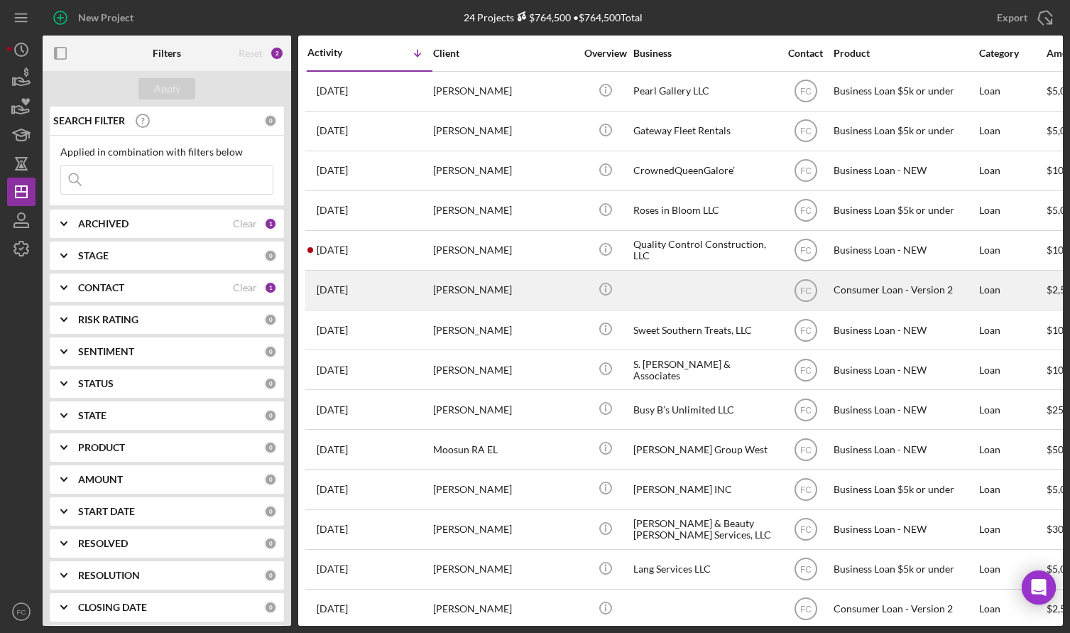
click at [408, 280] on div "[DATE] [PERSON_NAME]" at bounding box center [369, 290] width 124 height 38
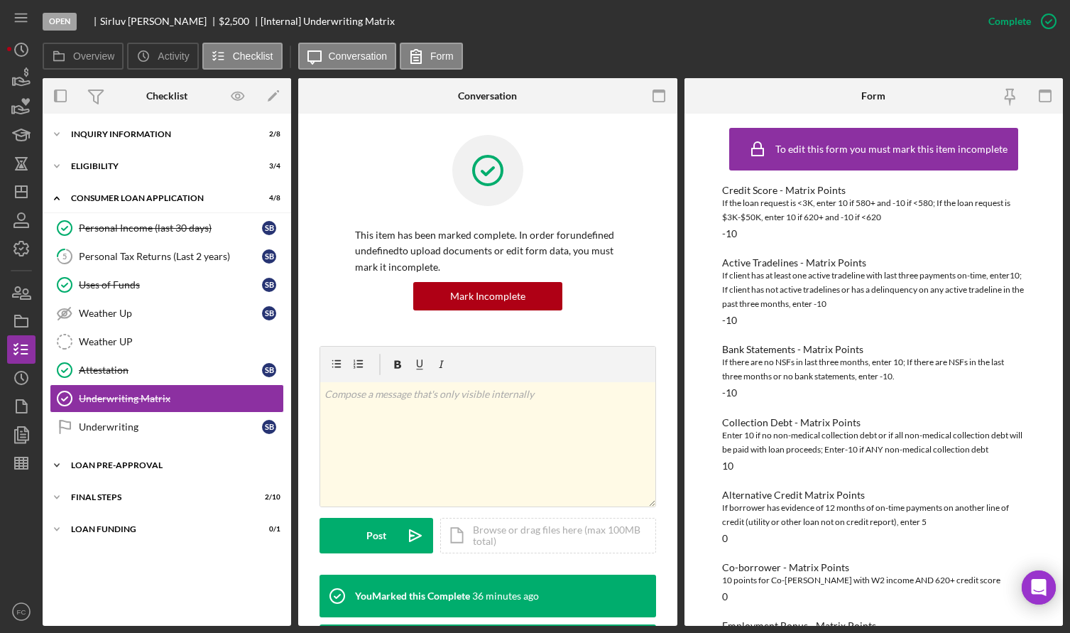
click at [114, 467] on div "Loan Pre-Approval" at bounding box center [172, 465] width 202 height 9
click at [118, 496] on div "Loan Approval" at bounding box center [181, 494] width 205 height 11
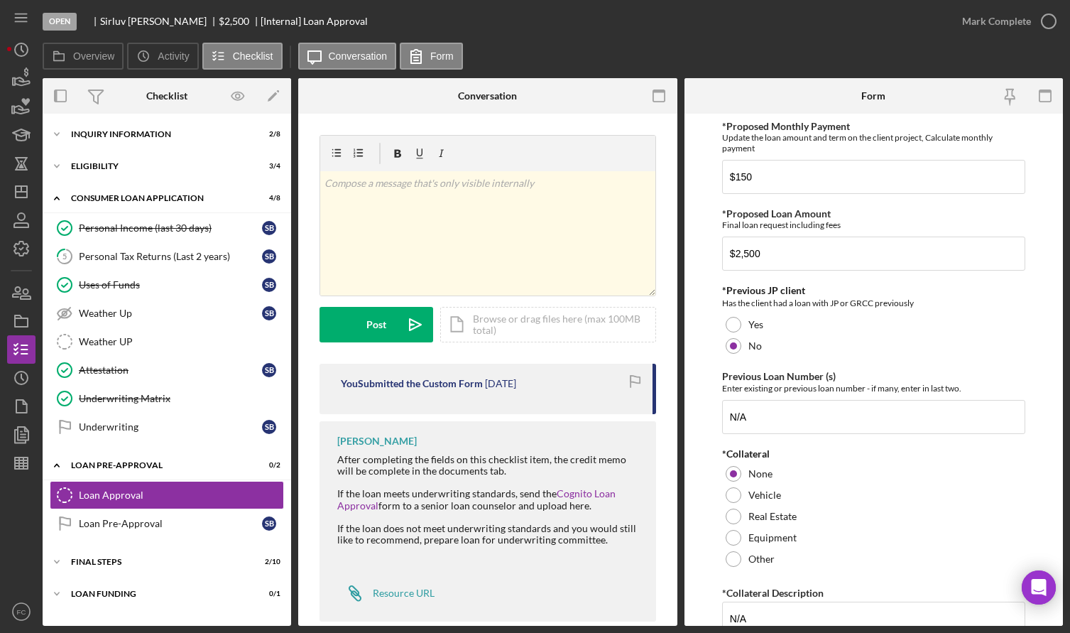
scroll to position [24, 0]
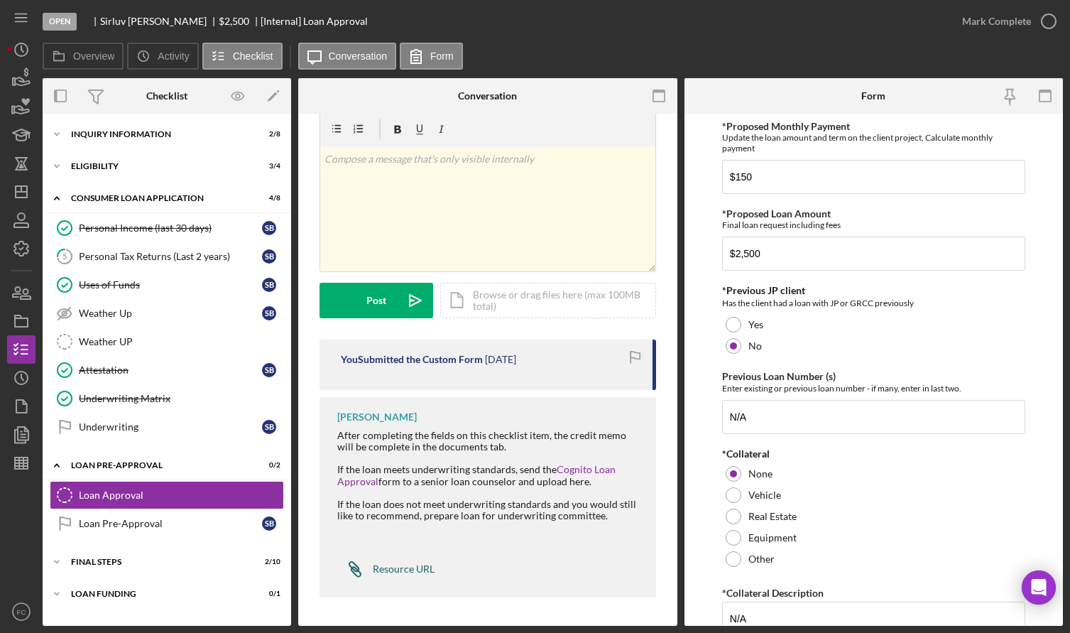
click at [386, 569] on div "Resource URL" at bounding box center [404, 568] width 62 height 11
drag, startPoint x: 21, startPoint y: 298, endPoint x: 23, endPoint y: 288, distance: 9.5
click at [21, 298] on icon "button" at bounding box center [26, 294] width 10 height 10
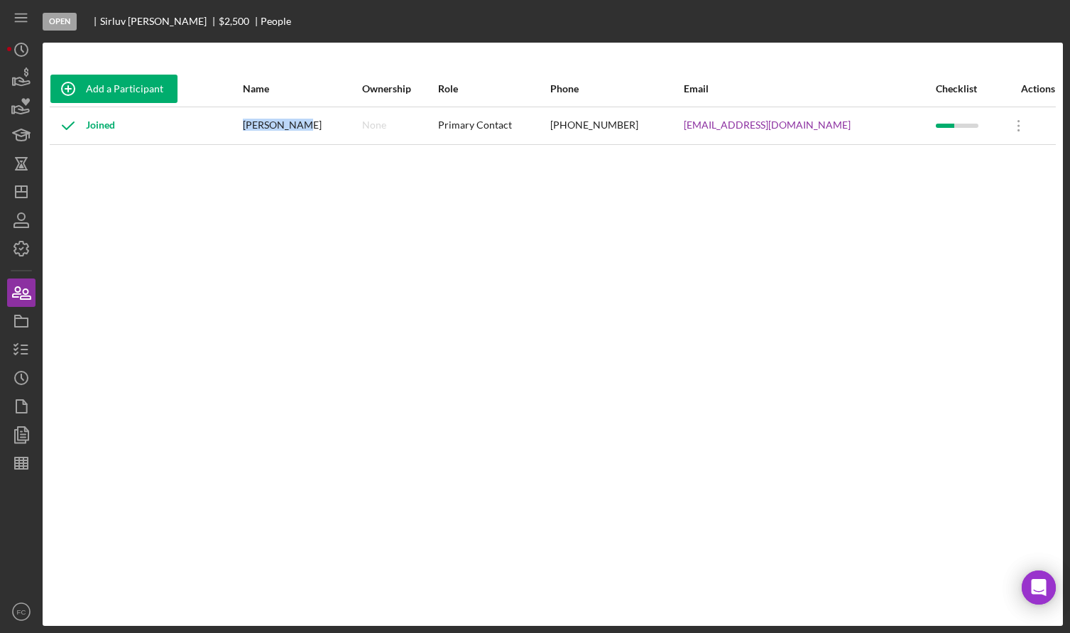
drag, startPoint x: 277, startPoint y: 122, endPoint x: 341, endPoint y: 123, distance: 63.9
click at [341, 123] on td "[PERSON_NAME]" at bounding box center [302, 126] width 120 height 38
click at [23, 348] on icon "button" at bounding box center [22, 350] width 36 height 36
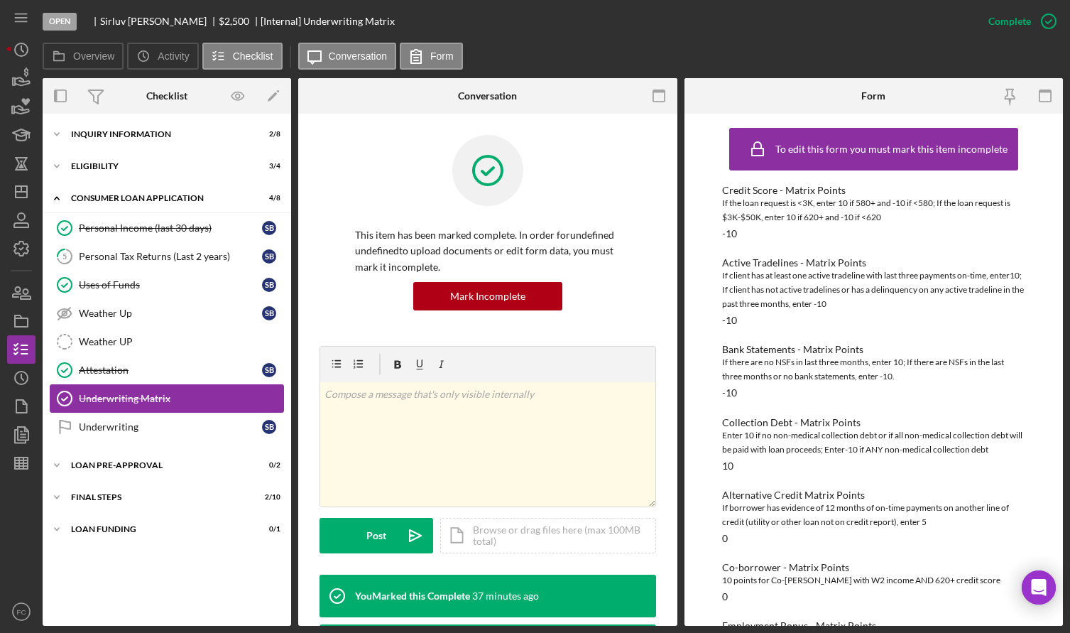
click at [145, 405] on link "Underwriting Matrix Underwriting Matrix" at bounding box center [167, 398] width 234 height 28
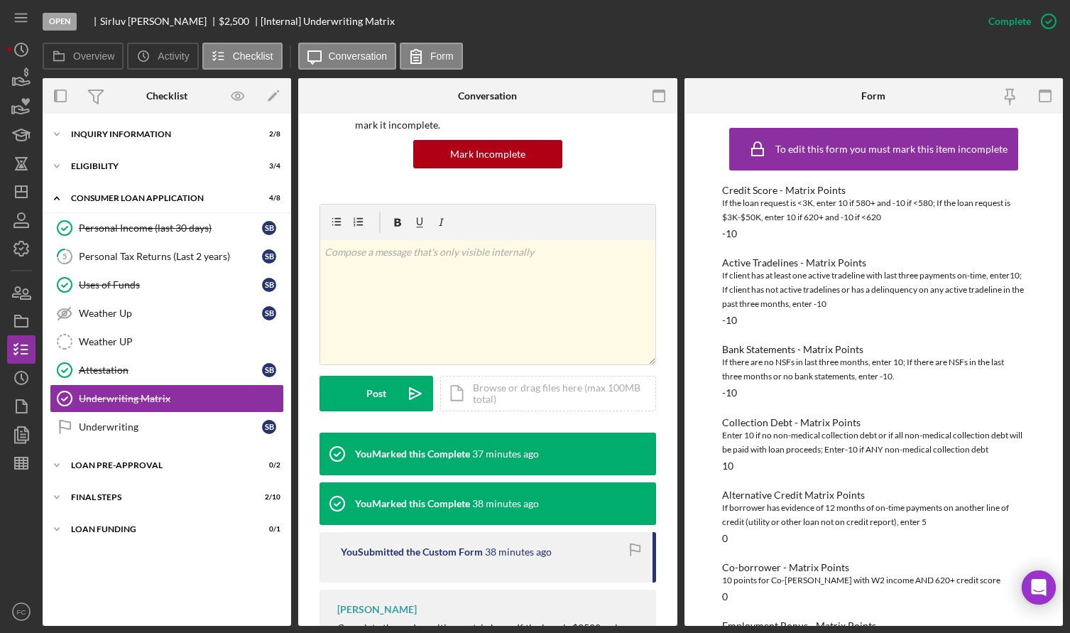
scroll to position [242, 0]
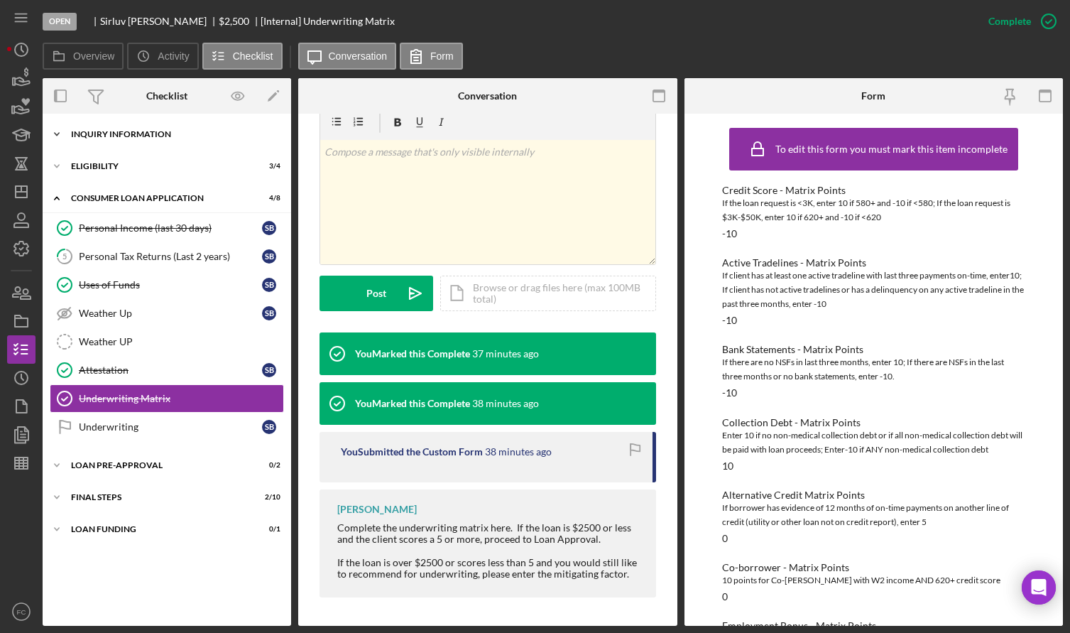
click at [114, 137] on div "Inquiry Information" at bounding box center [172, 134] width 202 height 9
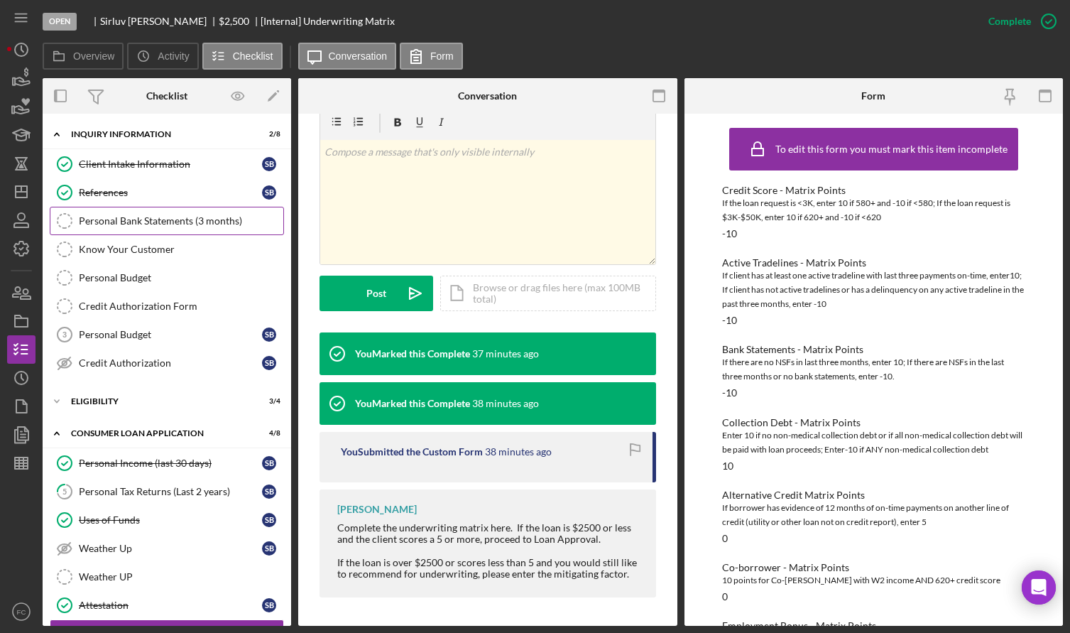
click at [124, 219] on div "Personal Bank Statements (3 months)" at bounding box center [181, 220] width 205 height 11
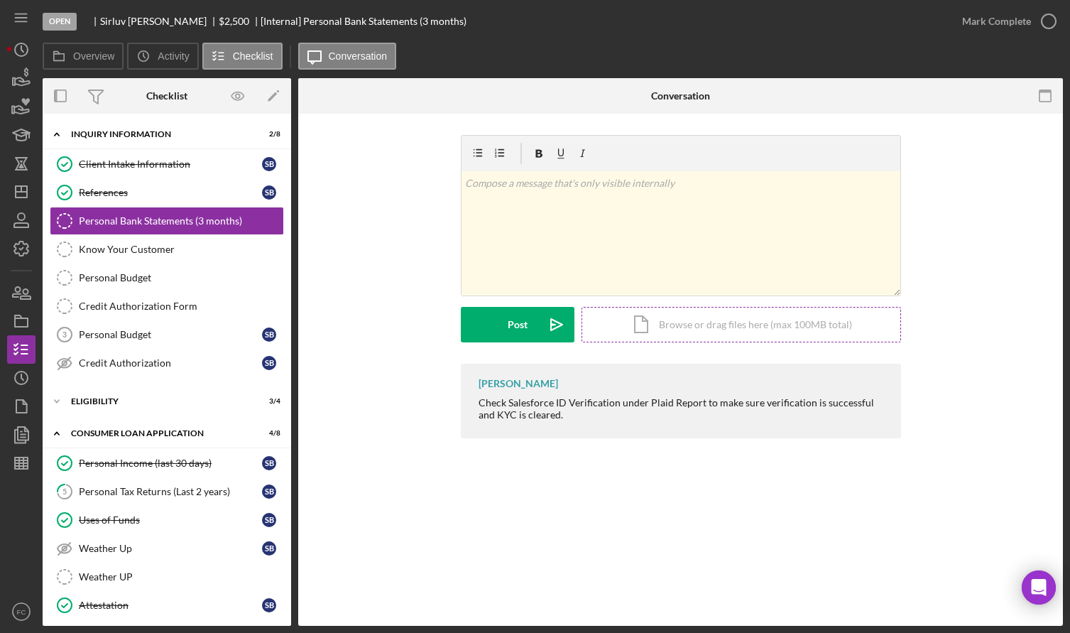
click at [667, 327] on div "Icon/Document Browse or drag files here (max 100MB total) Tap to choose files o…" at bounding box center [742, 325] width 320 height 36
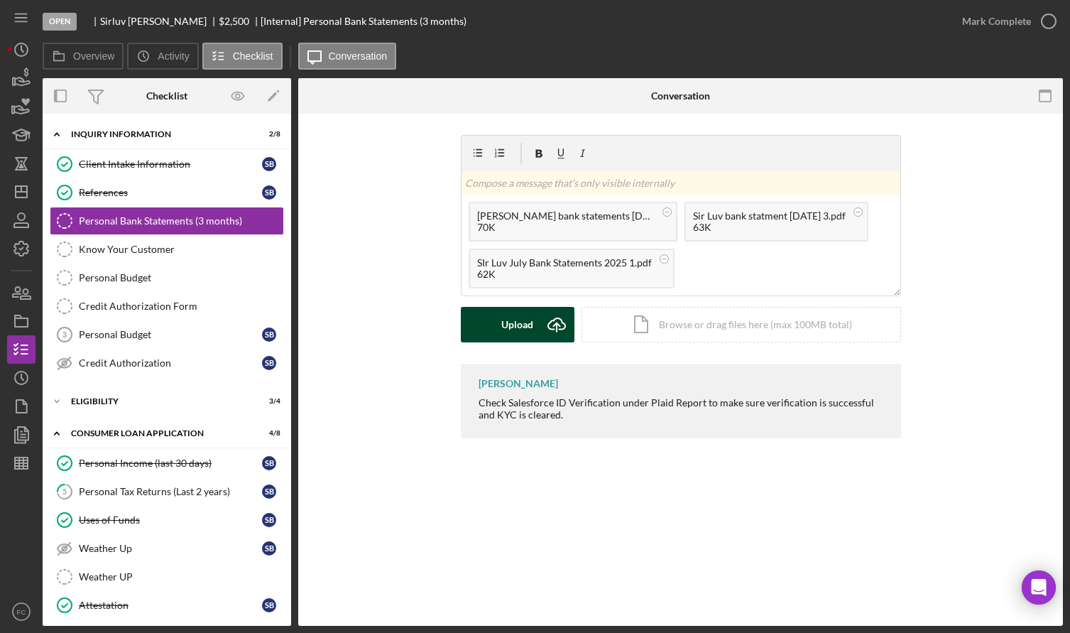
click at [526, 325] on div "Upload" at bounding box center [517, 325] width 32 height 36
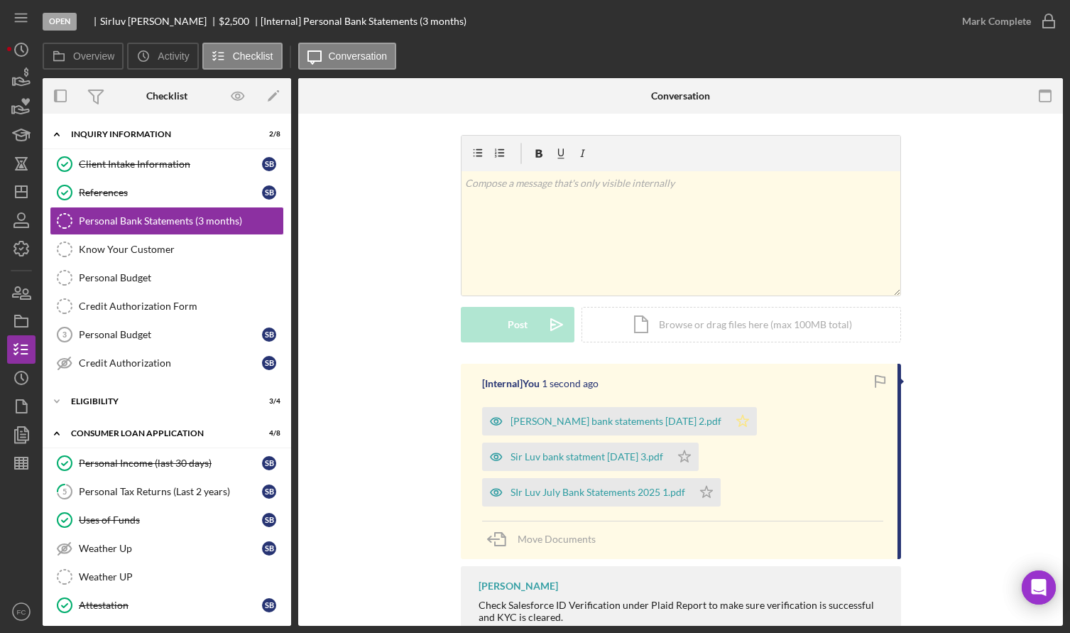
click at [570, 423] on div "Sir Luv bank statements Aug 2025 2.pdf" at bounding box center [616, 420] width 211 height 11
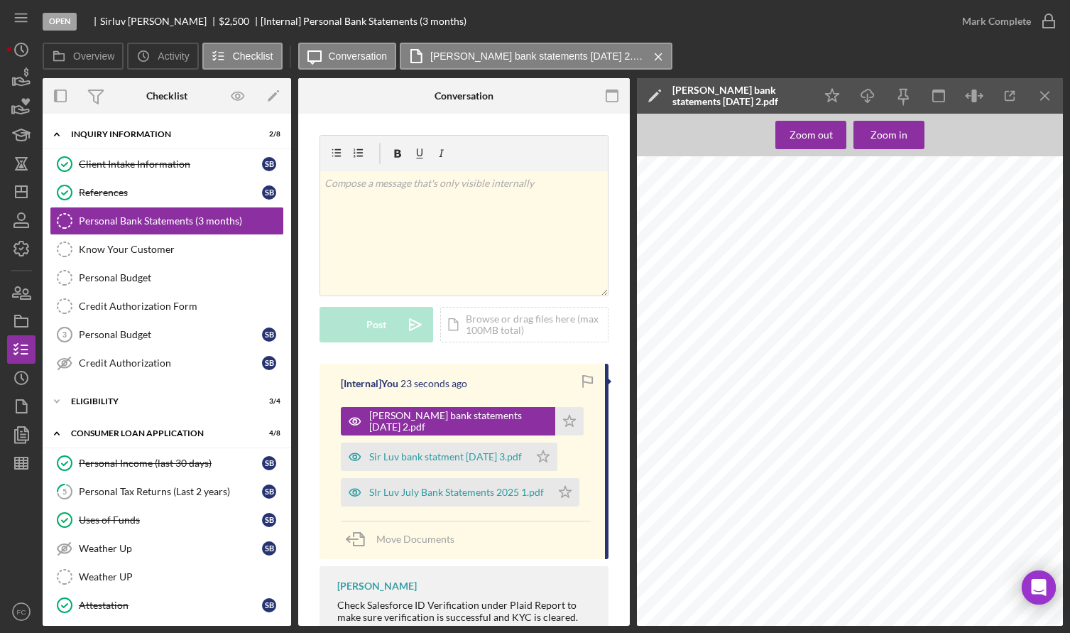
scroll to position [3977, 0]
click at [1039, 93] on icon "Icon/Menu Close" at bounding box center [1046, 96] width 32 height 32
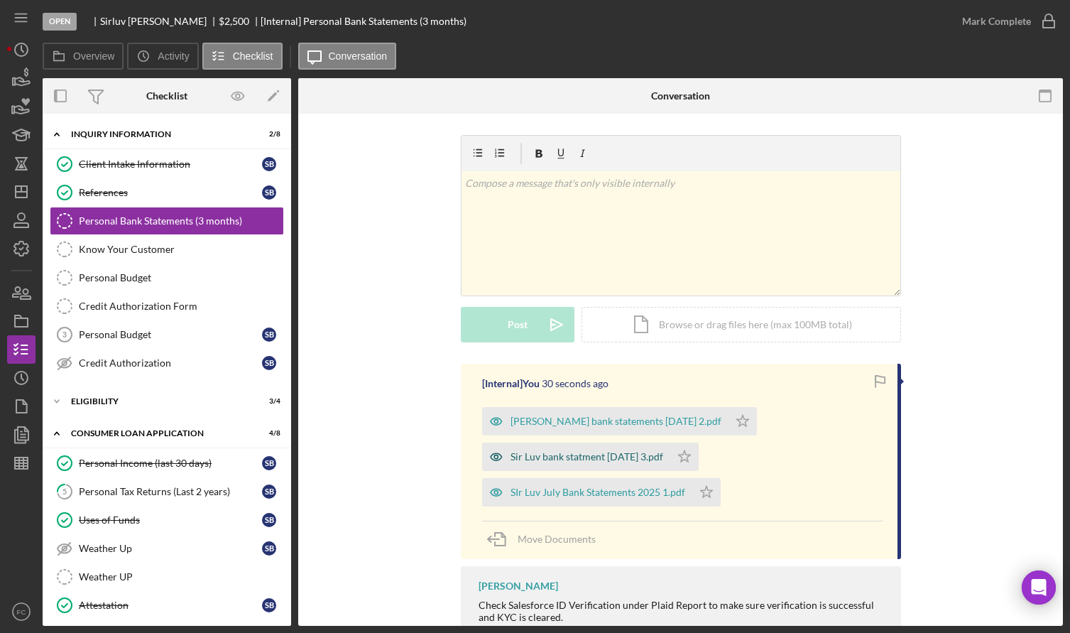
click at [532, 455] on div "Sir Luv bank statment September 2025 3.pdf" at bounding box center [587, 456] width 153 height 11
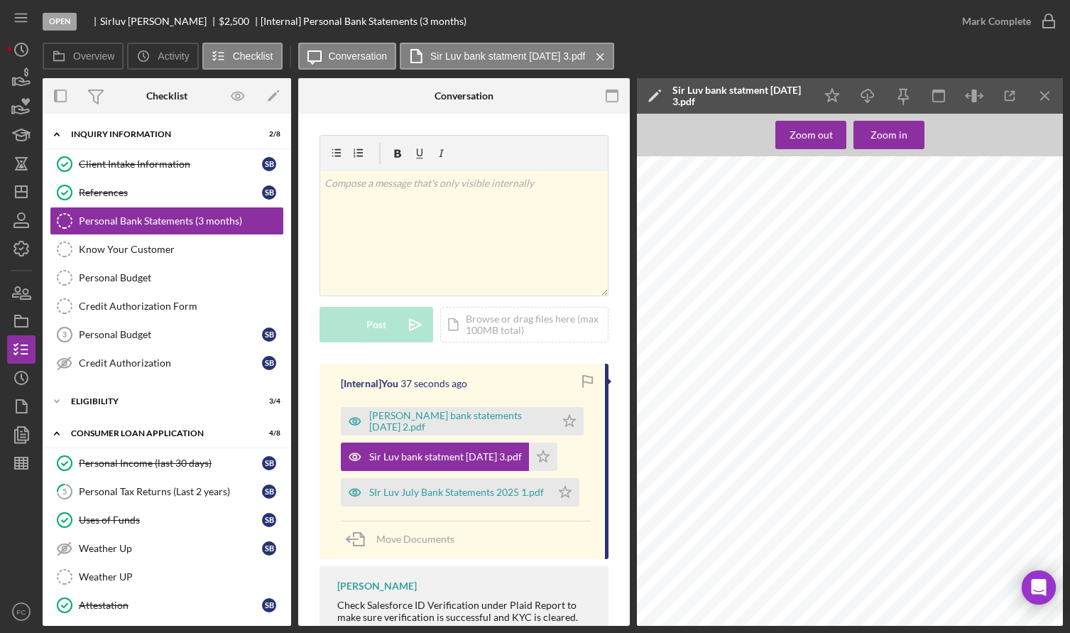
scroll to position [3194, 0]
click at [1046, 99] on icon "Icon/Menu Close" at bounding box center [1046, 96] width 32 height 32
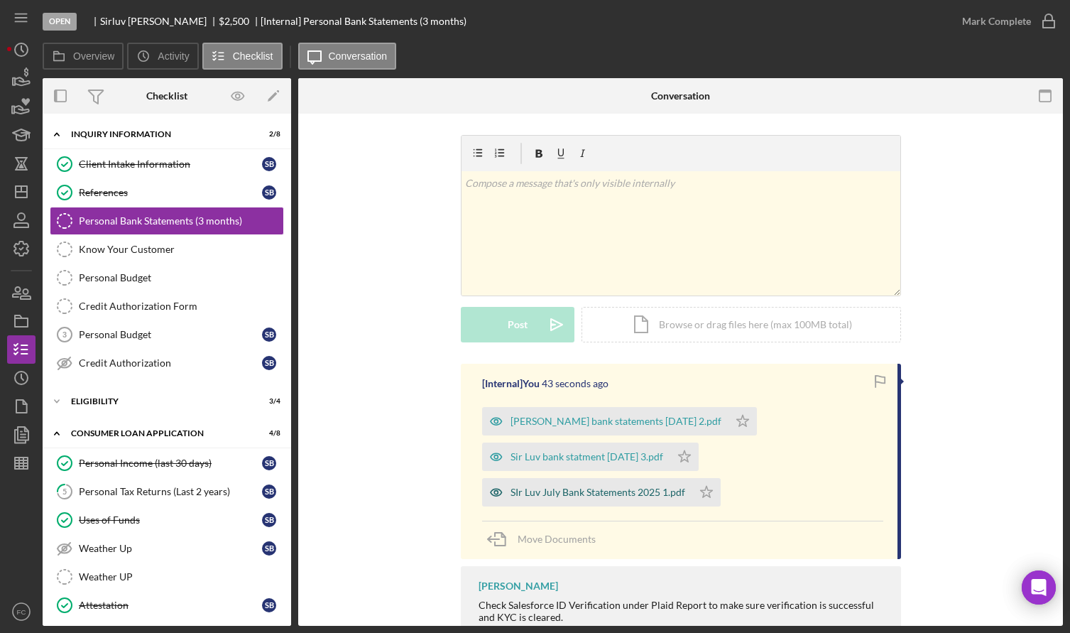
click at [532, 497] on div "SIr Luv July Bank Statements 2025 1.pdf" at bounding box center [598, 491] width 175 height 11
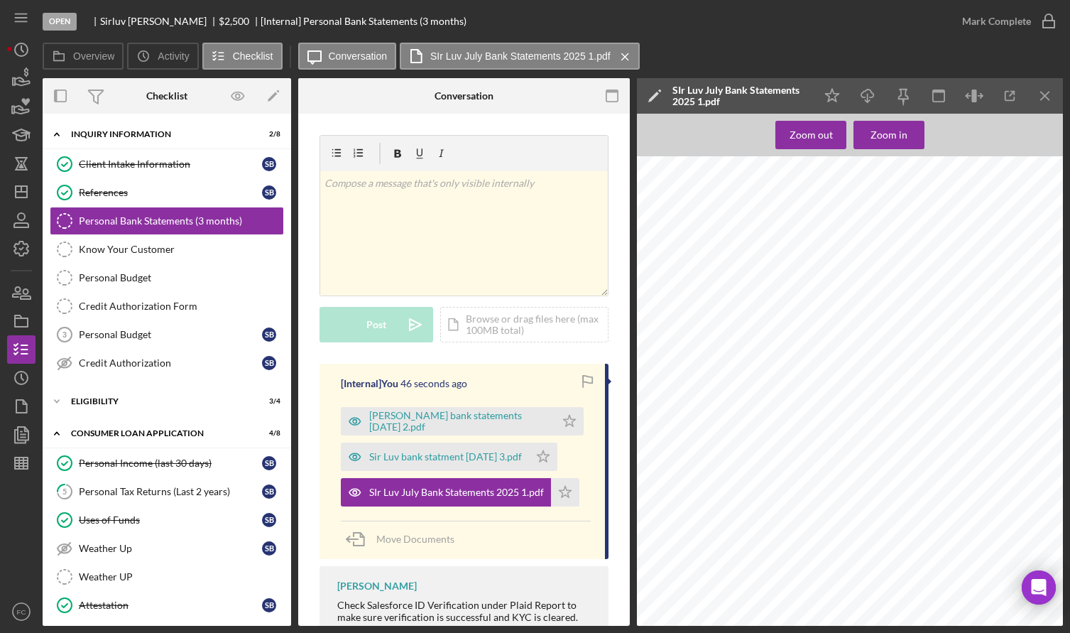
scroll to position [2353, 0]
click at [1047, 91] on icon "Icon/Menu Close" at bounding box center [1046, 96] width 32 height 32
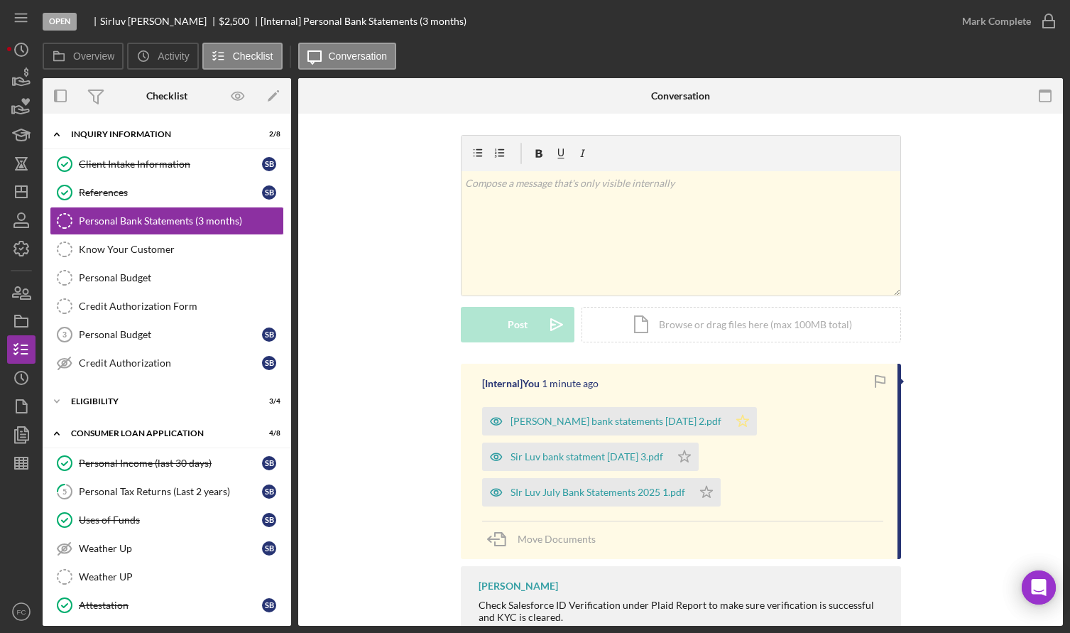
drag, startPoint x: 702, startPoint y: 416, endPoint x: 721, endPoint y: 436, distance: 27.1
click at [736, 417] on polygon "button" at bounding box center [742, 420] width 12 height 11
click at [699, 459] on icon "Icon/Star" at bounding box center [684, 456] width 28 height 28
drag, startPoint x: 703, startPoint y: 498, endPoint x: 731, endPoint y: 424, distance: 79.1
click at [704, 495] on icon "Icon/Star" at bounding box center [706, 492] width 28 height 28
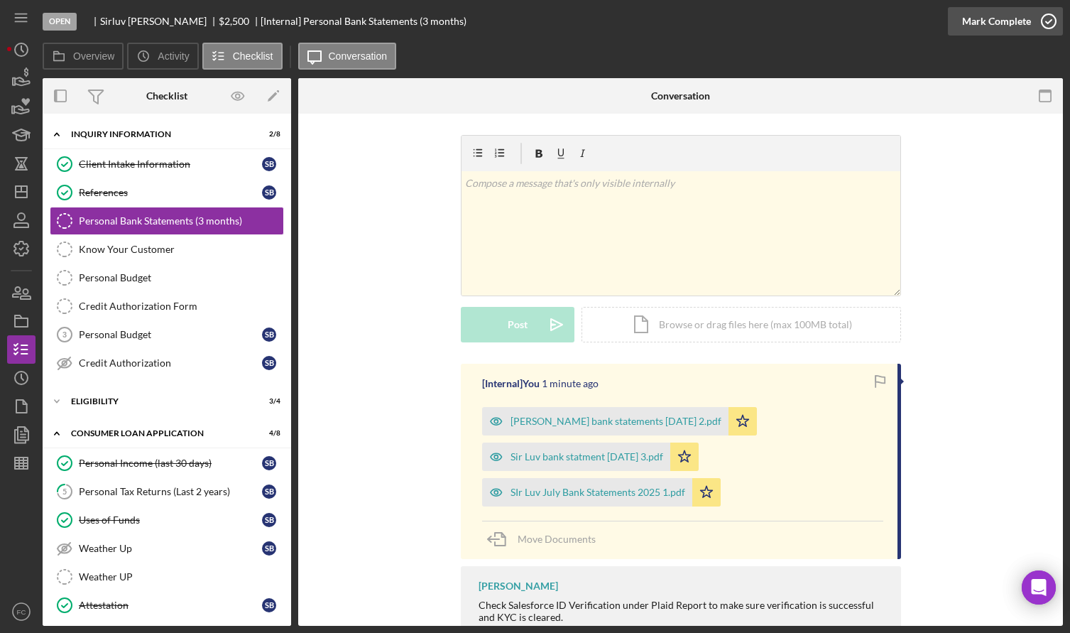
click at [1050, 18] on icon "button" at bounding box center [1049, 22] width 36 height 36
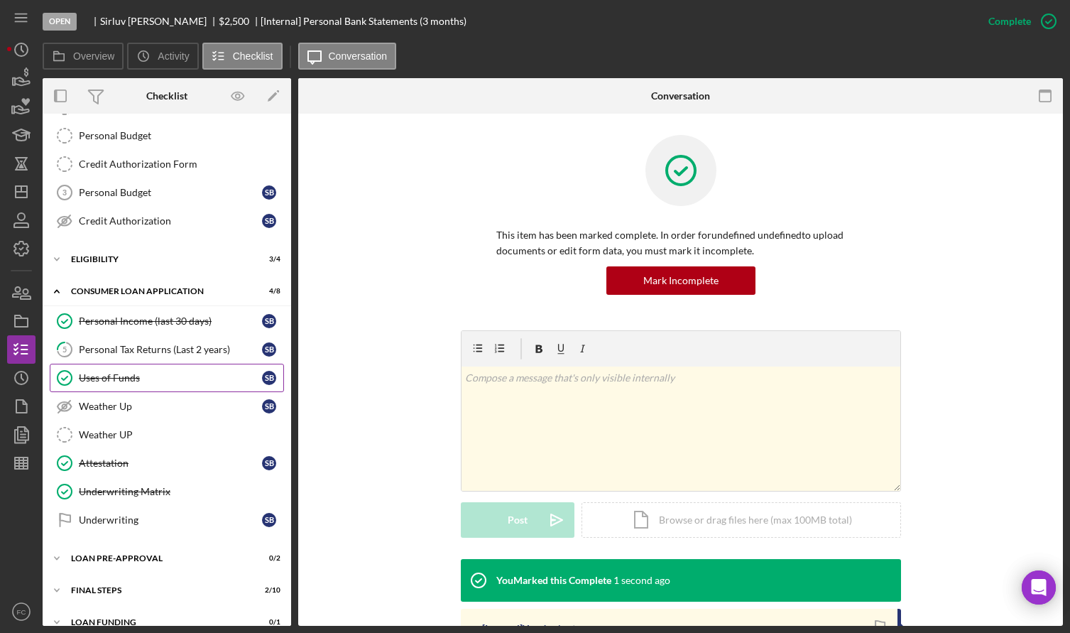
scroll to position [160, 0]
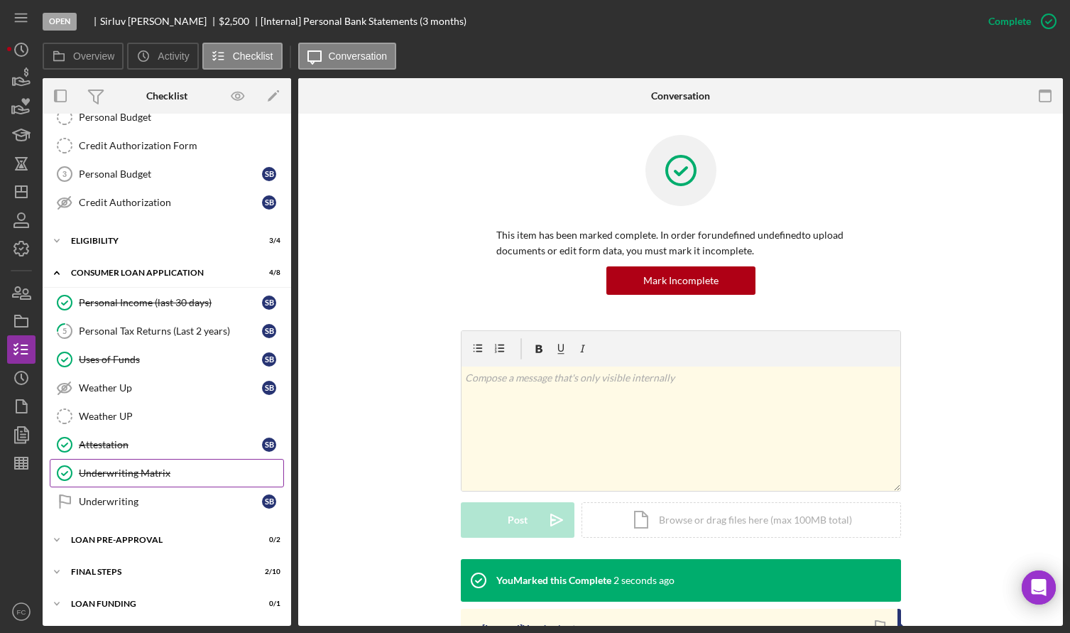
click at [147, 472] on div "Underwriting Matrix" at bounding box center [181, 472] width 205 height 11
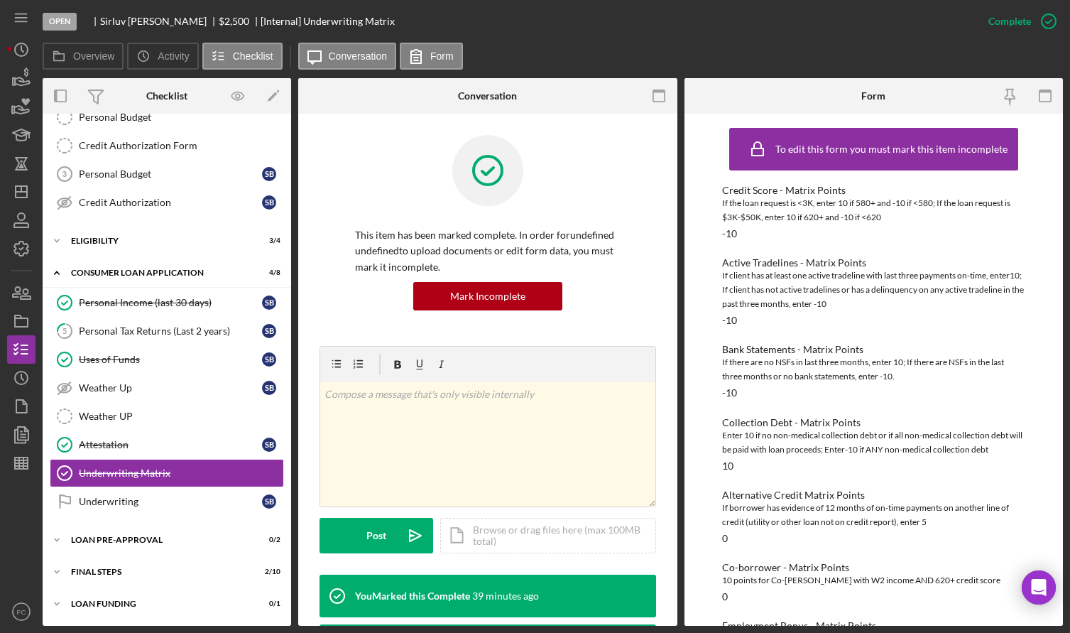
scroll to position [71, 0]
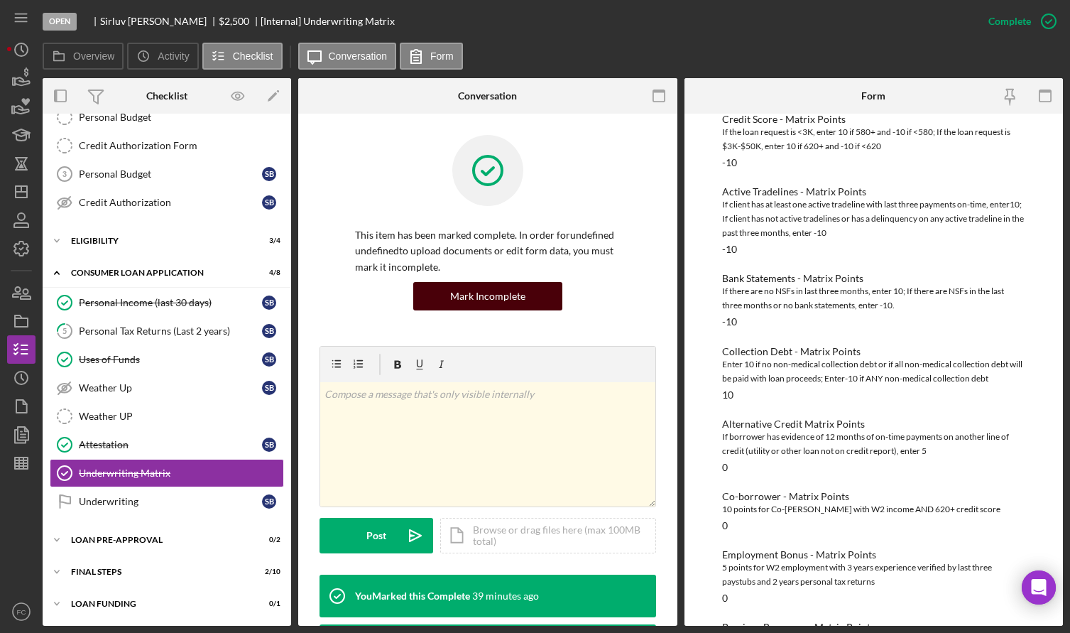
click at [496, 302] on div "Mark Incomplete" at bounding box center [487, 296] width 75 height 28
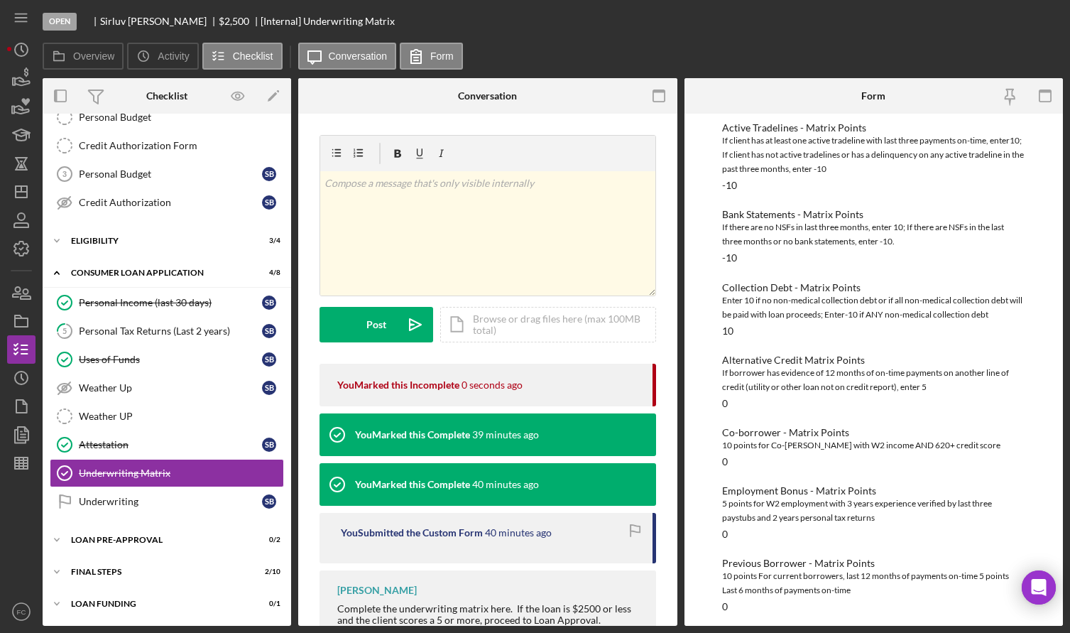
scroll to position [7, 0]
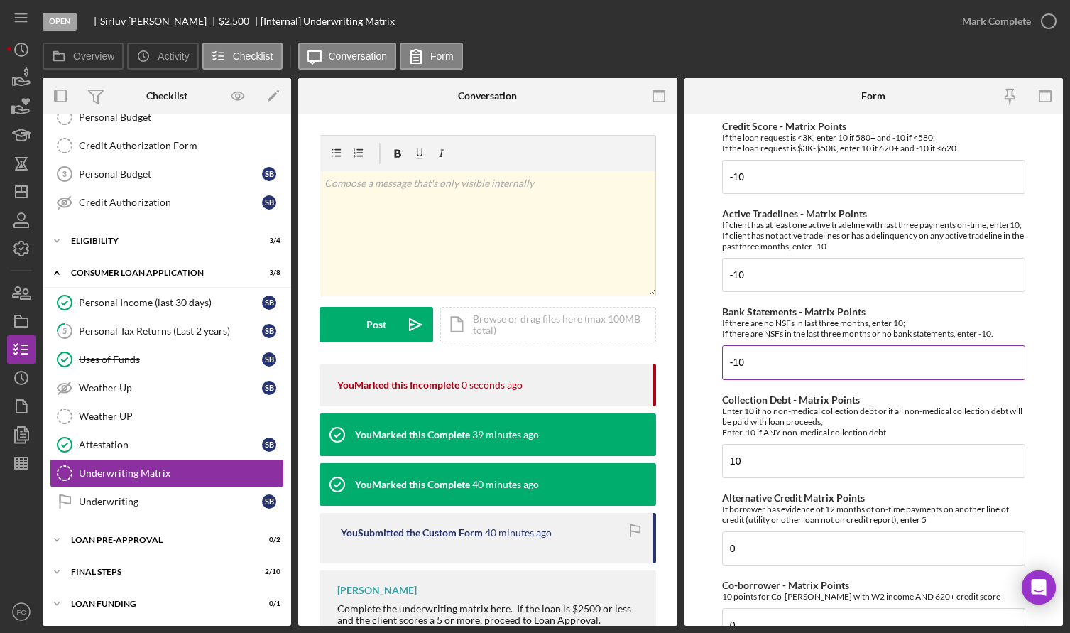
click at [748, 317] on label "Bank Statements - Matrix Points" at bounding box center [793, 311] width 143 height 12
click at [748, 345] on input "-10" at bounding box center [873, 362] width 303 height 34
click at [757, 369] on input "-10" at bounding box center [873, 362] width 303 height 34
type input "-"
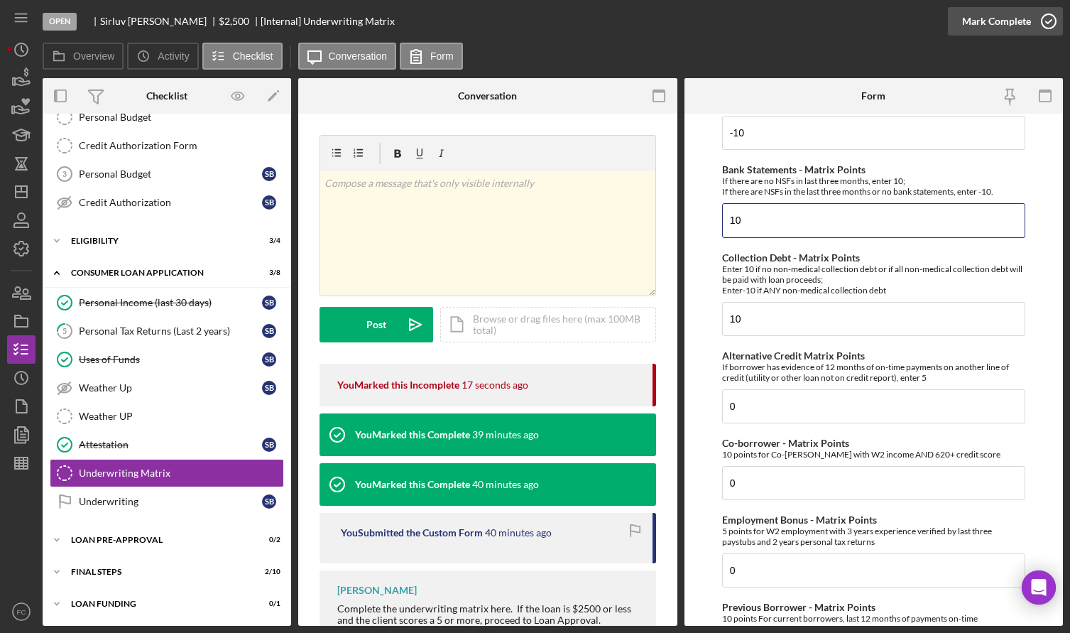
type input "10"
click at [1047, 18] on icon "button" at bounding box center [1049, 22] width 36 height 36
click at [1050, 20] on icon "button" at bounding box center [1049, 22] width 36 height 36
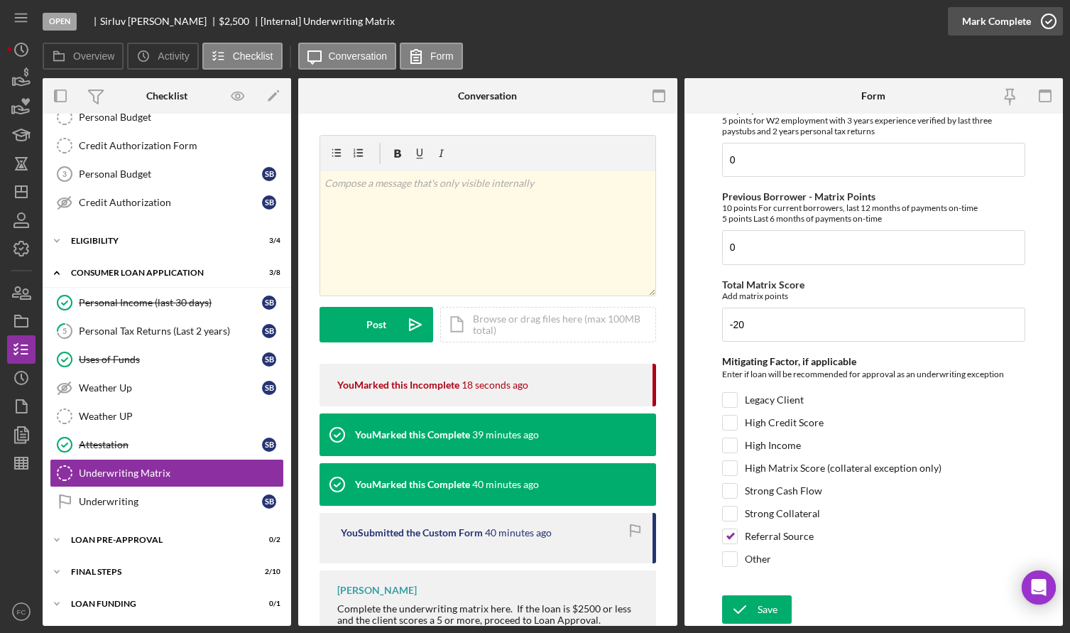
scroll to position [620, 0]
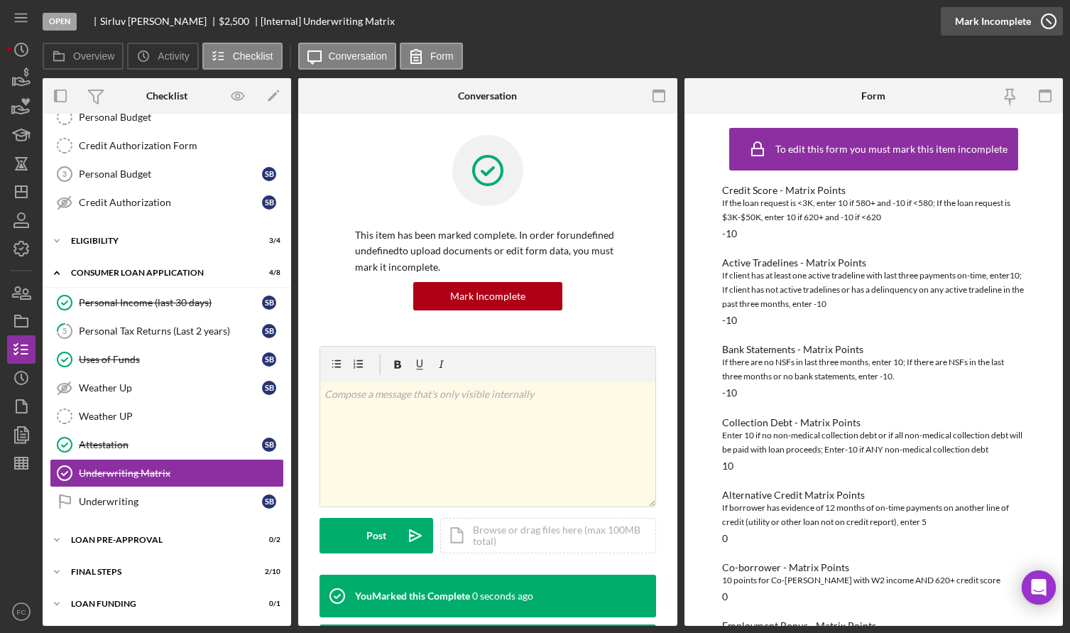
click at [1050, 22] on icon "button" at bounding box center [1049, 22] width 36 height 36
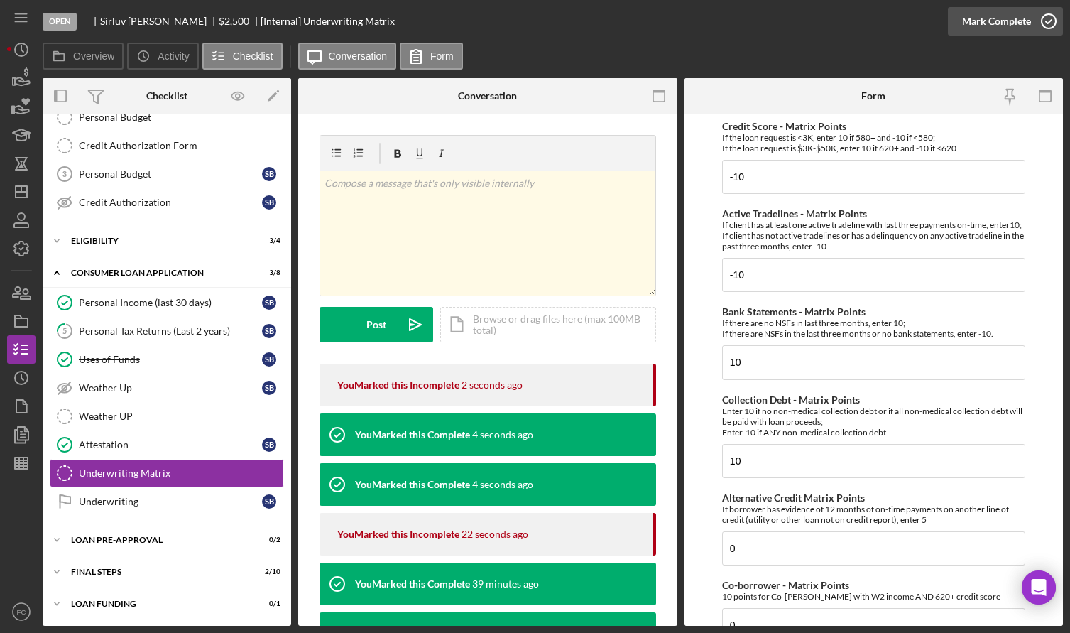
click at [1045, 21] on icon "button" at bounding box center [1049, 22] width 36 height 36
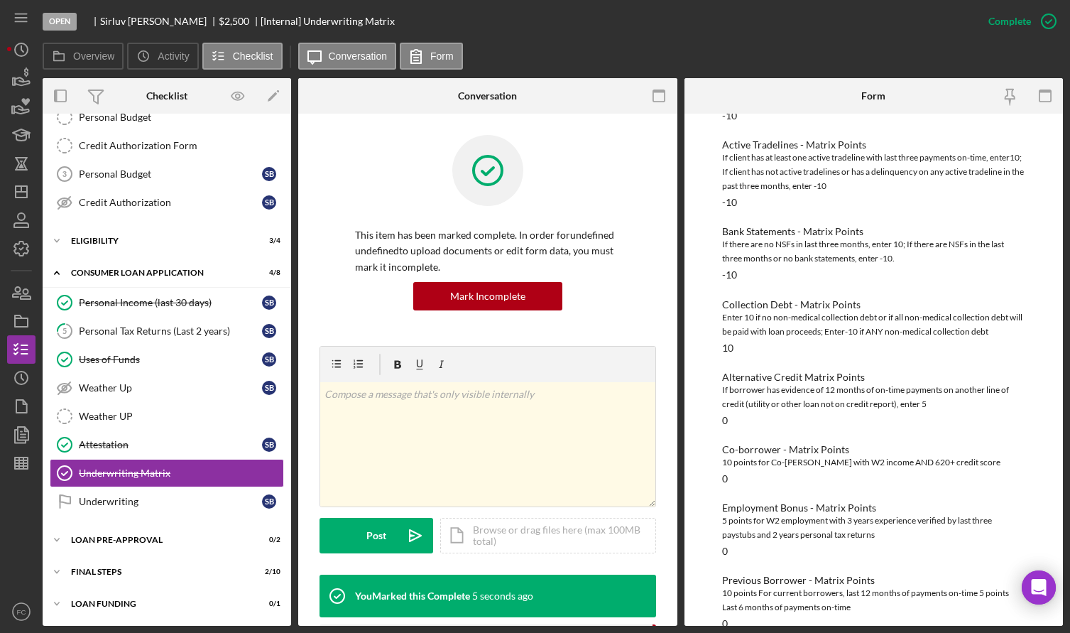
scroll to position [260, 0]
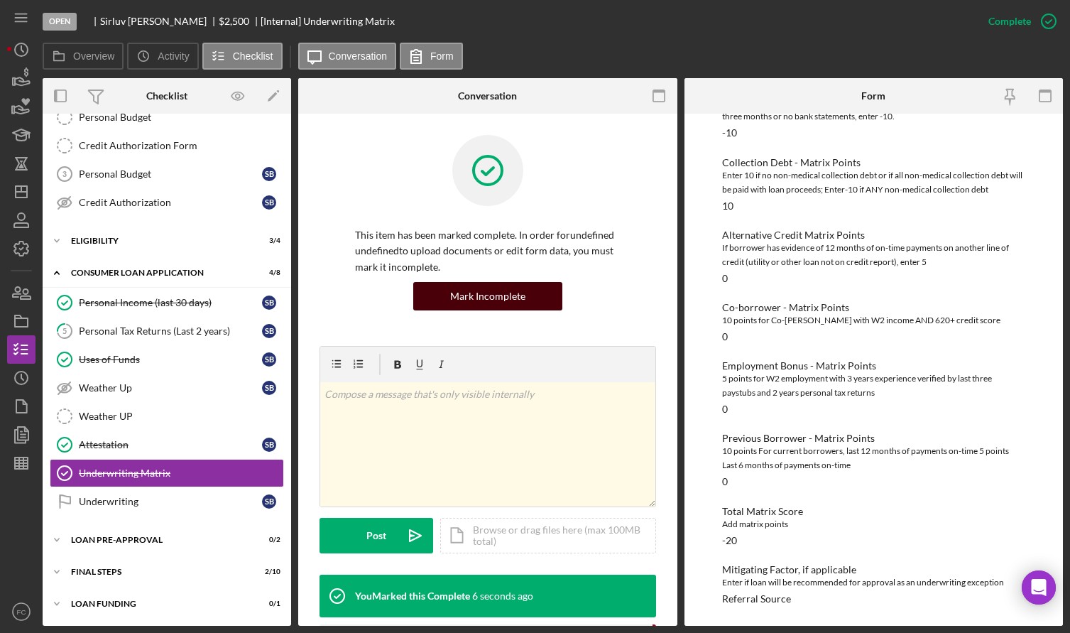
click at [522, 301] on button "Mark Incomplete" at bounding box center [487, 296] width 149 height 28
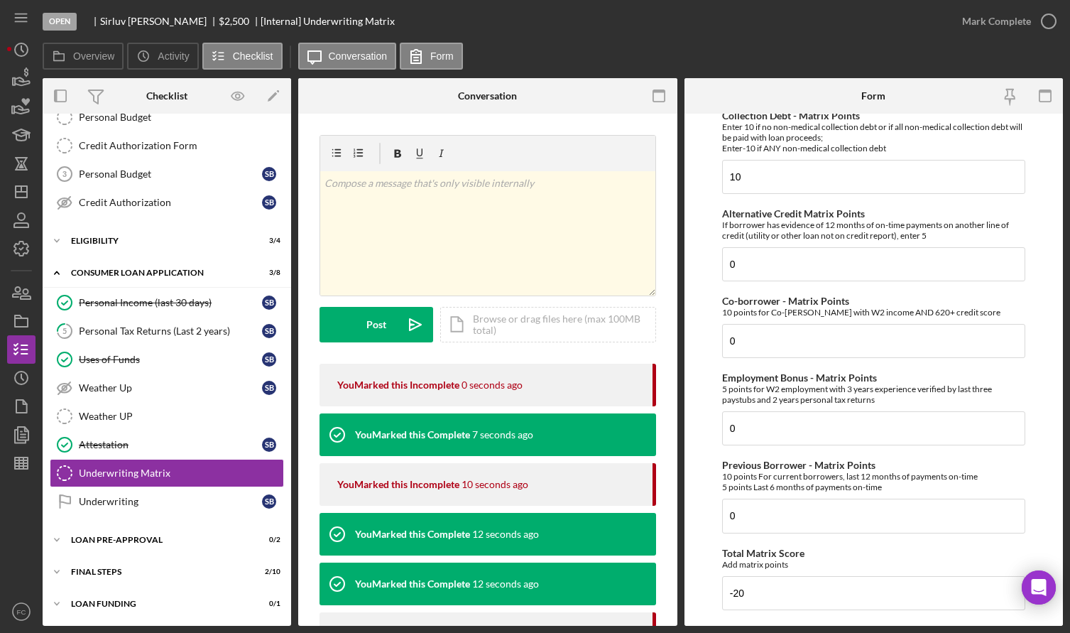
scroll to position [426, 0]
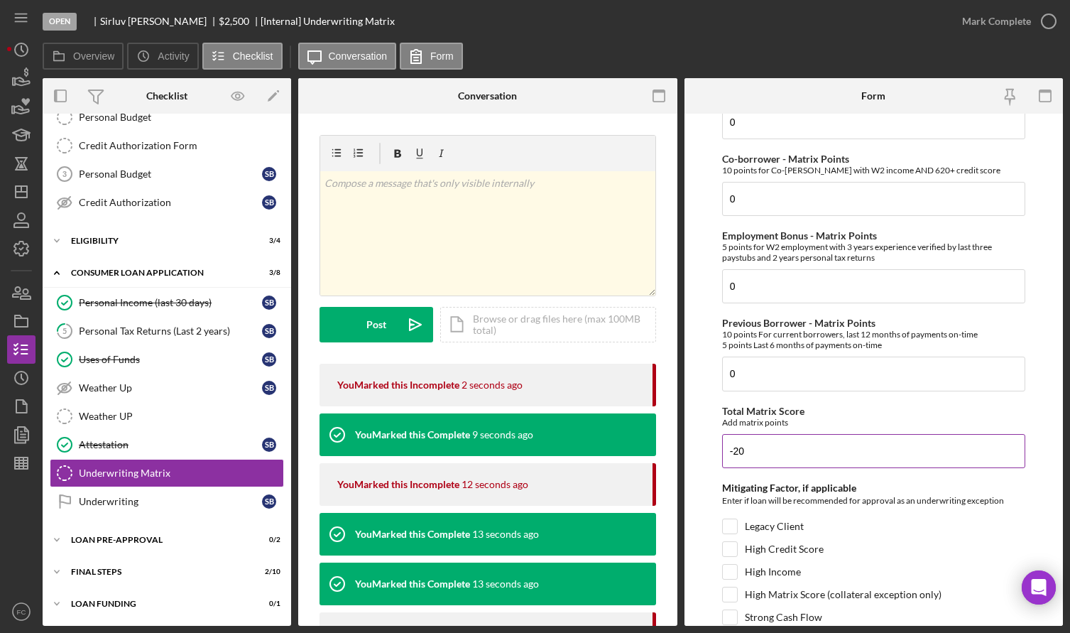
click at [752, 466] on input "-20" at bounding box center [873, 451] width 303 height 34
type input "-"
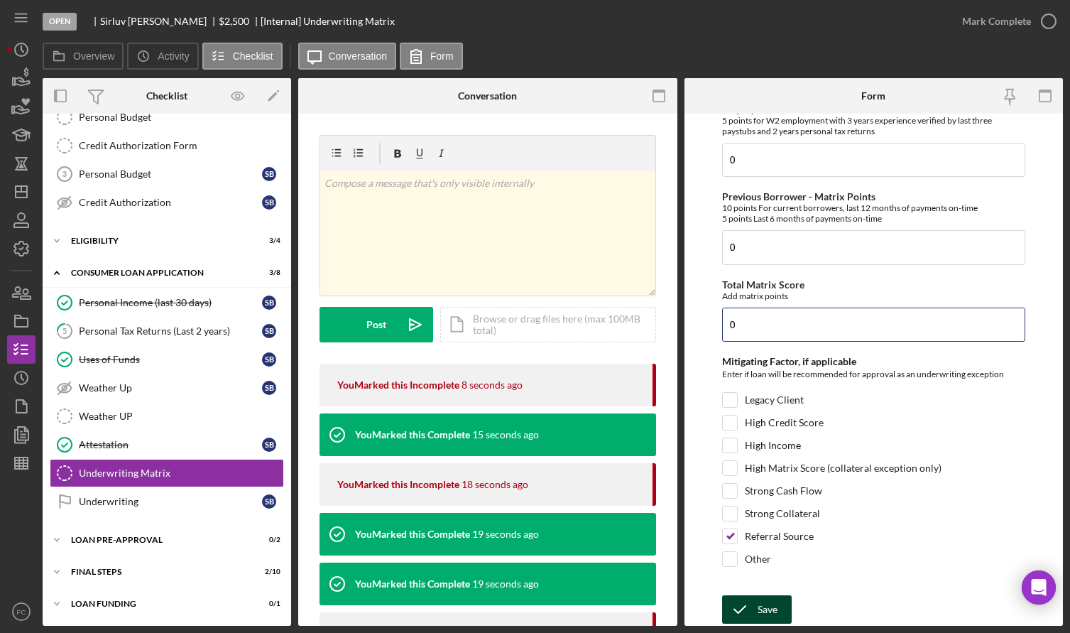
type input "0"
click at [760, 601] on div "Save" at bounding box center [768, 609] width 20 height 28
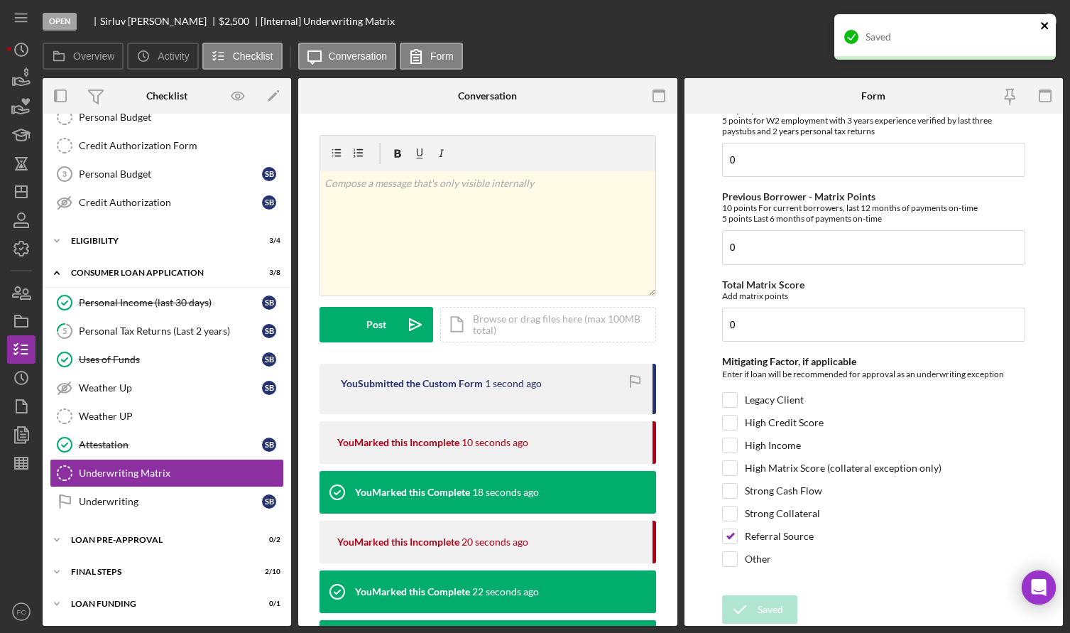
click at [1049, 23] on icon "close" at bounding box center [1045, 25] width 10 height 11
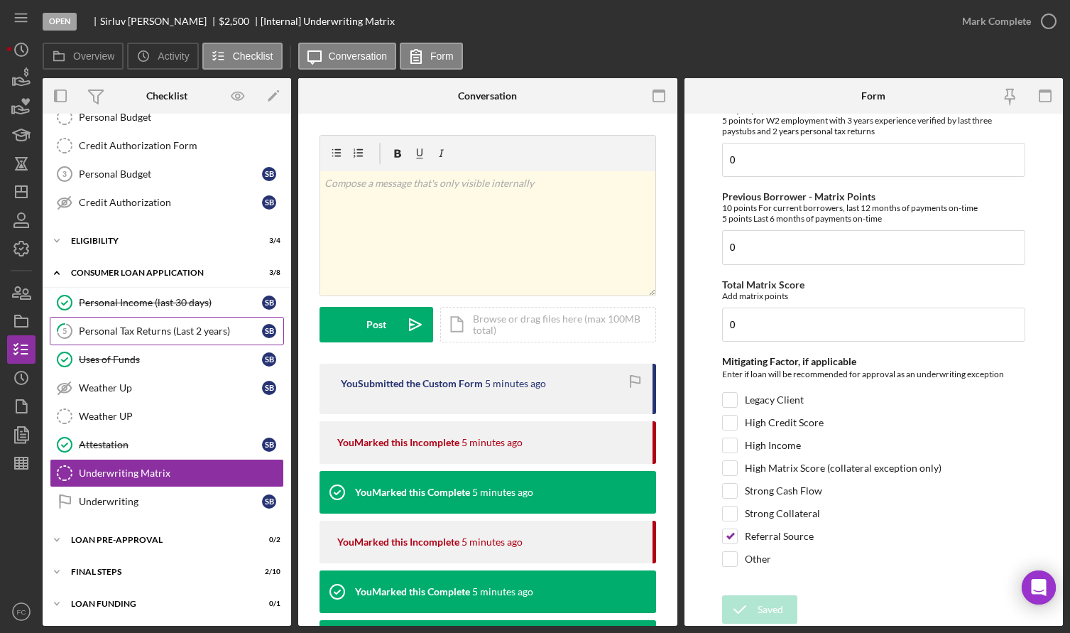
click at [119, 332] on div "Personal Tax Returns (Last 2 years)" at bounding box center [170, 330] width 183 height 11
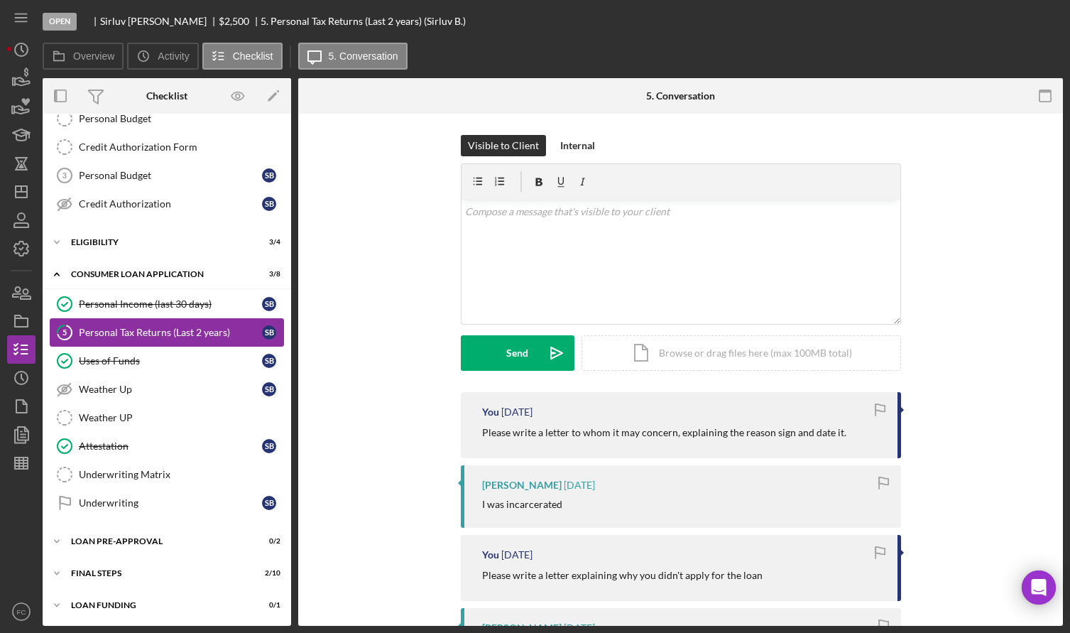
scroll to position [160, 0]
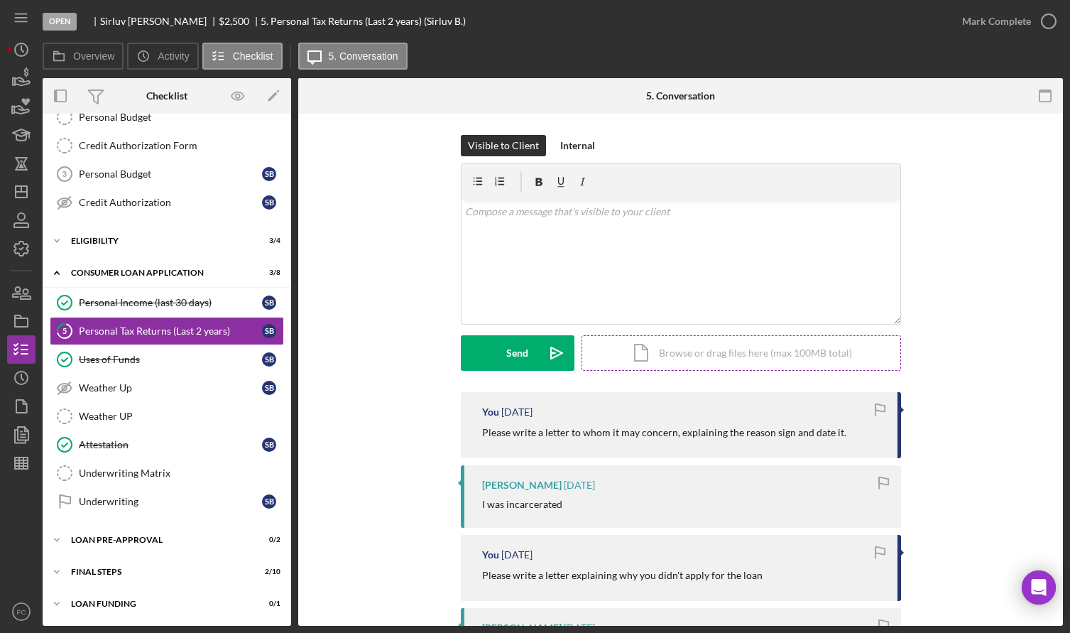
click at [683, 354] on div "Icon/Document Browse or drag files here (max 100MB total) Tap to choose files o…" at bounding box center [742, 353] width 320 height 36
click at [489, 352] on button "Upload Icon/Upload" at bounding box center [518, 353] width 114 height 36
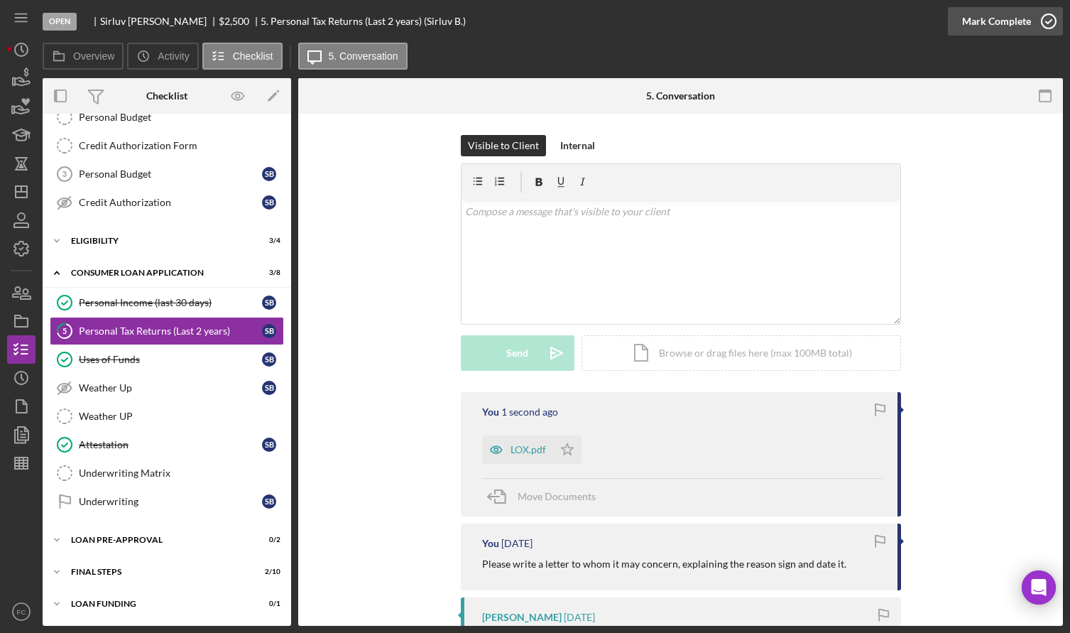
click at [1046, 21] on icon "button" at bounding box center [1049, 22] width 36 height 36
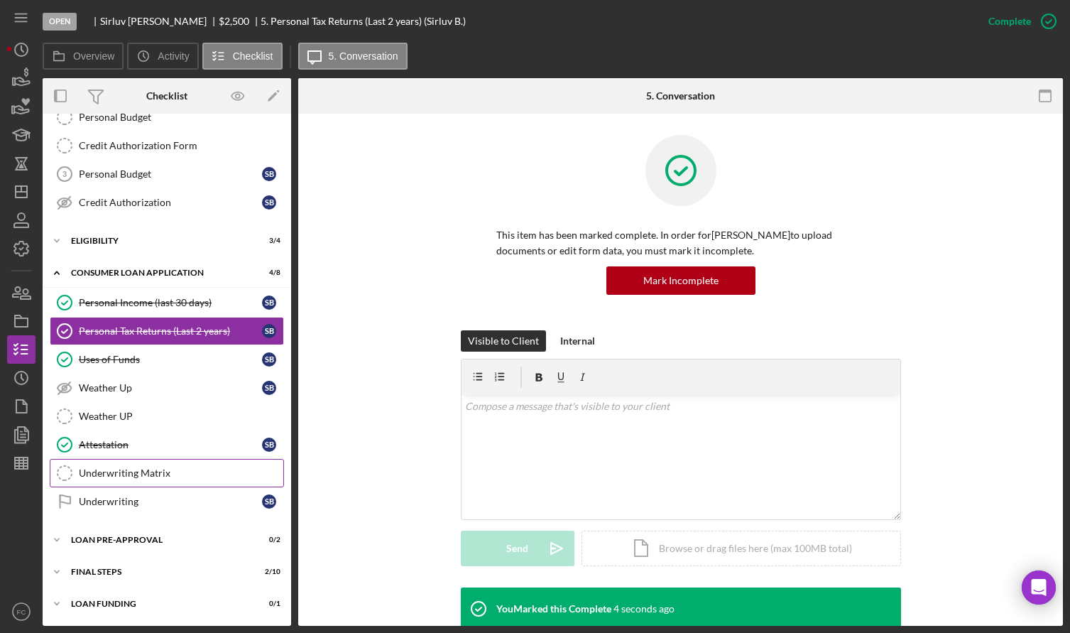
click at [137, 471] on div "Underwriting Matrix" at bounding box center [181, 472] width 205 height 11
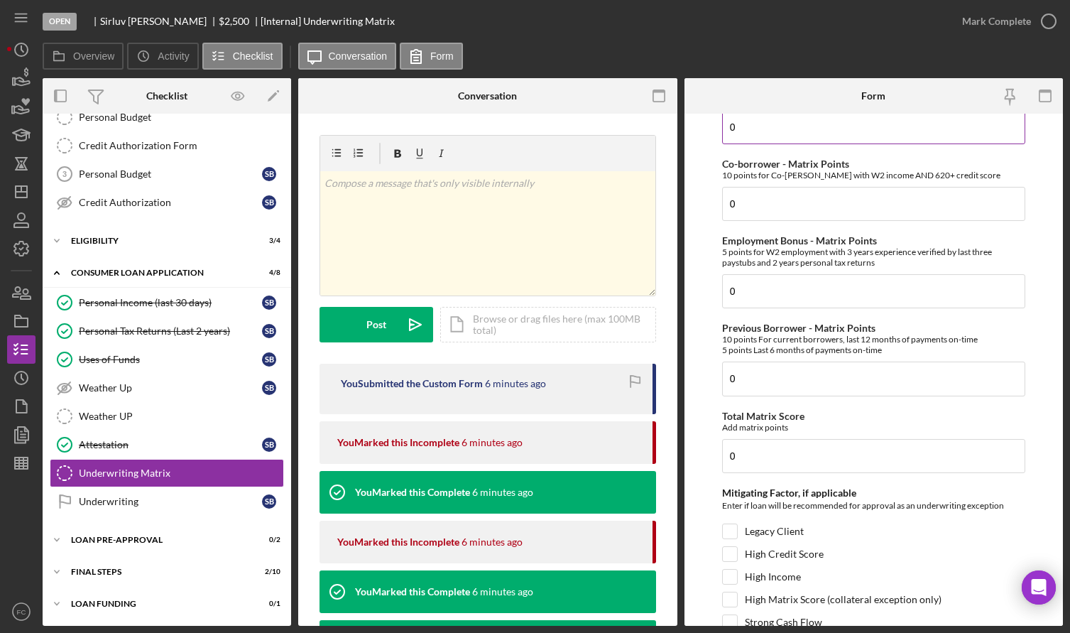
scroll to position [279, 0]
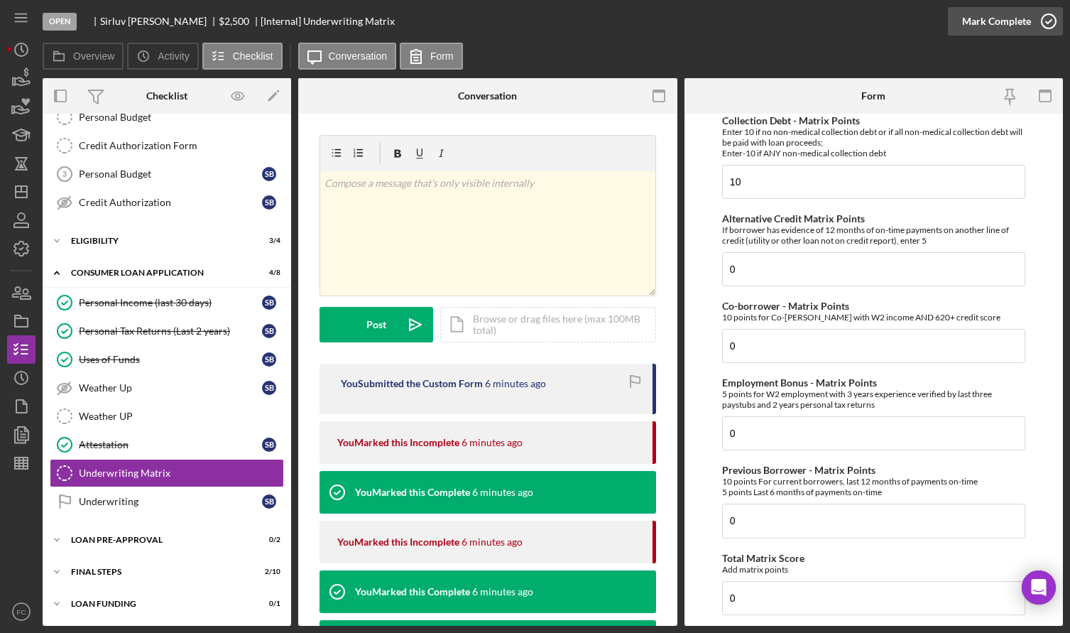
click at [1050, 21] on icon "button" at bounding box center [1049, 22] width 36 height 36
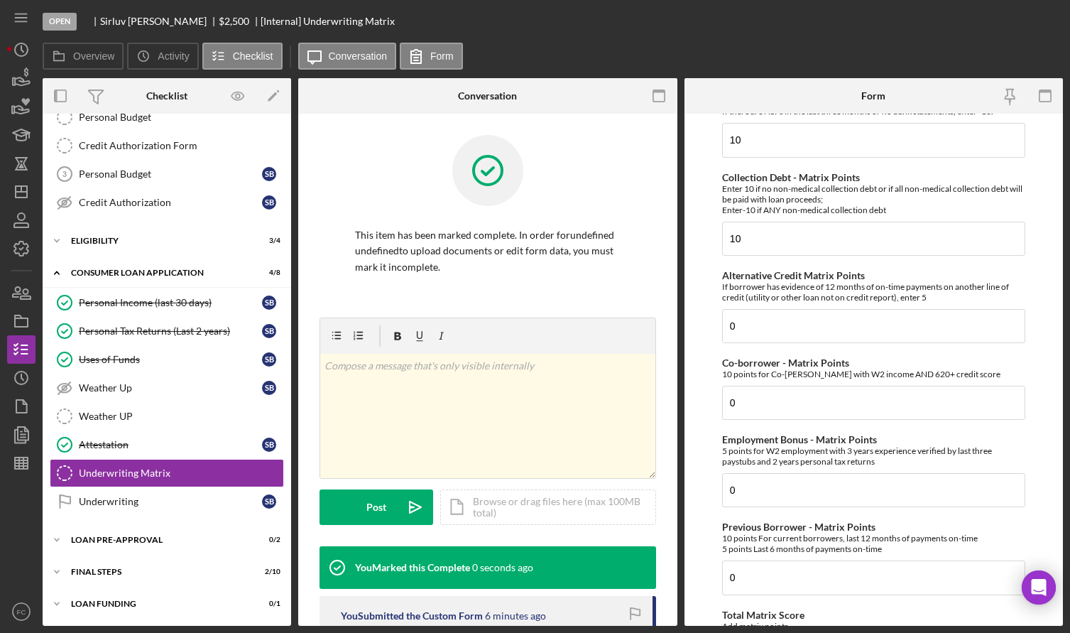
scroll to position [336, 0]
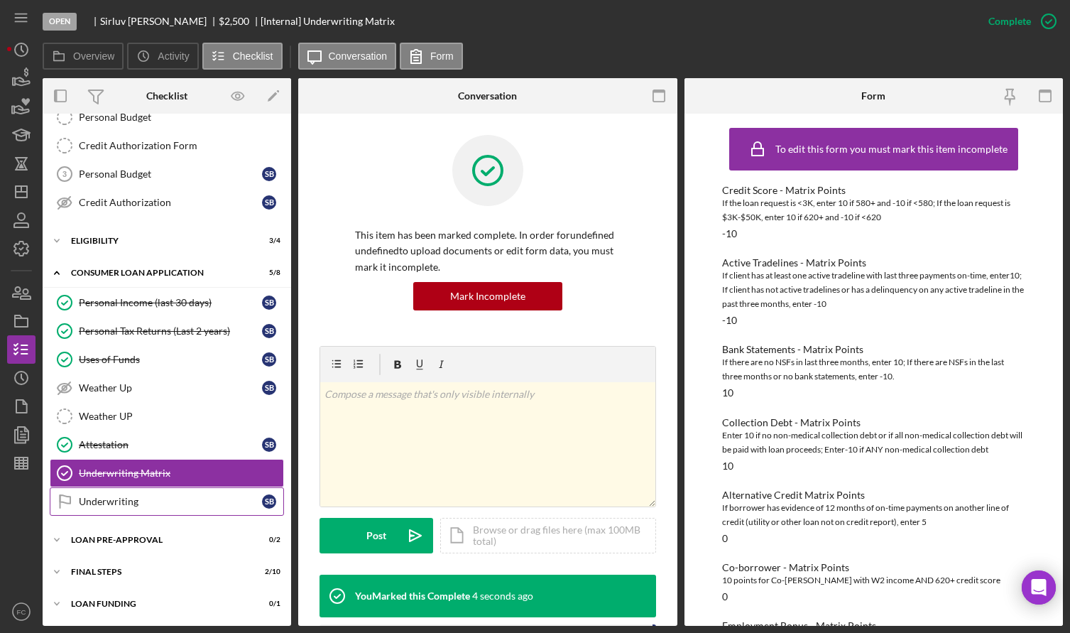
click at [114, 505] on div "Underwriting" at bounding box center [170, 501] width 183 height 11
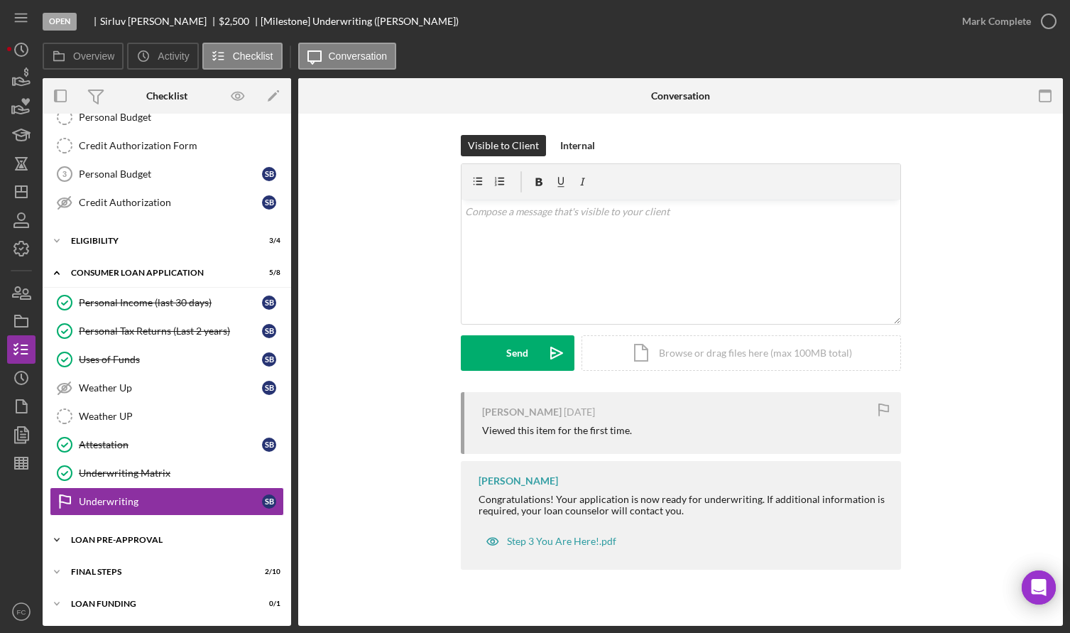
click at [104, 545] on div "Icon/Expander Loan Pre-Approval 0 / 2" at bounding box center [167, 540] width 249 height 28
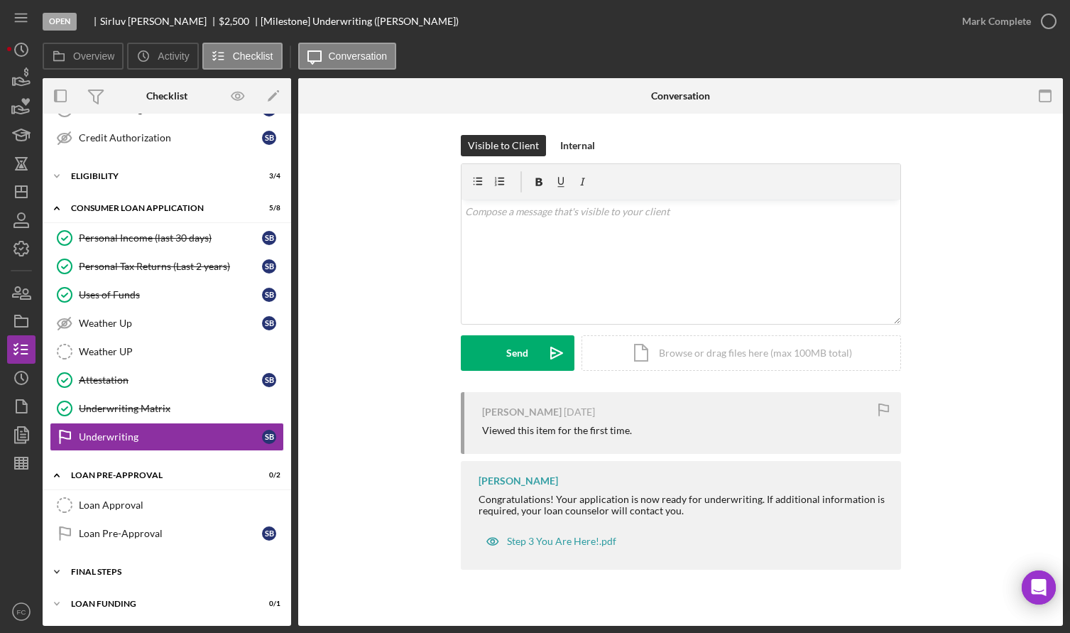
click at [97, 567] on div "FINAL STEPS" at bounding box center [172, 571] width 202 height 9
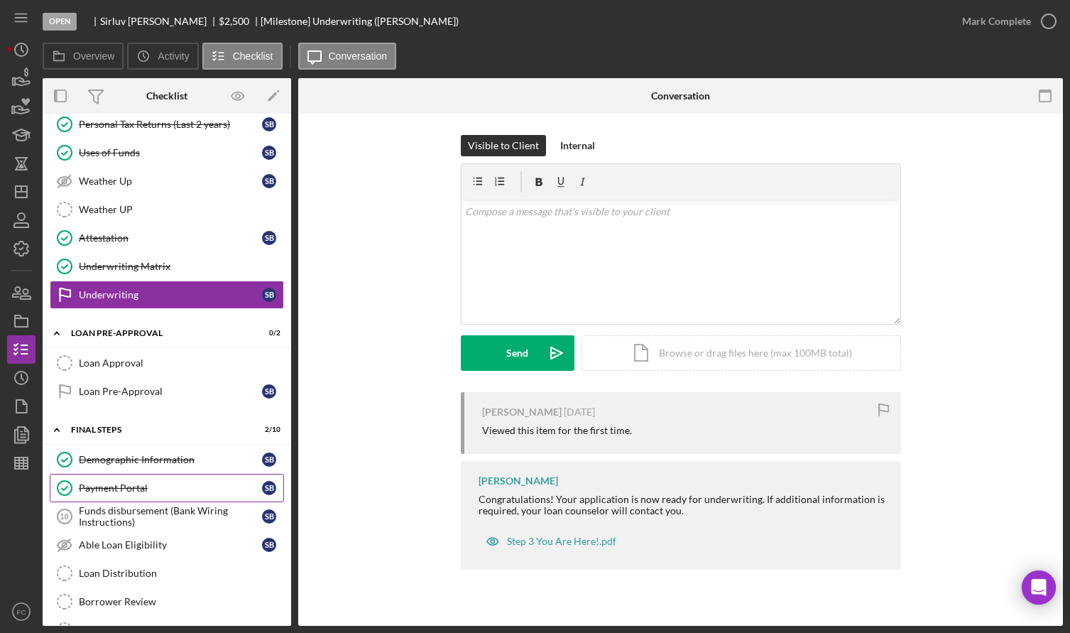
scroll to position [438, 0]
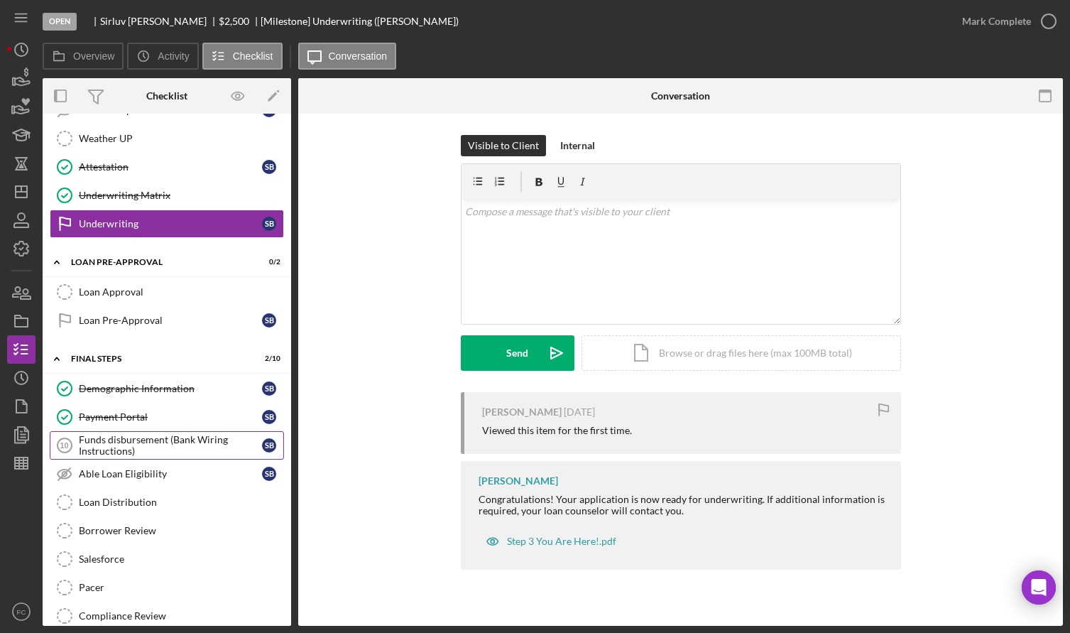
click at [106, 449] on div "Funds disbursement (Bank Wiring Instructions)" at bounding box center [170, 445] width 183 height 23
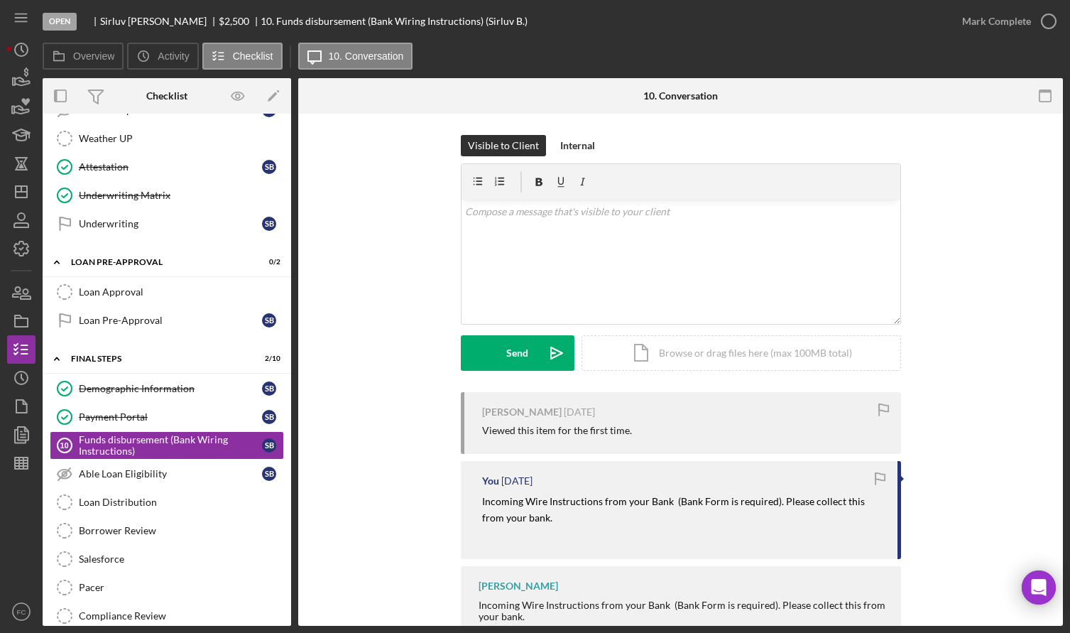
scroll to position [54, 0]
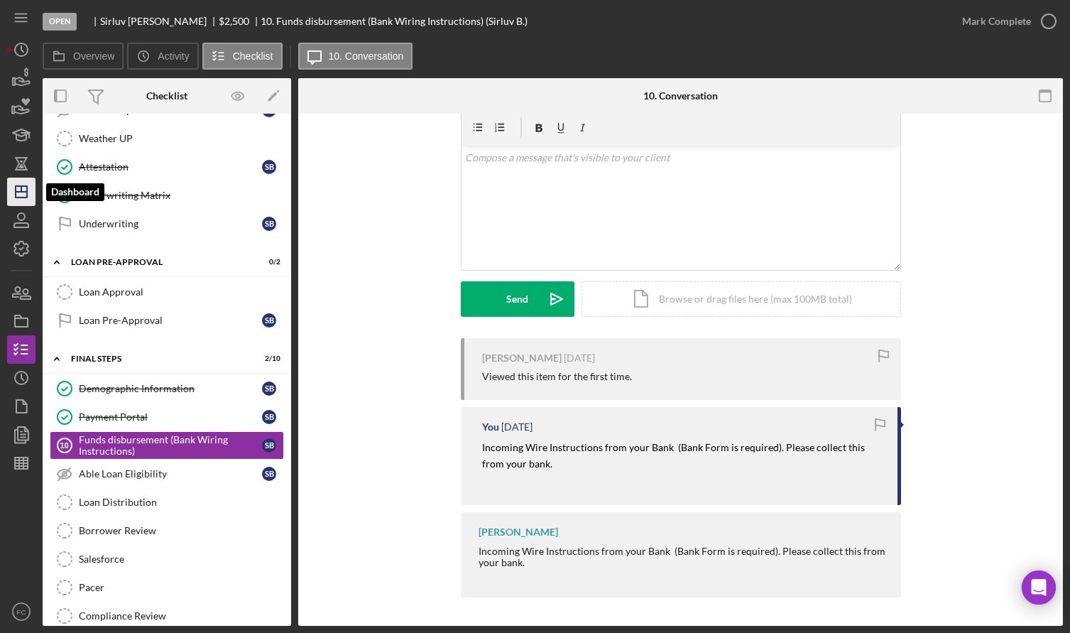
click at [21, 200] on icon "Icon/Dashboard" at bounding box center [22, 192] width 36 height 36
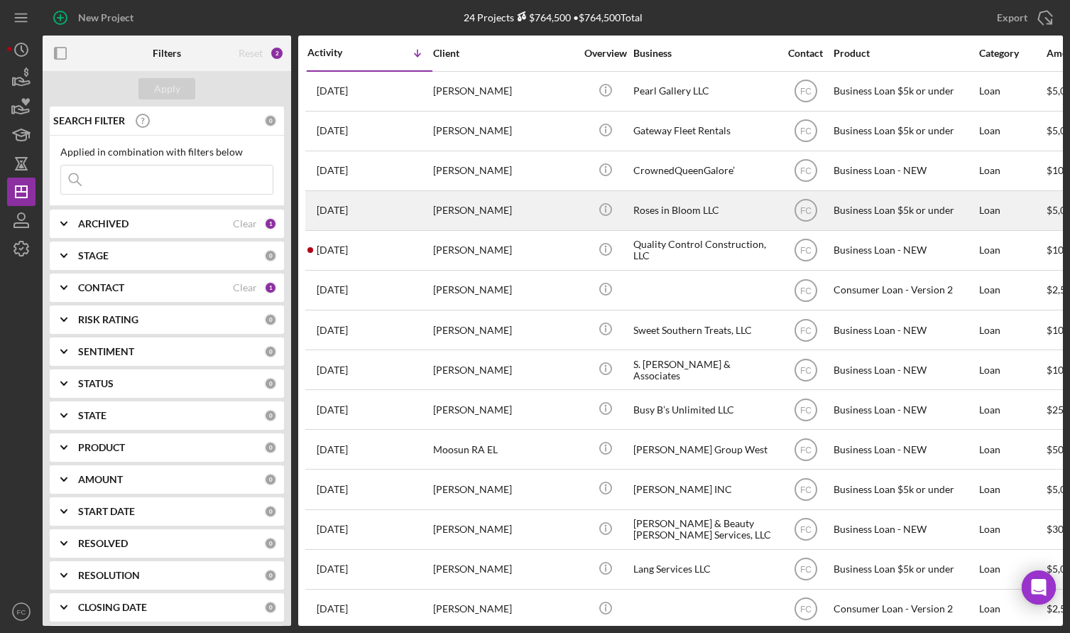
click at [404, 207] on div "4 days ago Crystal Prechard" at bounding box center [369, 211] width 124 height 38
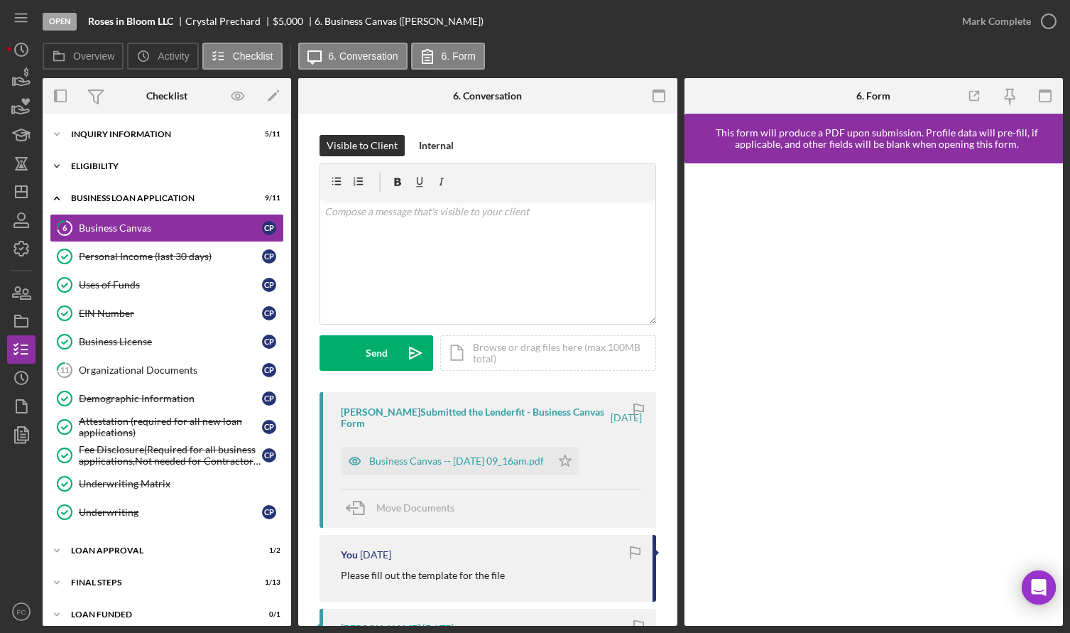
click at [116, 170] on div "Icon/Expander Eligibility 3 / 4" at bounding box center [167, 166] width 249 height 28
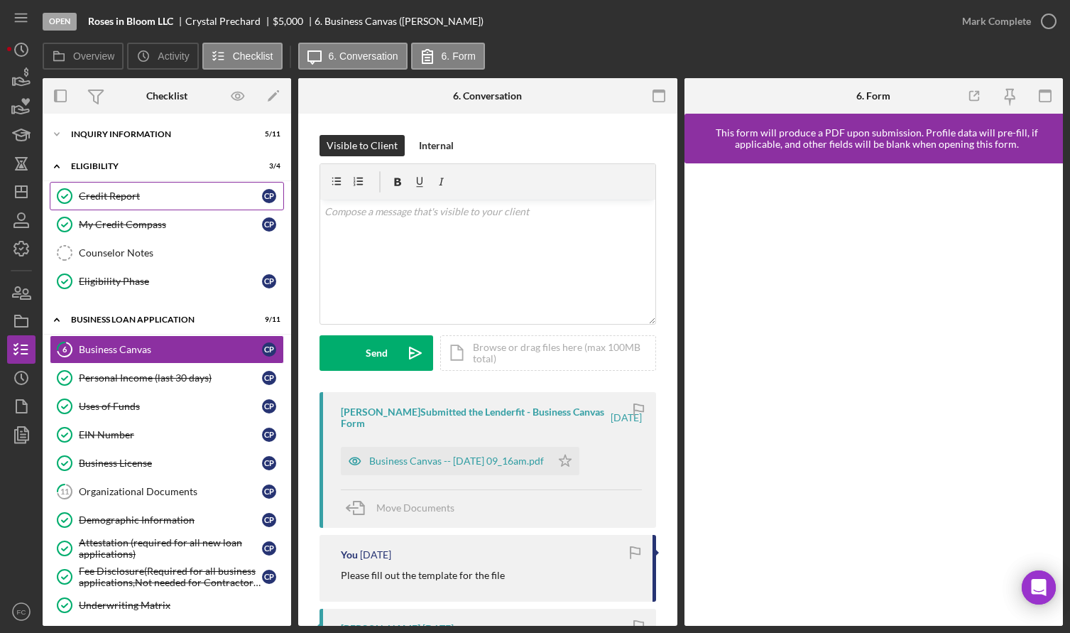
click at [116, 192] on div "Credit Report" at bounding box center [170, 195] width 183 height 11
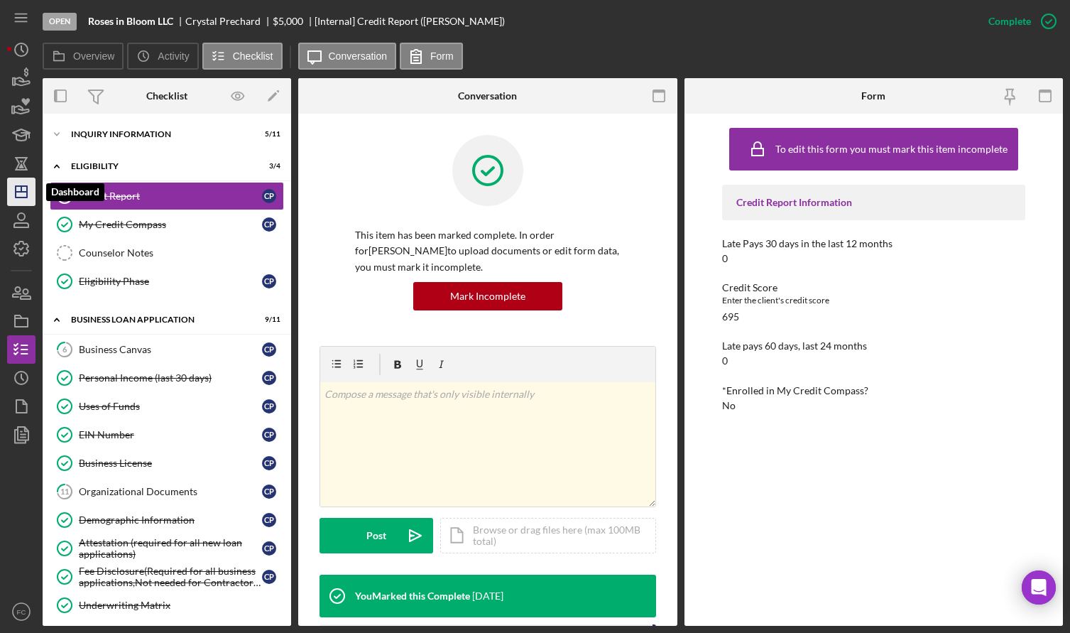
click at [31, 190] on icon "Icon/Dashboard" at bounding box center [22, 192] width 36 height 36
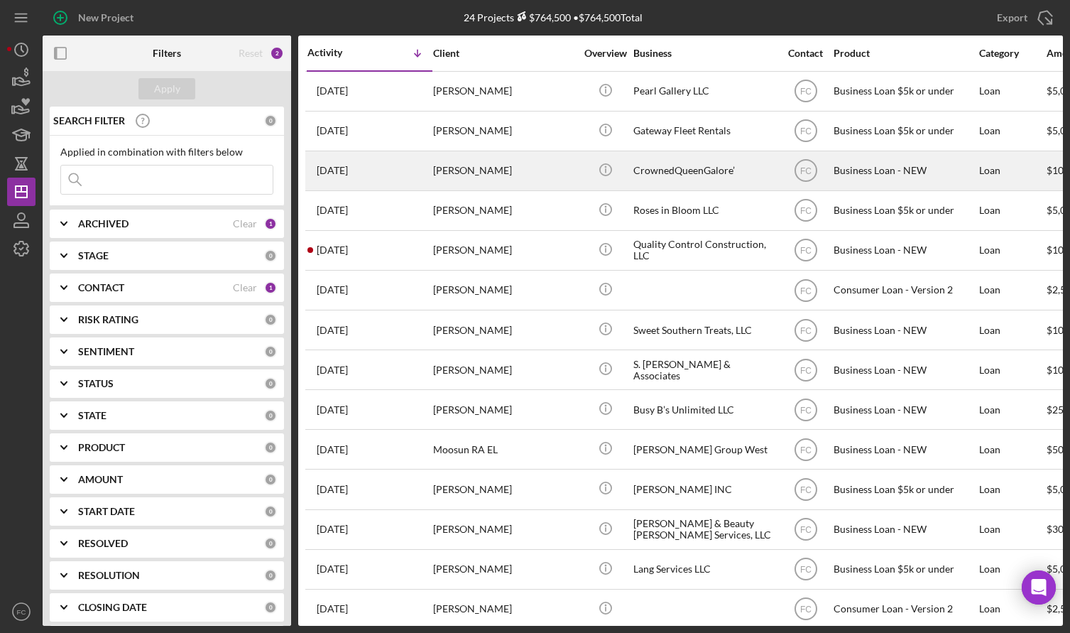
click at [509, 167] on div "[PERSON_NAME]" at bounding box center [504, 171] width 142 height 38
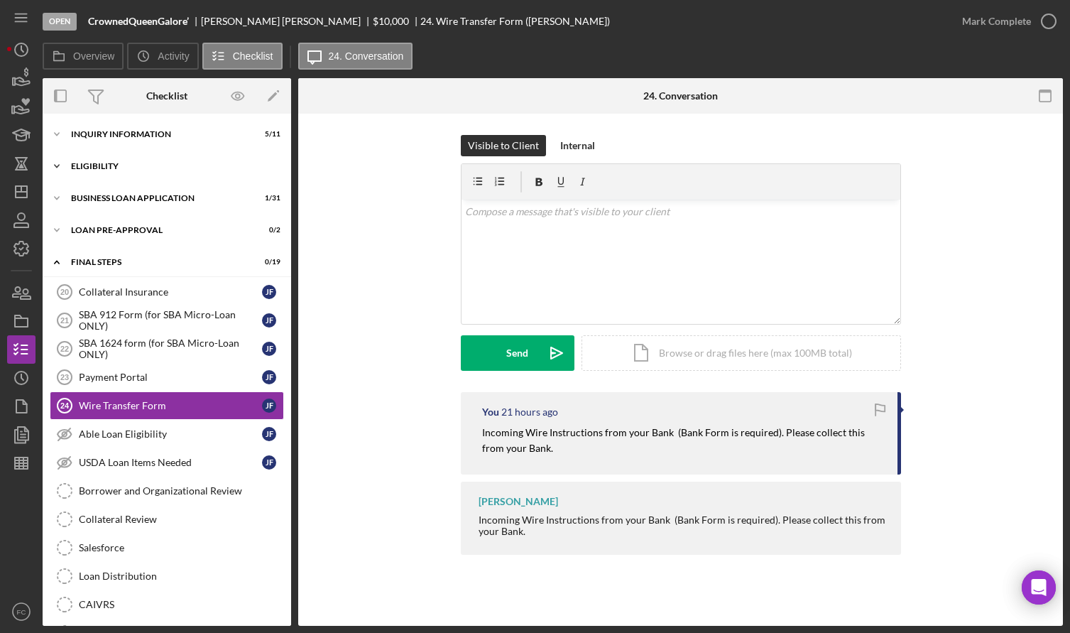
click at [114, 176] on div "Icon/Expander ELIGIBILITY 1 / 4" at bounding box center [167, 166] width 249 height 28
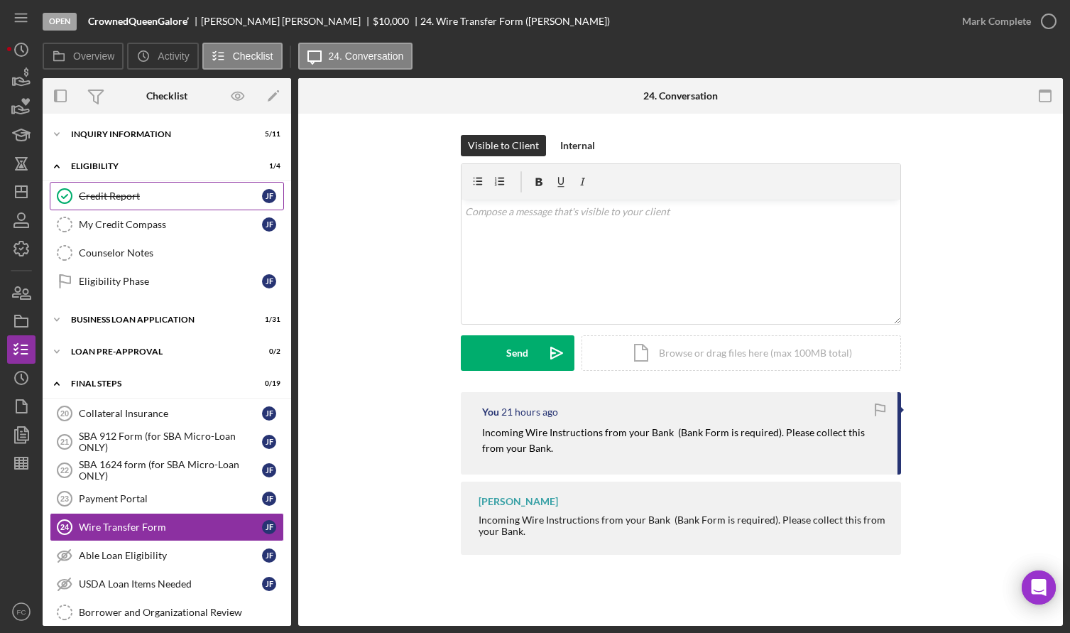
click at [118, 202] on div "Credit Report" at bounding box center [170, 195] width 183 height 11
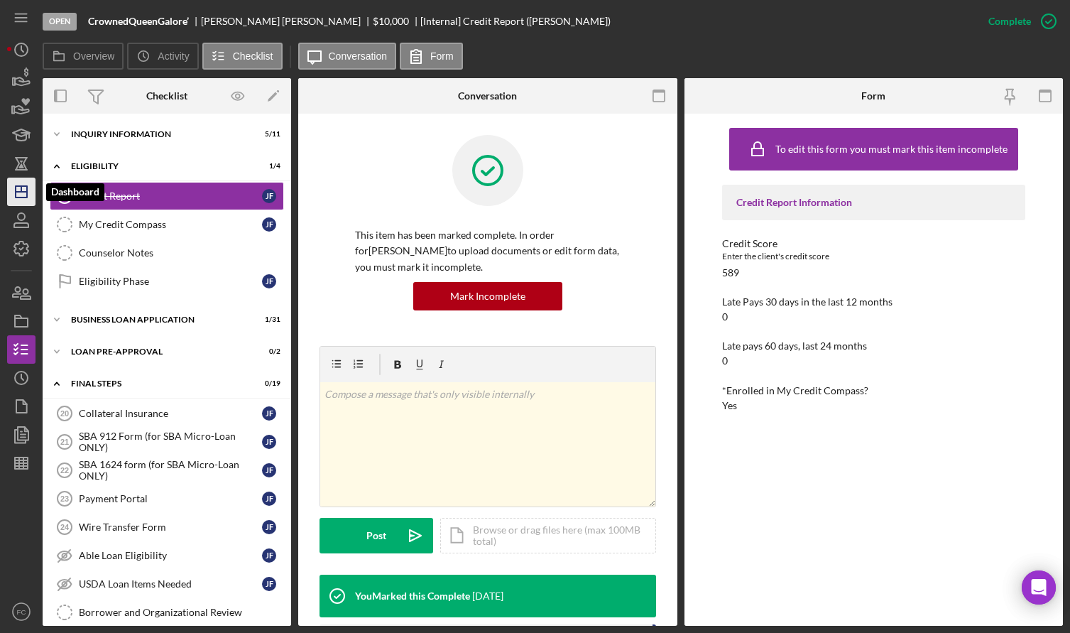
click at [26, 189] on polygon "button" at bounding box center [21, 191] width 11 height 11
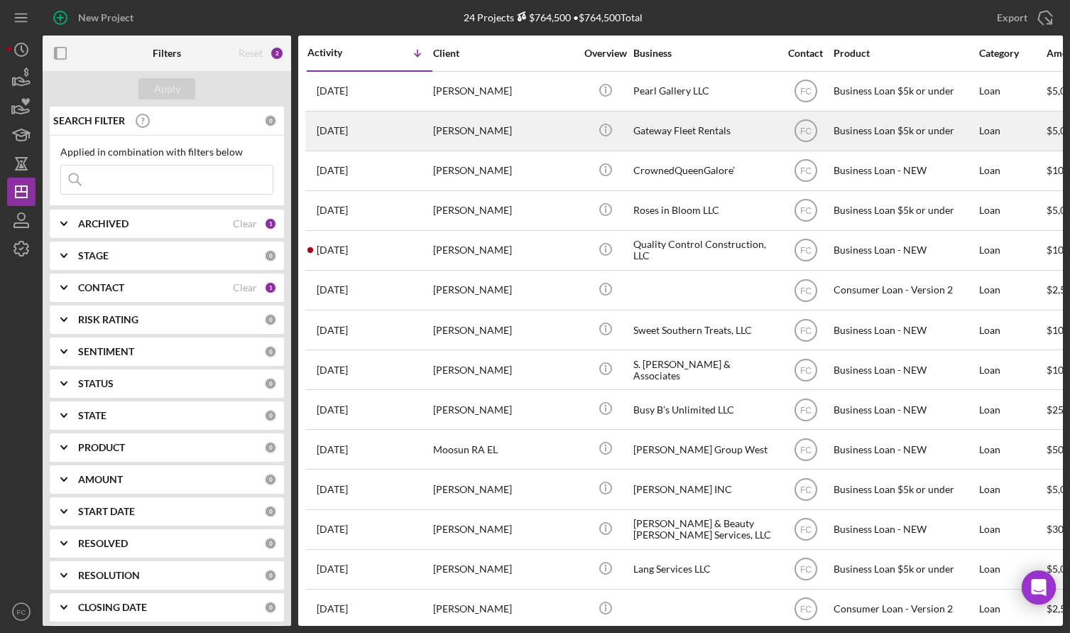
click at [501, 131] on div "[PERSON_NAME]" at bounding box center [504, 131] width 142 height 38
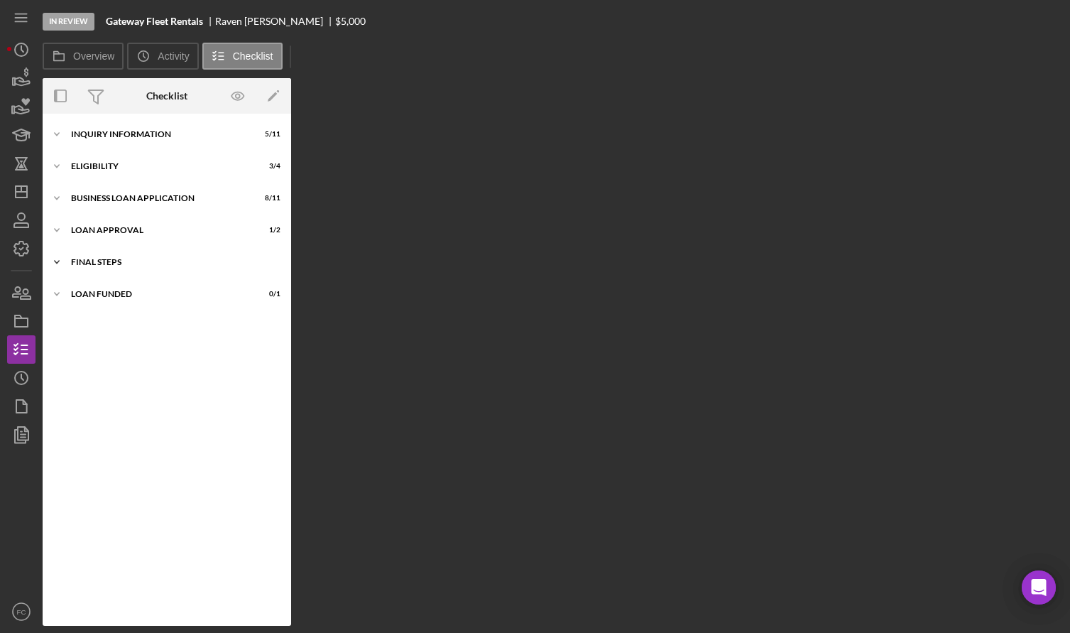
scroll to position [7, 0]
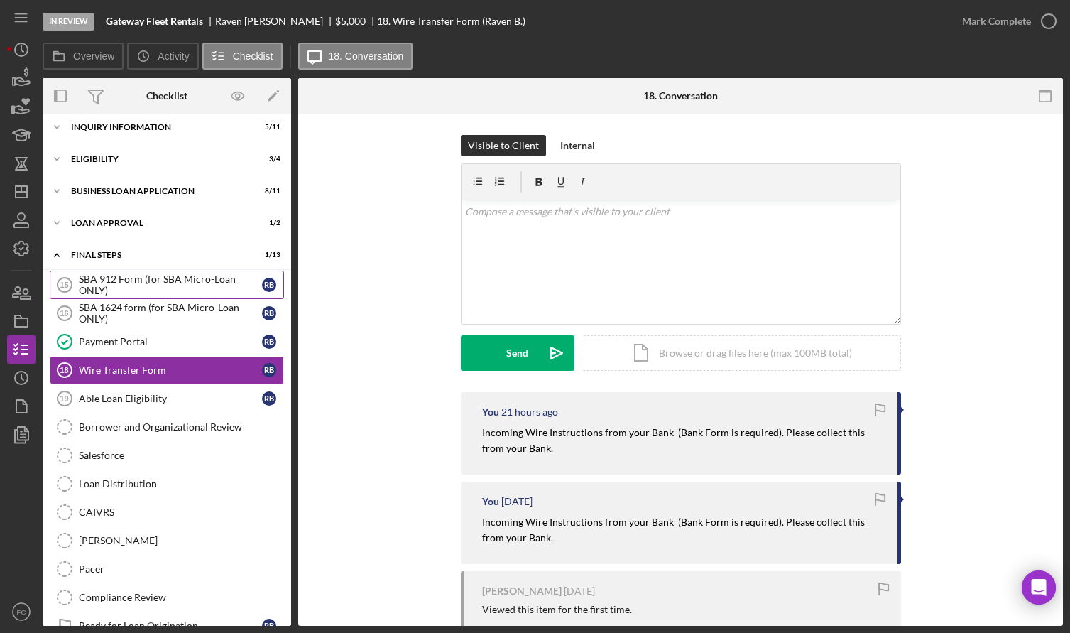
click at [161, 276] on div "SBA 912 Form (for SBA Micro-Loan ONLY)" at bounding box center [170, 284] width 183 height 23
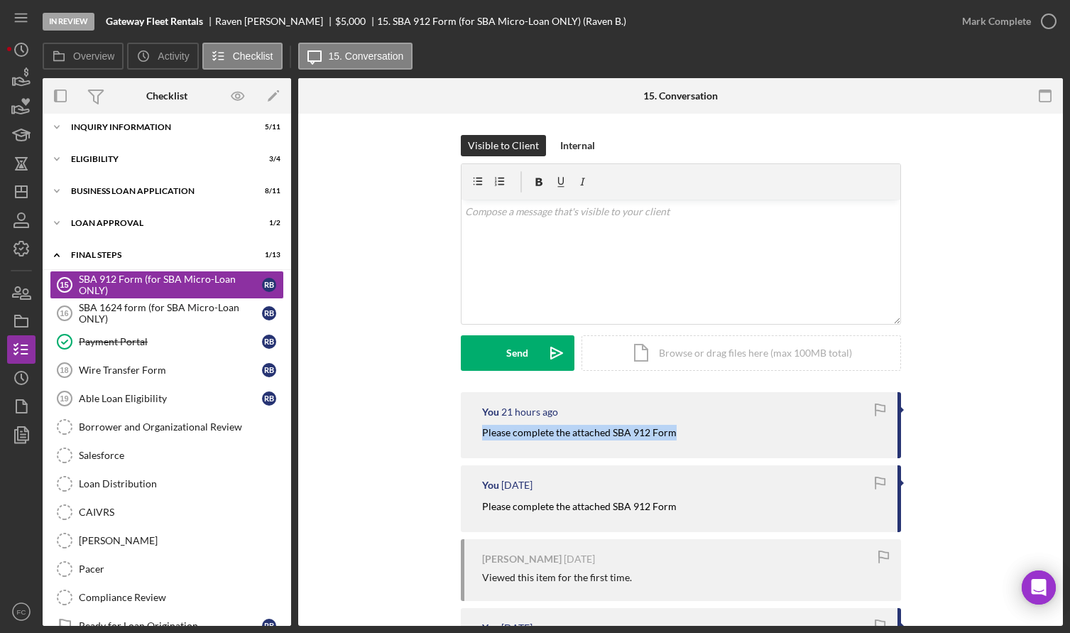
drag, startPoint x: 474, startPoint y: 427, endPoint x: 680, endPoint y: 433, distance: 205.3
click at [680, 433] on div "You 21 hours ago Please complete the attached SBA 912 Form" at bounding box center [681, 425] width 440 height 66
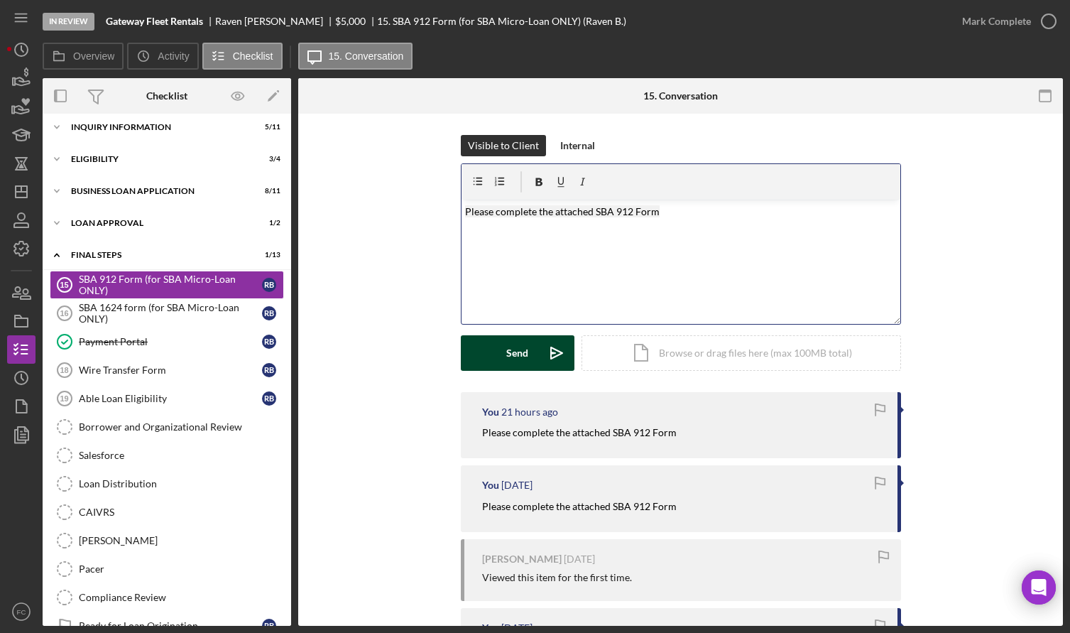
click at [503, 352] on button "Send Icon/icon-invite-send" at bounding box center [518, 353] width 114 height 36
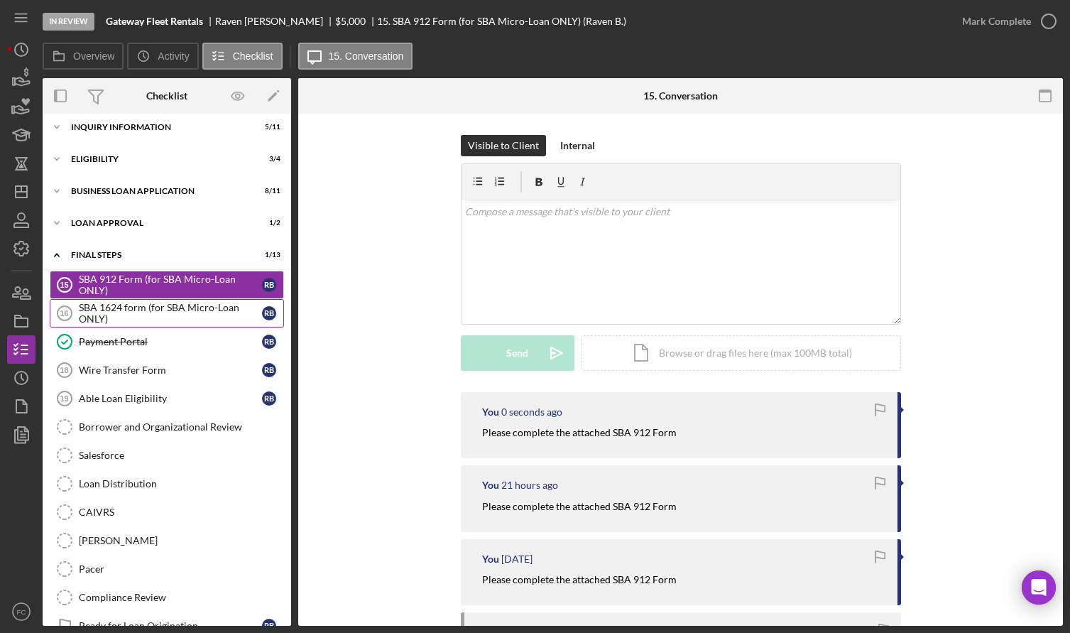
click at [173, 306] on div "SBA 1624 form (for SBA Micro-Loan ONLY)" at bounding box center [170, 313] width 183 height 23
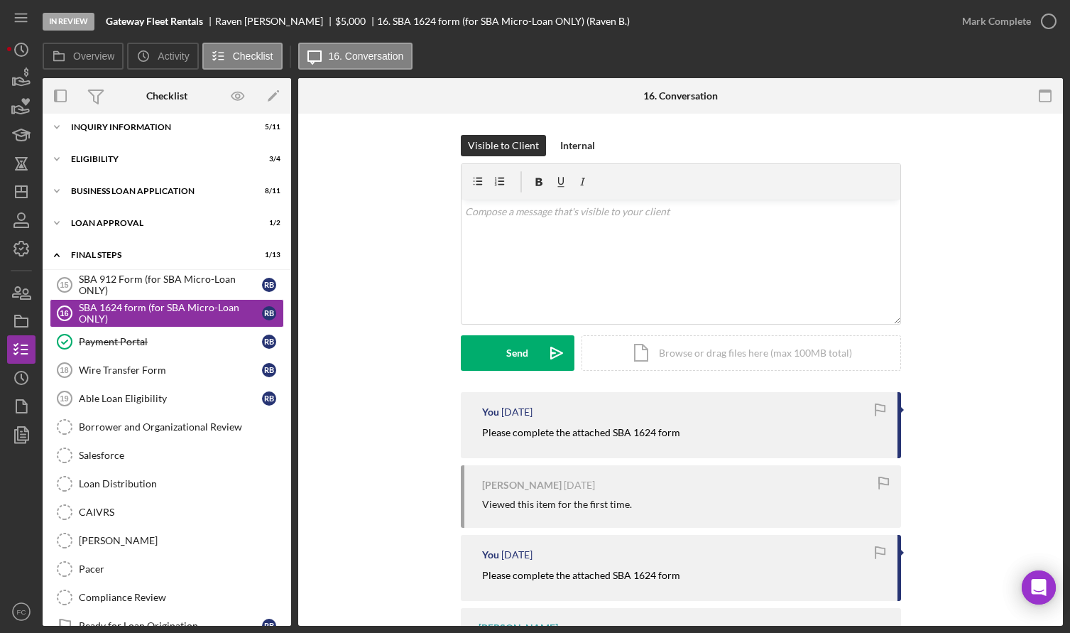
drag, startPoint x: 477, startPoint y: 435, endPoint x: 709, endPoint y: 459, distance: 232.8
click at [709, 459] on div "You 4 days ago Please complete the attached SBA 1624 form Raven Ballard 1 week …" at bounding box center [681, 552] width 440 height 320
click at [700, 467] on div "Raven Ballard 1 week ago Viewed this item for the first time." at bounding box center [681, 496] width 440 height 62
drag, startPoint x: 472, startPoint y: 428, endPoint x: 697, endPoint y: 442, distance: 226.3
click at [697, 442] on div "You 4 days ago Please complete the attached SBA 1624 form" at bounding box center [681, 425] width 440 height 66
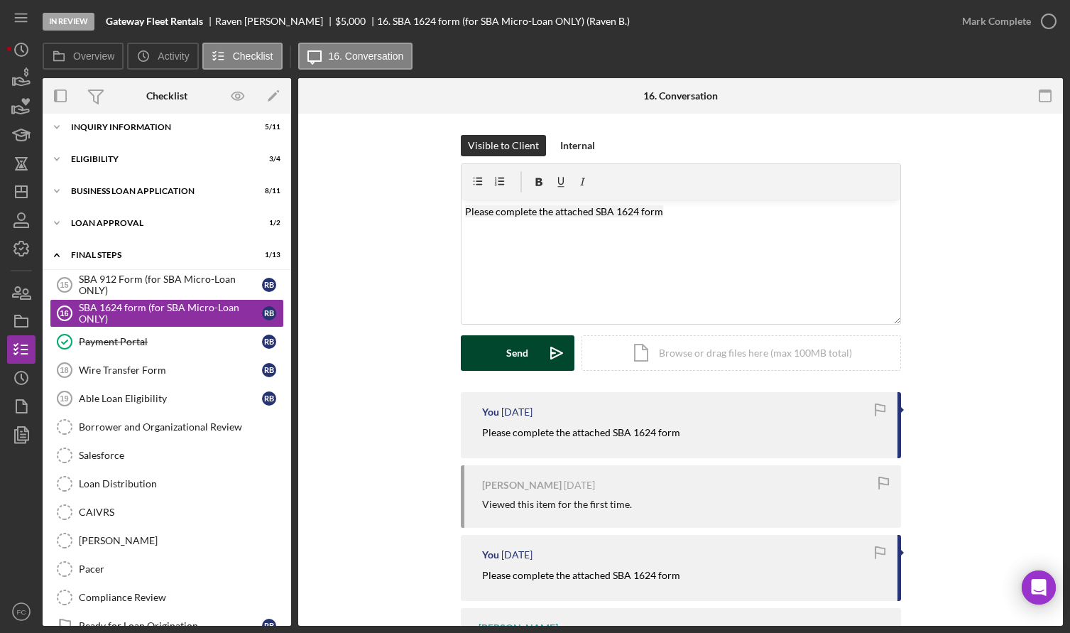
click at [493, 352] on button "Send Icon/icon-invite-send" at bounding box center [518, 353] width 114 height 36
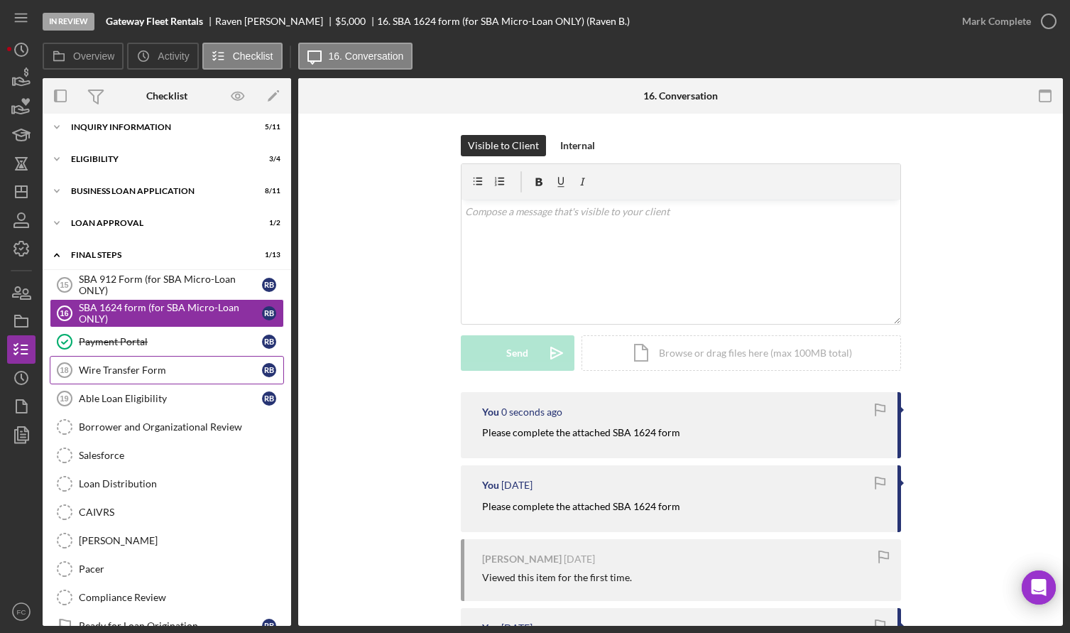
click at [147, 366] on div "Wire Transfer Form" at bounding box center [170, 369] width 183 height 11
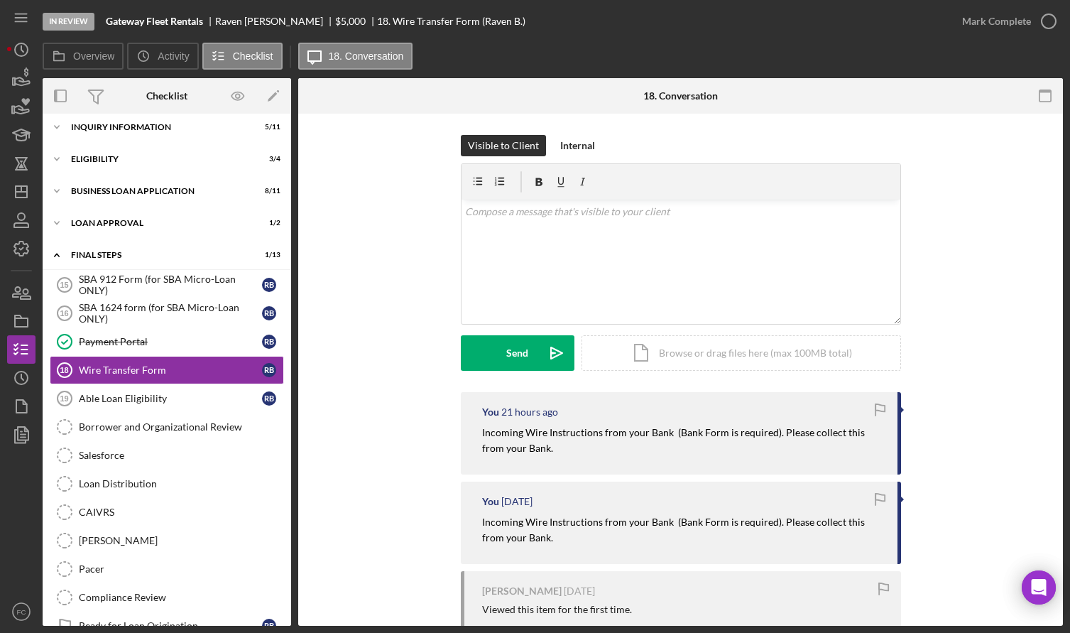
drag, startPoint x: 480, startPoint y: 431, endPoint x: 530, endPoint y: 437, distance: 50.1
click at [555, 450] on p "Incoming Wire Instructions from your Bank (Bank Form is required). Please colle…" at bounding box center [682, 441] width 401 height 32
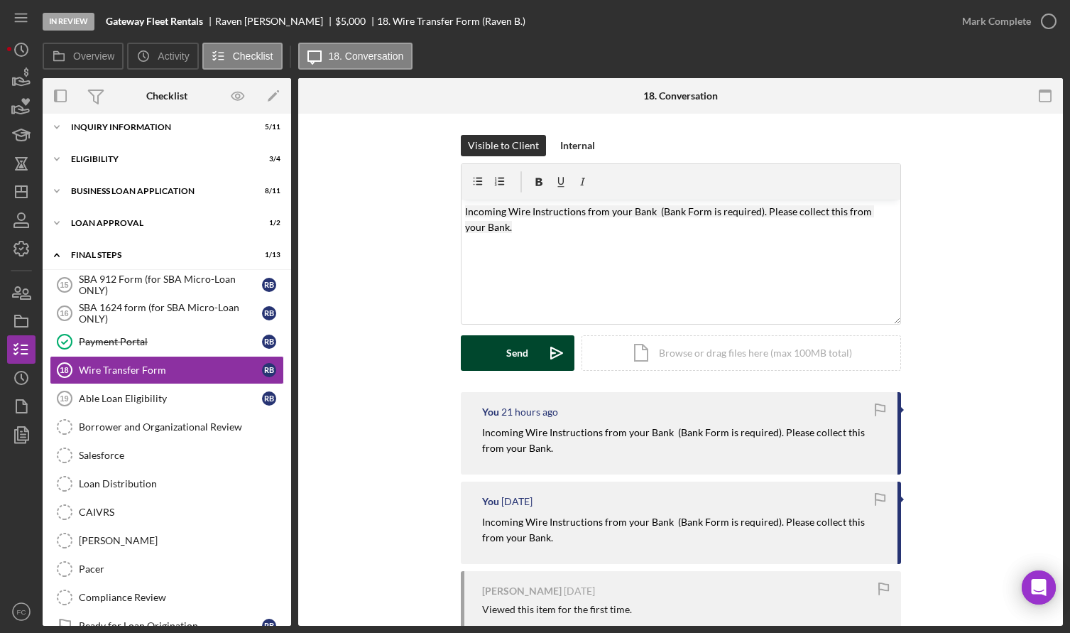
click at [491, 352] on button "Send Icon/icon-invite-send" at bounding box center [518, 353] width 114 height 36
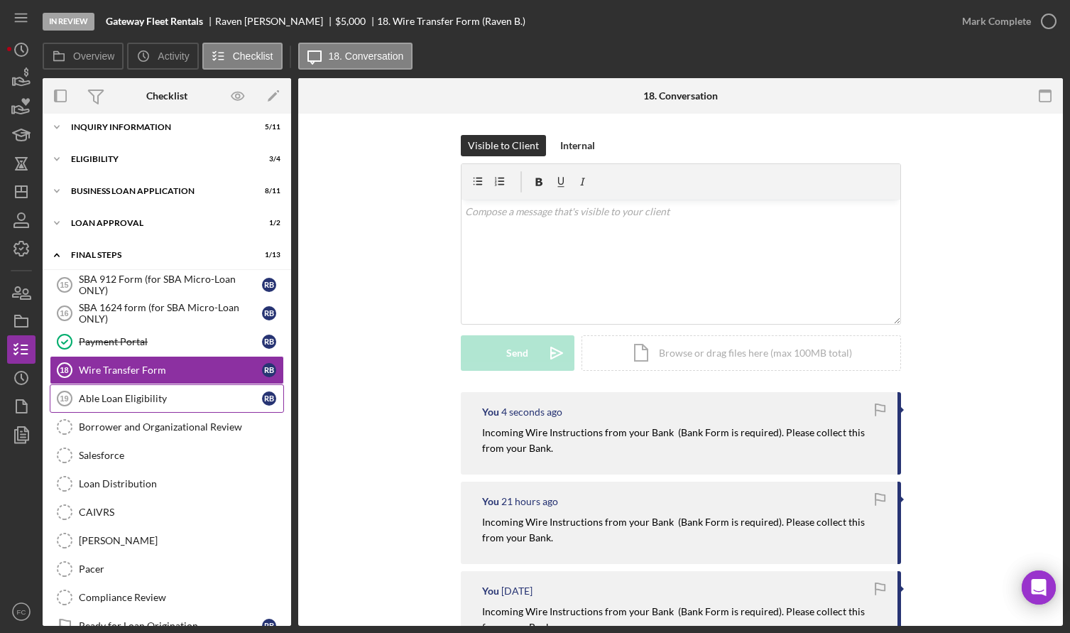
click at [129, 393] on div "Able Loan Eligibility" at bounding box center [170, 398] width 183 height 11
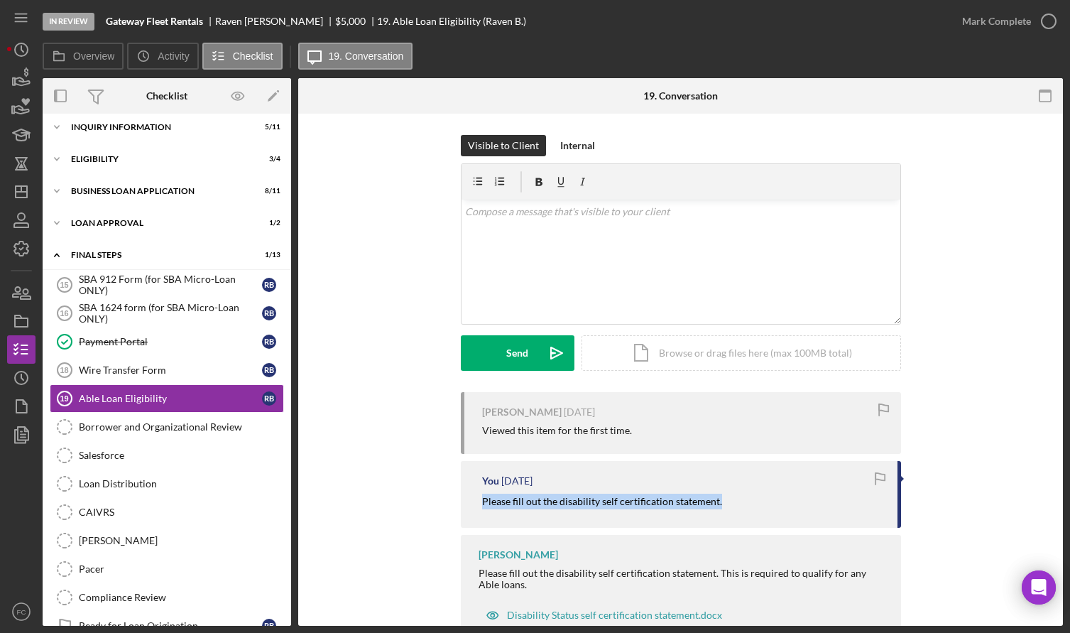
drag, startPoint x: 477, startPoint y: 501, endPoint x: 714, endPoint y: 504, distance: 237.2
click at [746, 499] on div "You 4 days ago Please fill out the disability self certification statement." at bounding box center [681, 494] width 440 height 66
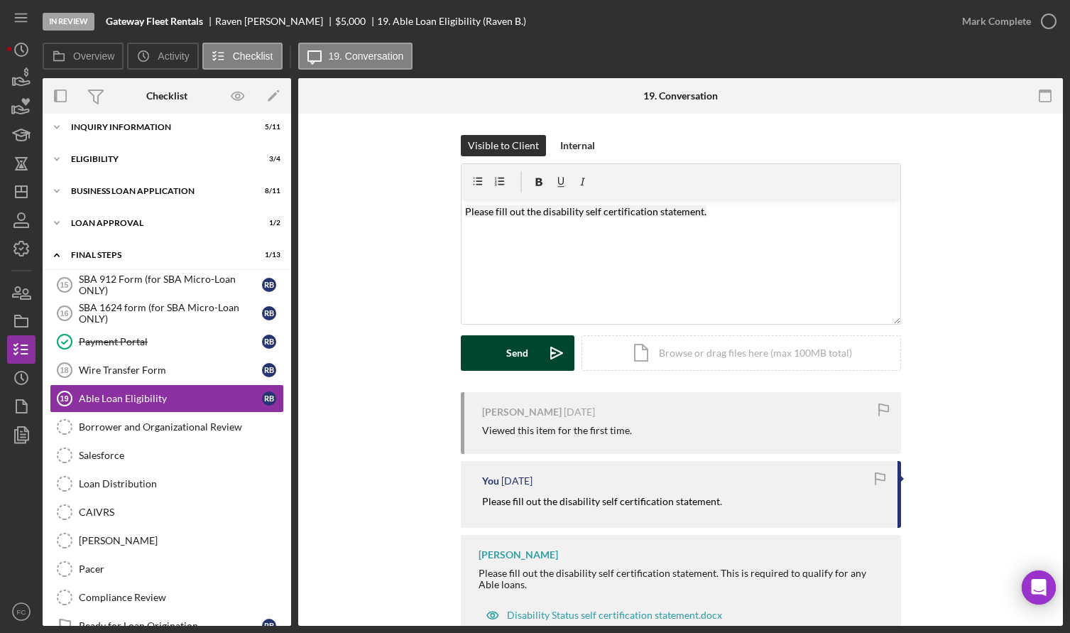
click at [523, 355] on div "Send" at bounding box center [517, 353] width 22 height 36
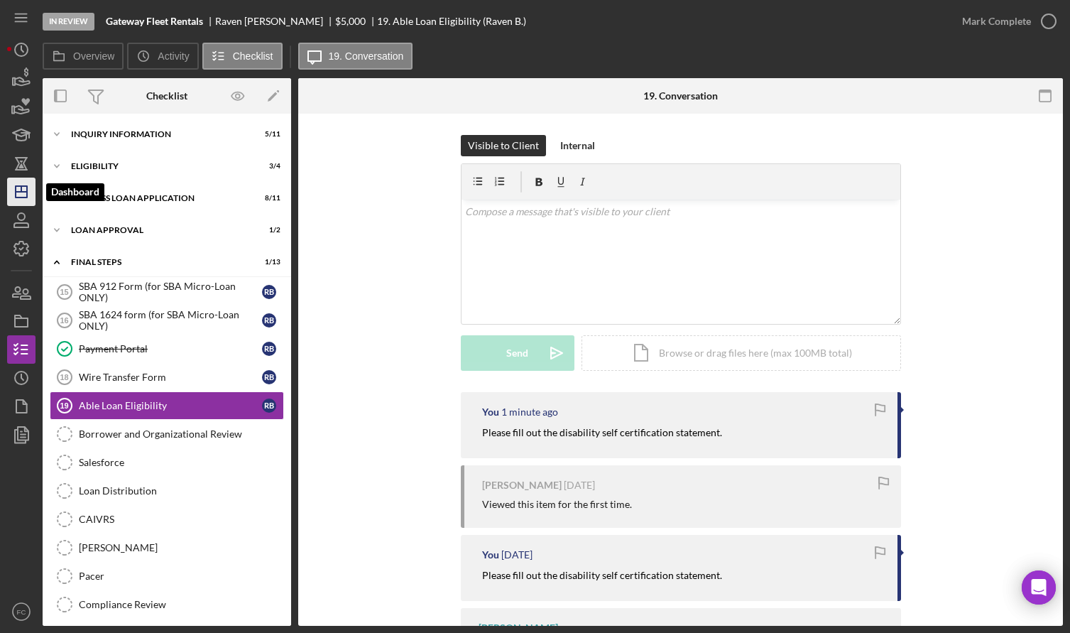
click at [26, 192] on line "button" at bounding box center [21, 192] width 11 height 0
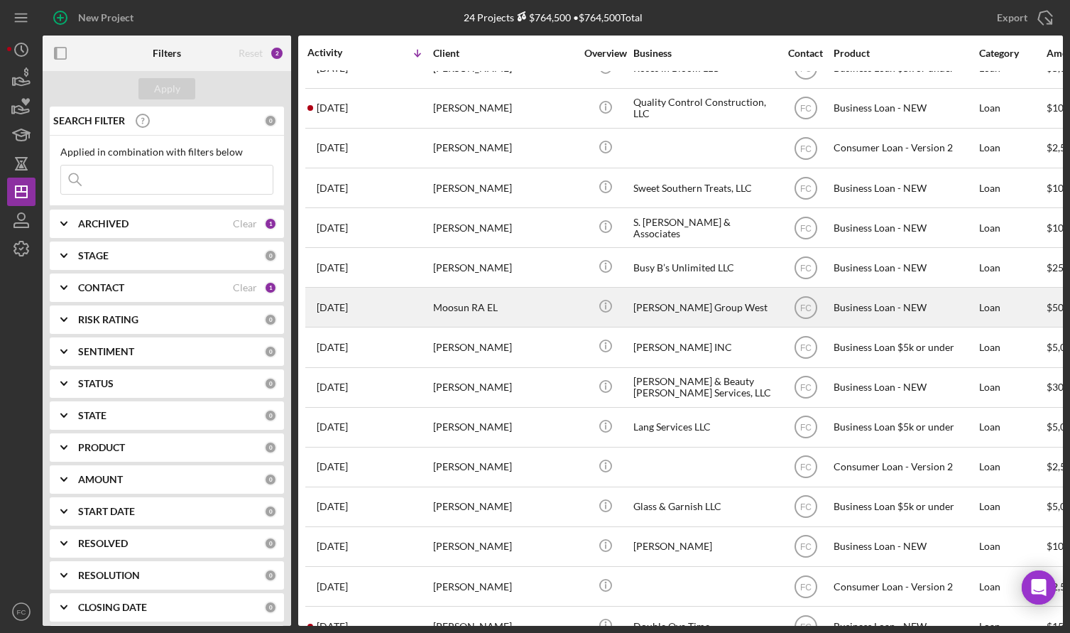
scroll to position [213, 0]
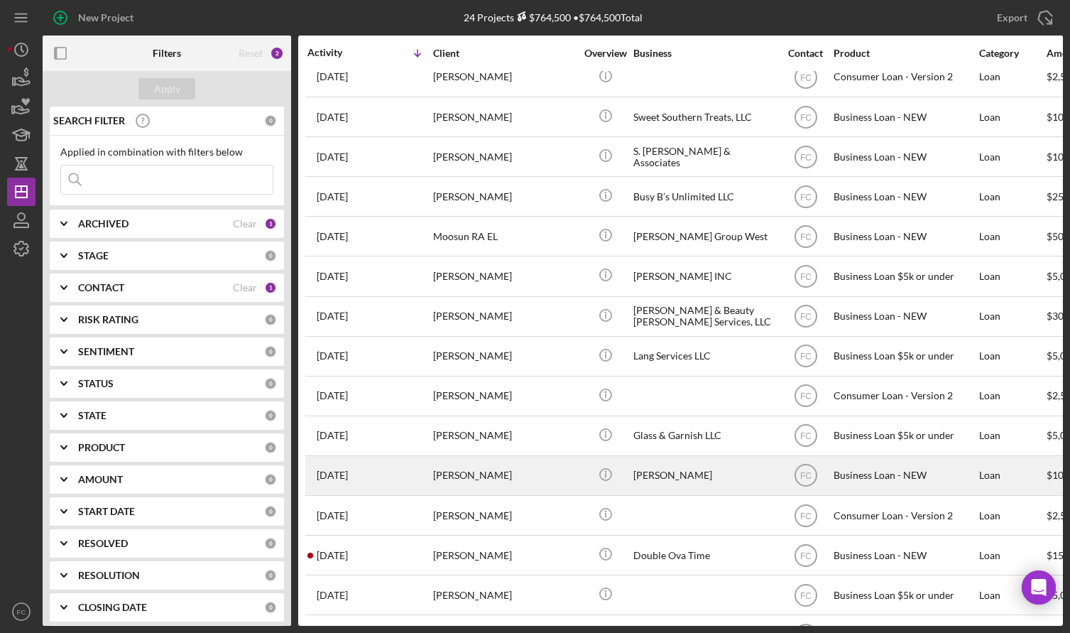
click at [513, 475] on div "[PERSON_NAME]" at bounding box center [504, 476] width 142 height 38
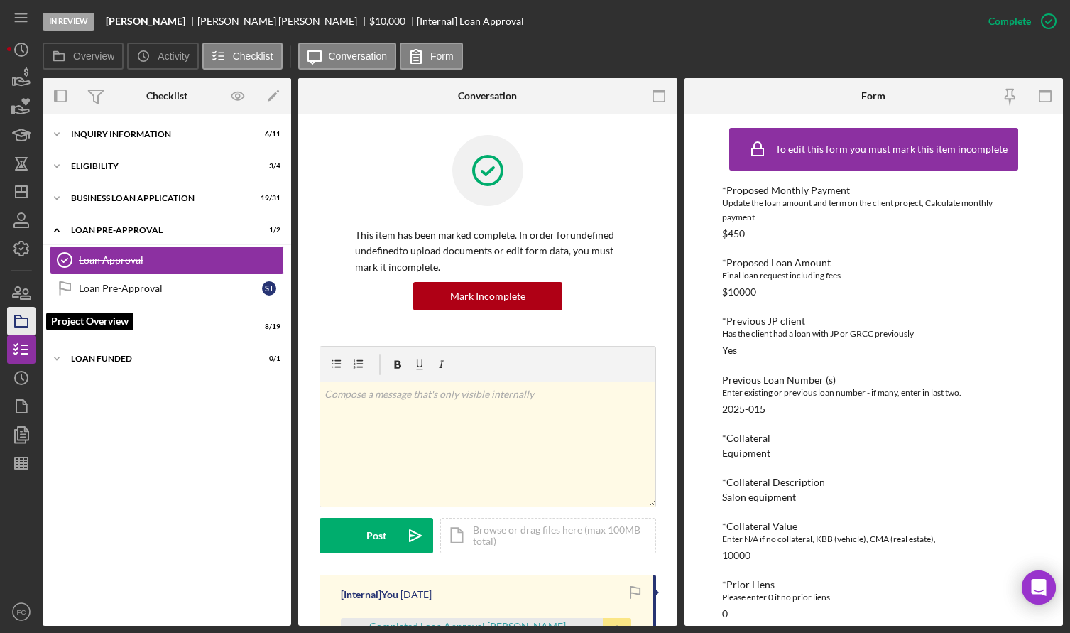
click at [23, 322] on icon "button" at bounding box center [22, 321] width 36 height 36
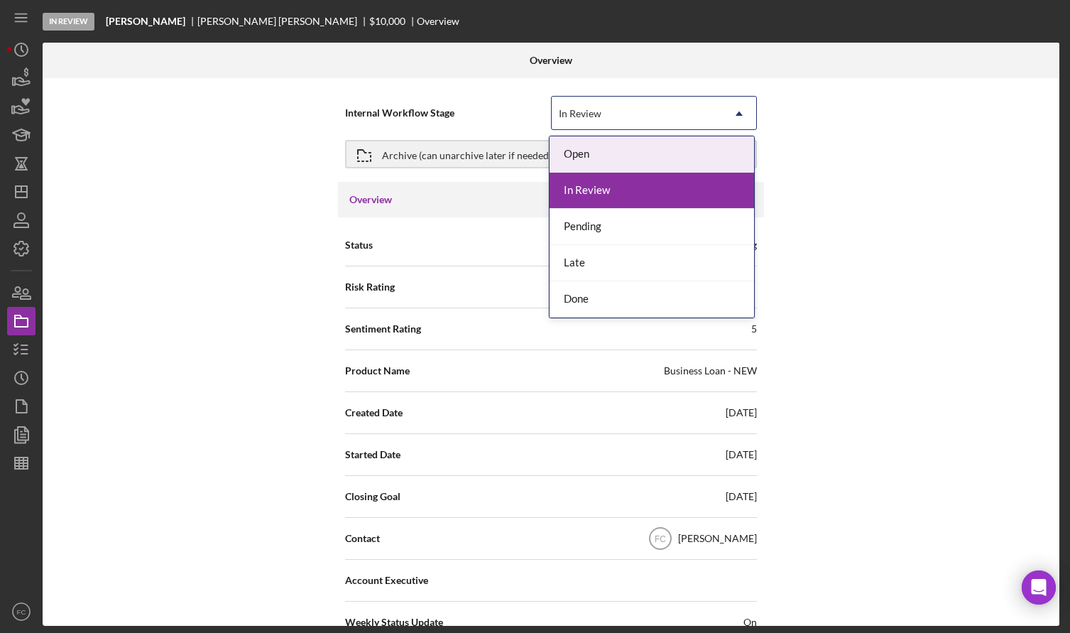
click at [575, 113] on div "In Review" at bounding box center [580, 113] width 43 height 11
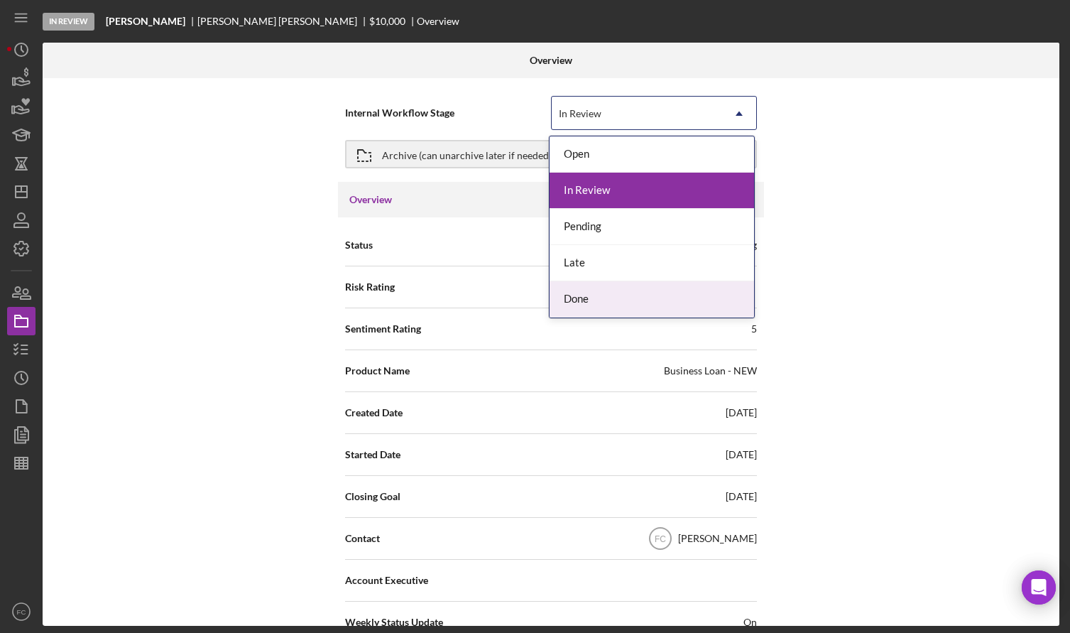
click at [572, 293] on div "Done" at bounding box center [652, 299] width 205 height 36
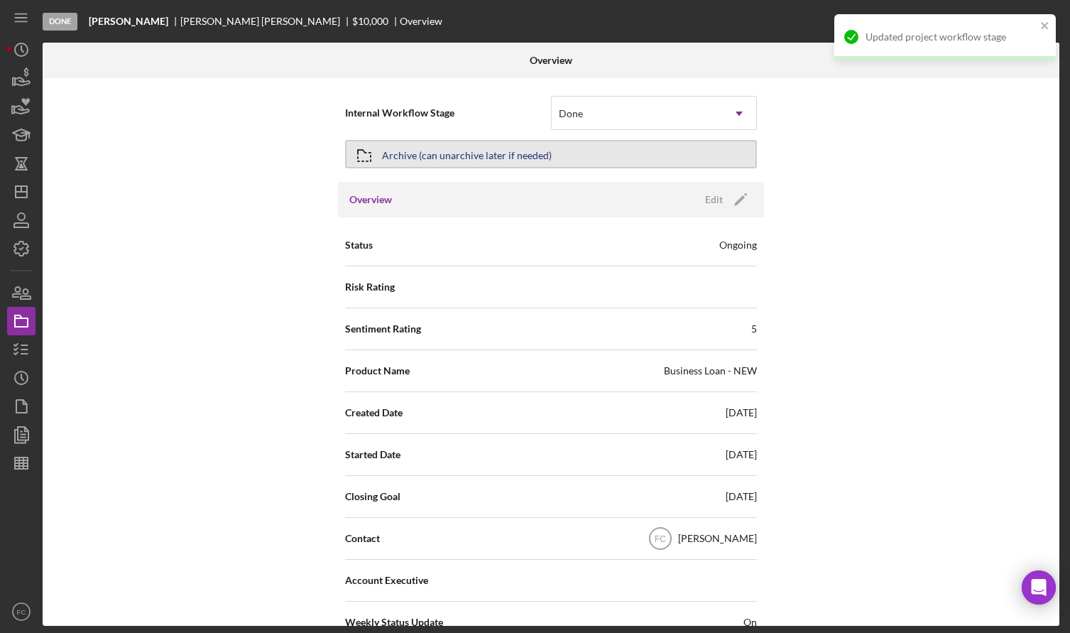
click at [422, 154] on div "Archive (can unarchive later if needed)" at bounding box center [467, 154] width 170 height 26
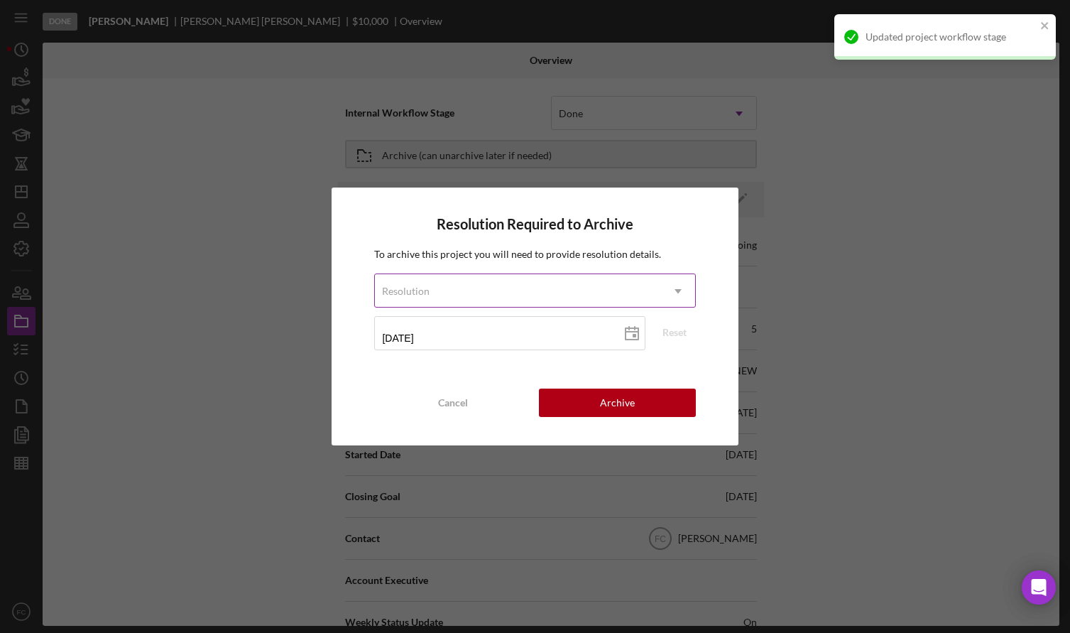
click at [418, 285] on div "Resolution" at bounding box center [406, 290] width 48 height 11
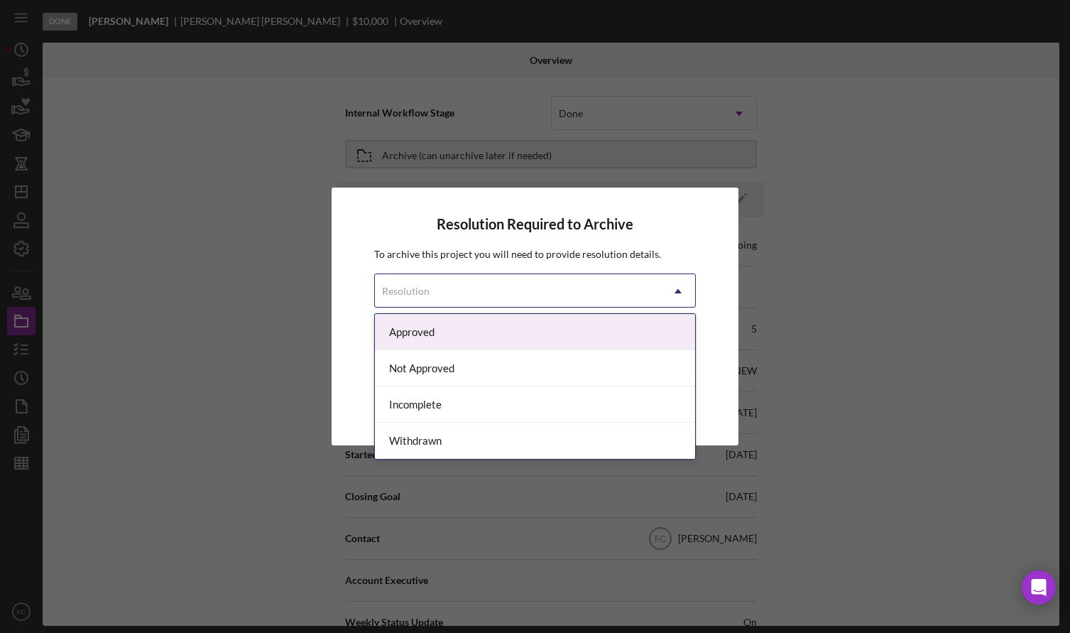
click at [418, 329] on div "Approved" at bounding box center [535, 332] width 320 height 36
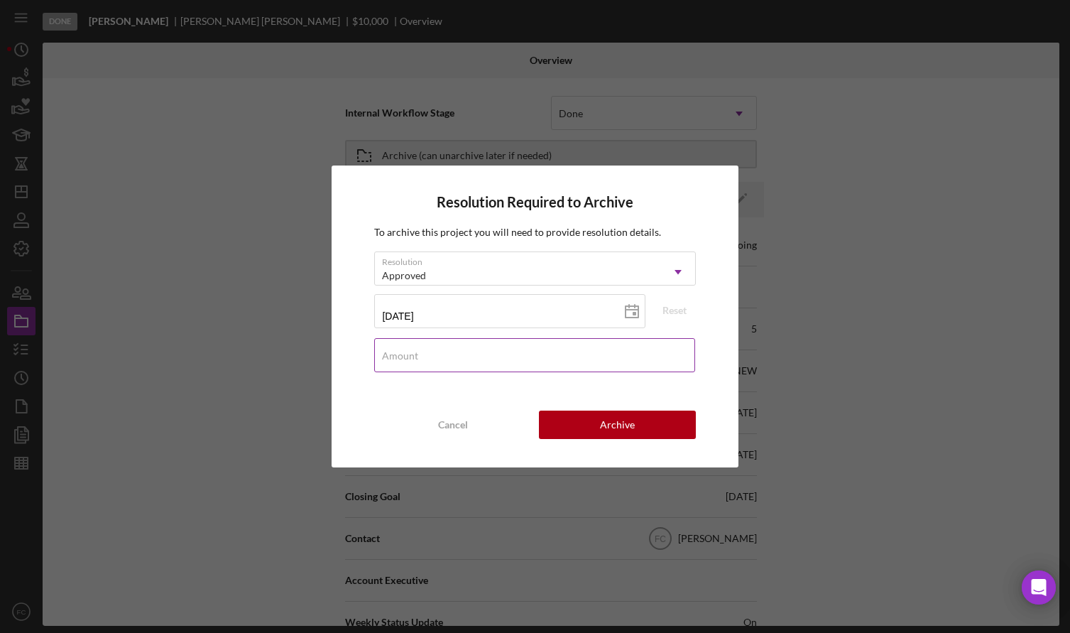
click at [407, 358] on label "Amount" at bounding box center [400, 355] width 36 height 11
click at [407, 358] on input "Amount" at bounding box center [534, 355] width 320 height 34
type input "$5,000"
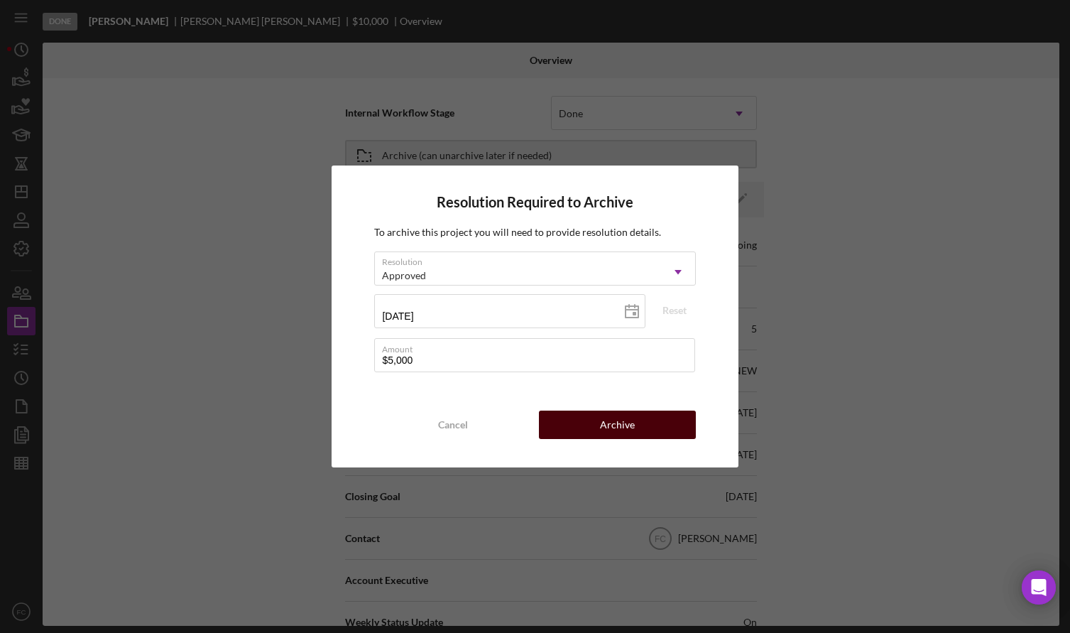
click at [579, 423] on button "Archive" at bounding box center [617, 424] width 157 height 28
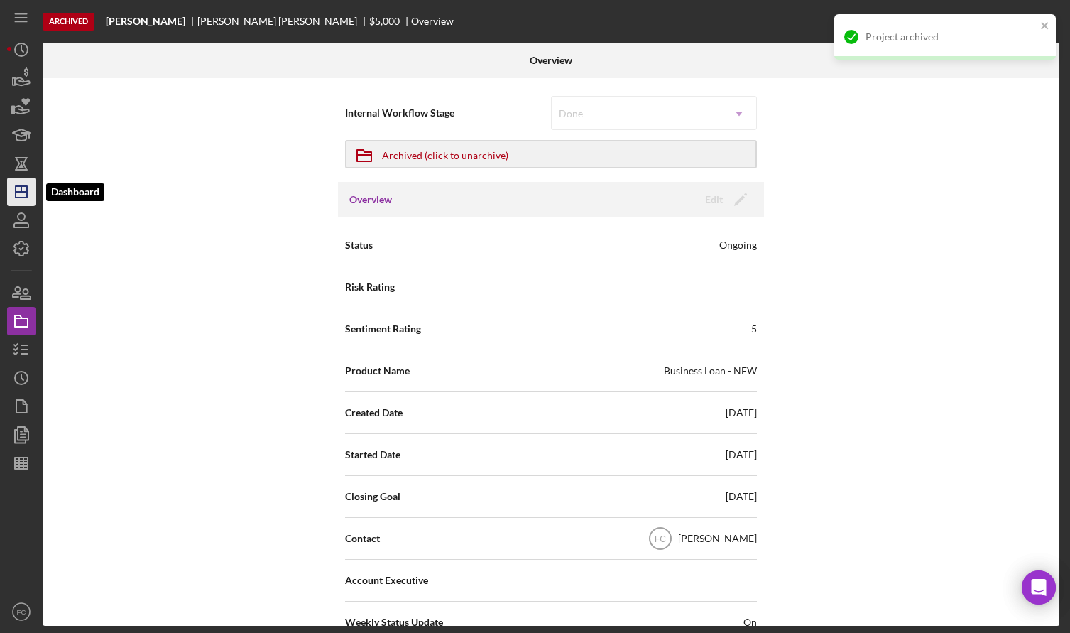
click at [23, 190] on icon "Icon/Dashboard" at bounding box center [22, 192] width 36 height 36
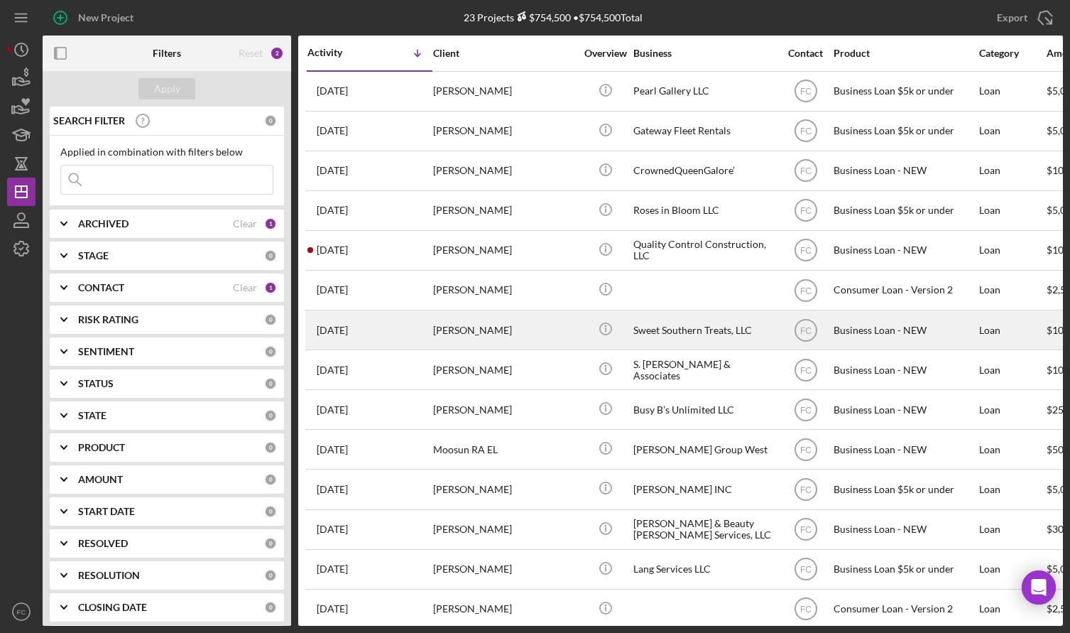
click at [530, 329] on div "[PERSON_NAME]" at bounding box center [504, 330] width 142 height 38
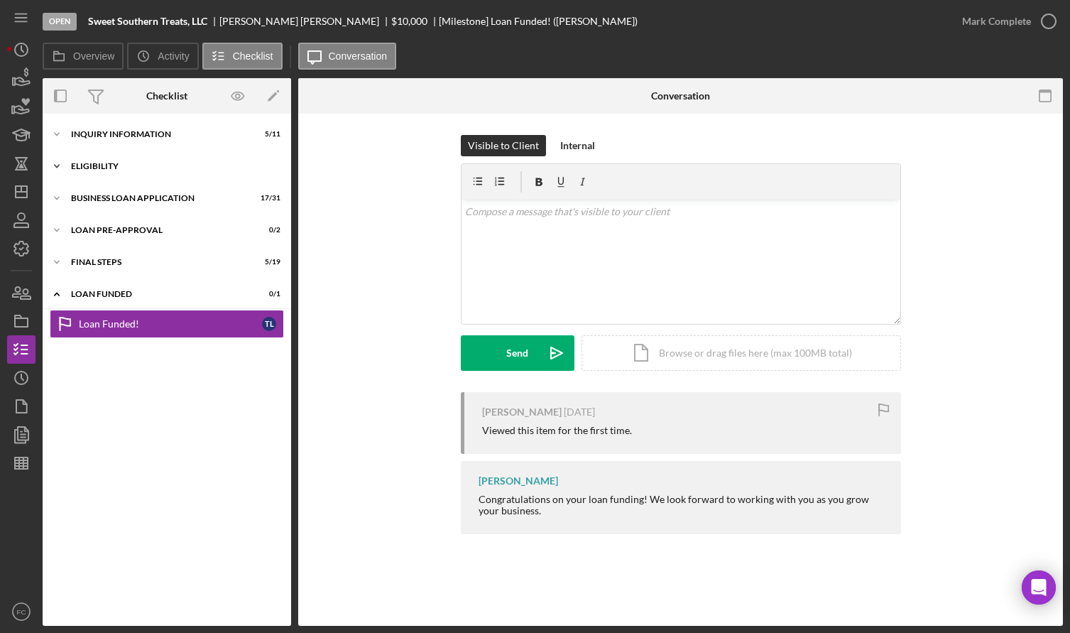
click at [98, 168] on div "ELIGIBILITY" at bounding box center [172, 166] width 202 height 9
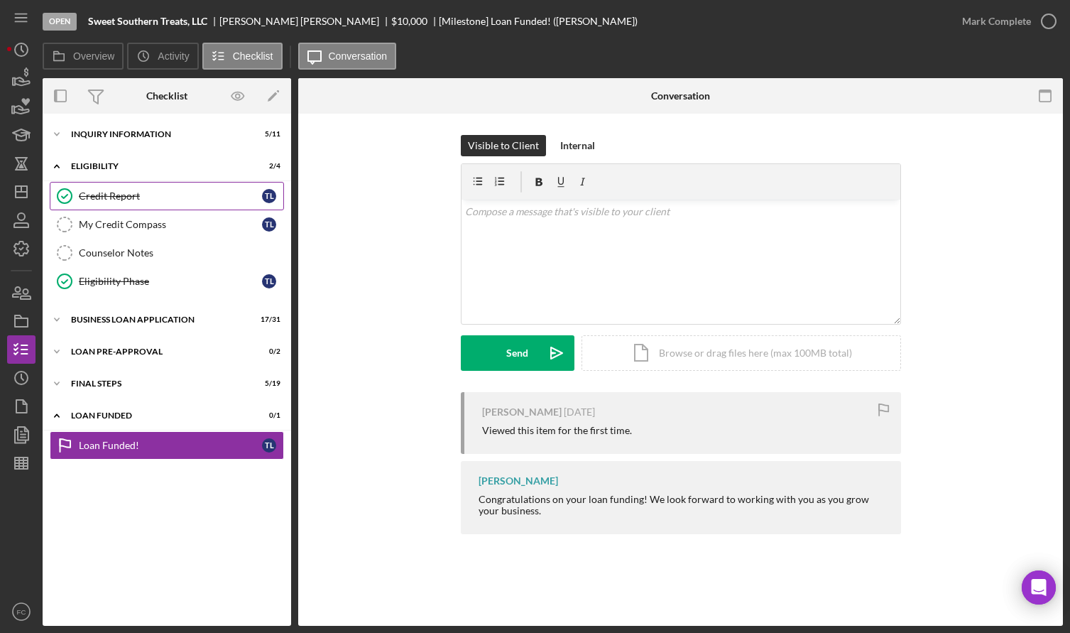
click at [98, 190] on div "Credit Report" at bounding box center [170, 195] width 183 height 11
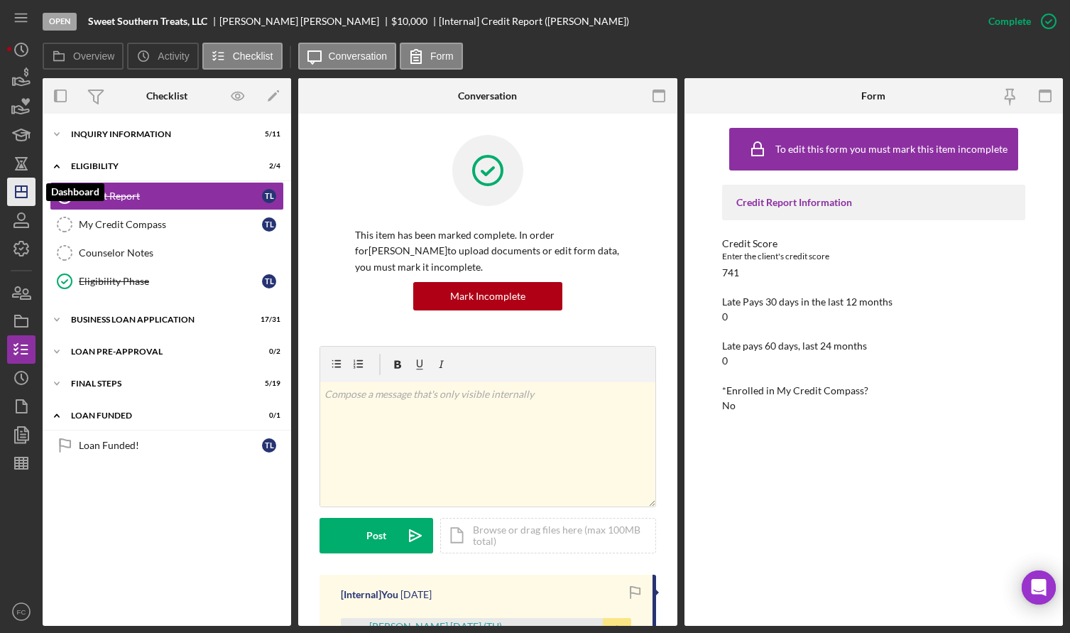
click at [19, 192] on line "button" at bounding box center [21, 192] width 11 height 0
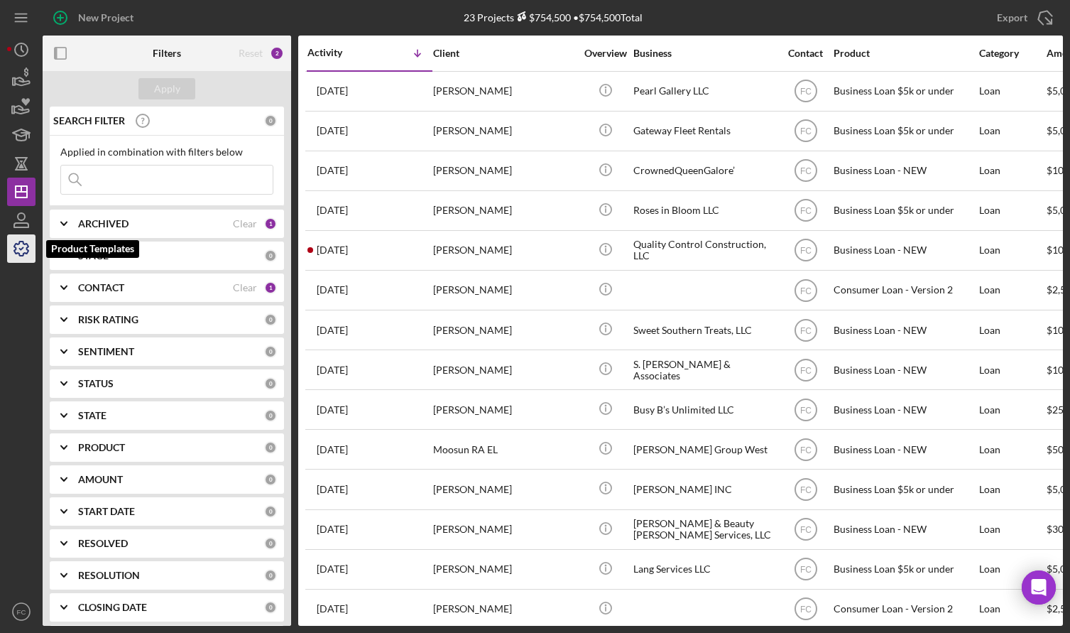
click at [23, 246] on icon "button" at bounding box center [22, 249] width 36 height 36
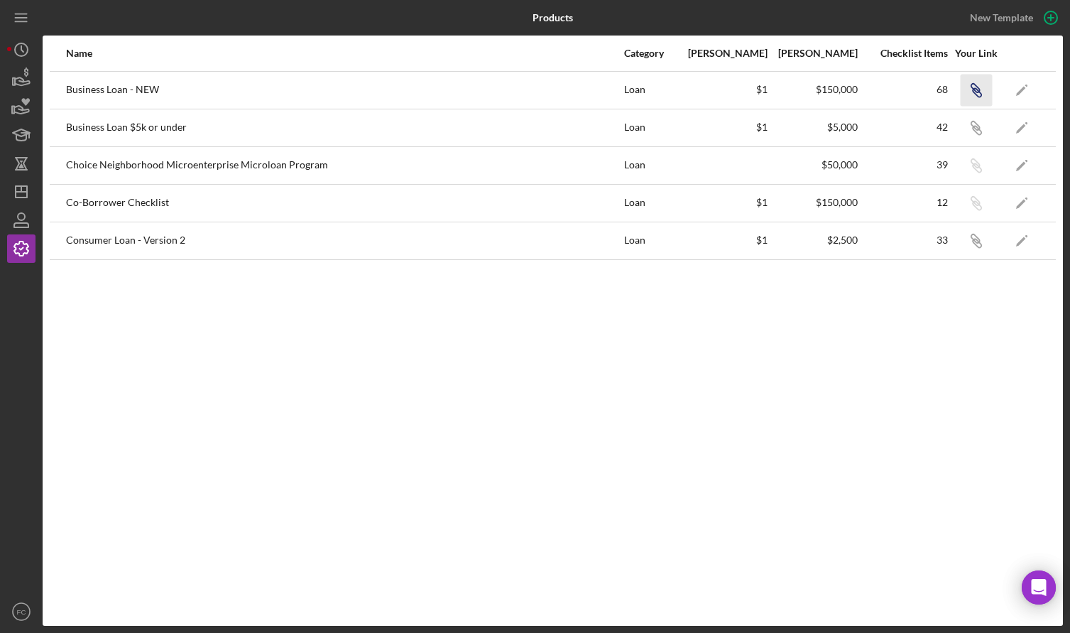
click at [974, 85] on icon "button" at bounding box center [975, 88] width 9 height 9
click at [972, 238] on icon "button" at bounding box center [975, 238] width 9 height 9
click at [23, 190] on icon "Icon/Dashboard" at bounding box center [22, 192] width 36 height 36
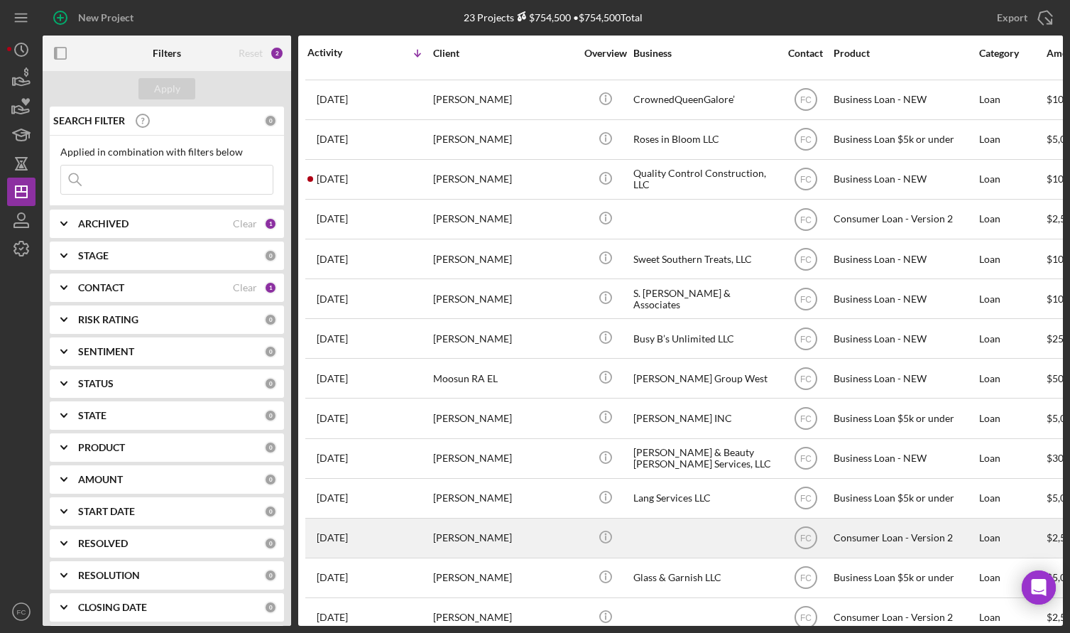
scroll to position [142, 0]
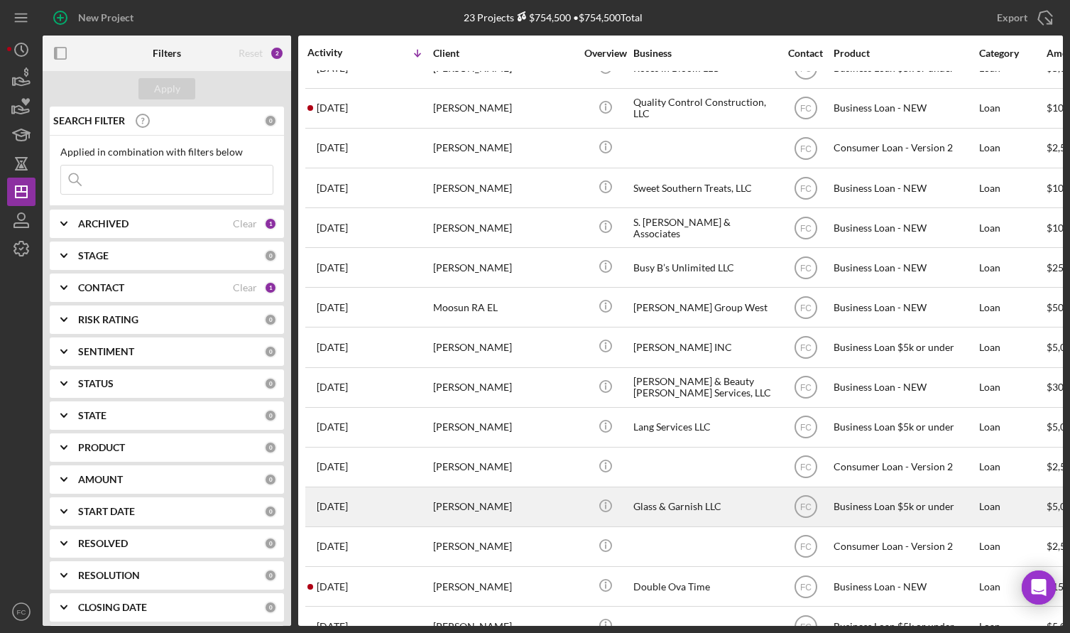
click at [521, 513] on div "[PERSON_NAME]" at bounding box center [504, 507] width 142 height 38
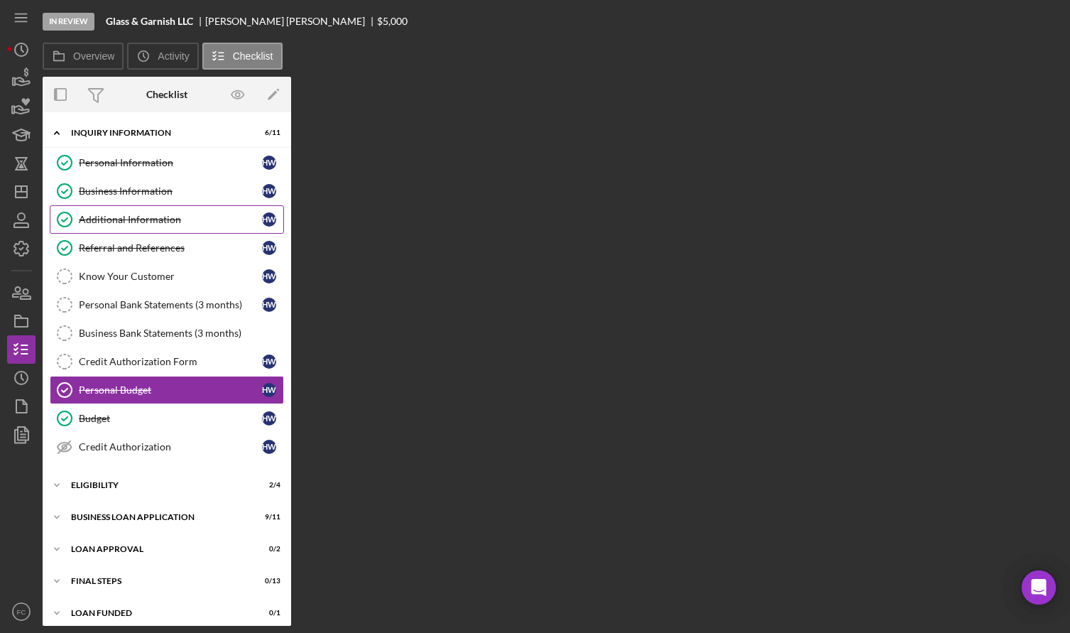
scroll to position [9, 0]
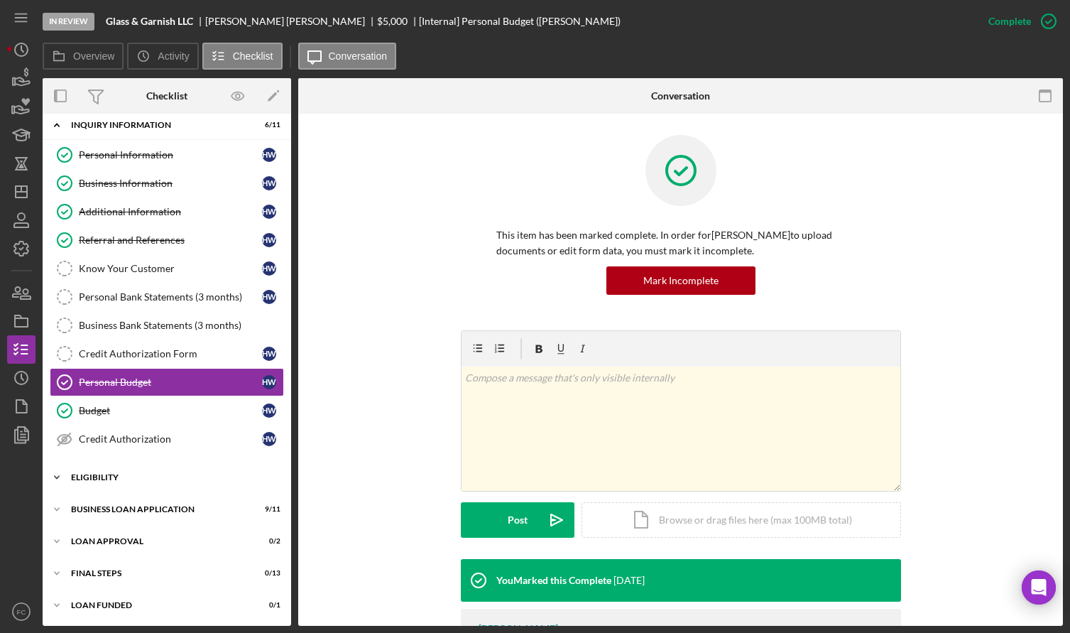
click at [112, 471] on div "Icon/Expander Eligibility 2 / 4" at bounding box center [167, 477] width 249 height 28
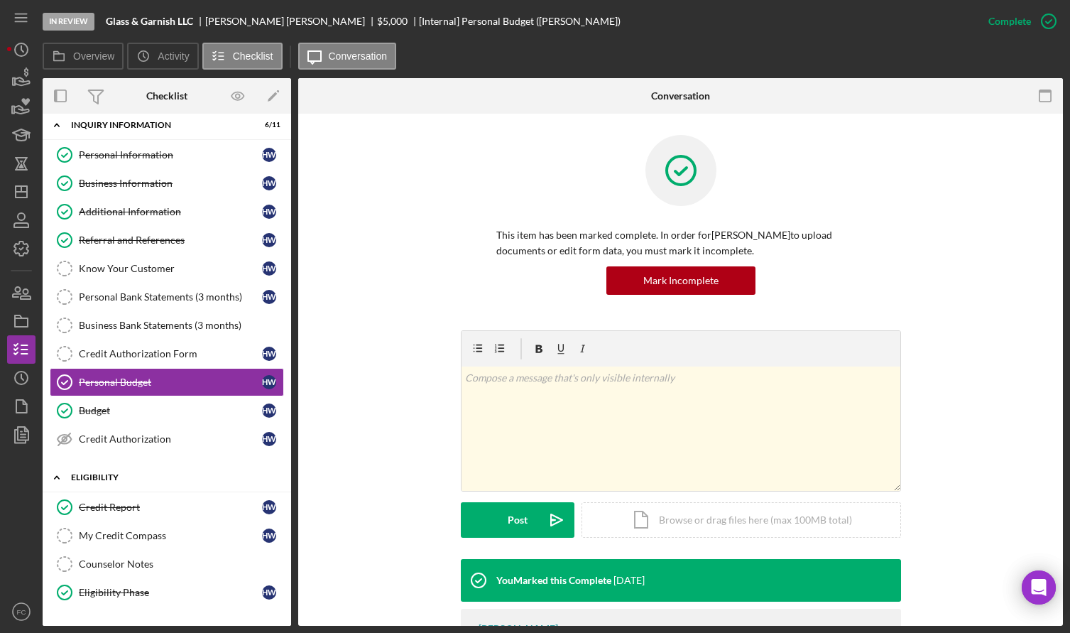
scroll to position [80, 0]
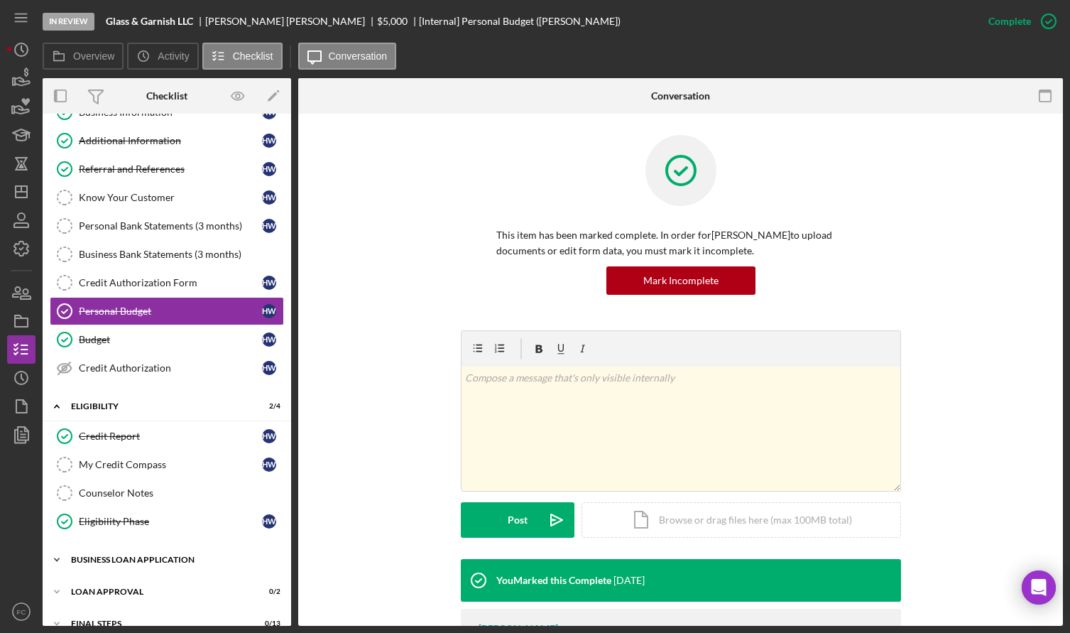
click at [106, 552] on div "Icon/Expander BUSINESS LOAN APPLICATION 9 / 11" at bounding box center [167, 559] width 249 height 28
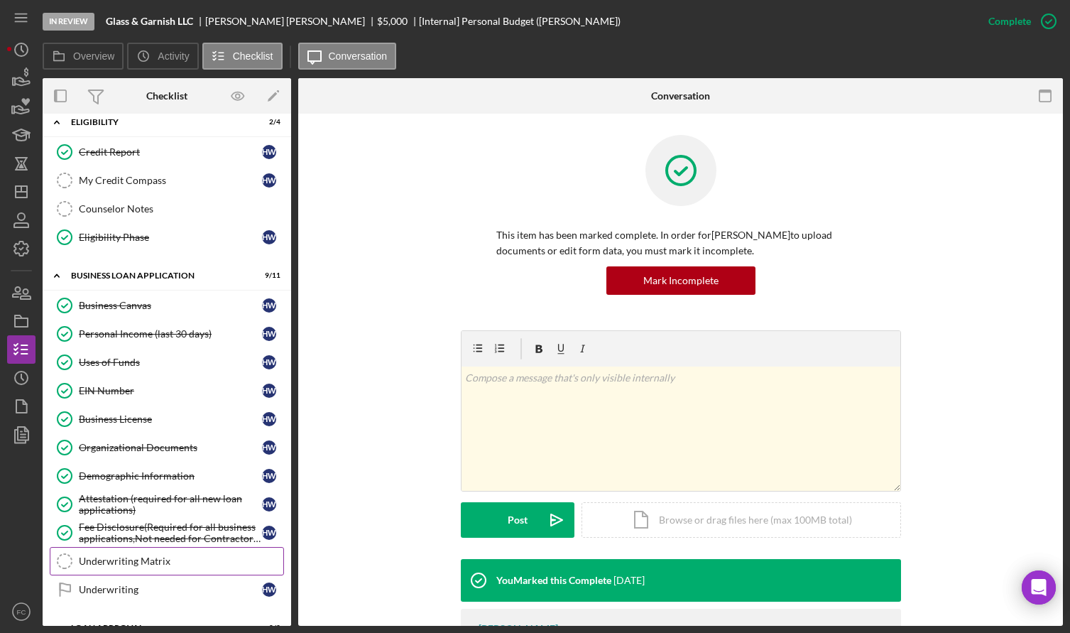
scroll to position [452, 0]
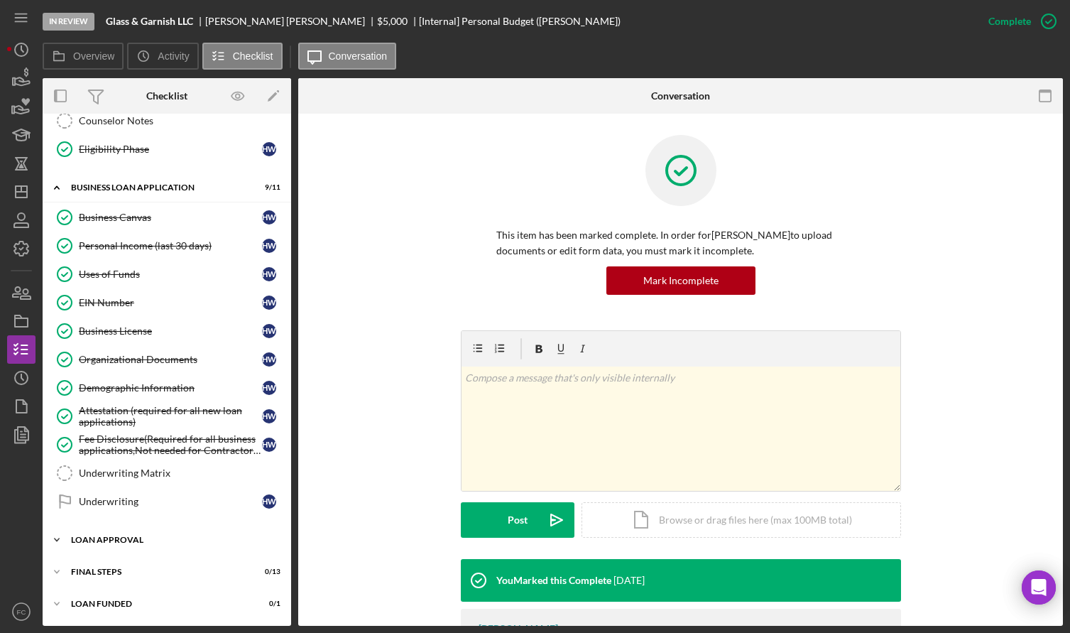
click at [112, 544] on div "Icon/Expander Loan Approval 0 / 2" at bounding box center [167, 540] width 249 height 28
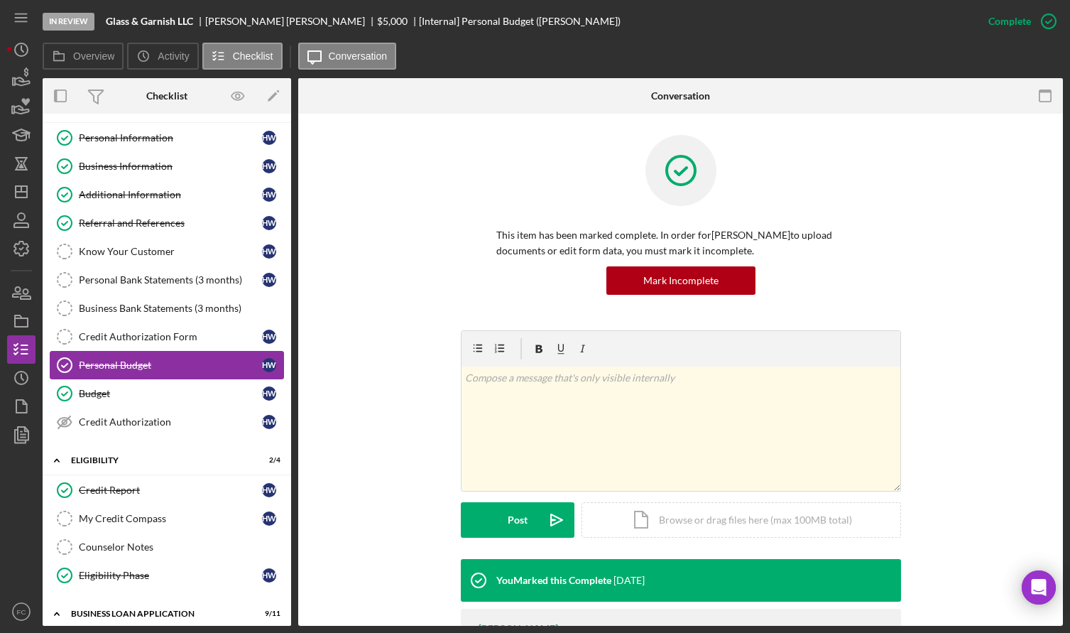
scroll to position [0, 0]
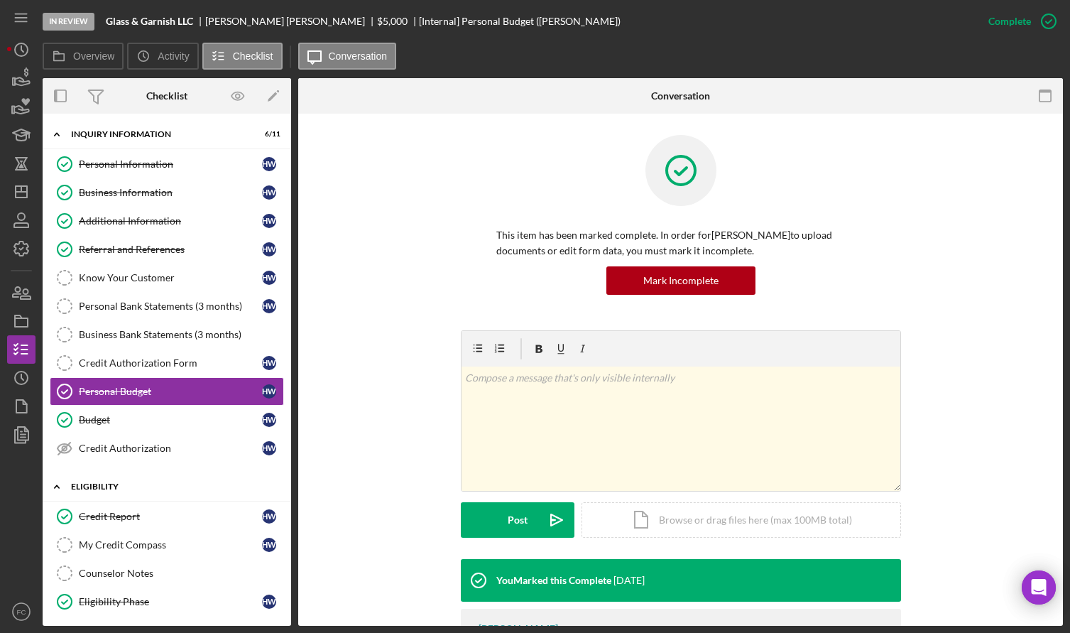
click at [115, 489] on div "Eligibility" at bounding box center [172, 486] width 202 height 9
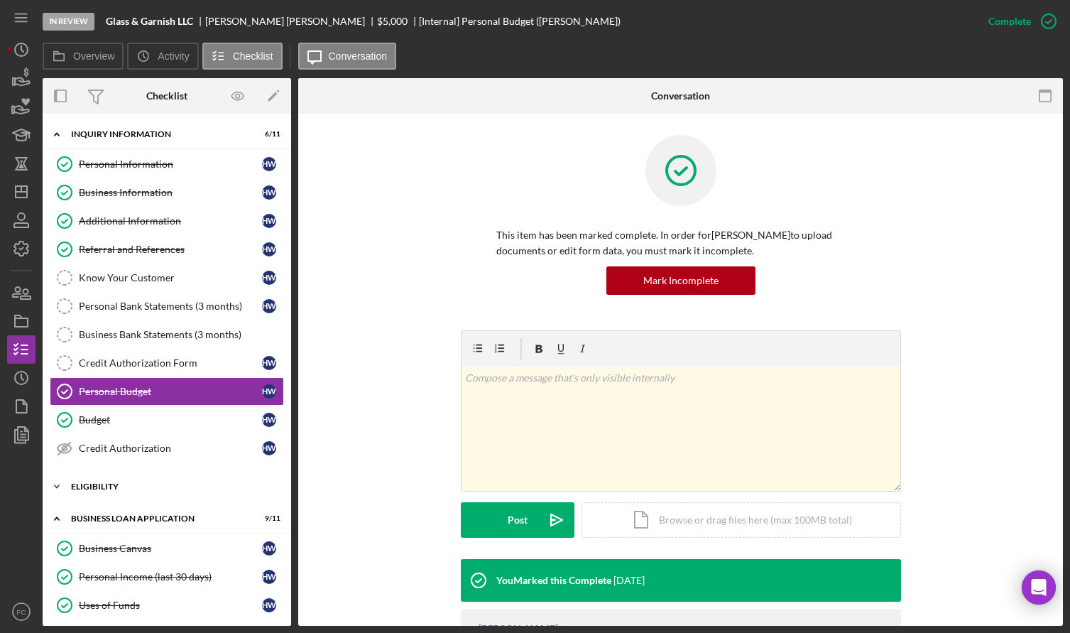
click at [115, 489] on div "Eligibility" at bounding box center [172, 486] width 202 height 9
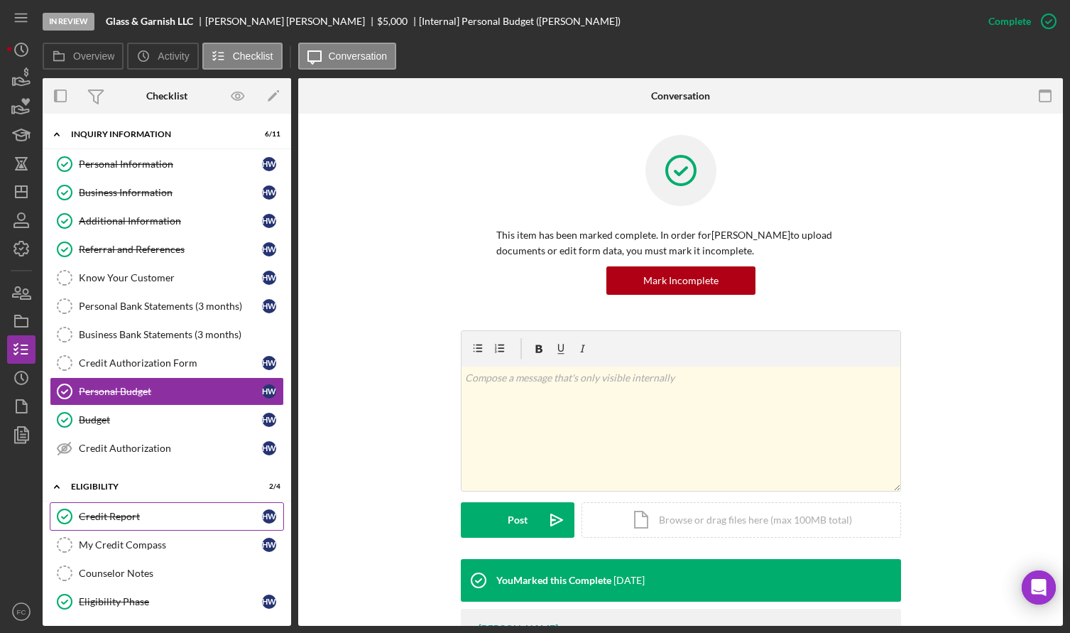
click at [113, 515] on div "Credit Report" at bounding box center [170, 516] width 183 height 11
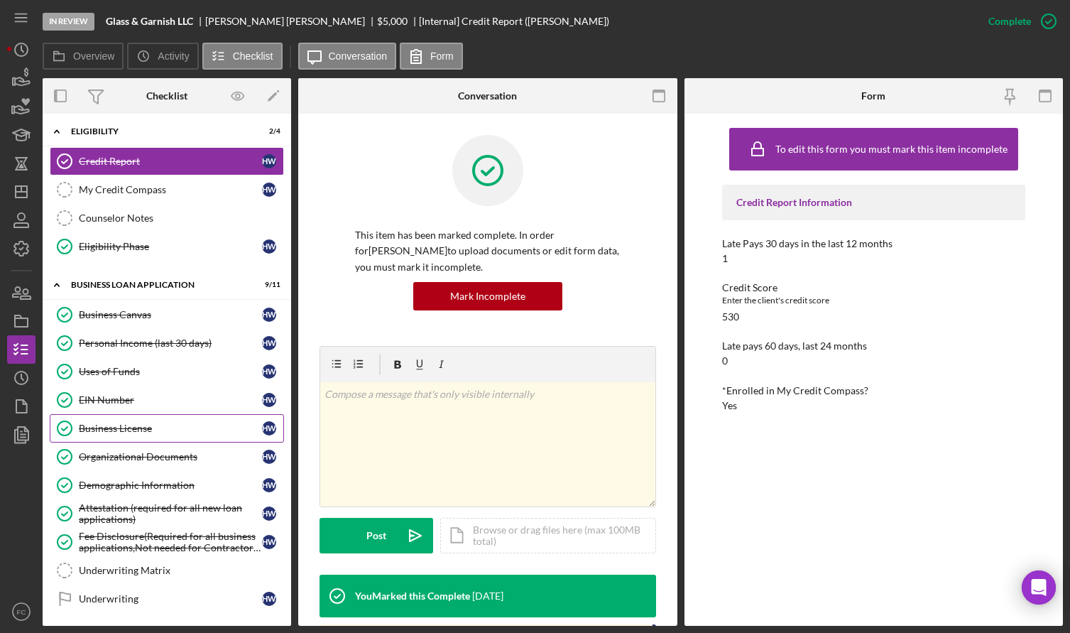
scroll to position [497, 0]
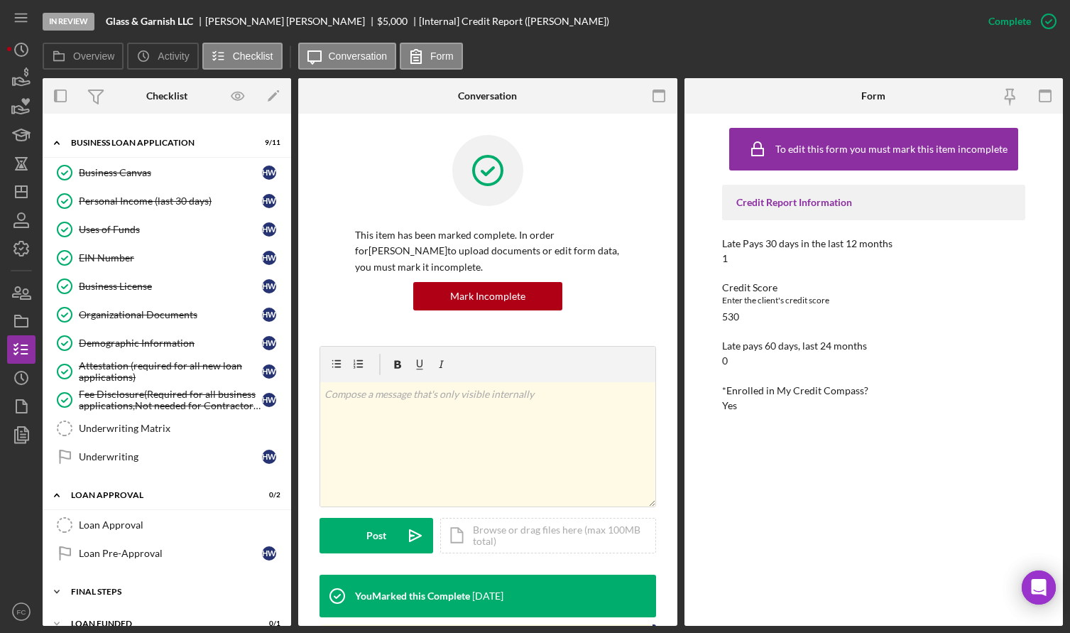
click at [102, 589] on div "Final Steps" at bounding box center [172, 591] width 202 height 9
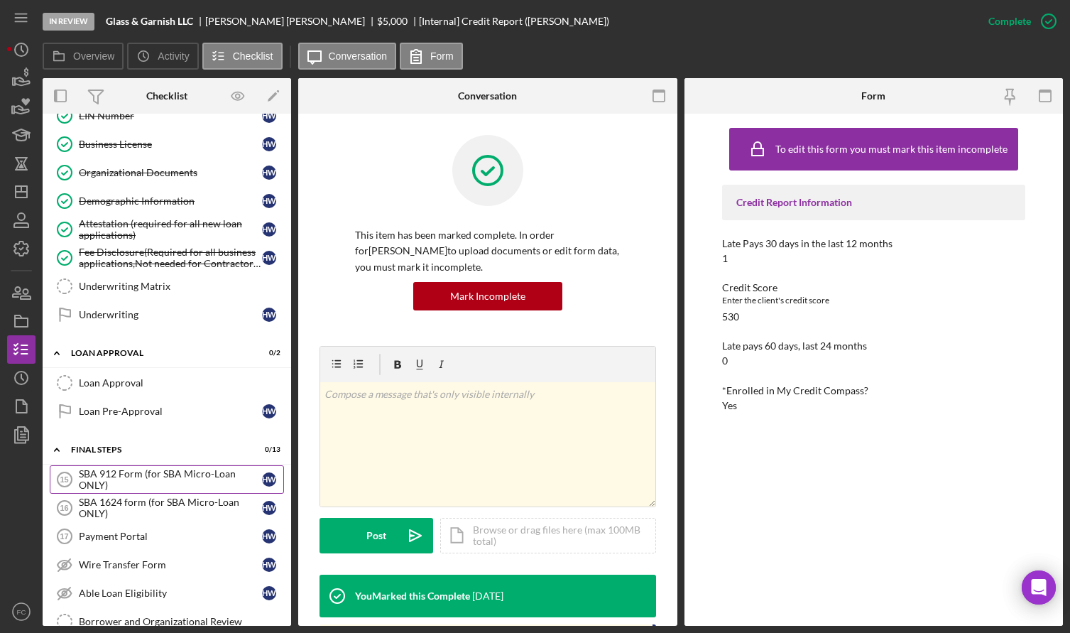
click at [107, 482] on div "SBA 912 Form (for SBA Micro-Loan ONLY)" at bounding box center [170, 479] width 183 height 23
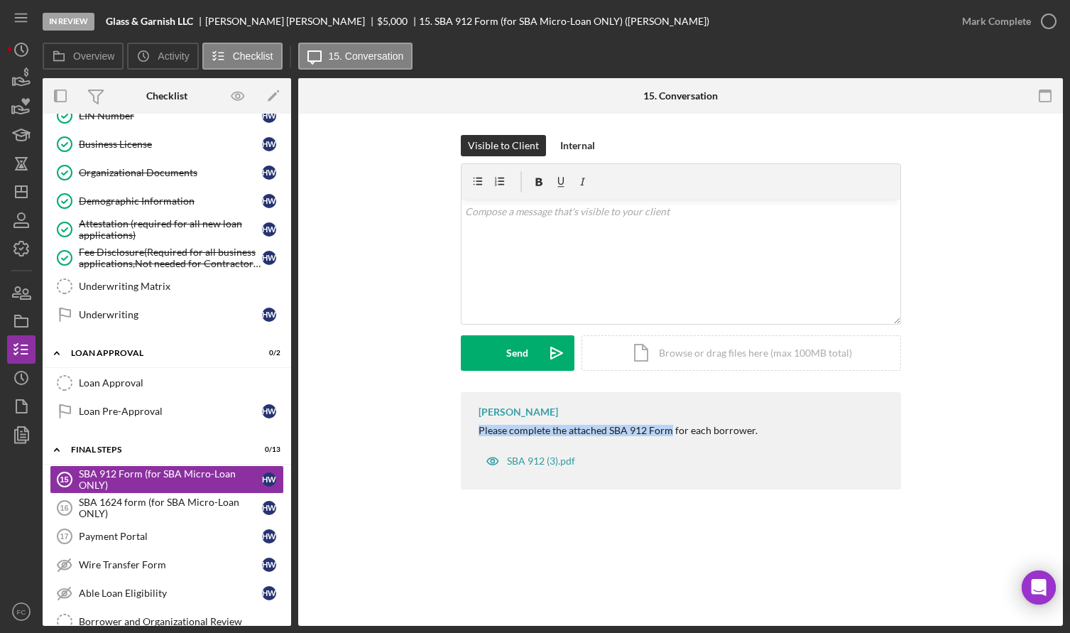
drag, startPoint x: 477, startPoint y: 437, endPoint x: 670, endPoint y: 432, distance: 192.5
click at [670, 432] on div "Franchot Cunningham Please complete the attached SBA 912 Form for each borrower…" at bounding box center [681, 440] width 440 height 97
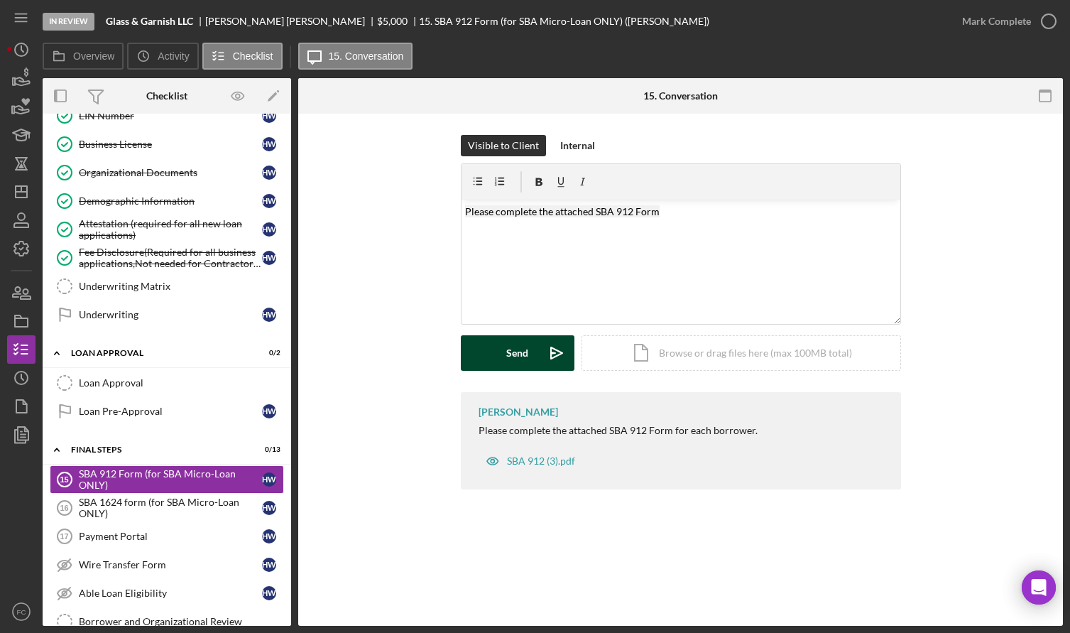
click at [516, 350] on div "Send" at bounding box center [517, 353] width 22 height 36
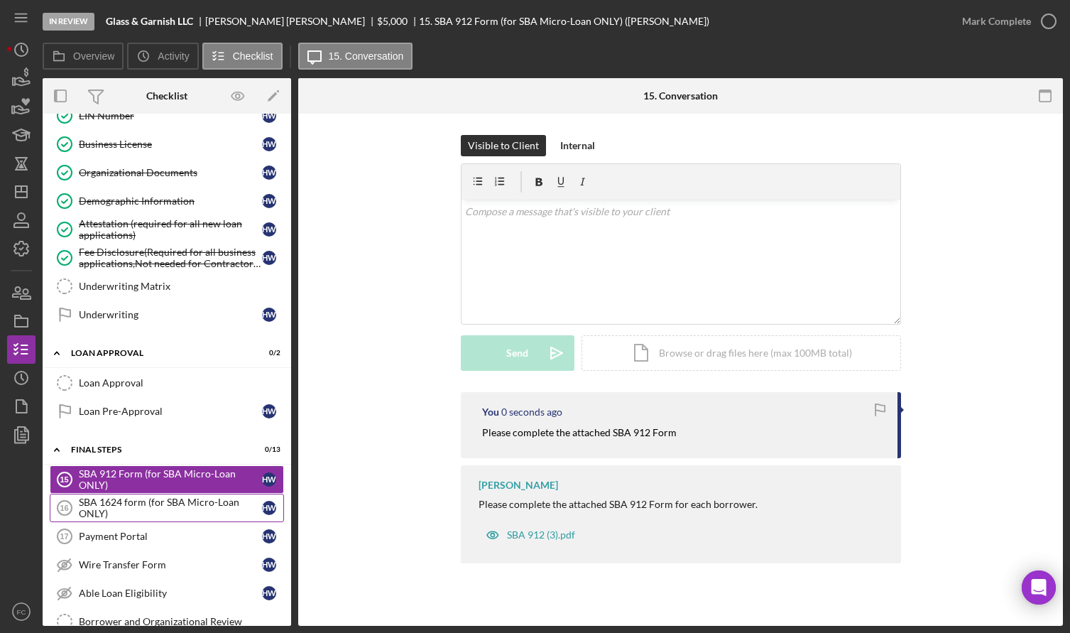
click at [107, 497] on div "SBA 1624 form (for SBA Micro-Loan ONLY)" at bounding box center [170, 507] width 183 height 23
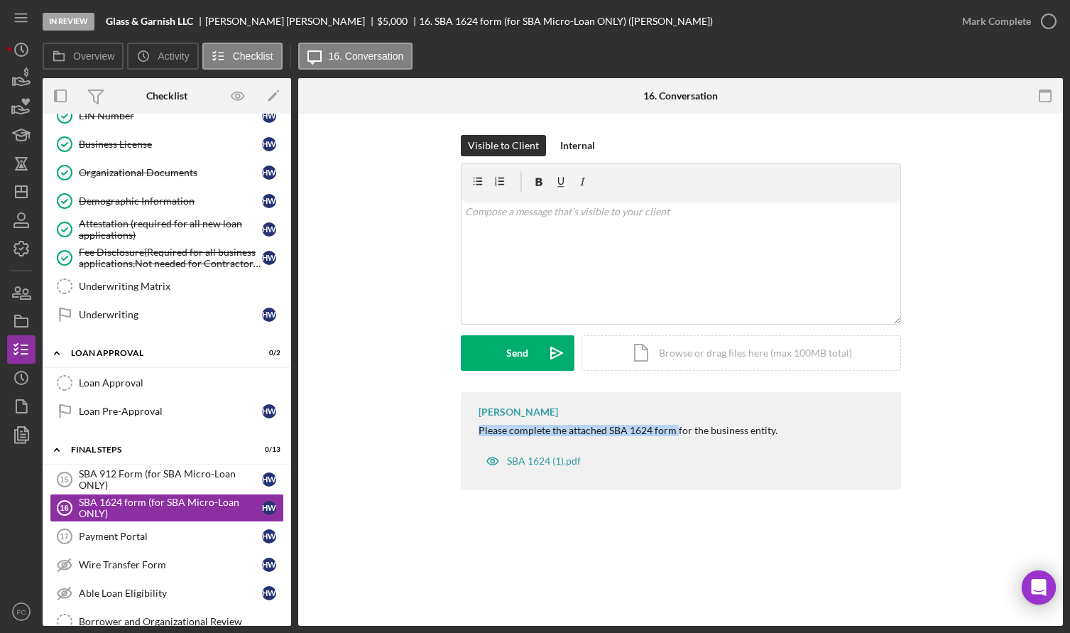
drag, startPoint x: 485, startPoint y: 432, endPoint x: 675, endPoint y: 434, distance: 190.3
click at [675, 434] on div "Franchot Cunningham Please complete the attached SBA 1624 form for the business…" at bounding box center [681, 440] width 440 height 97
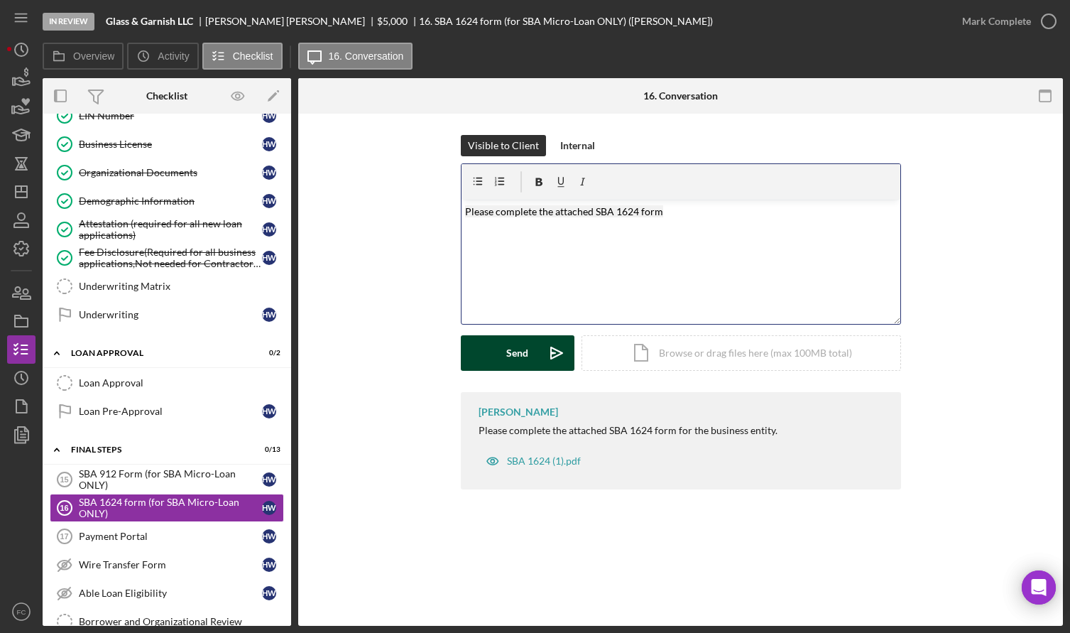
click at [545, 359] on icon "Icon/icon-invite-send" at bounding box center [557, 353] width 36 height 36
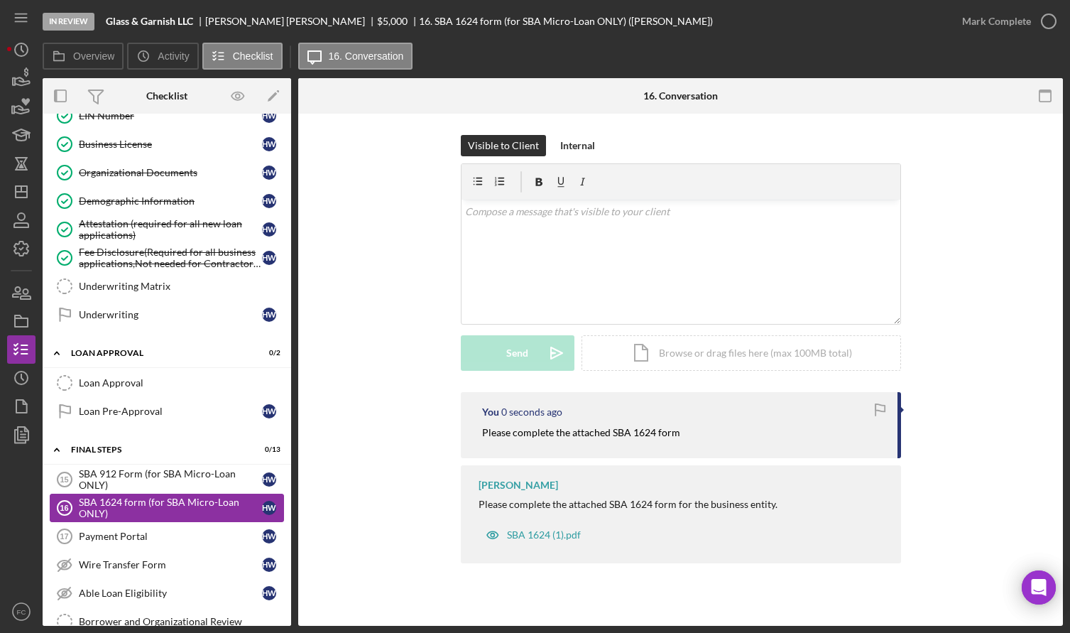
drag, startPoint x: 116, startPoint y: 532, endPoint x: 172, endPoint y: 506, distance: 61.7
click at [116, 531] on div "Payment Portal" at bounding box center [170, 535] width 183 height 11
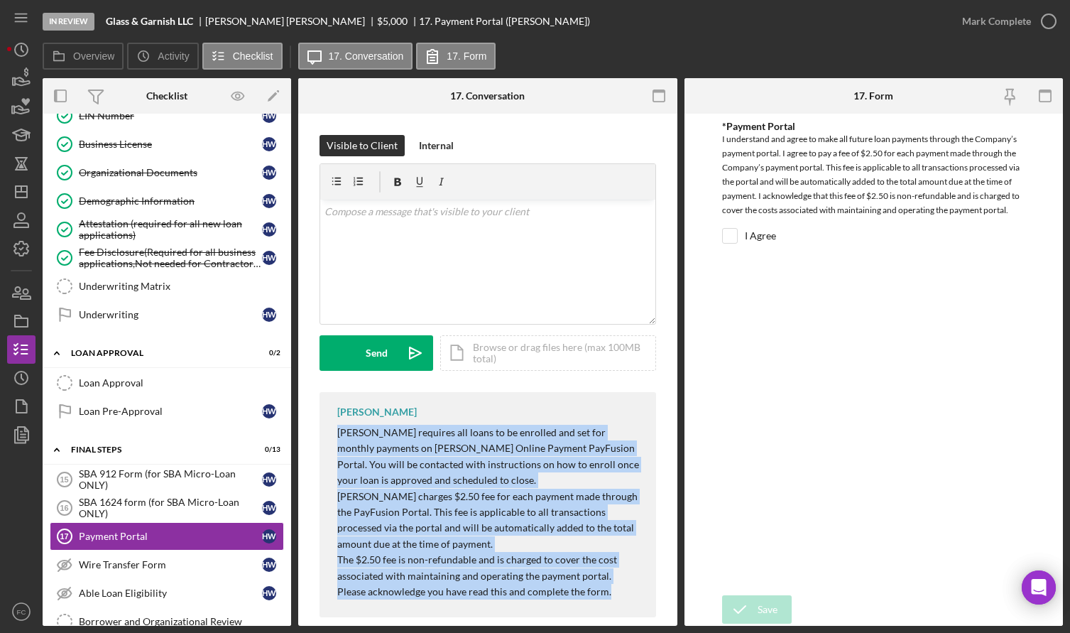
drag, startPoint x: 326, startPoint y: 433, endPoint x: 618, endPoint y: 590, distance: 331.4
click at [618, 590] on div "Franchot Cunningham Justine Petersen requires all loans to be enrolled and set …" at bounding box center [488, 504] width 337 height 225
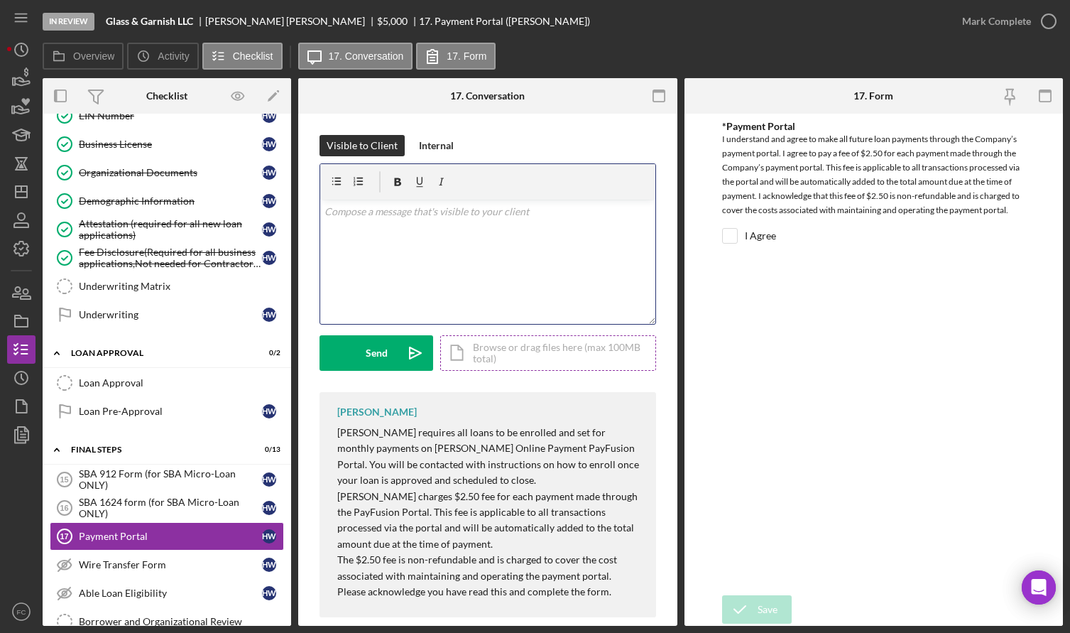
scroll to position [67, 0]
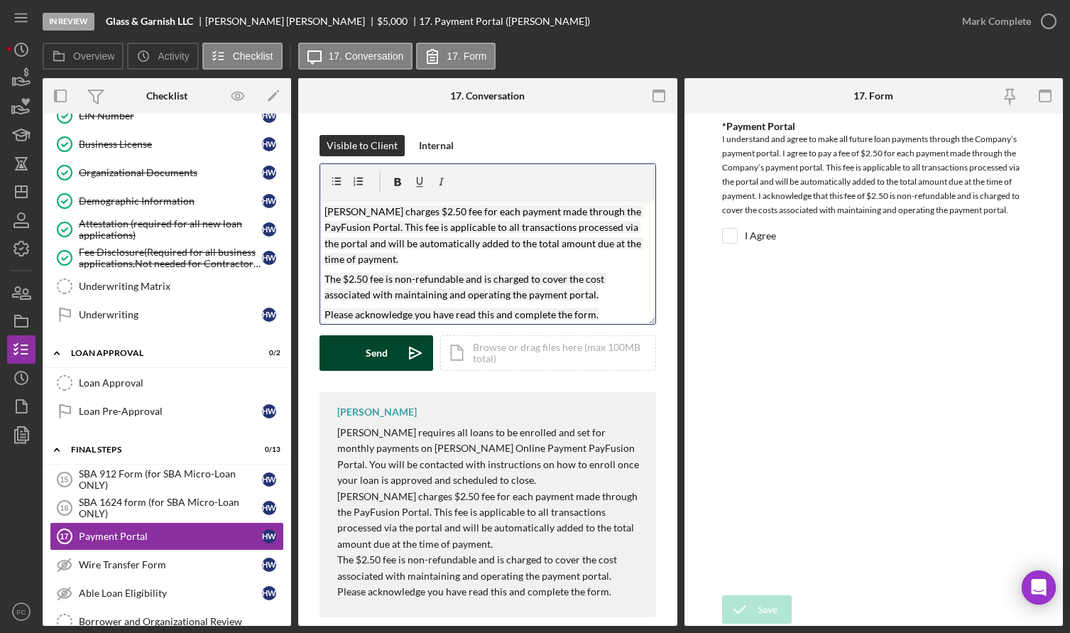
click at [383, 342] on div "Send" at bounding box center [377, 353] width 22 height 36
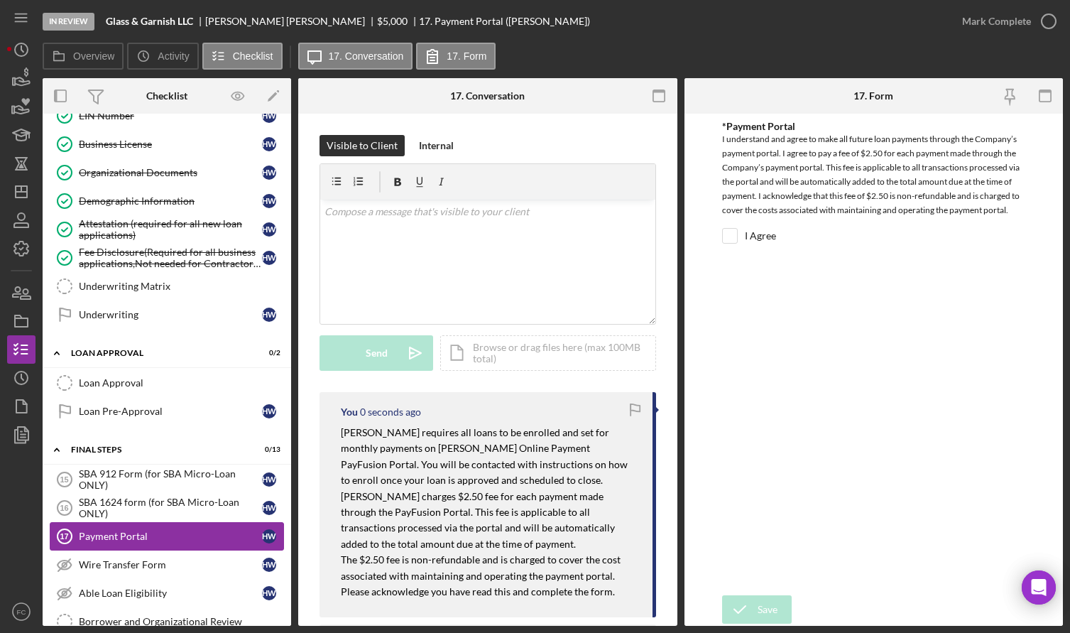
scroll to position [0, 0]
click at [125, 555] on link "Wire Transfer Form Wire Transfer Form H W" at bounding box center [167, 564] width 234 height 28
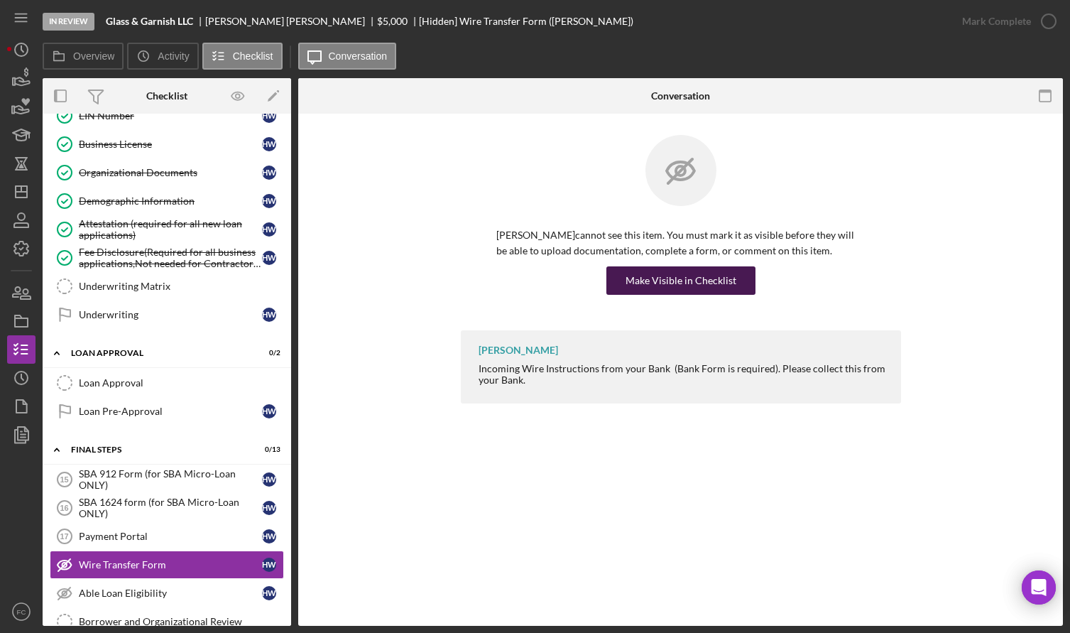
click at [645, 281] on div "Make Visible in Checklist" at bounding box center [681, 280] width 111 height 28
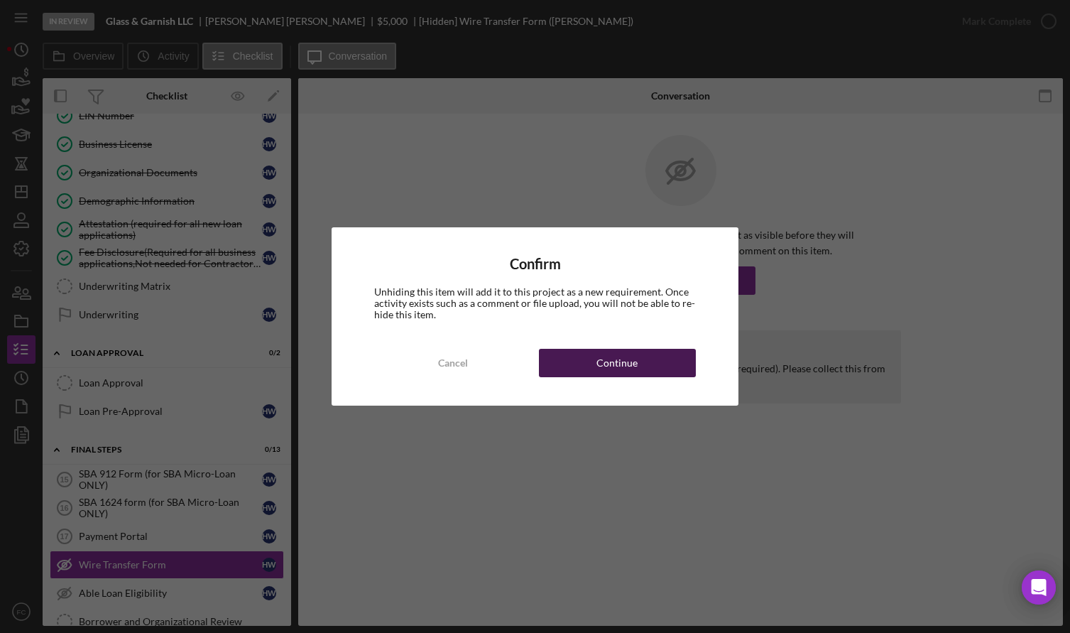
click at [564, 371] on button "Continue" at bounding box center [617, 363] width 157 height 28
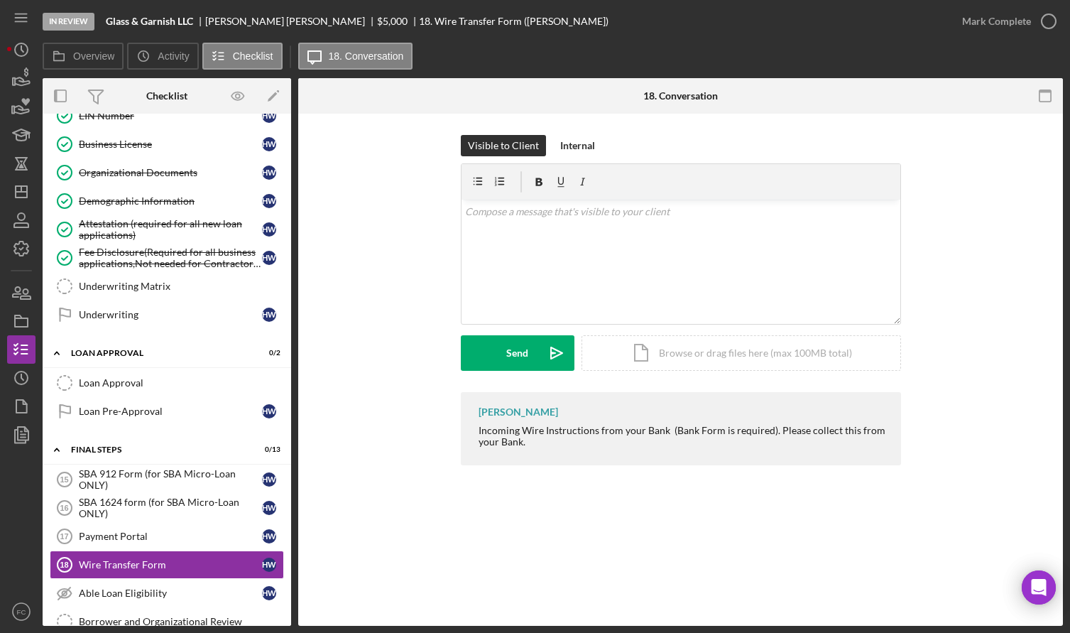
drag, startPoint x: 471, startPoint y: 428, endPoint x: 603, endPoint y: 467, distance: 137.7
click at [603, 467] on div "Franchot Cunningham Incoming Wire Instructions from your Bank (Bank Form is req…" at bounding box center [681, 432] width 440 height 80
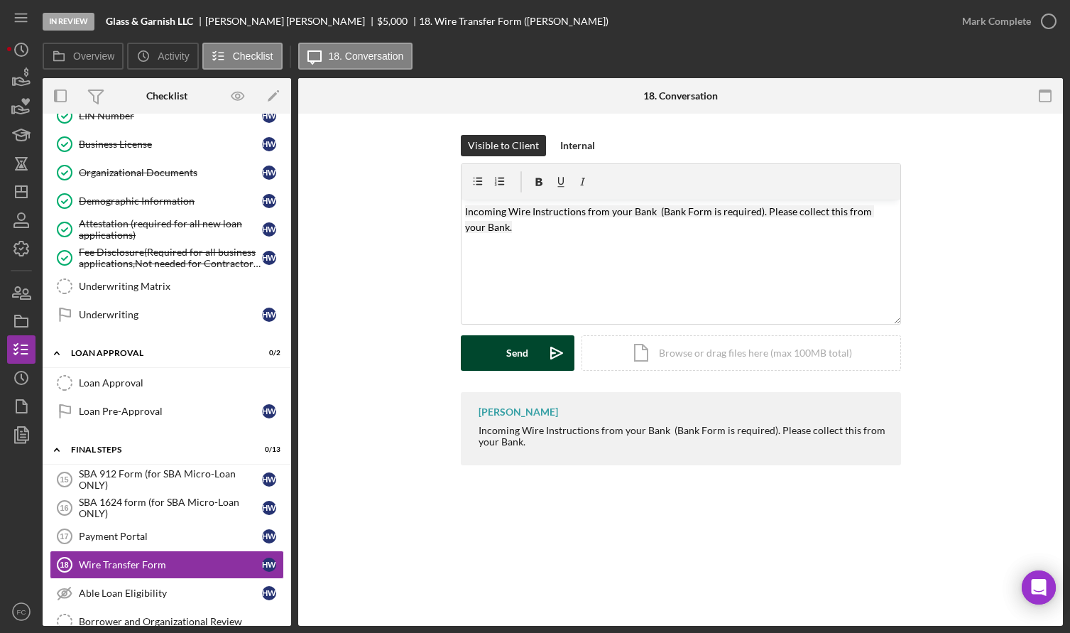
click at [515, 351] on div "Send" at bounding box center [517, 353] width 22 height 36
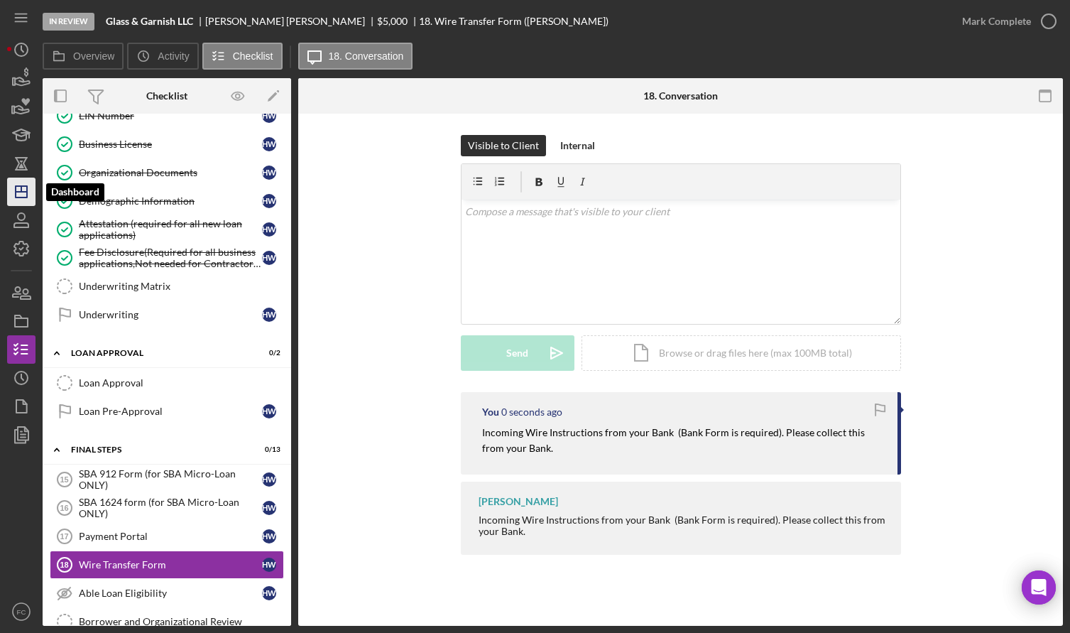
click at [14, 195] on icon "Icon/Dashboard" at bounding box center [22, 192] width 36 height 36
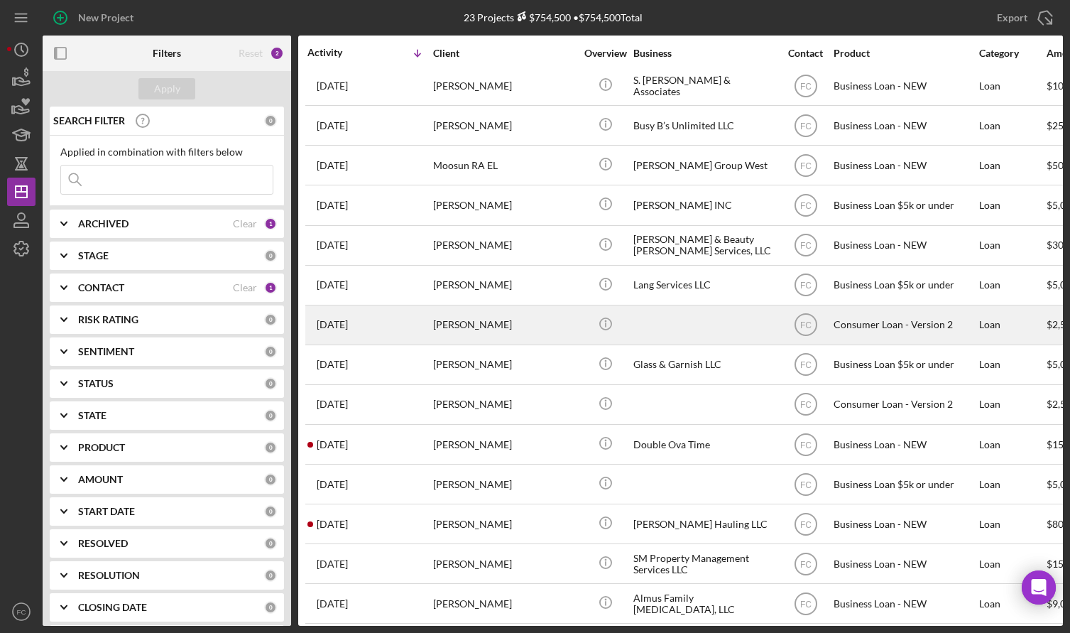
scroll to position [380, 0]
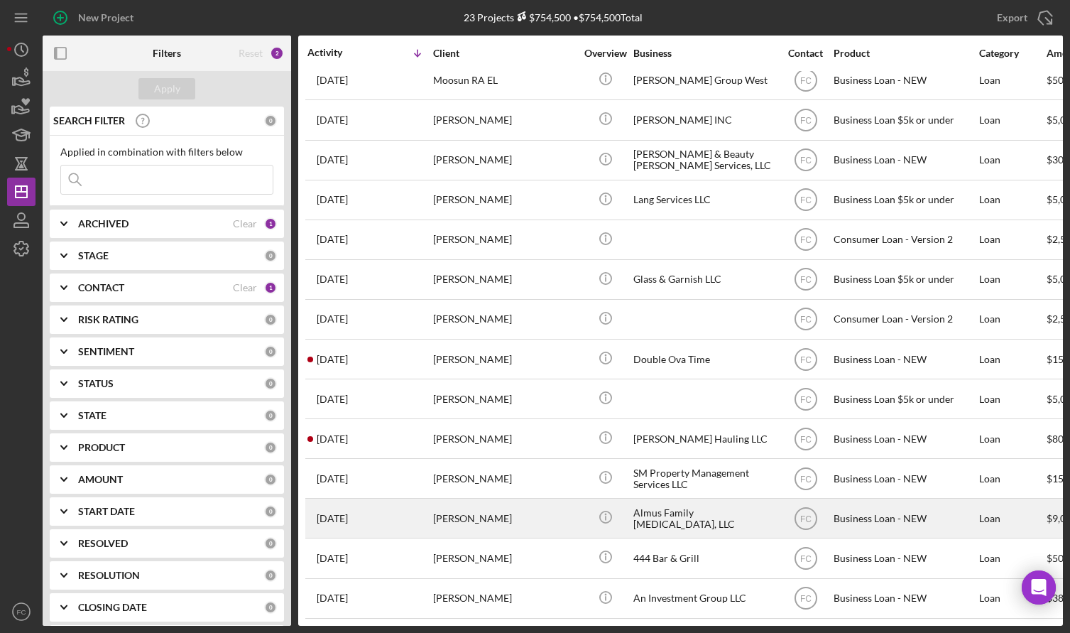
click at [540, 516] on div "[PERSON_NAME]" at bounding box center [504, 518] width 142 height 38
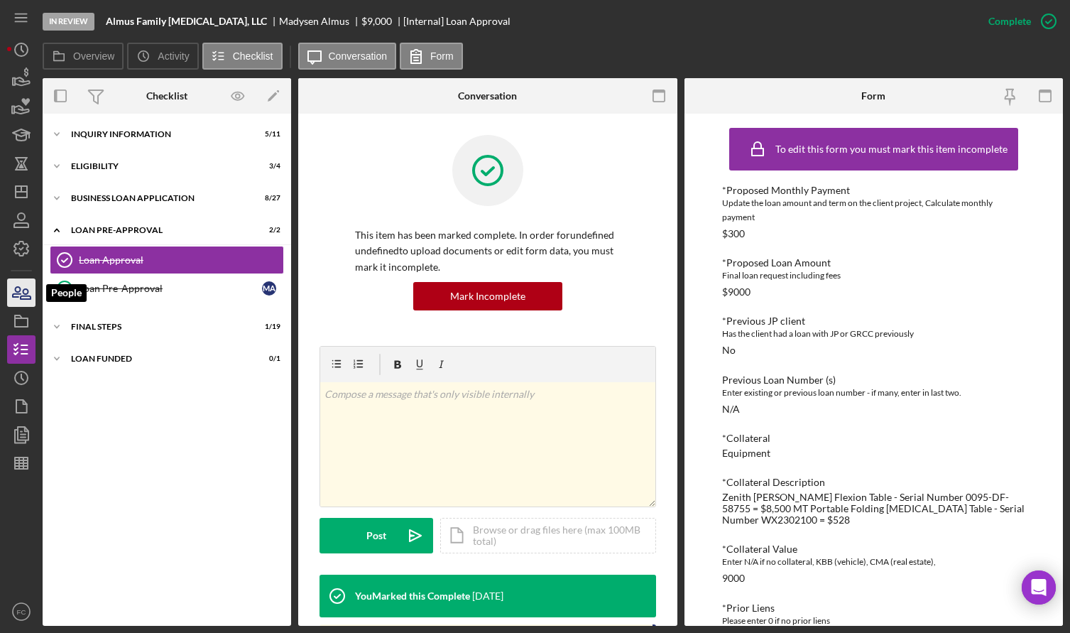
click at [21, 293] on icon "button" at bounding box center [17, 292] width 8 height 10
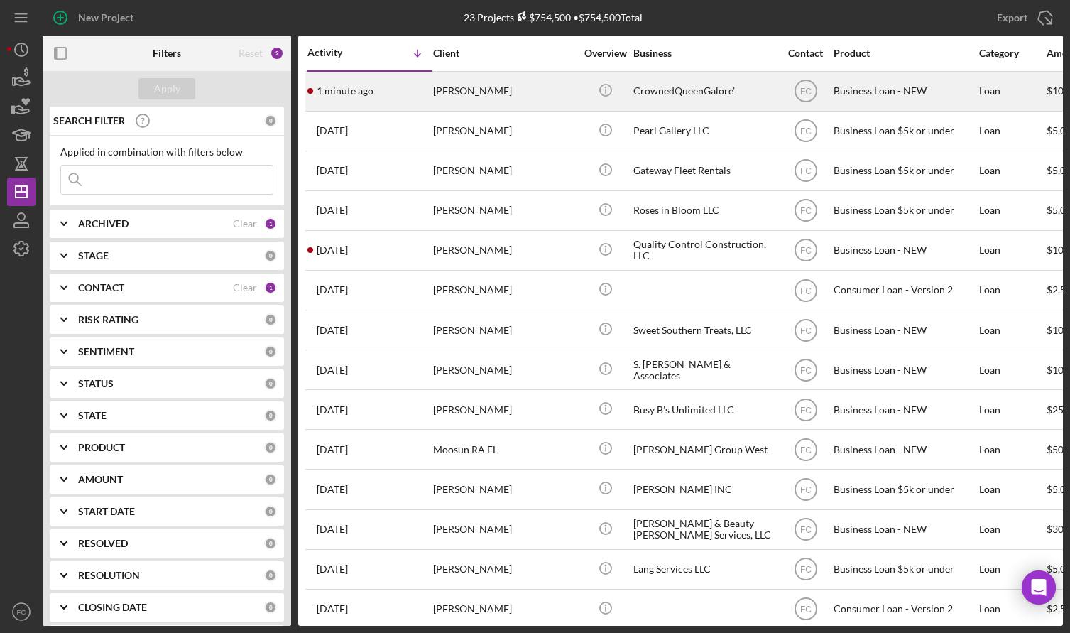
click at [390, 90] on div "1 minute ago Joyia Fisher" at bounding box center [369, 91] width 124 height 38
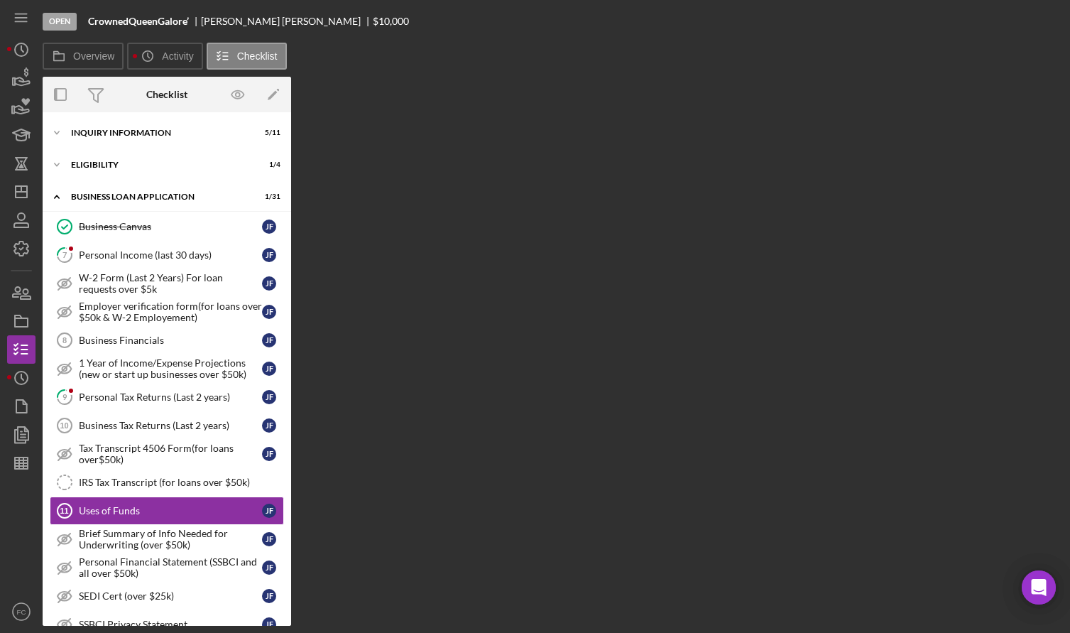
scroll to position [142, 0]
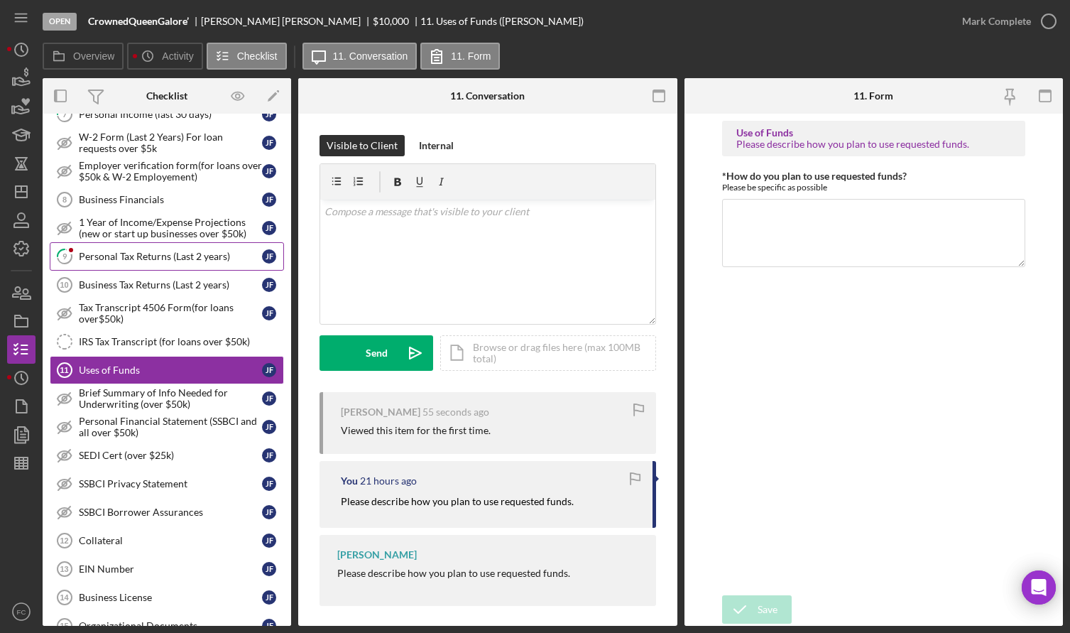
click at [145, 254] on div "Personal Tax Returns (Last 2 years)" at bounding box center [170, 256] width 183 height 11
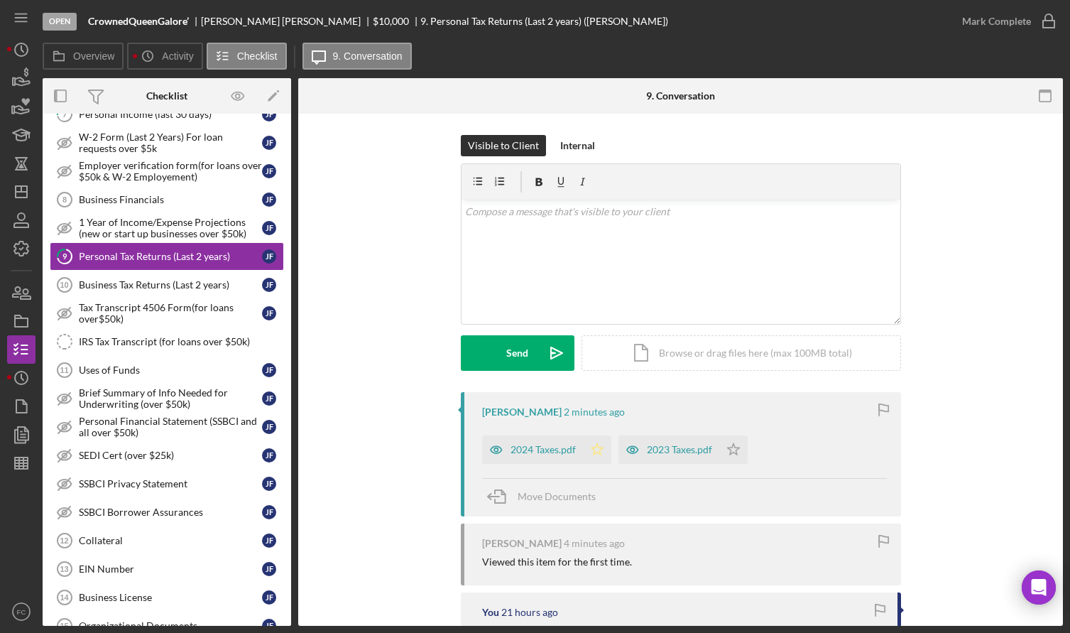
click at [599, 450] on icon "Icon/Star" at bounding box center [597, 449] width 28 height 28
click at [735, 454] on polygon "button" at bounding box center [733, 448] width 12 height 11
click at [1050, 21] on icon "button" at bounding box center [1049, 22] width 36 height 36
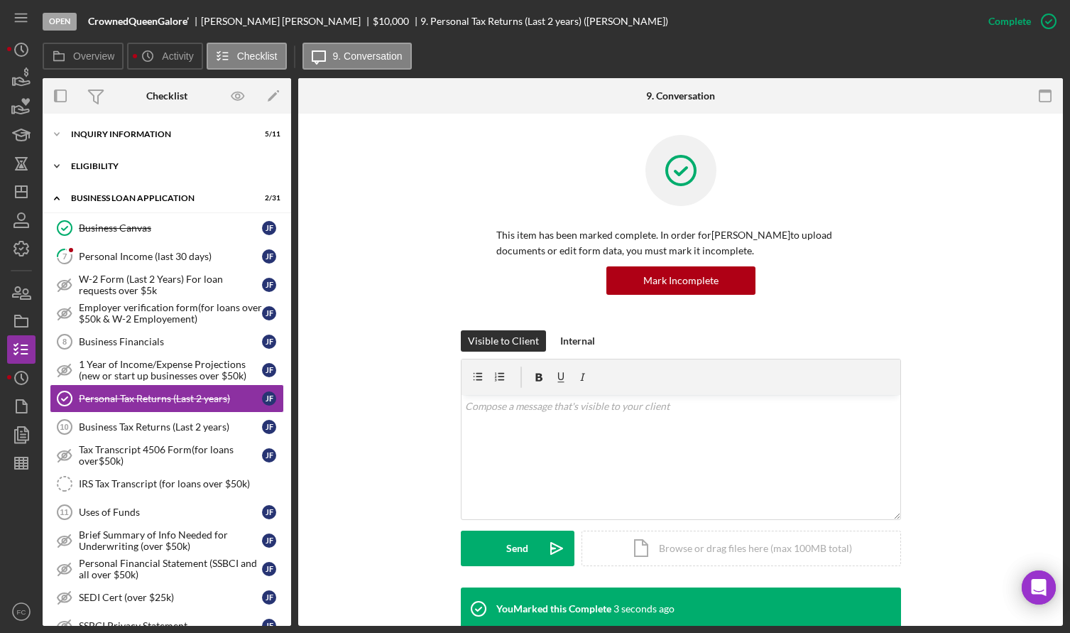
click at [129, 170] on div "Icon/Expander ELIGIBILITY 1 / 4" at bounding box center [167, 166] width 249 height 28
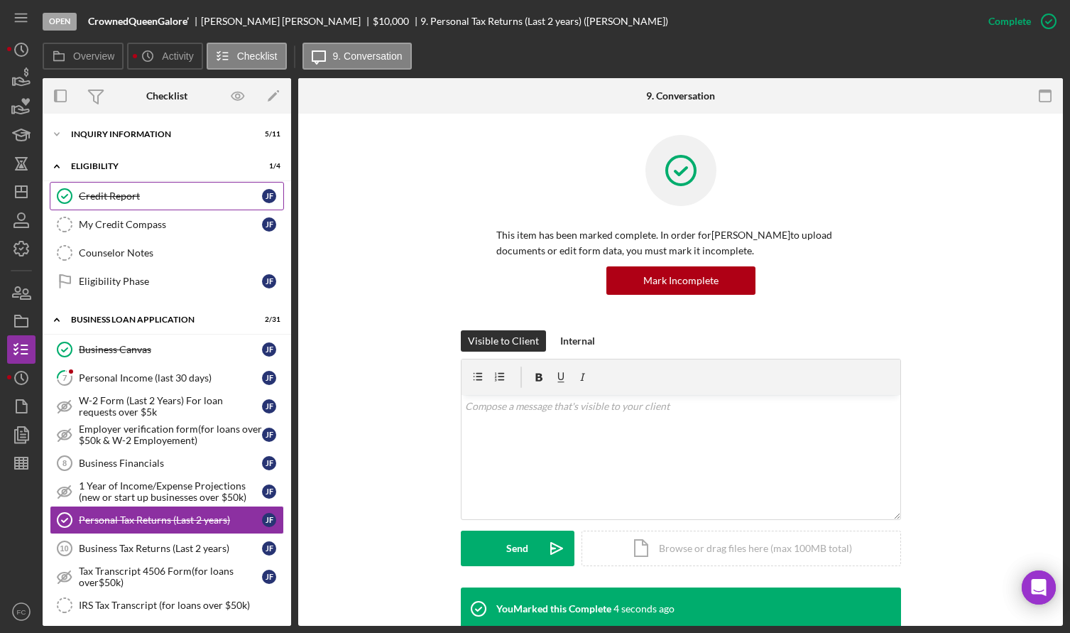
click at [119, 190] on div "Credit Report" at bounding box center [170, 195] width 183 height 11
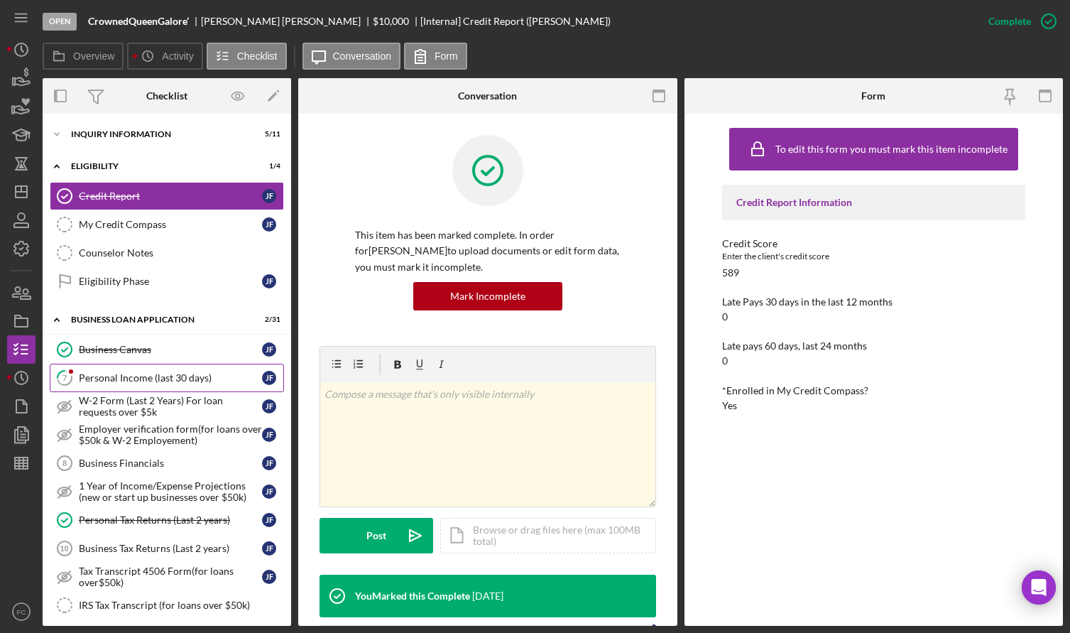
click at [126, 383] on div "Personal Income (last 30 days)" at bounding box center [170, 377] width 183 height 11
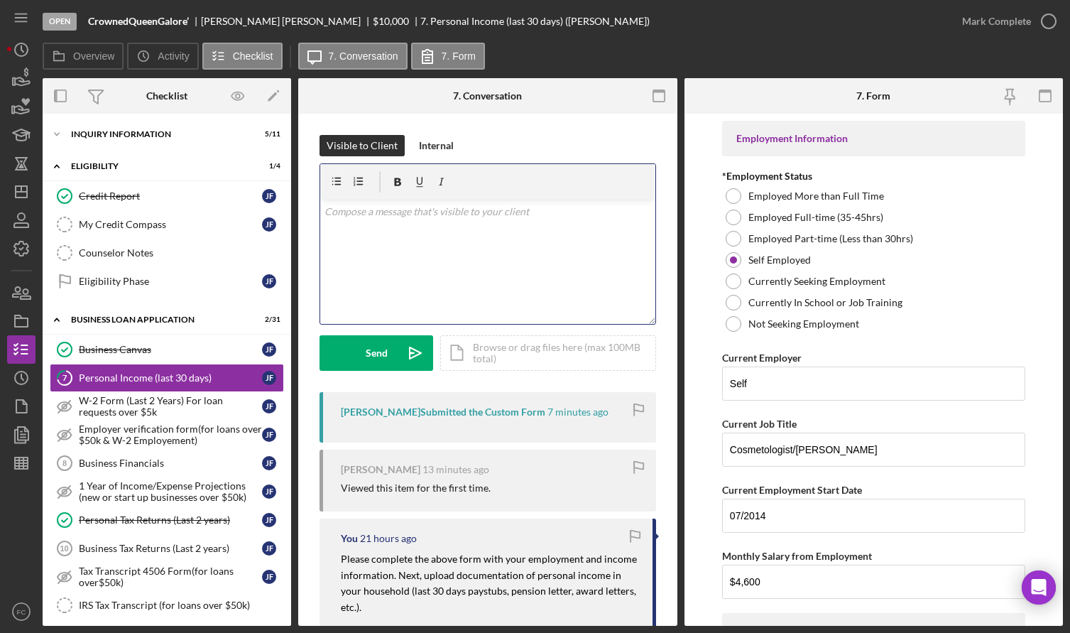
click at [392, 268] on div "v Color teal Color pink Remove color Add row above Add row below Add column bef…" at bounding box center [487, 262] width 335 height 124
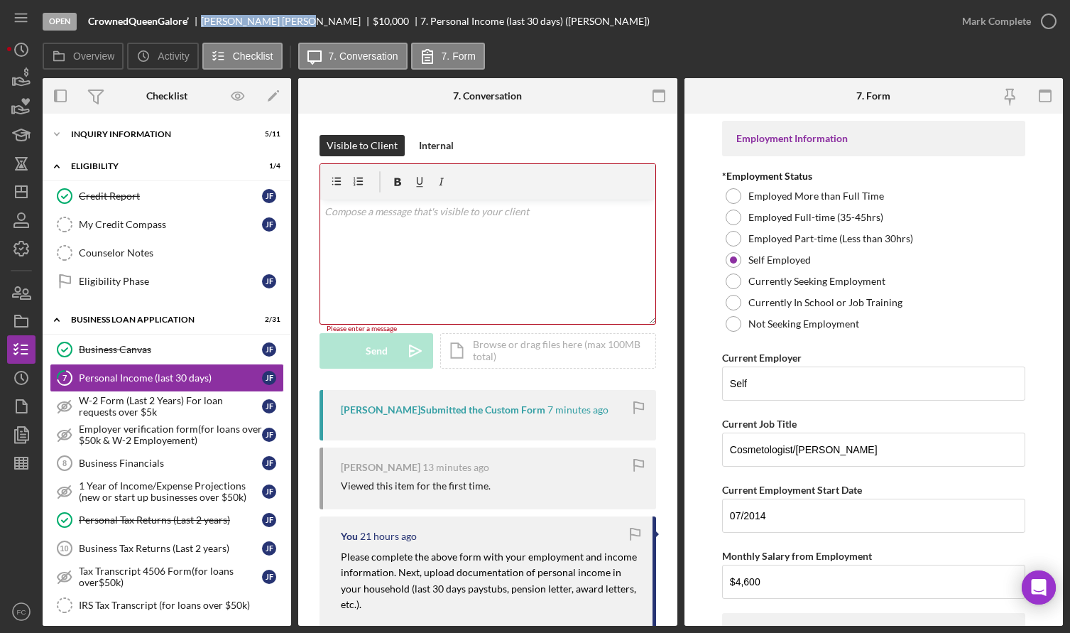
drag, startPoint x: 203, startPoint y: 23, endPoint x: 255, endPoint y: 21, distance: 51.9
click at [255, 21] on div "Joyia Fisher" at bounding box center [287, 21] width 172 height 11
click at [392, 242] on div "v Color teal Color pink Remove color Add row above Add row below Add column bef…" at bounding box center [487, 262] width 335 height 124
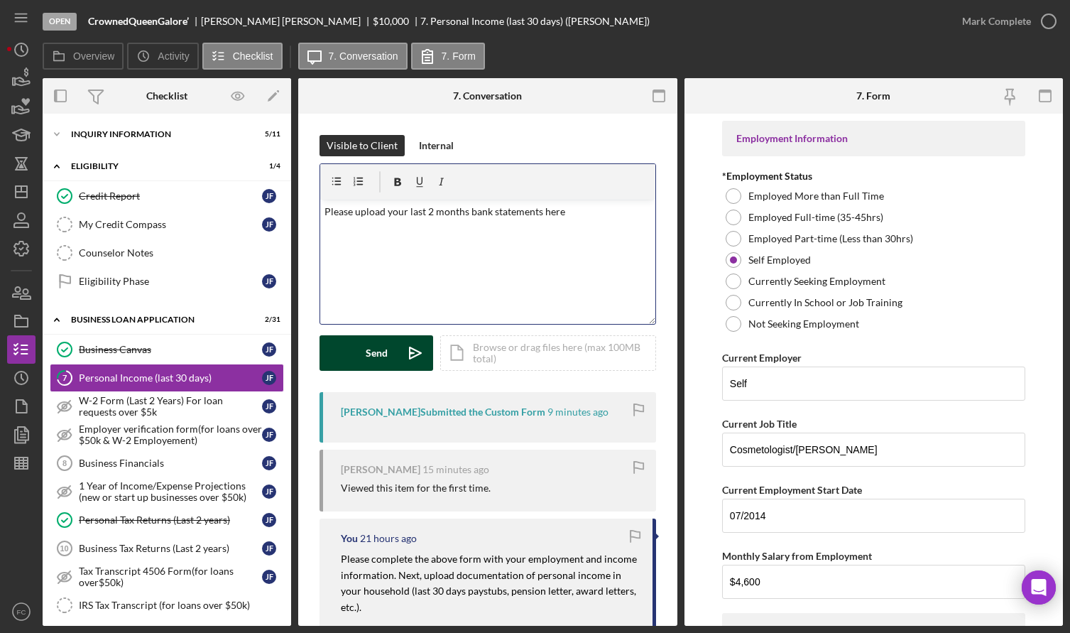
click at [369, 346] on div "Send" at bounding box center [377, 353] width 22 height 36
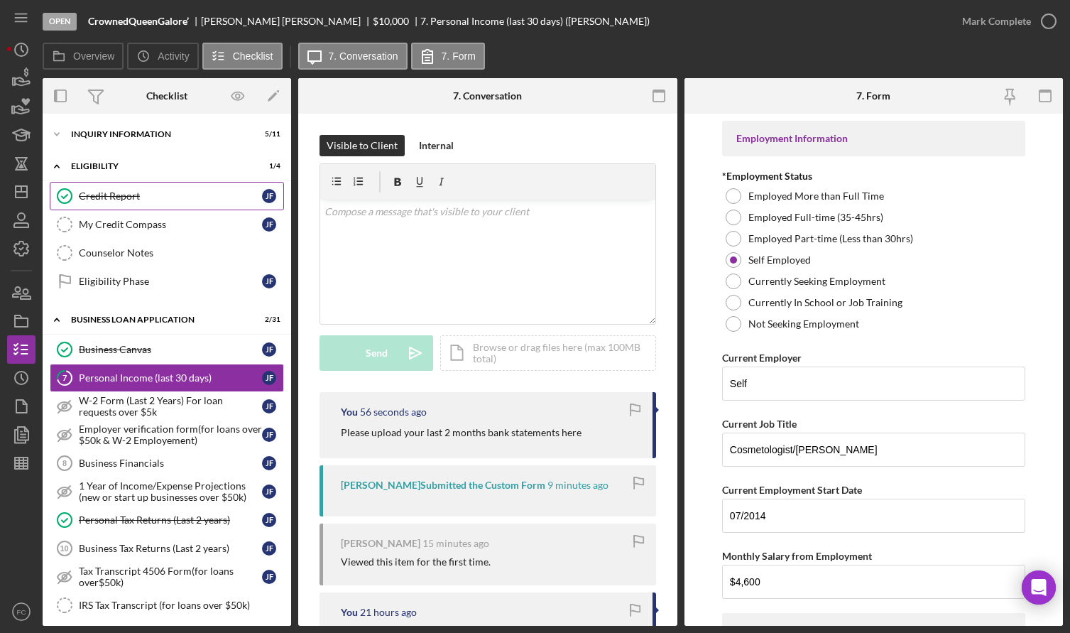
click at [102, 197] on div "Credit Report" at bounding box center [170, 195] width 183 height 11
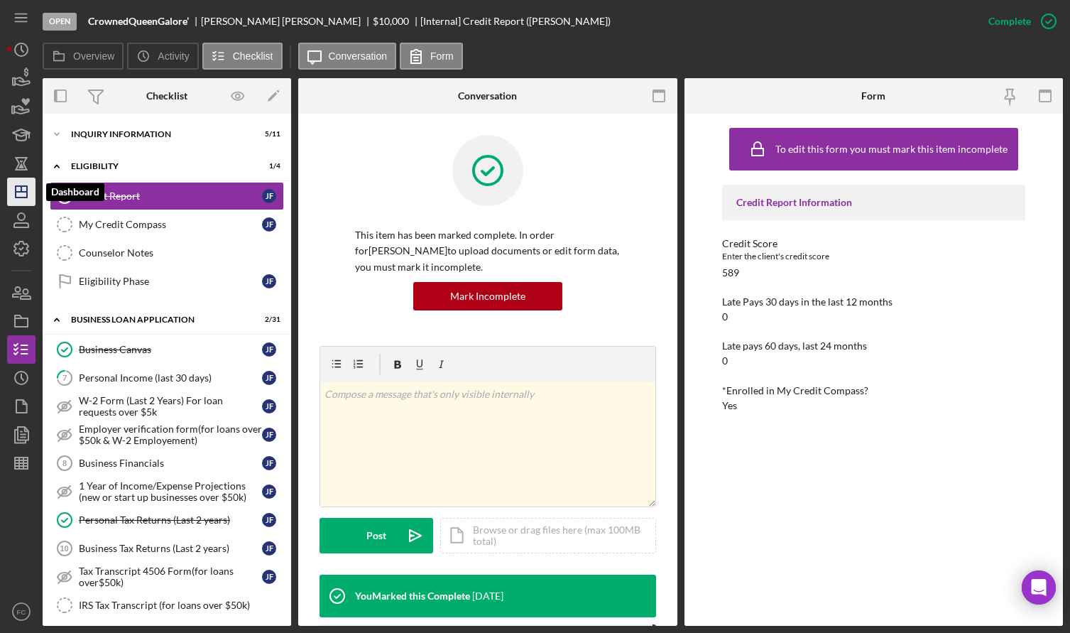
click at [21, 185] on icon "Icon/Dashboard" at bounding box center [22, 192] width 36 height 36
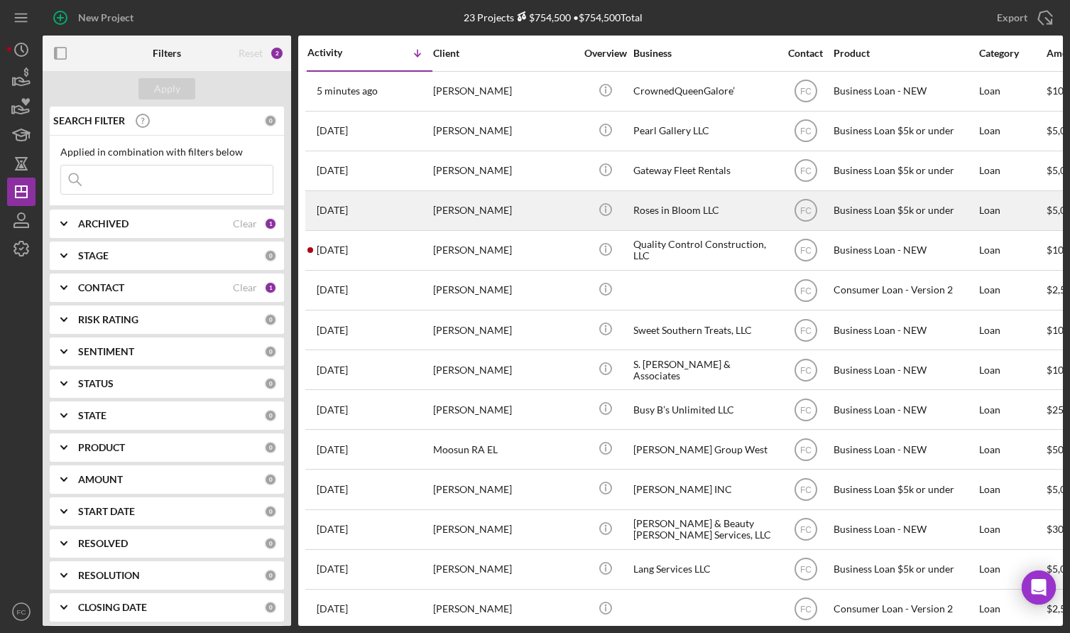
click at [506, 203] on div "[PERSON_NAME]" at bounding box center [504, 211] width 142 height 38
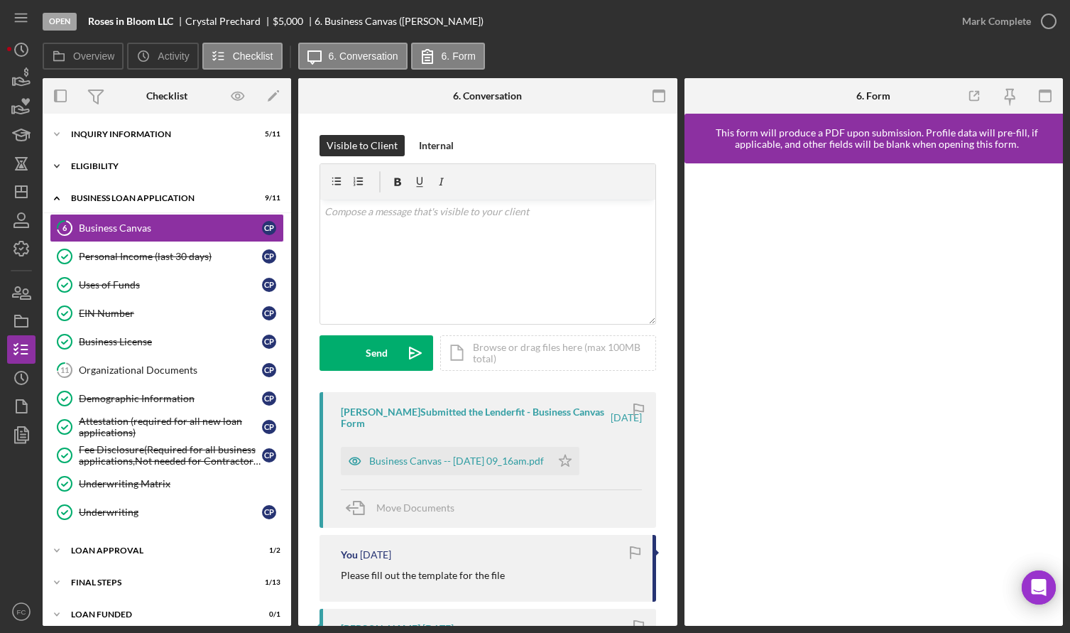
click at [113, 163] on div "Eligibility" at bounding box center [172, 166] width 202 height 9
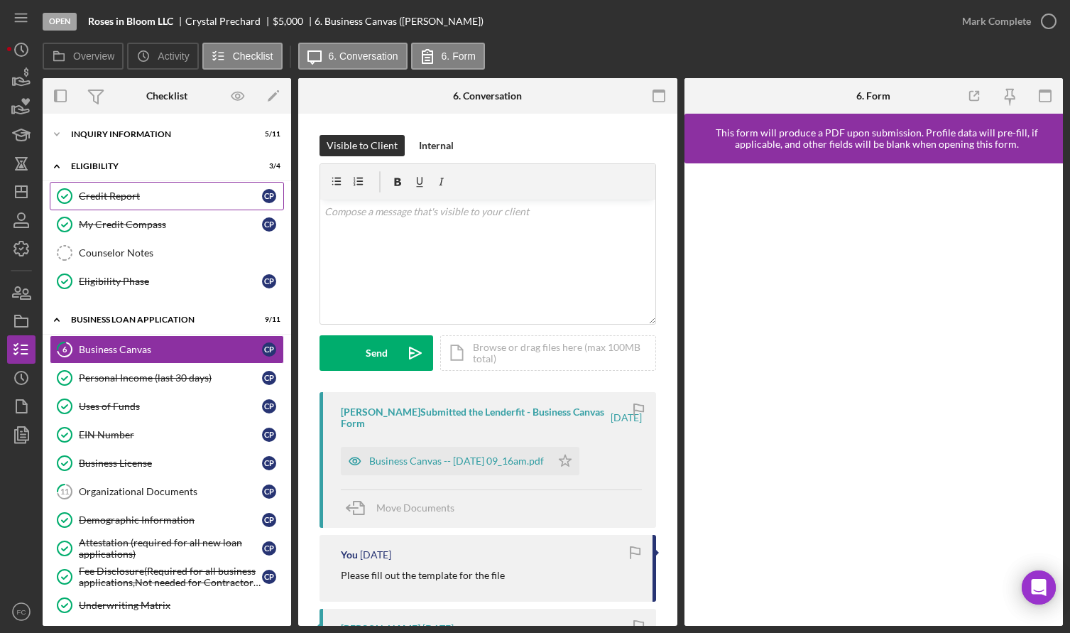
click at [113, 200] on div "Credit Report" at bounding box center [170, 195] width 183 height 11
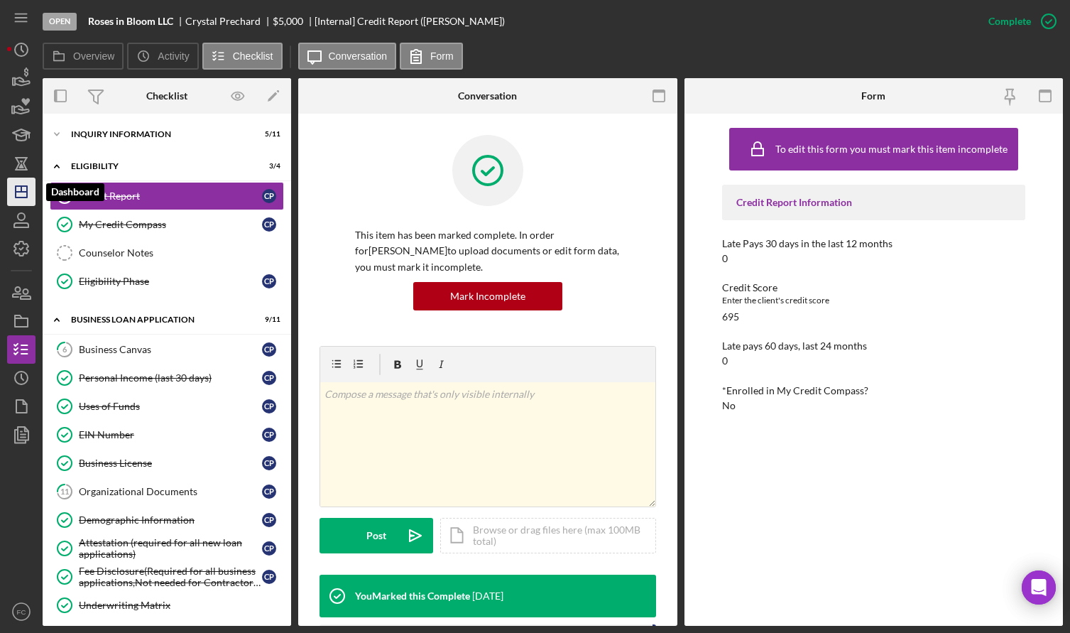
click at [21, 188] on icon "Icon/Dashboard" at bounding box center [22, 192] width 36 height 36
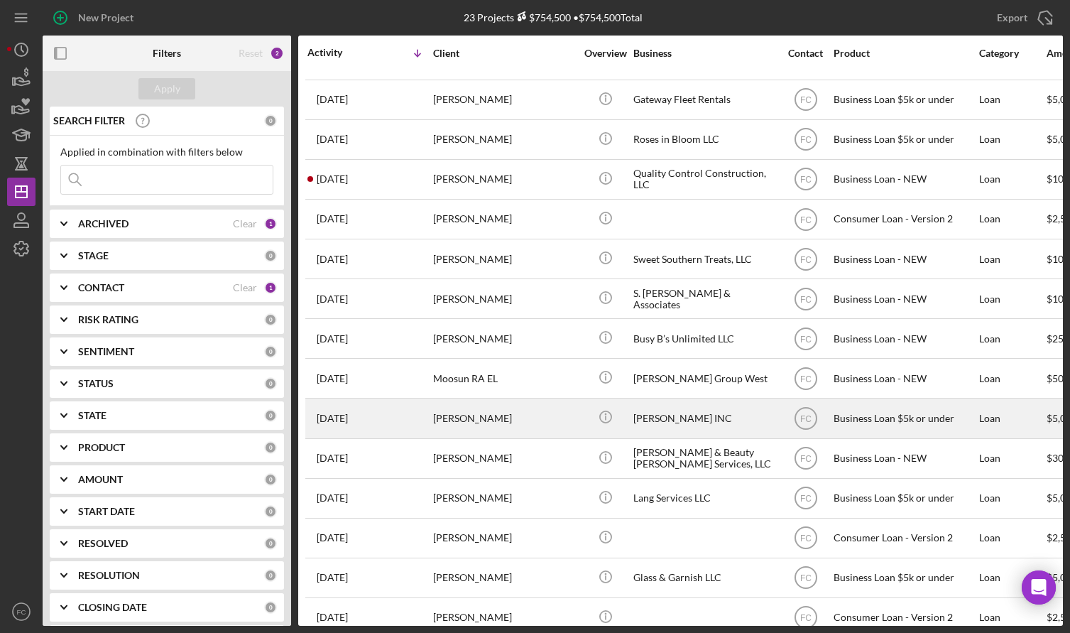
scroll to position [142, 0]
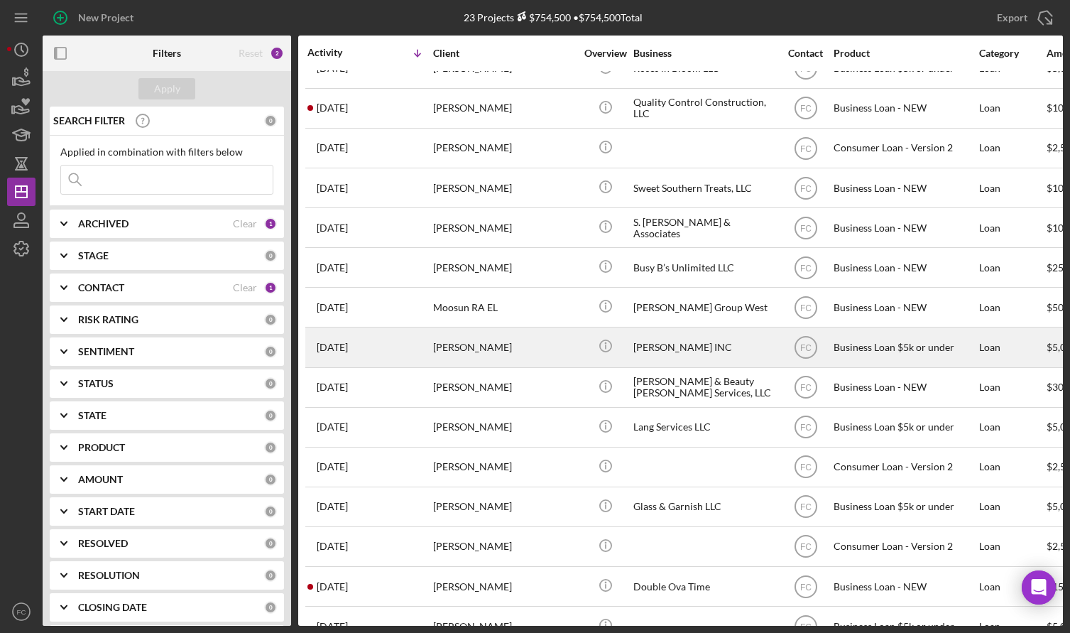
click at [405, 497] on div "2 weeks ago Hannah Wilhoit" at bounding box center [369, 507] width 124 height 38
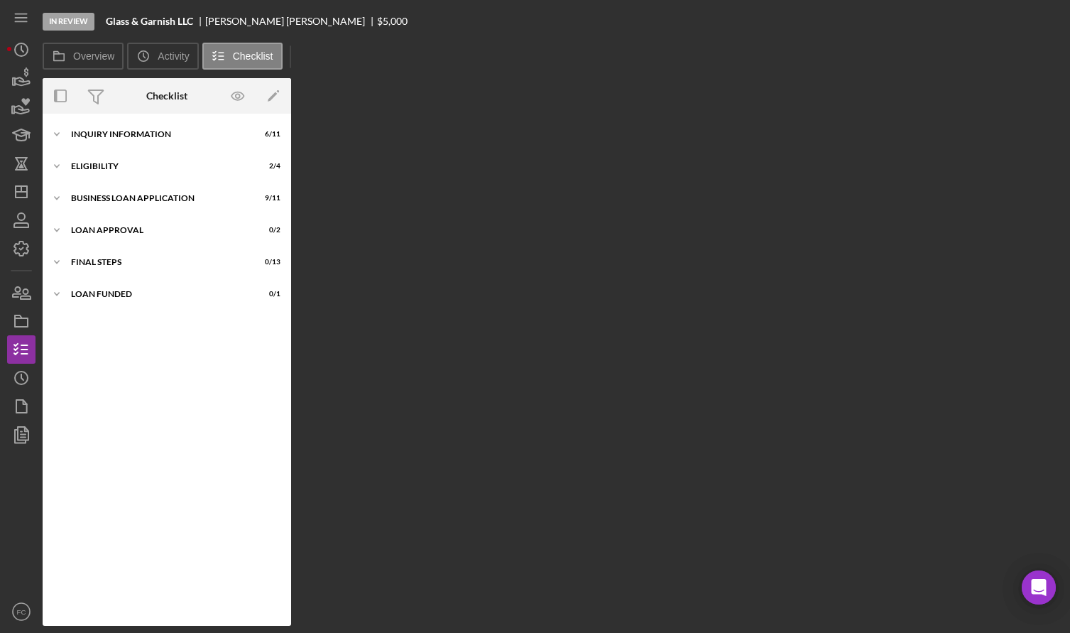
scroll to position [7, 0]
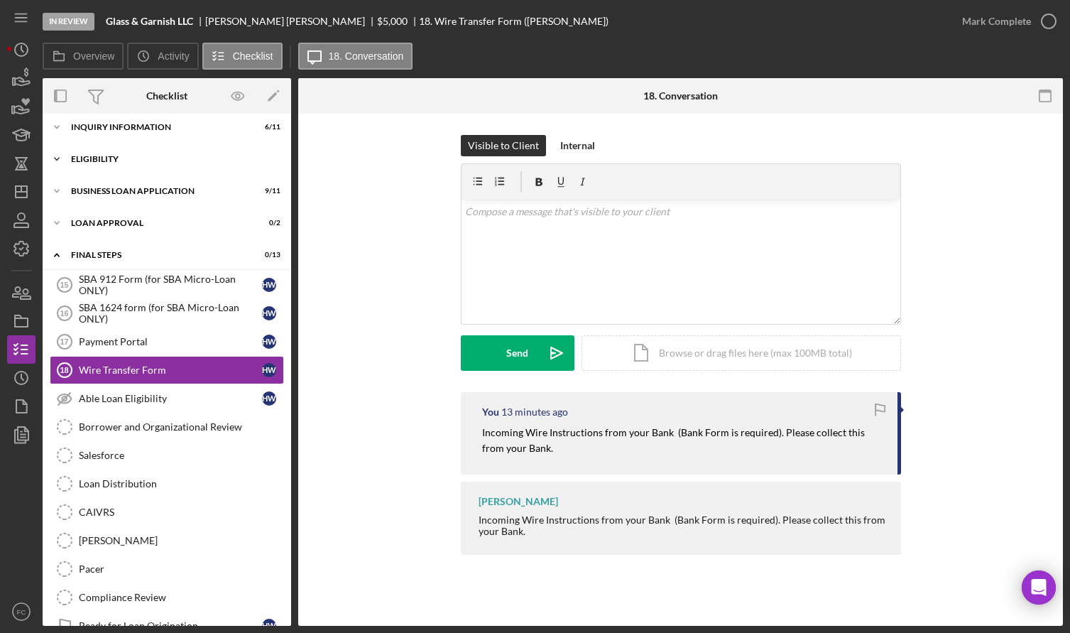
click at [144, 163] on div "Icon/Expander Eligibility 2 / 4" at bounding box center [167, 159] width 249 height 28
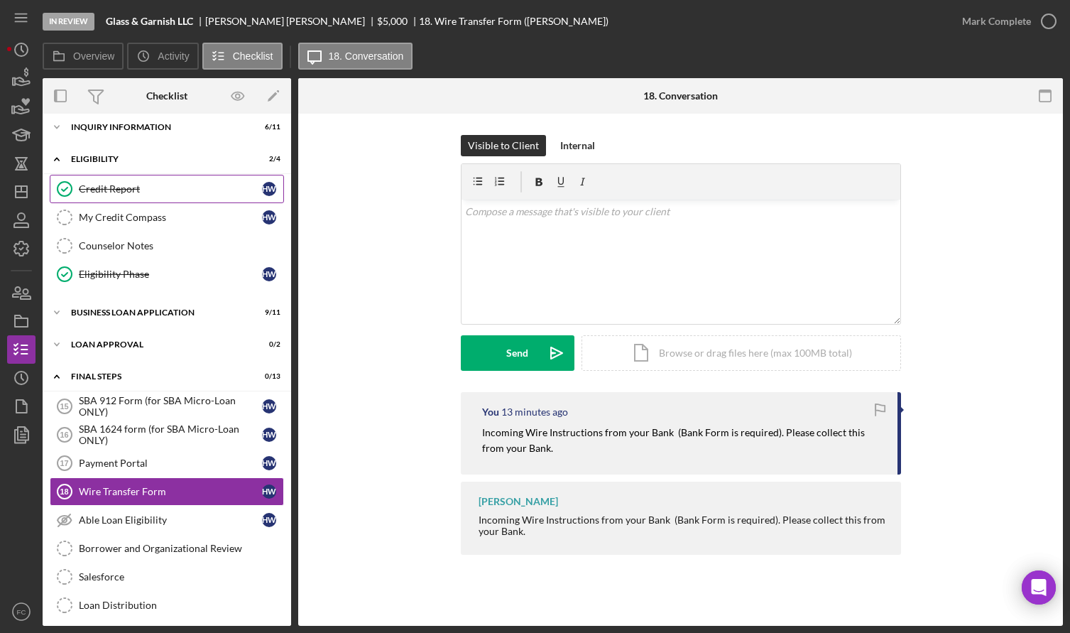
click at [140, 187] on div "Credit Report" at bounding box center [170, 188] width 183 height 11
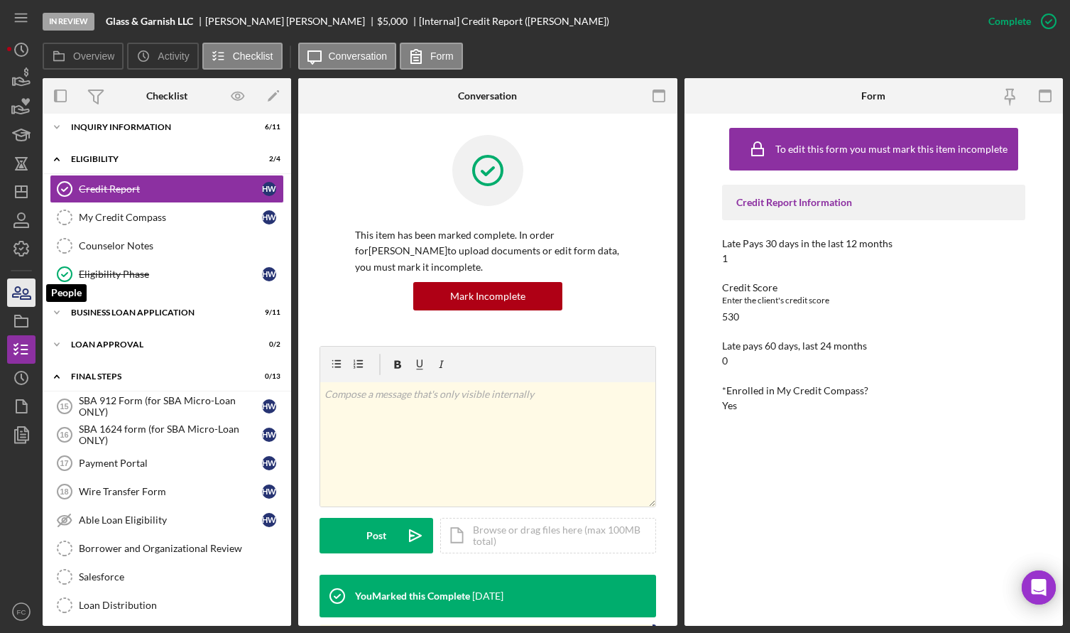
click at [18, 300] on icon "button" at bounding box center [22, 293] width 36 height 36
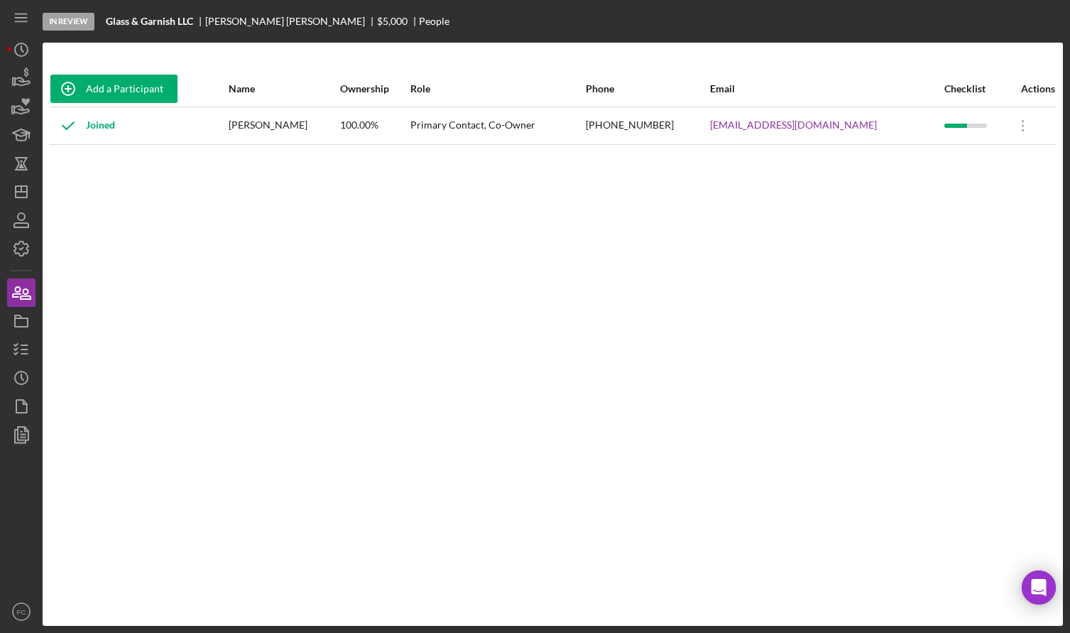
drag, startPoint x: 239, startPoint y: 123, endPoint x: 308, endPoint y: 121, distance: 68.9
click at [308, 121] on div "[PERSON_NAME]" at bounding box center [284, 126] width 110 height 36
click at [487, 212] on div "Add a Participant Name Ownership Role Phone Email Checklist Actions Joined Hann…" at bounding box center [553, 334] width 1020 height 526
drag, startPoint x: 601, startPoint y: 125, endPoint x: 672, endPoint y: 121, distance: 71.1
click at [672, 121] on div "(660) 619-8743" at bounding box center [647, 126] width 123 height 36
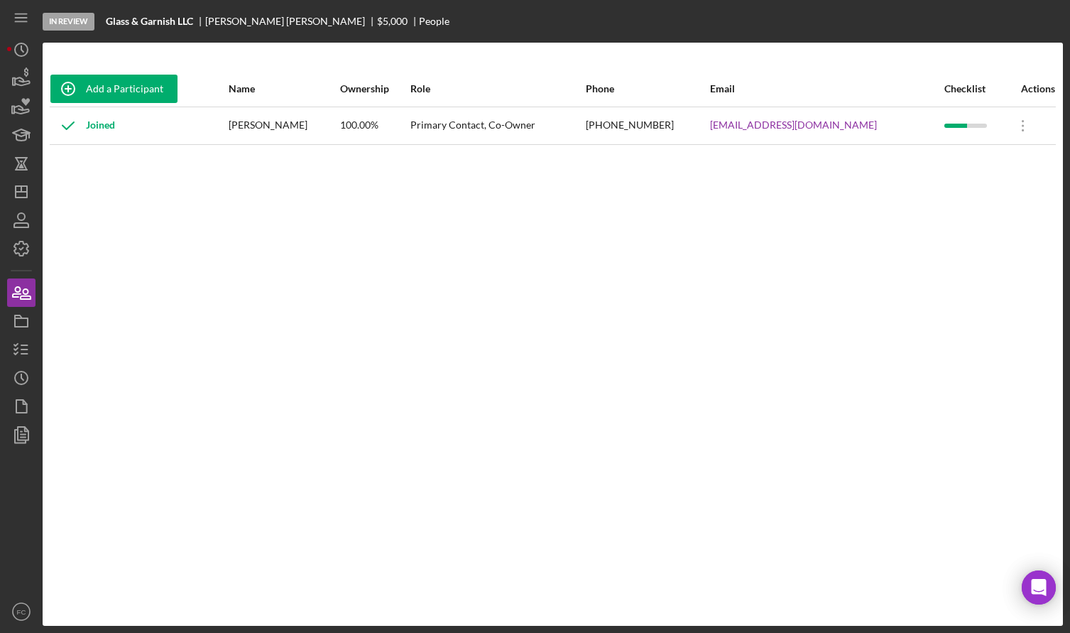
drag, startPoint x: 707, startPoint y: 241, endPoint x: 707, endPoint y: 230, distance: 10.7
click at [707, 240] on div "Add a Participant Name Ownership Role Phone Email Checklist Actions Joined Hann…" at bounding box center [553, 334] width 1020 height 526
drag, startPoint x: 702, startPoint y: 124, endPoint x: 866, endPoint y: 128, distance: 164.1
click at [866, 128] on tr "Joined Hannah Wilhoit 100.00% Primary Contact, Co-Owner (660) 619-8743 glassgar…" at bounding box center [553, 126] width 1006 height 38
click at [23, 192] on line "button" at bounding box center [21, 192] width 11 height 0
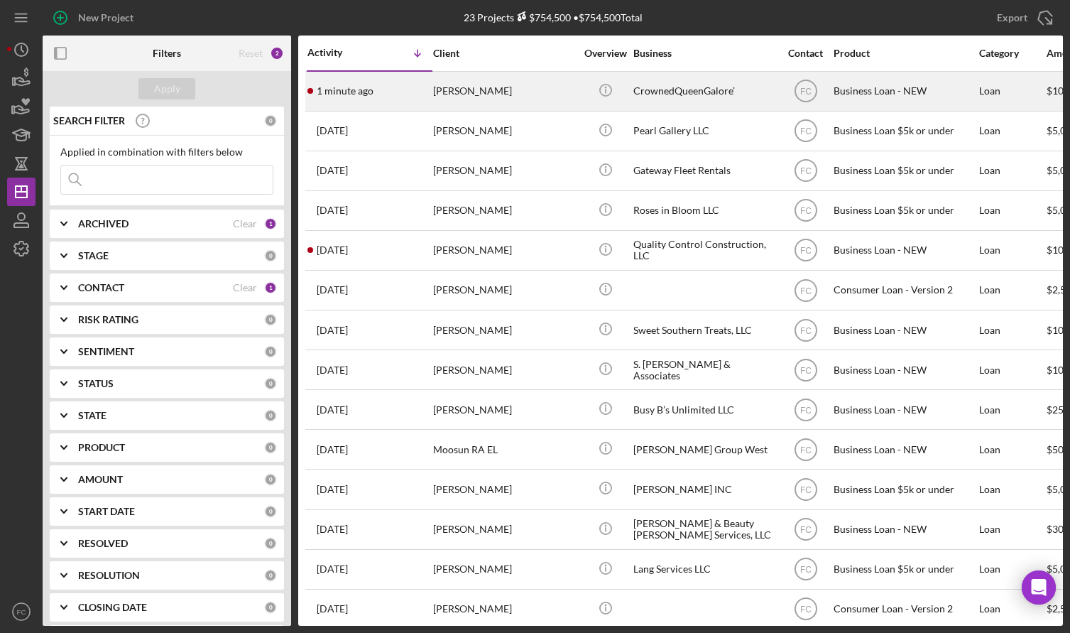
click at [397, 101] on div "1 minute ago Joyia Fisher" at bounding box center [369, 91] width 124 height 38
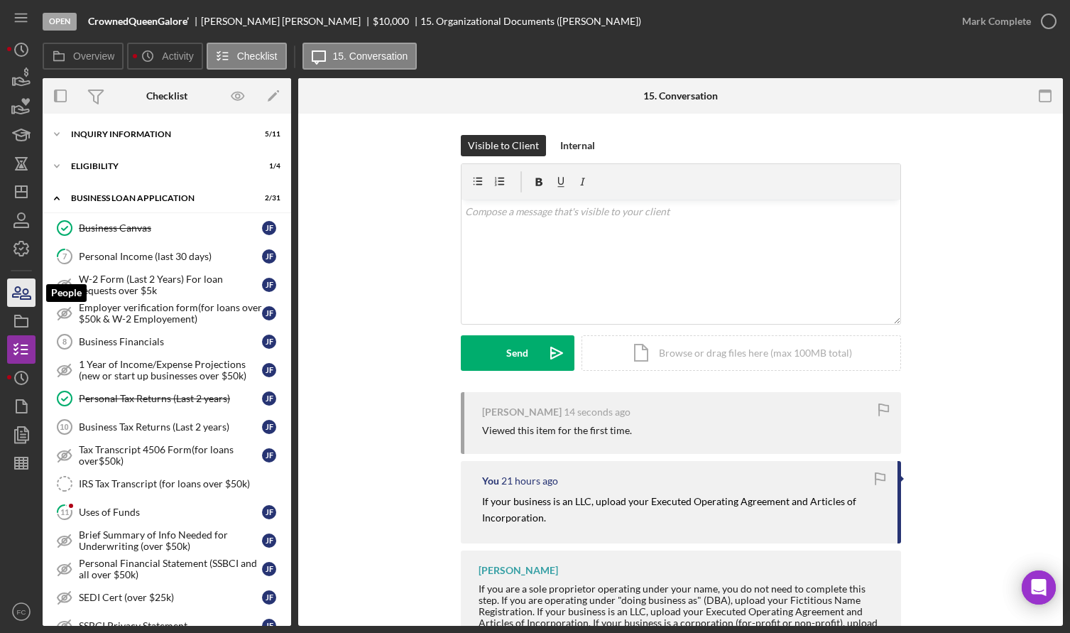
click at [21, 299] on icon "button" at bounding box center [26, 294] width 10 height 10
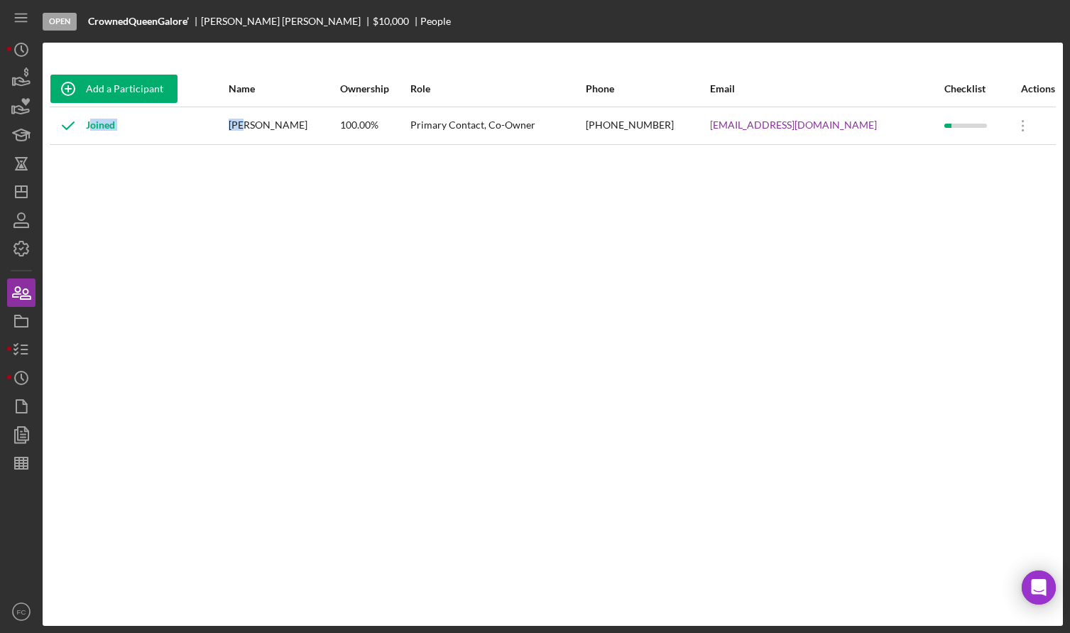
drag, startPoint x: 244, startPoint y: 124, endPoint x: 259, endPoint y: 125, distance: 15.7
click at [259, 125] on tr "Joined Joyia Fisher 100.00% Primary Contact, Co-Owner (314) 702-3495 crownedque…" at bounding box center [553, 126] width 1006 height 38
click at [253, 129] on div "[PERSON_NAME]" at bounding box center [284, 126] width 110 height 36
drag, startPoint x: 246, startPoint y: 124, endPoint x: 297, endPoint y: 125, distance: 50.4
click at [297, 125] on div "[PERSON_NAME]" at bounding box center [284, 126] width 110 height 36
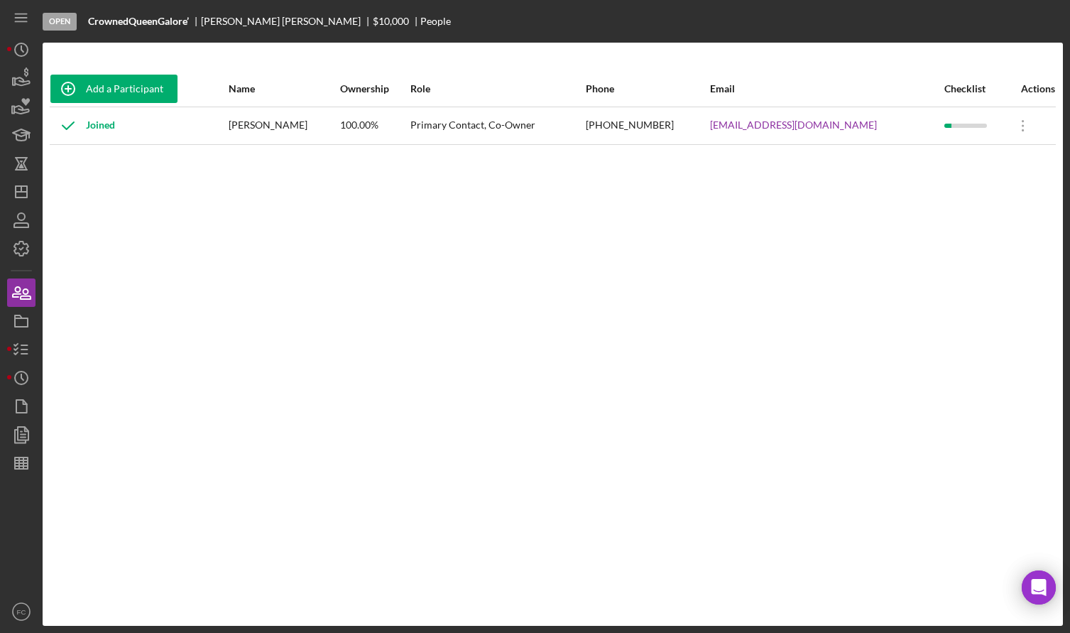
drag, startPoint x: 647, startPoint y: 192, endPoint x: 597, endPoint y: 156, distance: 62.1
click at [646, 191] on div "Add a Participant Name Ownership Role Phone Email Checklist Actions Joined Joyi…" at bounding box center [553, 334] width 1020 height 526
drag, startPoint x: 598, startPoint y: 121, endPoint x: 670, endPoint y: 127, distance: 72.7
click at [670, 127] on td "(314) 702-3495" at bounding box center [647, 126] width 124 height 38
drag, startPoint x: 746, startPoint y: 321, endPoint x: 717, endPoint y: 167, distance: 156.7
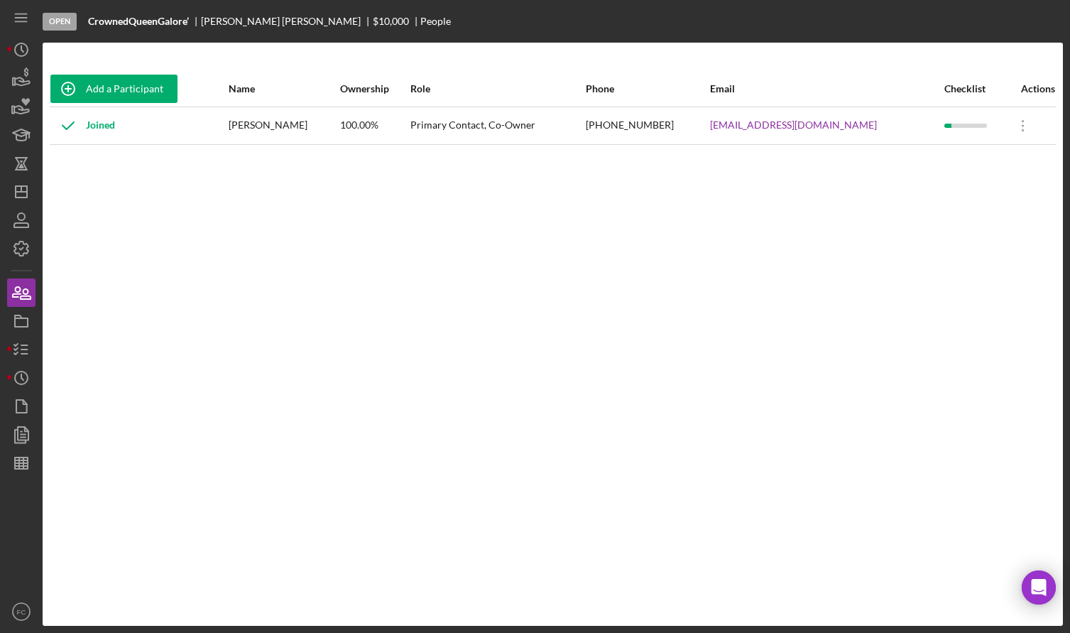
click at [746, 305] on div "Add a Participant Name Ownership Role Phone Email Checklist Actions Joined Joyi…" at bounding box center [553, 334] width 1020 height 526
drag, startPoint x: 706, startPoint y: 126, endPoint x: 853, endPoint y: 130, distance: 147.1
click at [853, 130] on tr "Joined Joyia Fisher 100.00% Primary Contact, Co-Owner (314) 702-3495 crownedque…" at bounding box center [553, 126] width 1006 height 38
click at [28, 187] on icon "Icon/Dashboard" at bounding box center [22, 192] width 36 height 36
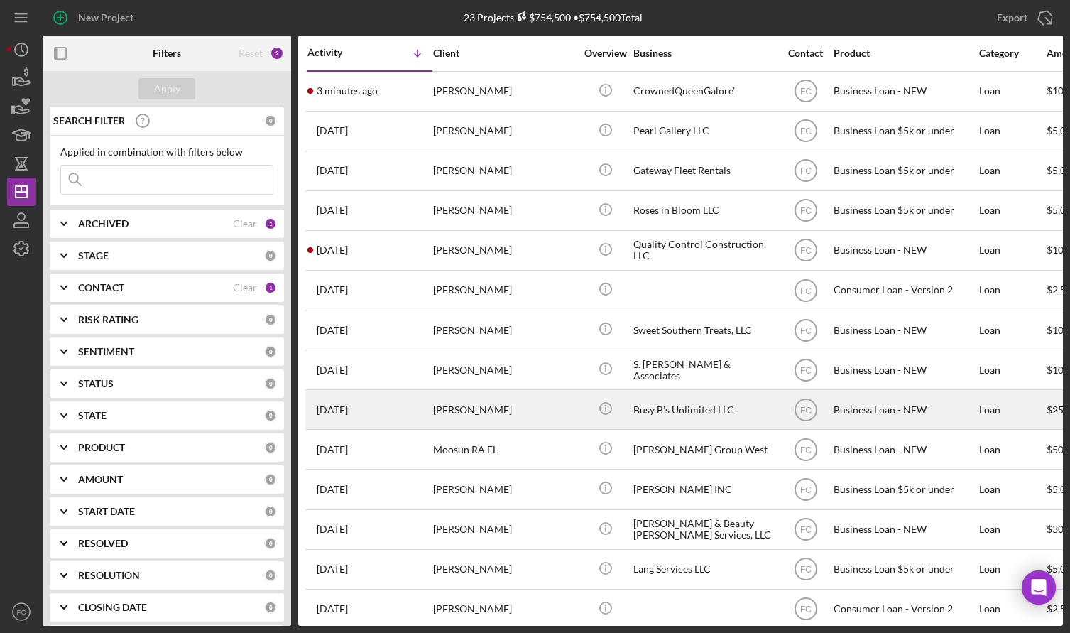
click at [543, 417] on div "[PERSON_NAME]" at bounding box center [504, 410] width 142 height 38
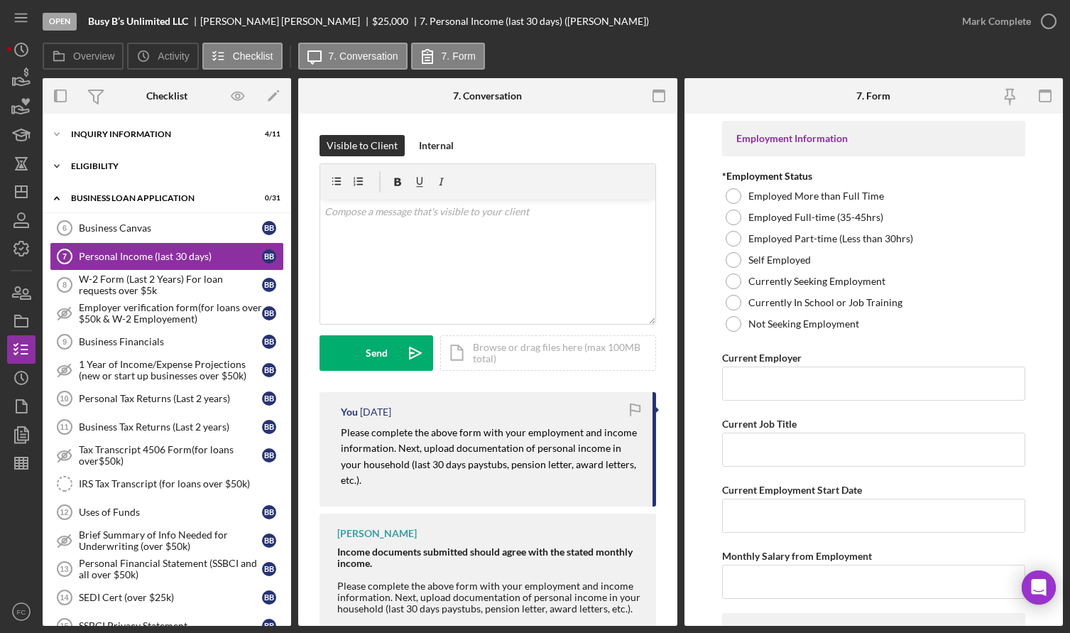
click at [102, 170] on div "Icon/Expander ELIGIBILITY 2 / 4" at bounding box center [167, 166] width 249 height 28
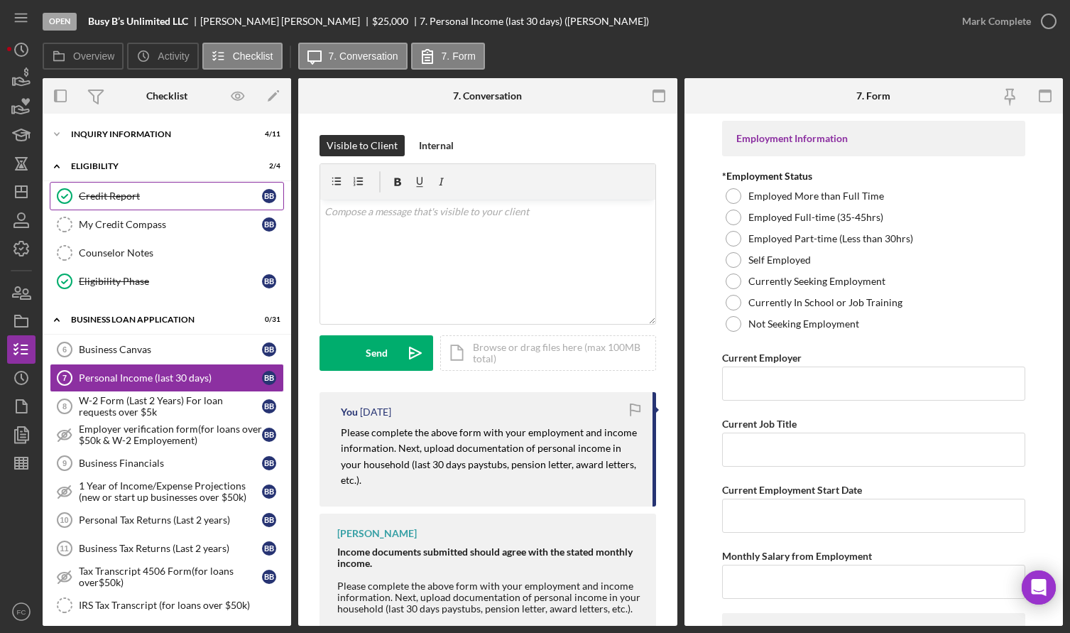
click at [104, 192] on div "Credit Report" at bounding box center [170, 195] width 183 height 11
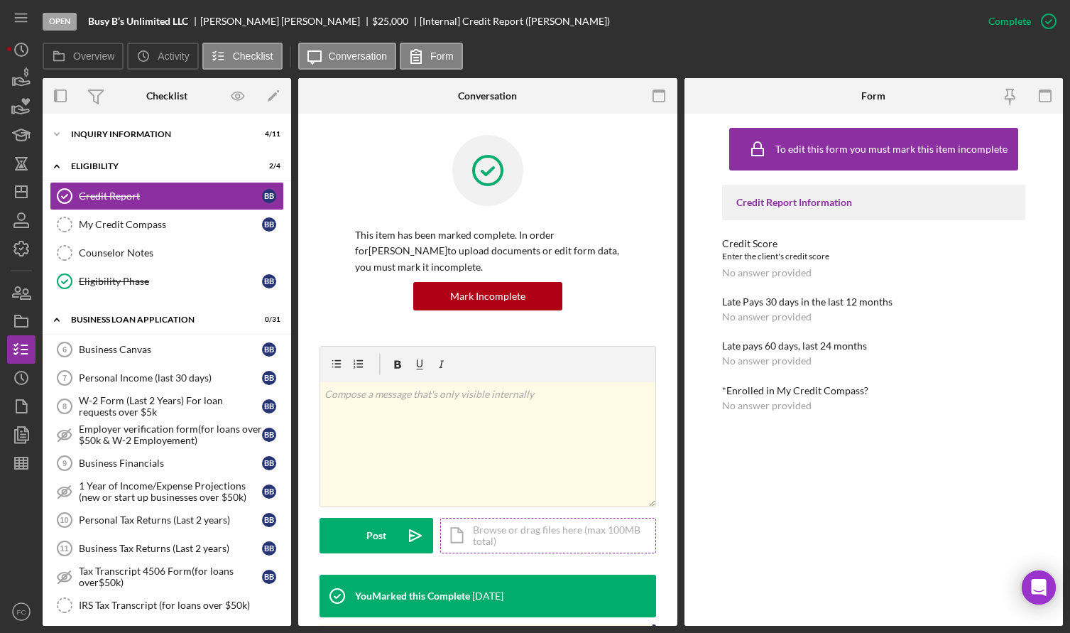
scroll to position [309, 0]
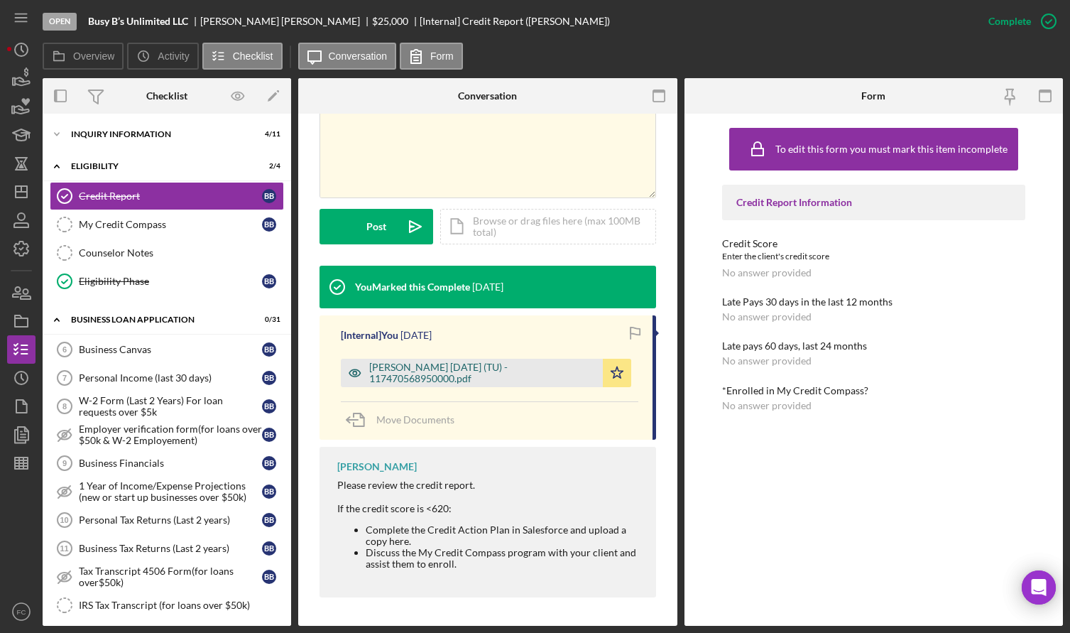
click at [472, 372] on div "Bishop, Barbara 2025-10-09 (TU) - 117470568950000.pdf" at bounding box center [482, 372] width 227 height 23
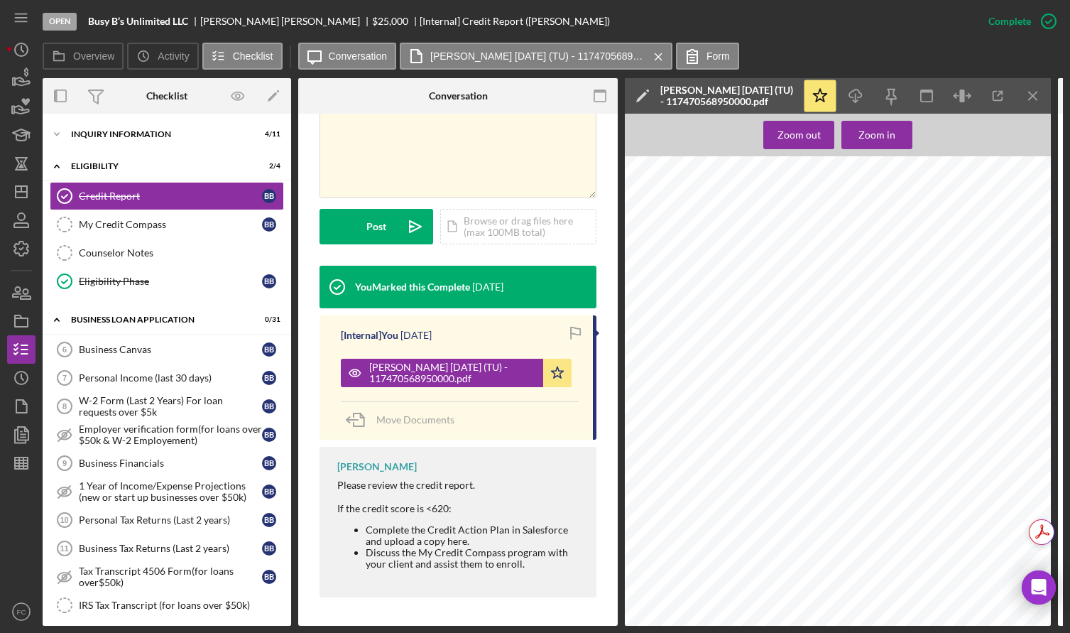
scroll to position [0, 0]
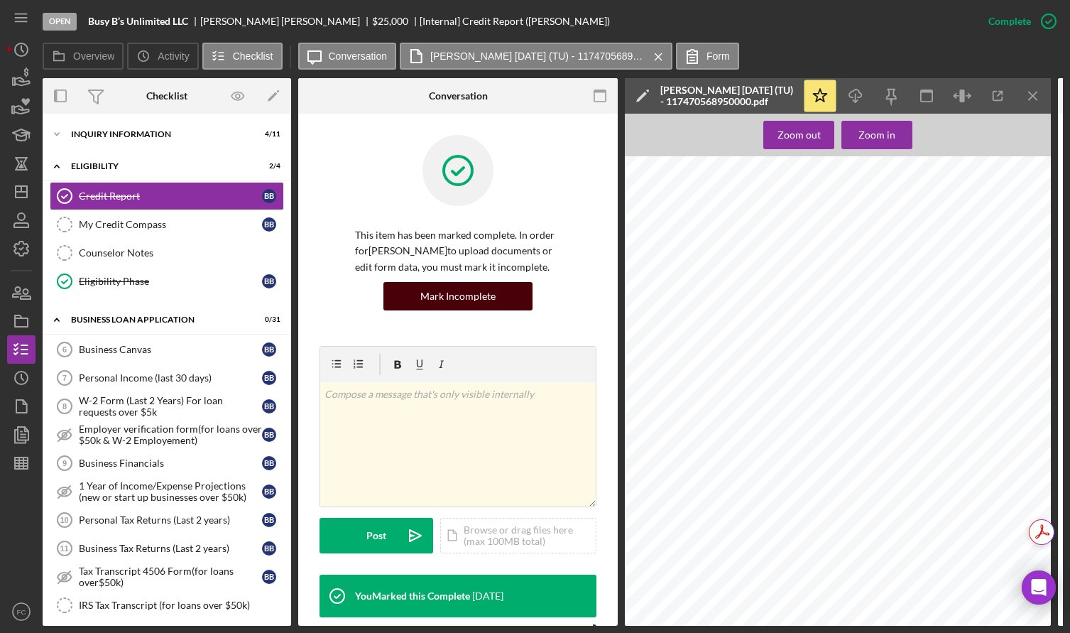
click at [448, 305] on div "Mark Incomplete" at bounding box center [457, 296] width 75 height 28
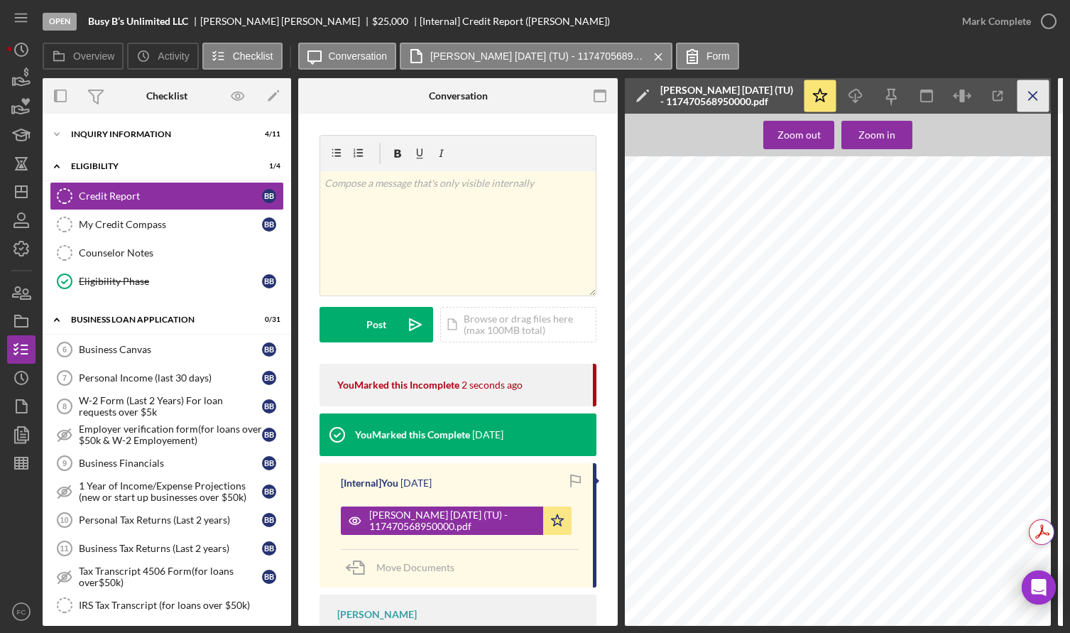
click at [1030, 99] on line "button" at bounding box center [1033, 96] width 8 height 8
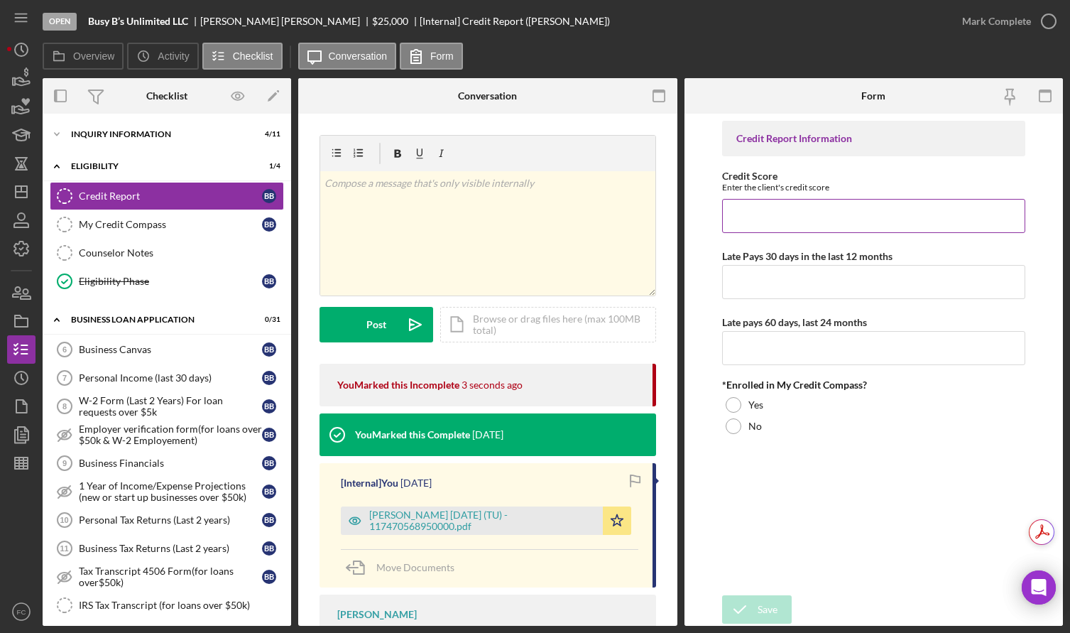
click at [765, 217] on input "Credit Score" at bounding box center [873, 216] width 303 height 34
type input "661"
click at [744, 282] on input "Late Pays 30 days in the last 12 months" at bounding box center [873, 282] width 303 height 34
type input "0"
click at [737, 349] on input "Late pays 60 days, last 24 months" at bounding box center [873, 348] width 303 height 34
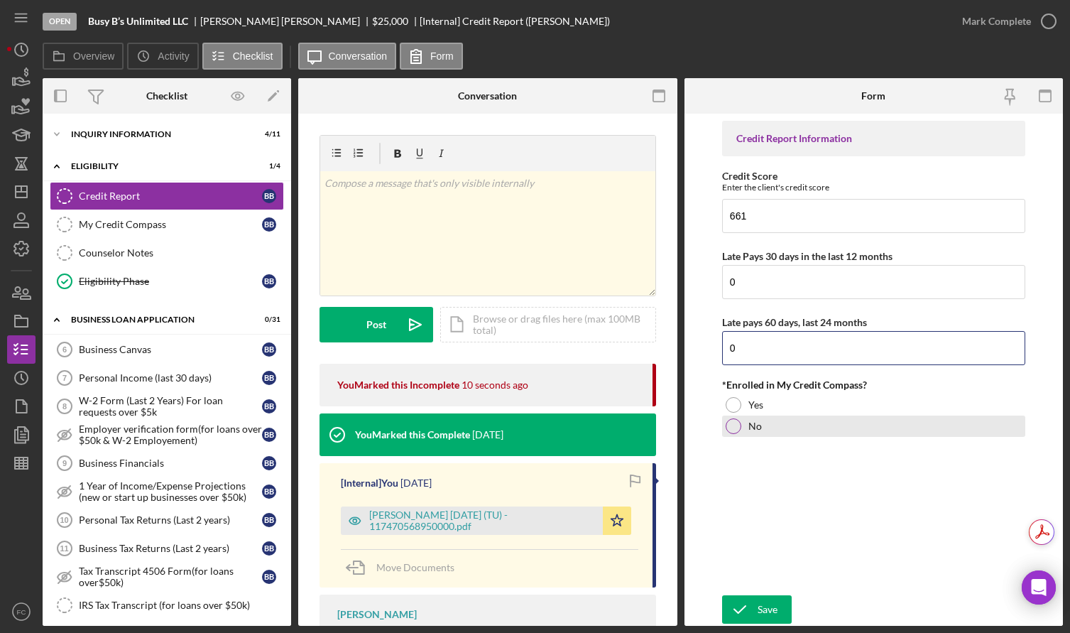
type input "0"
click at [736, 425] on div at bounding box center [734, 426] width 16 height 16
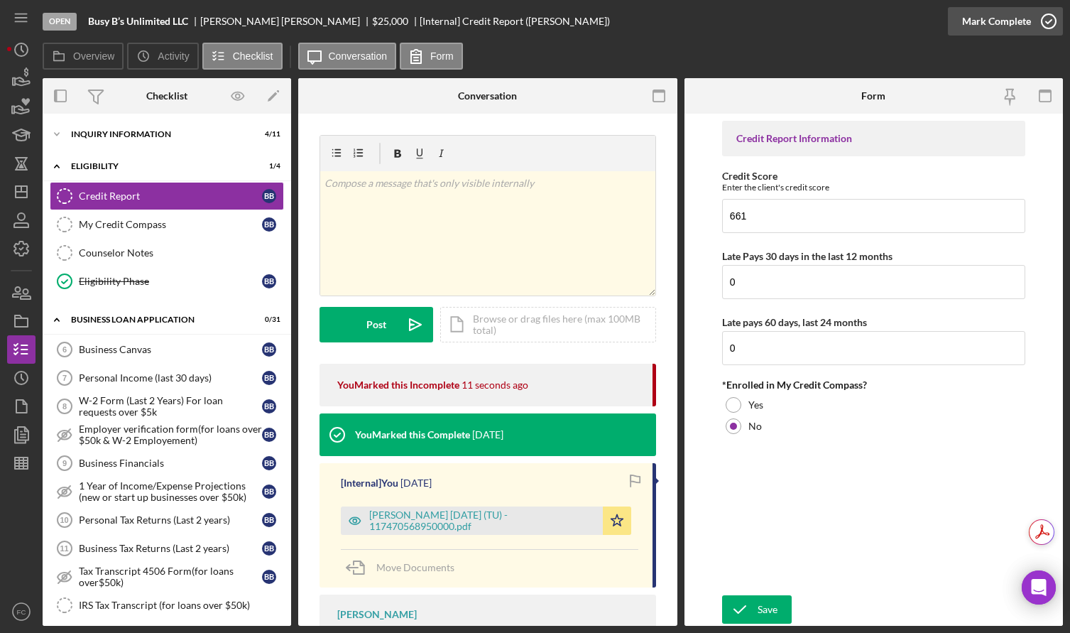
click at [1046, 19] on icon "button" at bounding box center [1049, 22] width 36 height 36
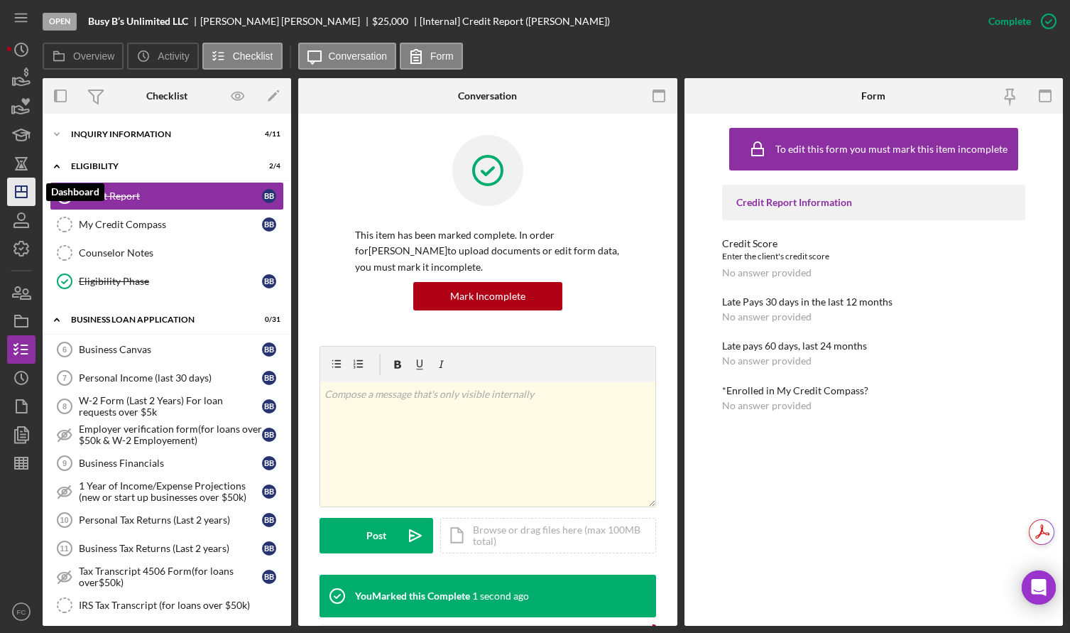
drag, startPoint x: 13, startPoint y: 192, endPoint x: 21, endPoint y: 195, distance: 8.6
click at [13, 192] on icon "Icon/Dashboard" at bounding box center [22, 192] width 36 height 36
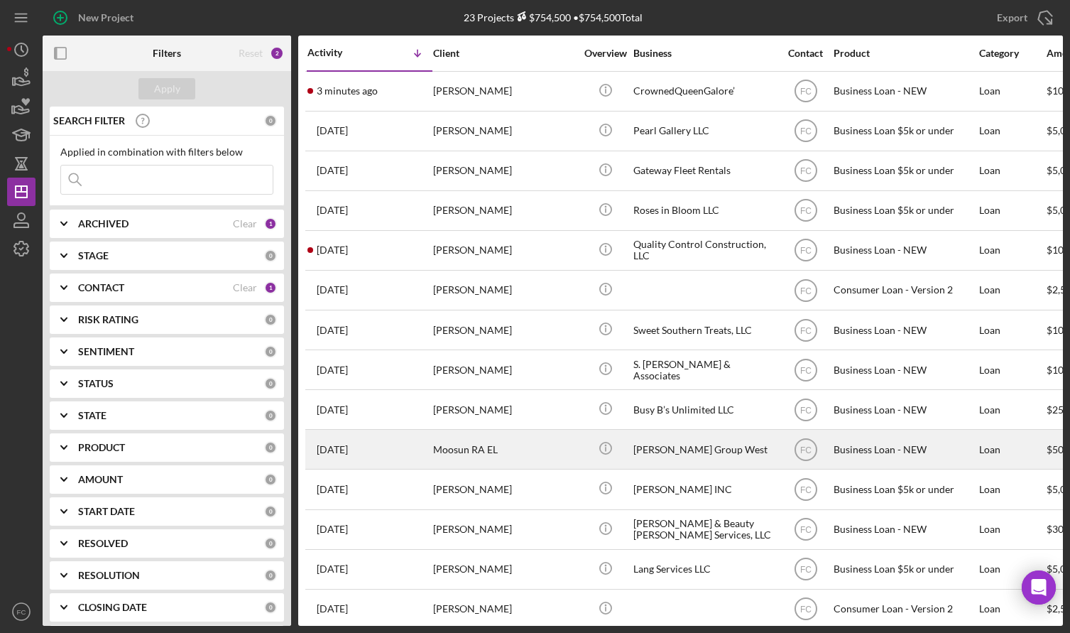
click at [528, 450] on div "Moosun RA EL" at bounding box center [504, 449] width 142 height 38
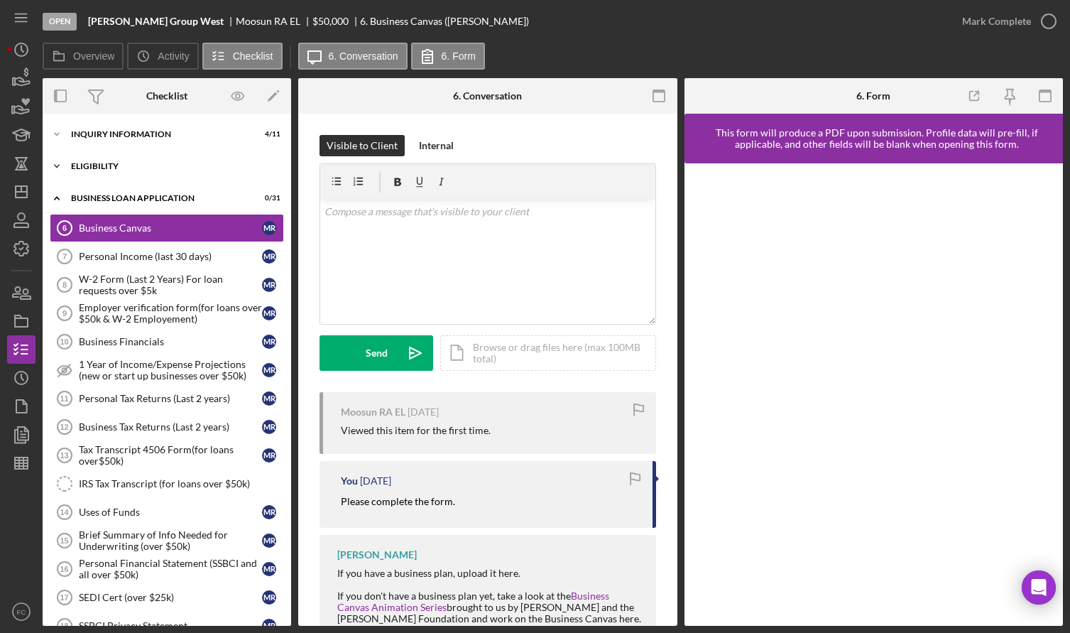
click at [82, 165] on div "ELIGIBILITY" at bounding box center [172, 166] width 202 height 9
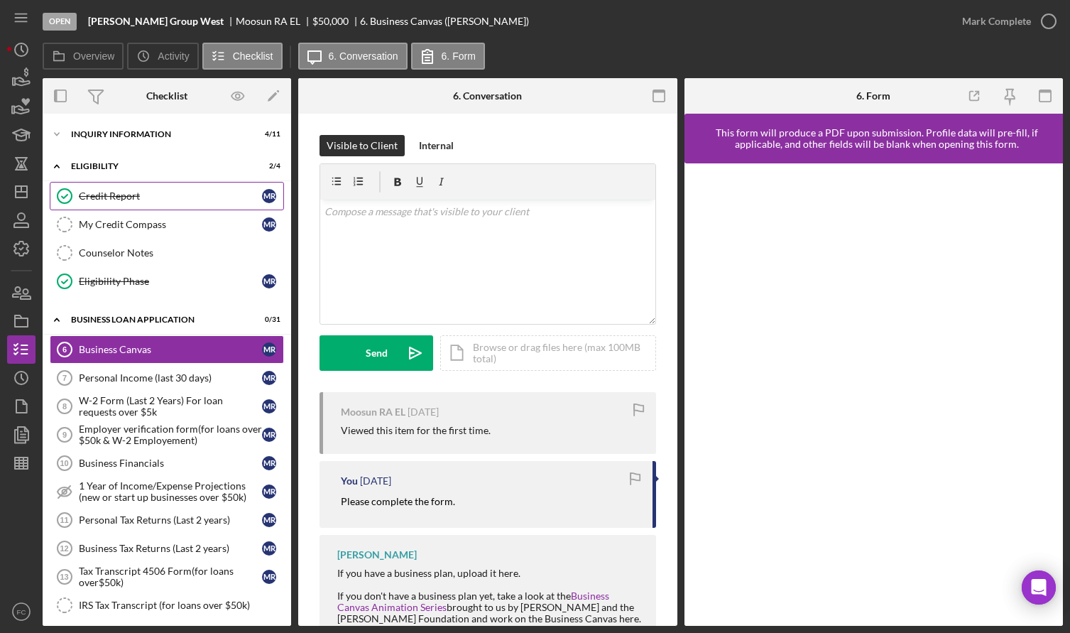
click at [91, 192] on div "Credit Report" at bounding box center [170, 195] width 183 height 11
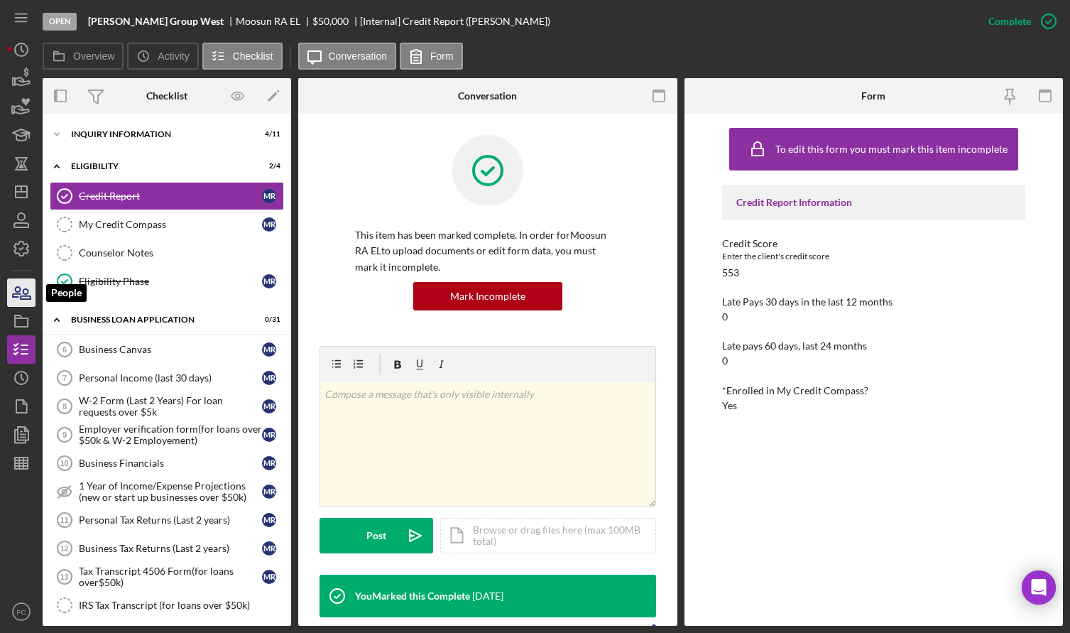
click at [23, 298] on icon "button" at bounding box center [22, 293] width 36 height 36
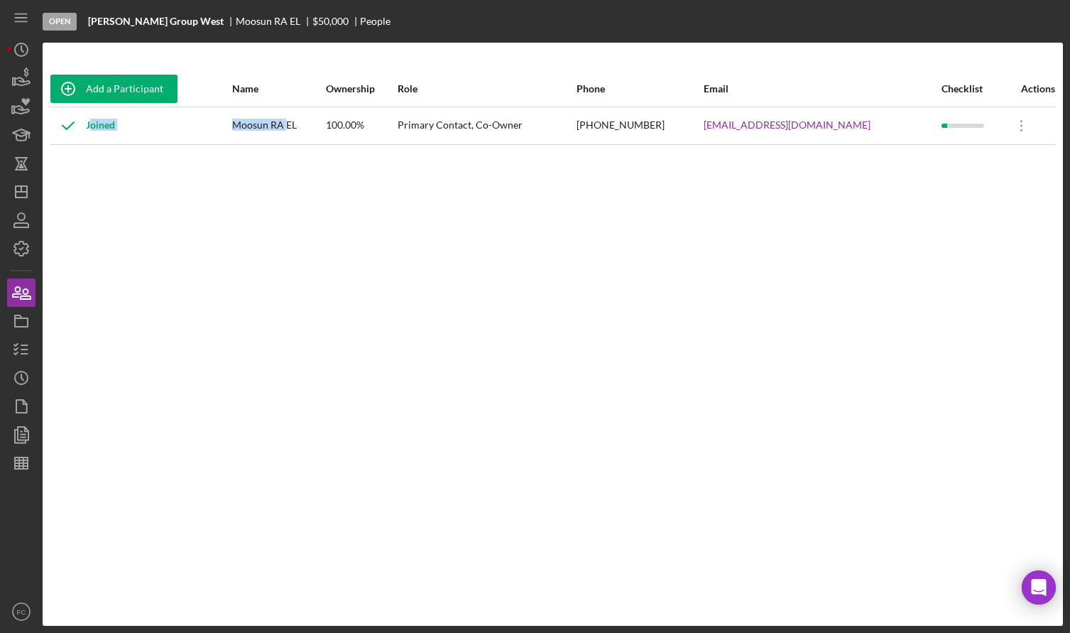
drag, startPoint x: 249, startPoint y: 121, endPoint x: 302, endPoint y: 124, distance: 52.6
click at [309, 120] on tr "Joined Moosun RA EL 100.00% Primary Contact, Co-Owner (314) 339-9243 moosunrael…" at bounding box center [553, 126] width 1006 height 38
click at [284, 133] on div "Moosun RA EL" at bounding box center [278, 126] width 92 height 36
drag, startPoint x: 255, startPoint y: 122, endPoint x: 316, endPoint y: 122, distance: 61.1
click at [316, 122] on div "Moosun RA EL" at bounding box center [278, 126] width 92 height 36
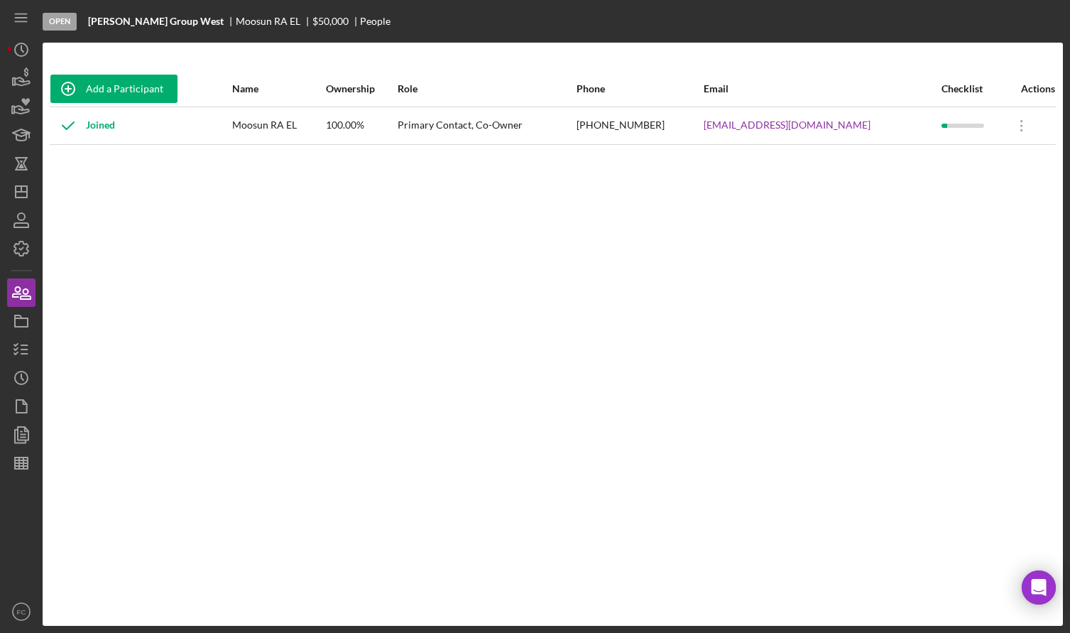
drag, startPoint x: 545, startPoint y: 204, endPoint x: 560, endPoint y: 187, distance: 21.6
click at [545, 203] on div "Add a Participant Name Ownership Role Phone Email Checklist Actions Joined Moos…" at bounding box center [553, 334] width 1020 height 526
drag, startPoint x: 638, startPoint y: 120, endPoint x: 707, endPoint y: 119, distance: 68.9
click at [702, 119] on div "(314) 339-9243" at bounding box center [640, 126] width 126 height 36
click at [729, 152] on div "Add a Participant Name Ownership Role Phone Email Checklist Actions Joined Moos…" at bounding box center [553, 334] width 1020 height 526
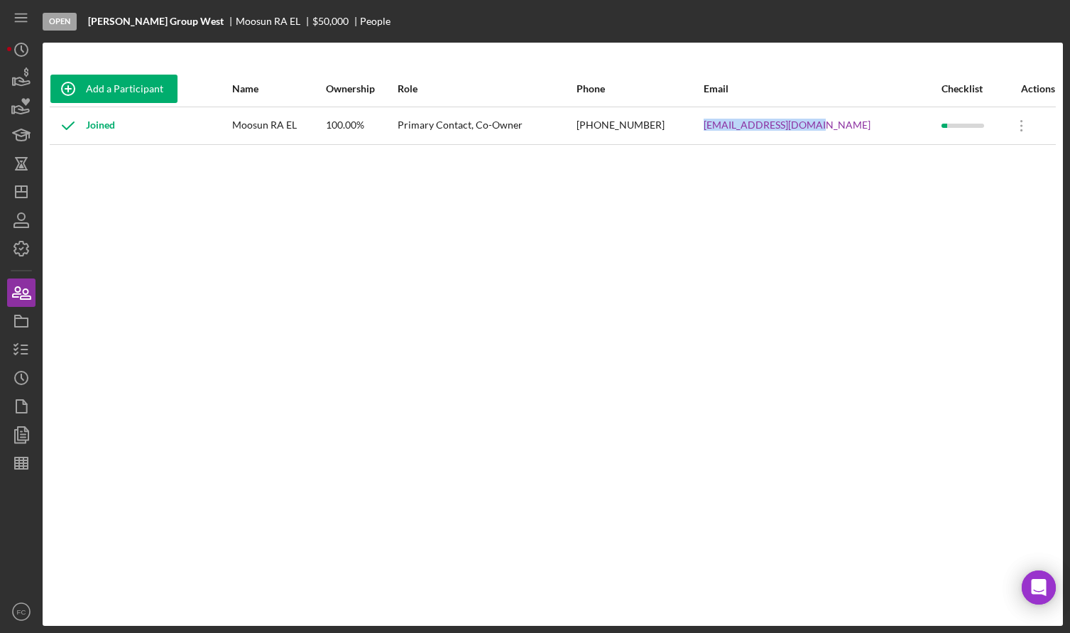
drag, startPoint x: 745, startPoint y: 124, endPoint x: 859, endPoint y: 123, distance: 114.3
click at [862, 122] on tr "Joined Moosun RA EL 100.00% Primary Contact, Co-Owner (314) 339-9243 moosunrael…" at bounding box center [553, 126] width 1006 height 38
click at [264, 161] on div "Add a Participant Name Ownership Role Phone Email Checklist Actions Joined Moos…" at bounding box center [553, 334] width 1020 height 526
drag, startPoint x: 253, startPoint y: 125, endPoint x: 315, endPoint y: 128, distance: 61.8
click at [315, 128] on div "Moosun RA EL" at bounding box center [278, 126] width 92 height 36
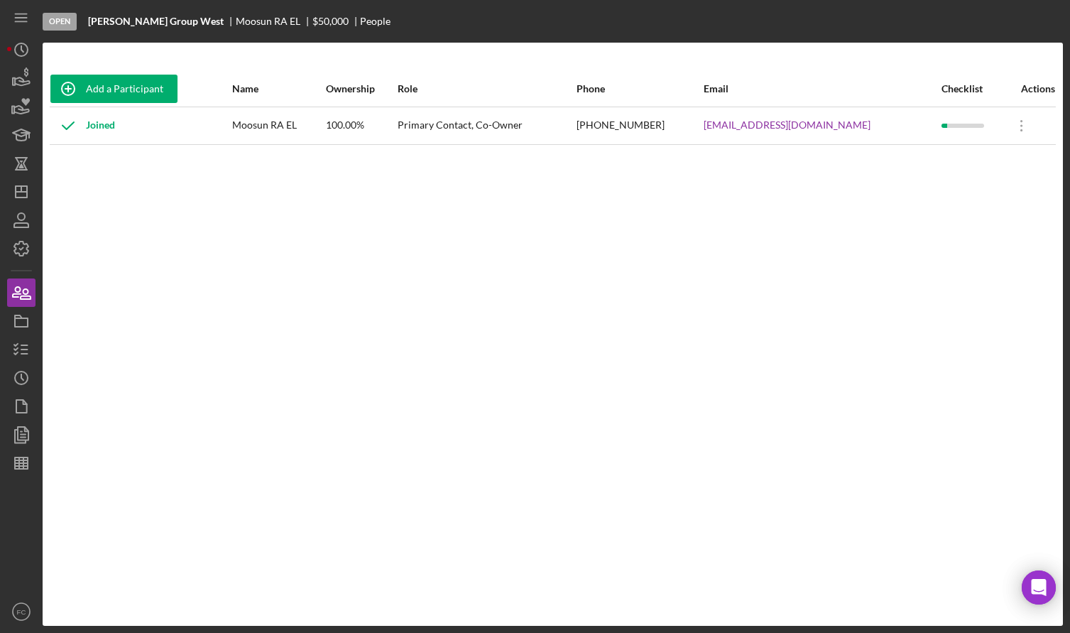
drag, startPoint x: 748, startPoint y: 148, endPoint x: 748, endPoint y: 141, distance: 7.1
click at [748, 147] on div "Add a Participant Name Ownership Role Phone Email Checklist Actions Joined Moos…" at bounding box center [553, 334] width 1020 height 526
click at [751, 119] on link "moosunrael1@gmail.com" at bounding box center [787, 124] width 167 height 11
click at [702, 128] on div "(314) 339-9243" at bounding box center [640, 126] width 126 height 36
drag, startPoint x: 740, startPoint y: 126, endPoint x: 854, endPoint y: 131, distance: 113.7
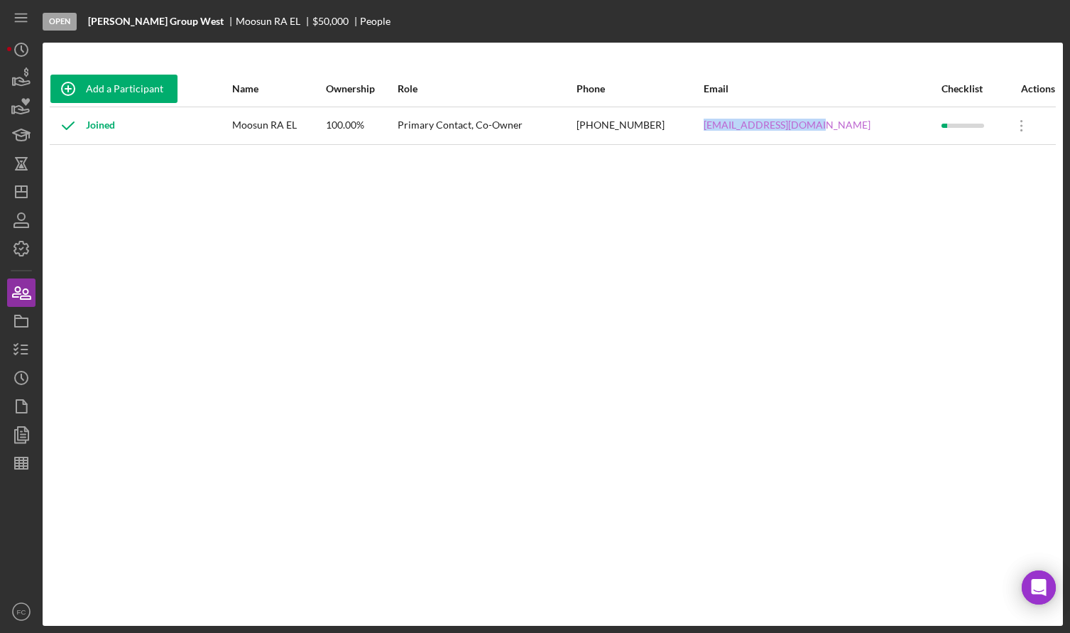
click at [858, 133] on tr "Joined Moosun RA EL 100.00% Primary Contact, Co-Owner (314) 339-9243 moosunrael…" at bounding box center [553, 126] width 1006 height 38
click at [26, 192] on g "button" at bounding box center [21, 191] width 11 height 11
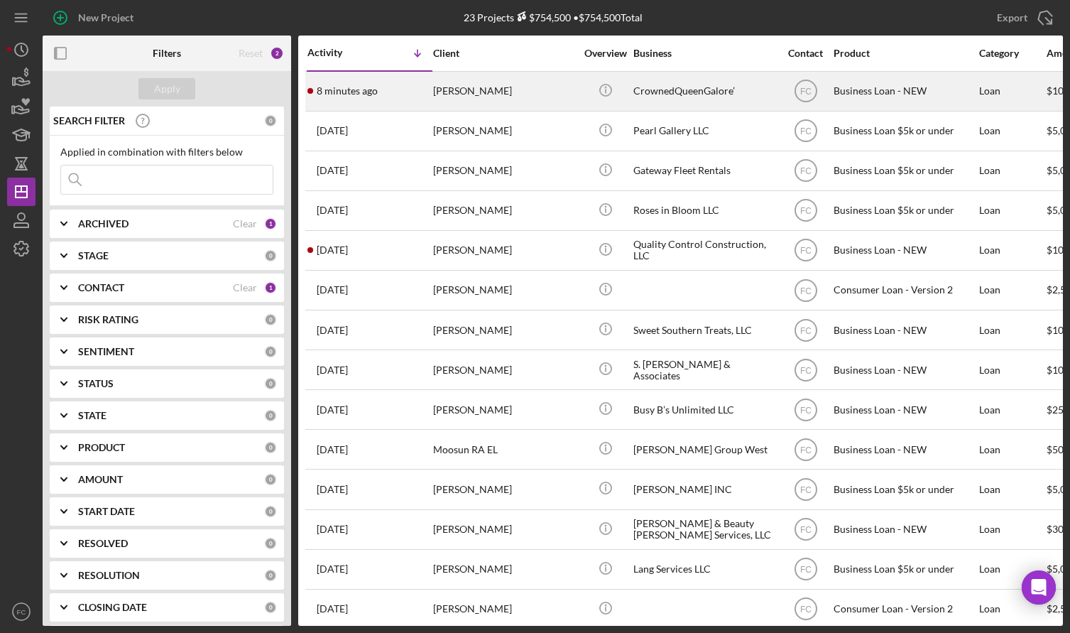
click at [403, 92] on div "8 minutes ago Joyia Fisher" at bounding box center [369, 91] width 124 height 38
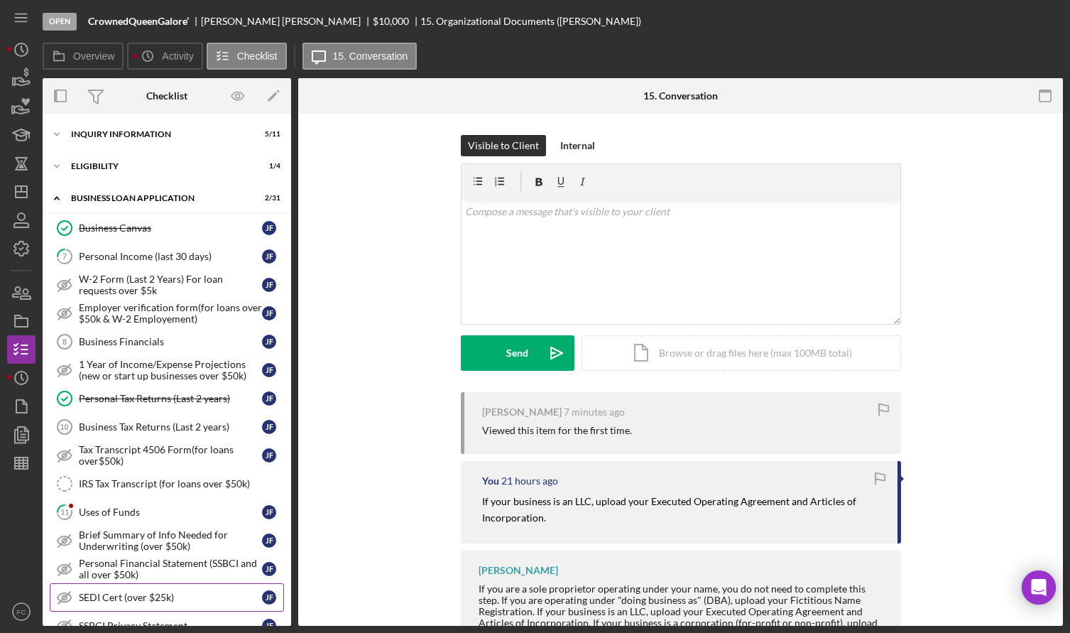
scroll to position [398, 0]
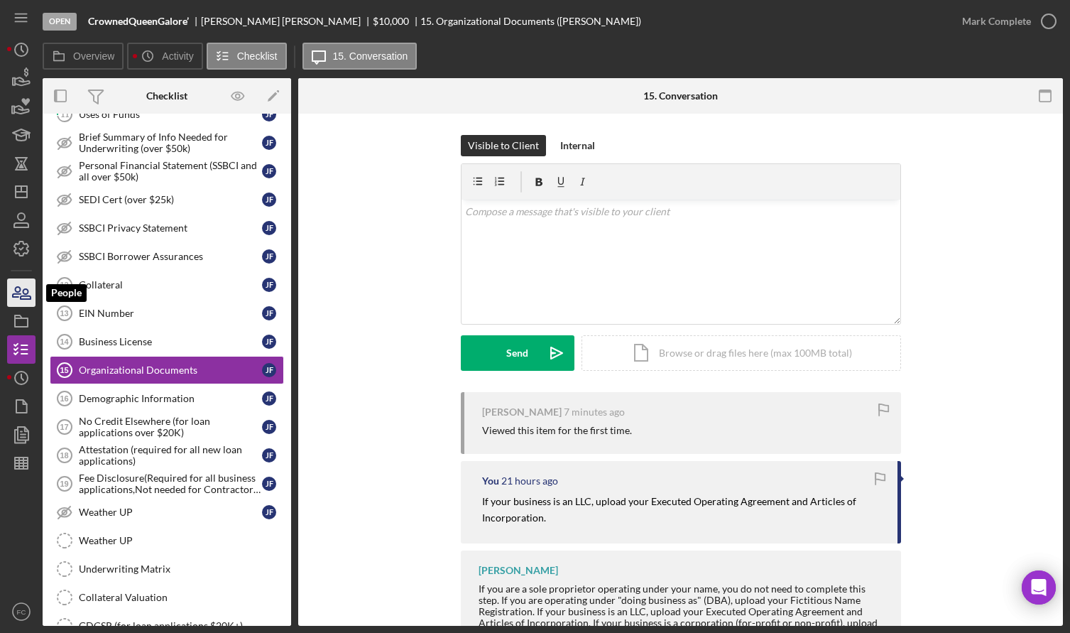
click at [25, 295] on icon "button" at bounding box center [22, 293] width 36 height 36
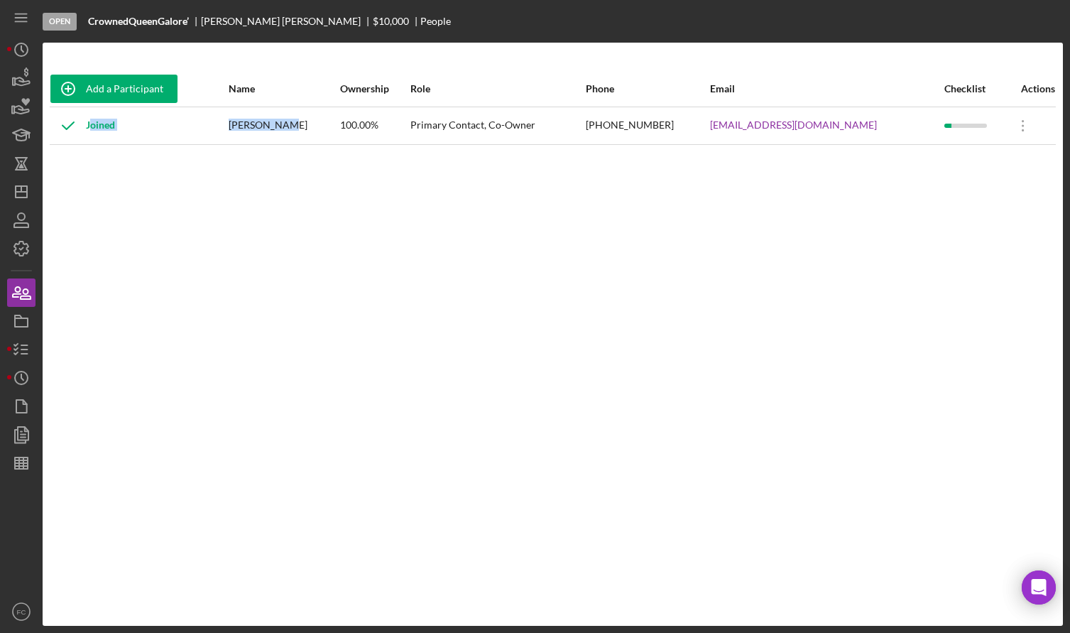
drag, startPoint x: 244, startPoint y: 124, endPoint x: 291, endPoint y: 126, distance: 46.9
click at [293, 125] on tr "Joined Joyia Fisher 100.00% Primary Contact, Co-Owner (314) 702-3495 crownedque…" at bounding box center [553, 126] width 1006 height 38
click at [273, 146] on div "Add a Participant Name Ownership Role Phone Email Checklist Actions Joined Joyi…" at bounding box center [553, 334] width 1020 height 526
drag, startPoint x: 247, startPoint y: 124, endPoint x: 299, endPoint y: 124, distance: 51.8
click at [299, 124] on div "[PERSON_NAME]" at bounding box center [284, 126] width 110 height 36
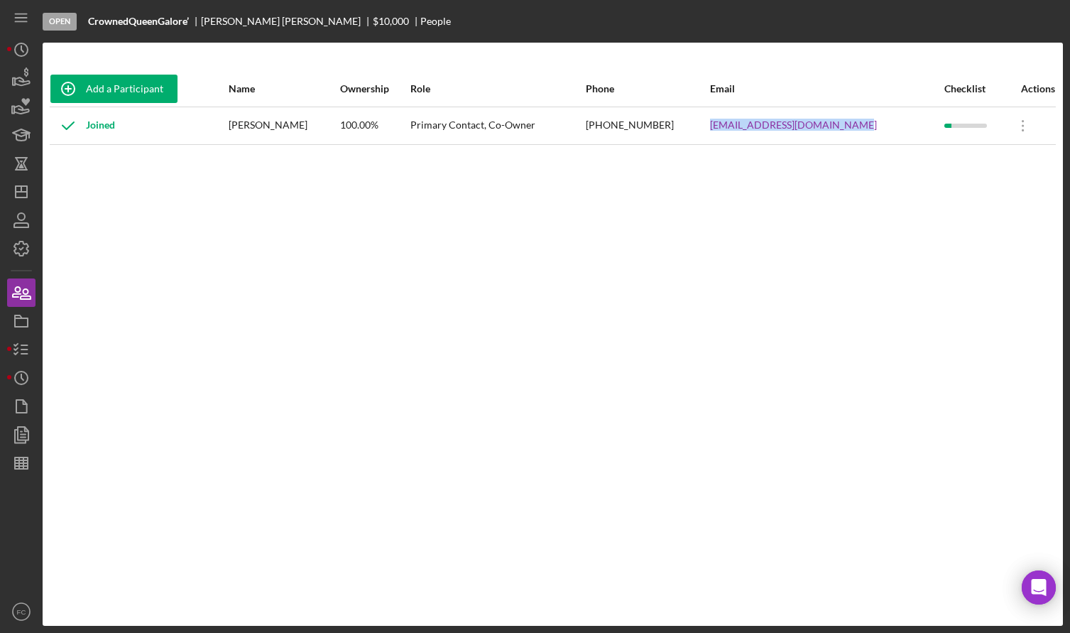
drag, startPoint x: 701, startPoint y: 124, endPoint x: 852, endPoint y: 132, distance: 151.5
click at [852, 132] on tr "Joined Joyia Fisher 100.00% Primary Contact, Co-Owner (314) 702-3495 crownedque…" at bounding box center [553, 126] width 1006 height 38
